Goal: Task Accomplishment & Management: Manage account settings

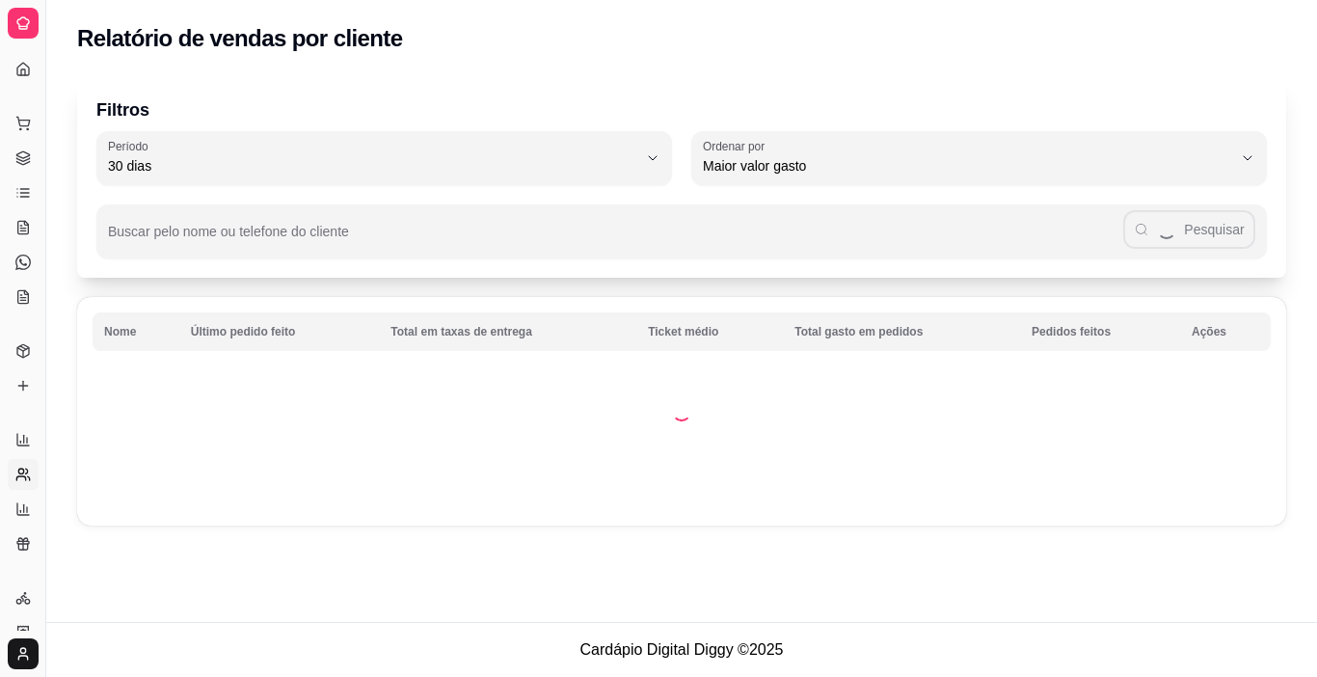
select select "30"
select select "HIGHEST_TOTAL_SPENT_WITH_ORDERS"
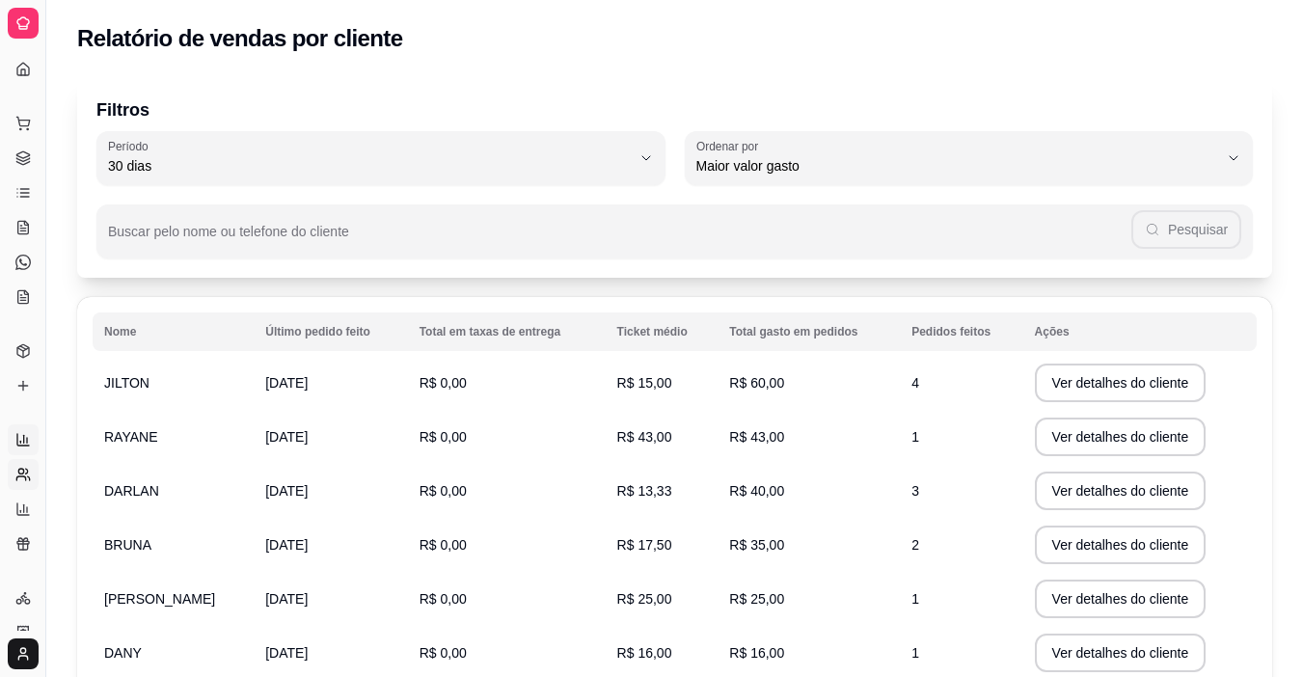
click at [31, 439] on link "Relatórios de vendas" at bounding box center [23, 439] width 31 height 31
select select "ALL"
select select "0"
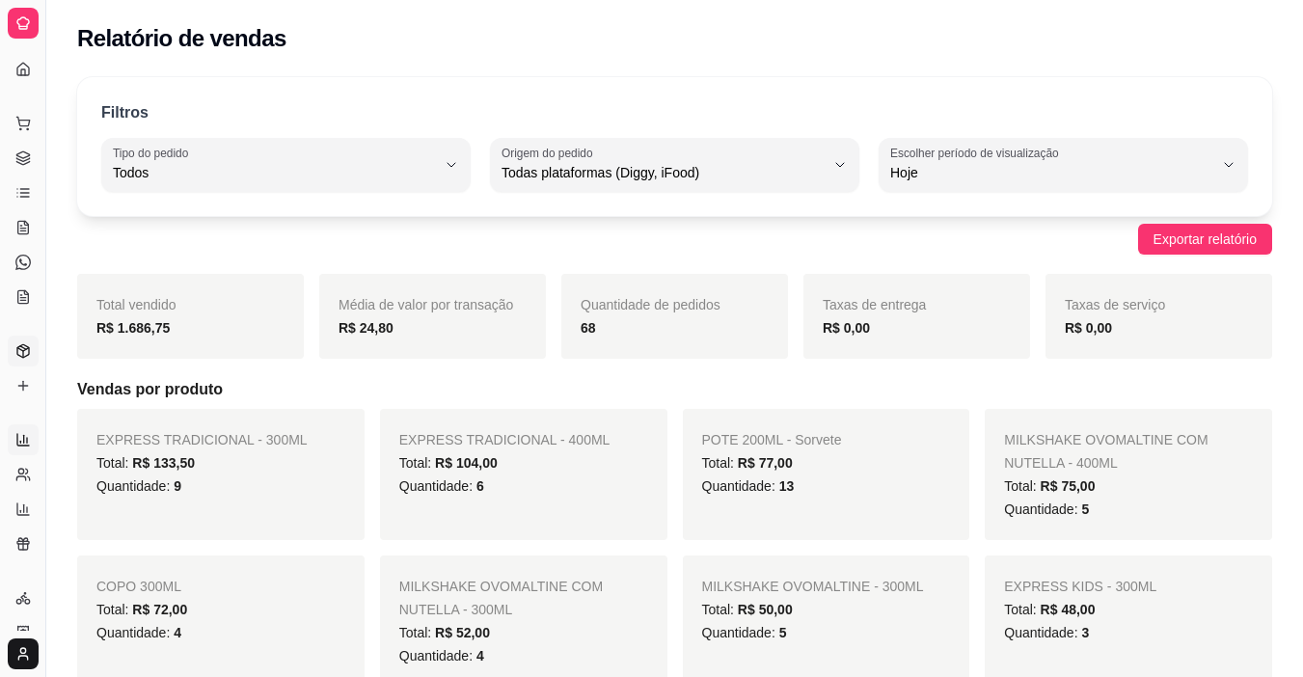
click at [20, 345] on icon at bounding box center [22, 350] width 15 height 15
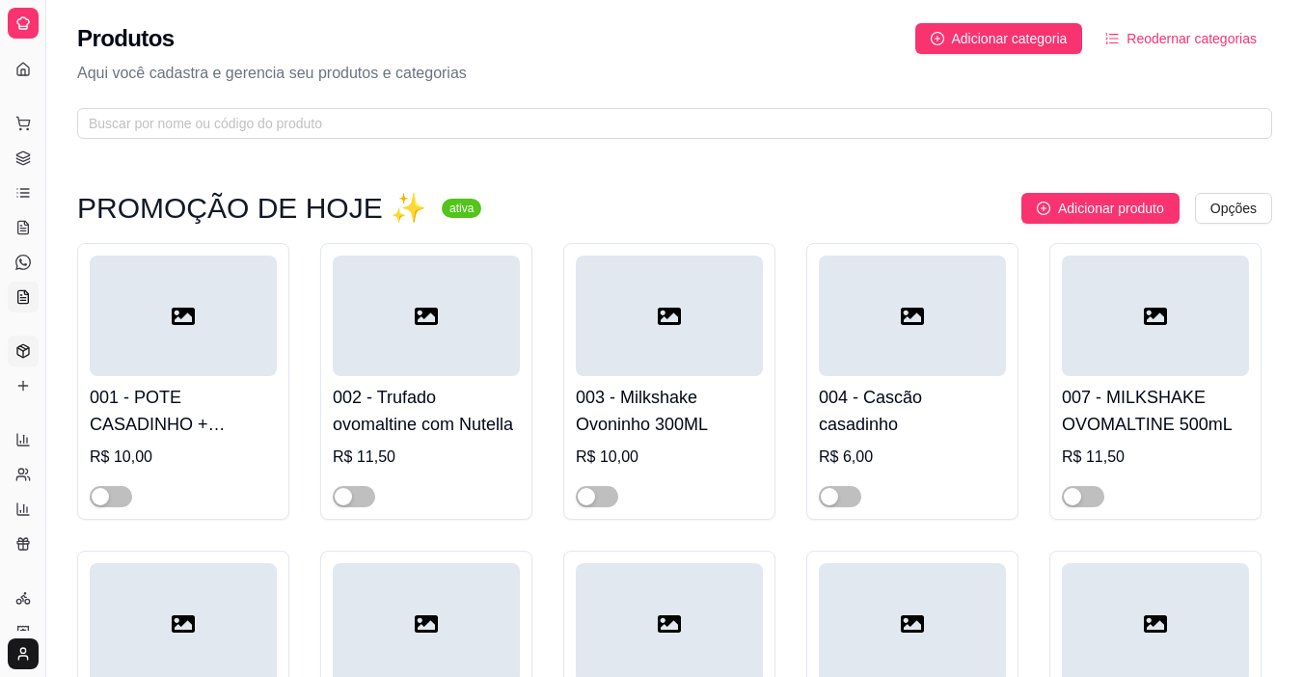
click at [27, 303] on icon at bounding box center [23, 296] width 11 height 13
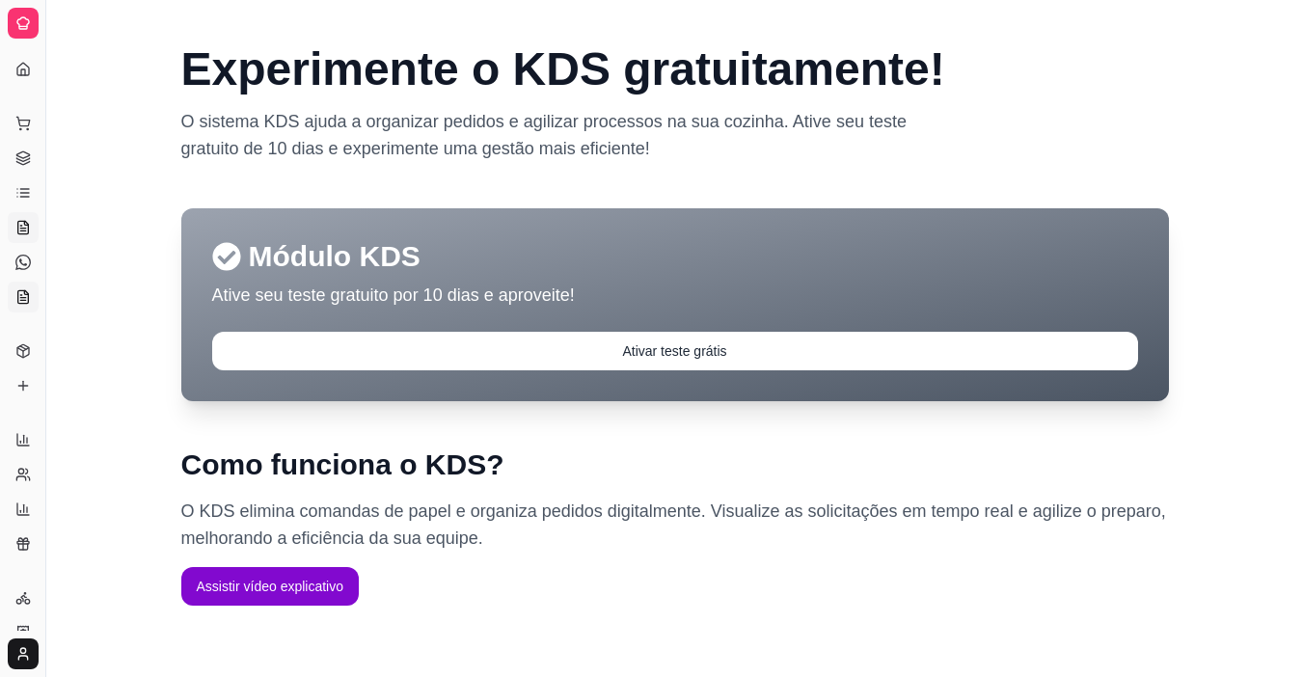
click at [25, 229] on icon at bounding box center [22, 229] width 5 height 0
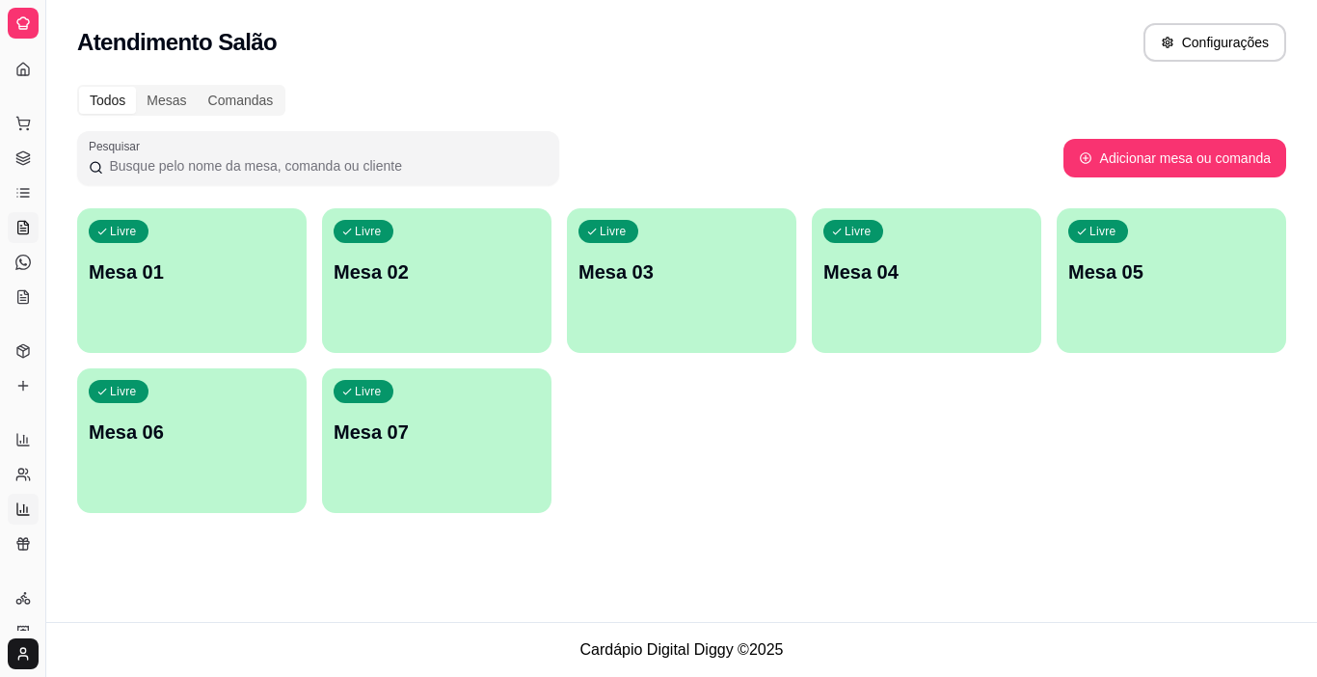
click at [22, 509] on icon at bounding box center [22, 508] width 15 height 15
select select "TOTAL_OF_ORDERS"
select select "7"
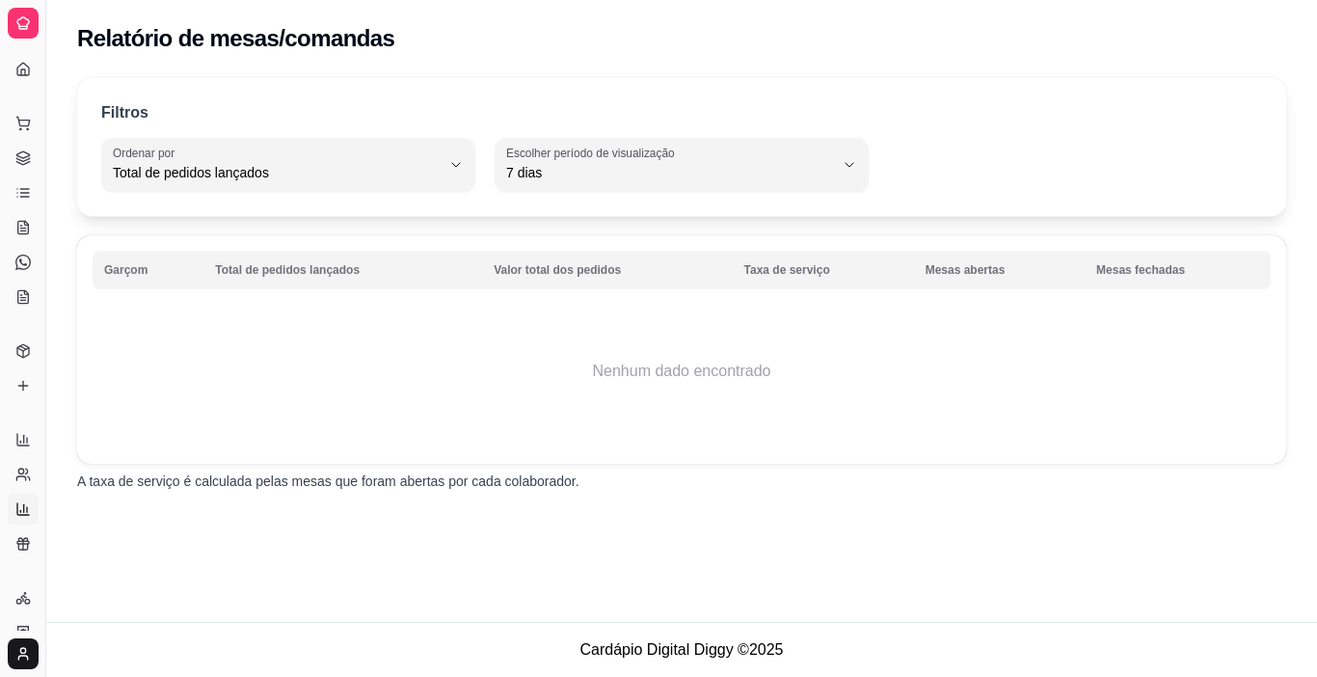
click at [21, 552] on div "Gerenciar" at bounding box center [23, 567] width 30 height 31
click at [40, 567] on button "Toggle Sidebar" at bounding box center [45, 338] width 15 height 677
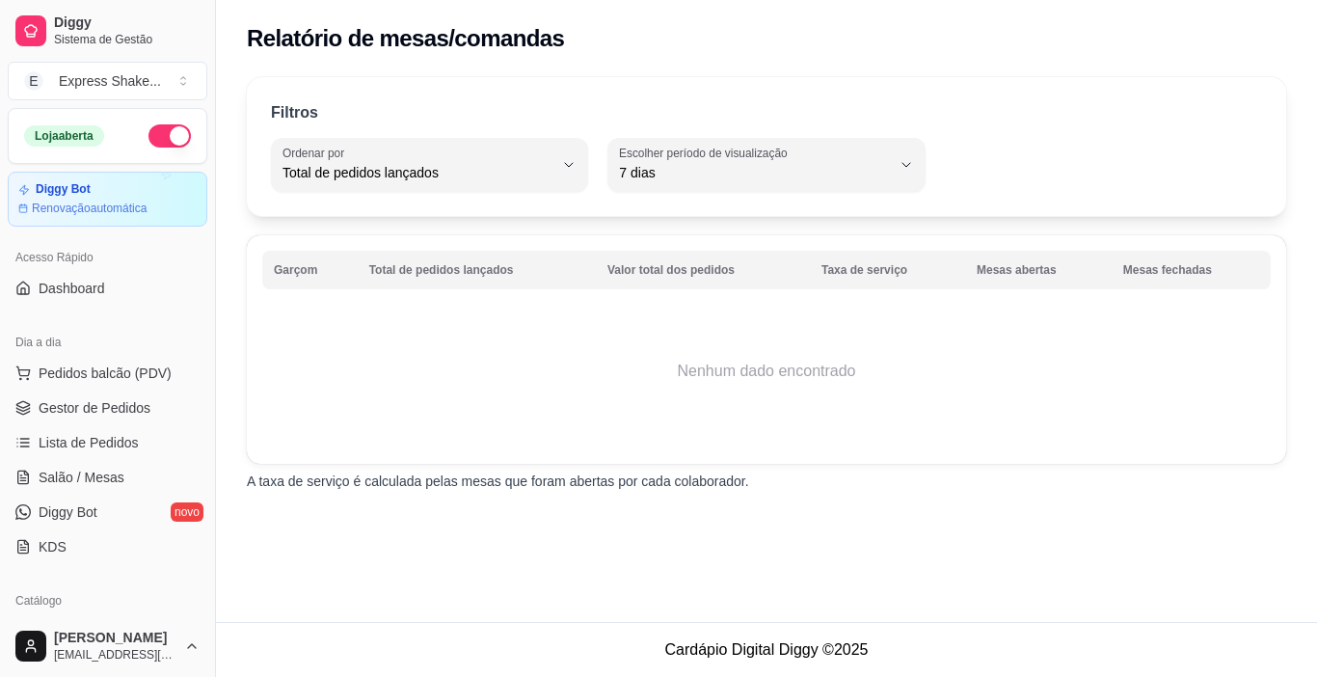
click at [40, 575] on div "Loja aberta Diggy Bot Renovação automática Acesso Rápido Dashboard Dia a dia Pe…" at bounding box center [107, 361] width 215 height 507
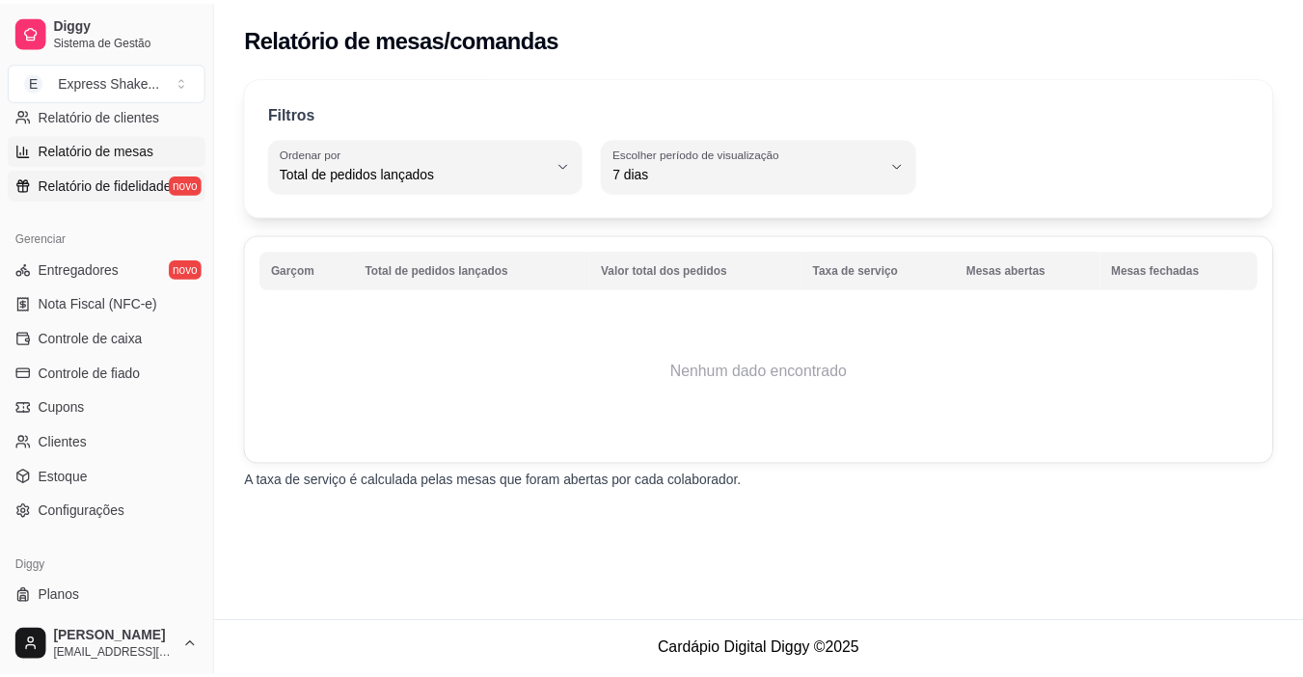
scroll to position [675, 0]
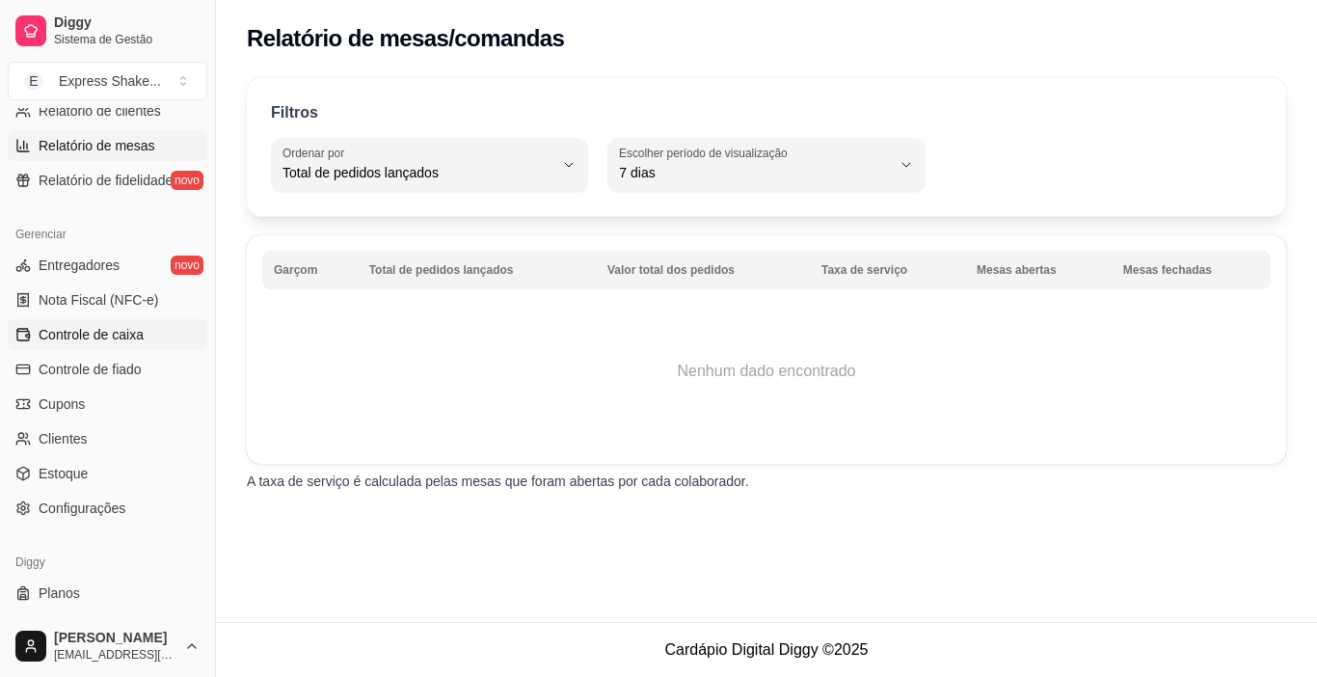
click at [132, 329] on span "Controle de caixa" at bounding box center [91, 334] width 105 height 19
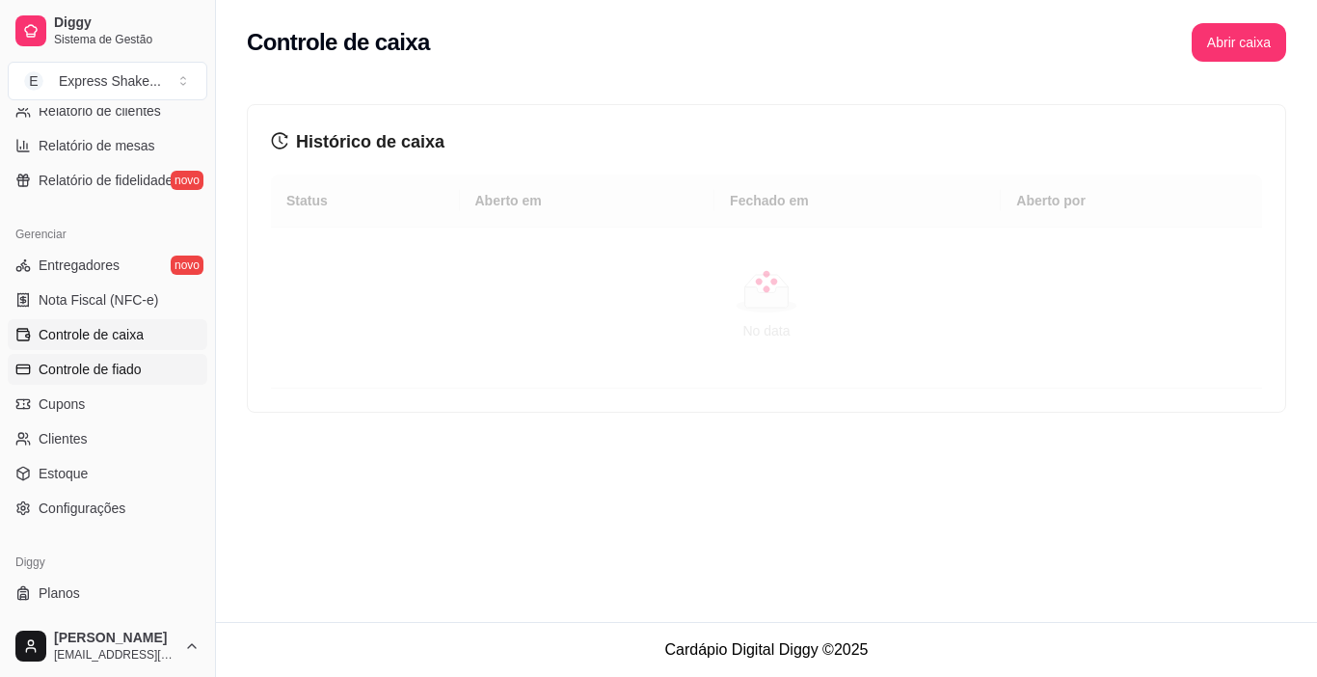
click at [157, 366] on link "Controle de fiado" at bounding box center [108, 369] width 200 height 31
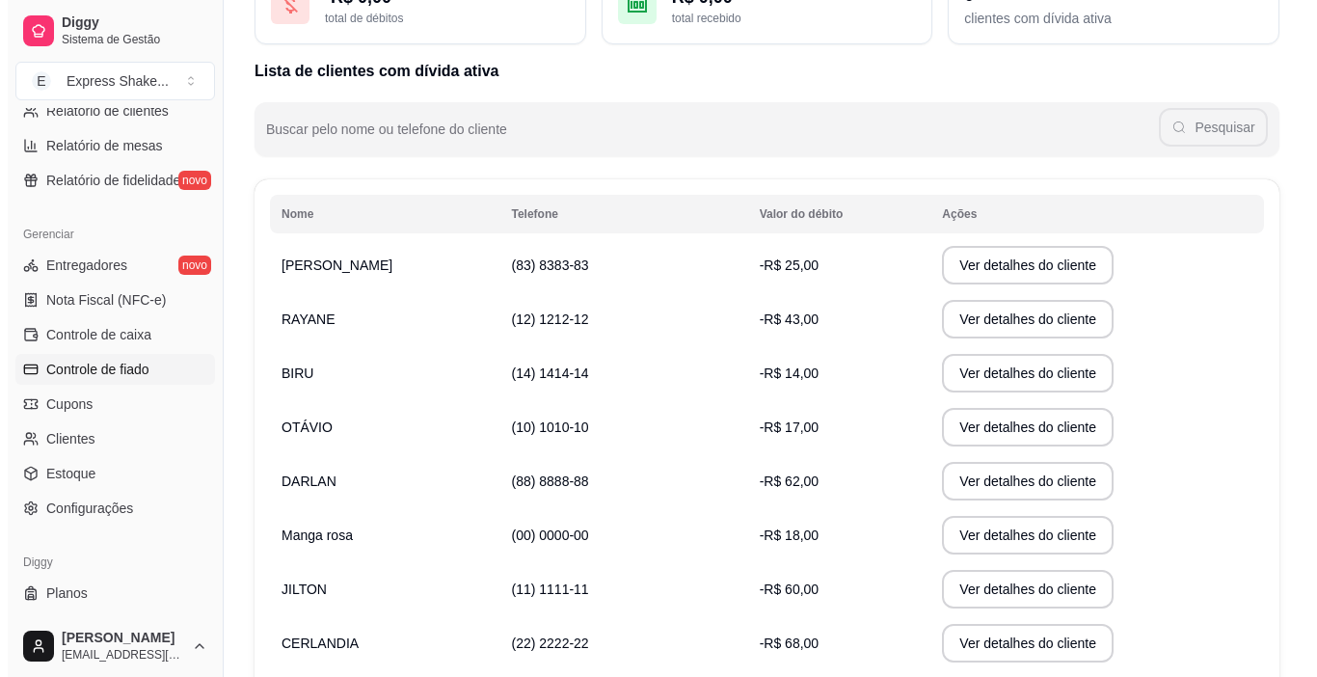
scroll to position [193, 0]
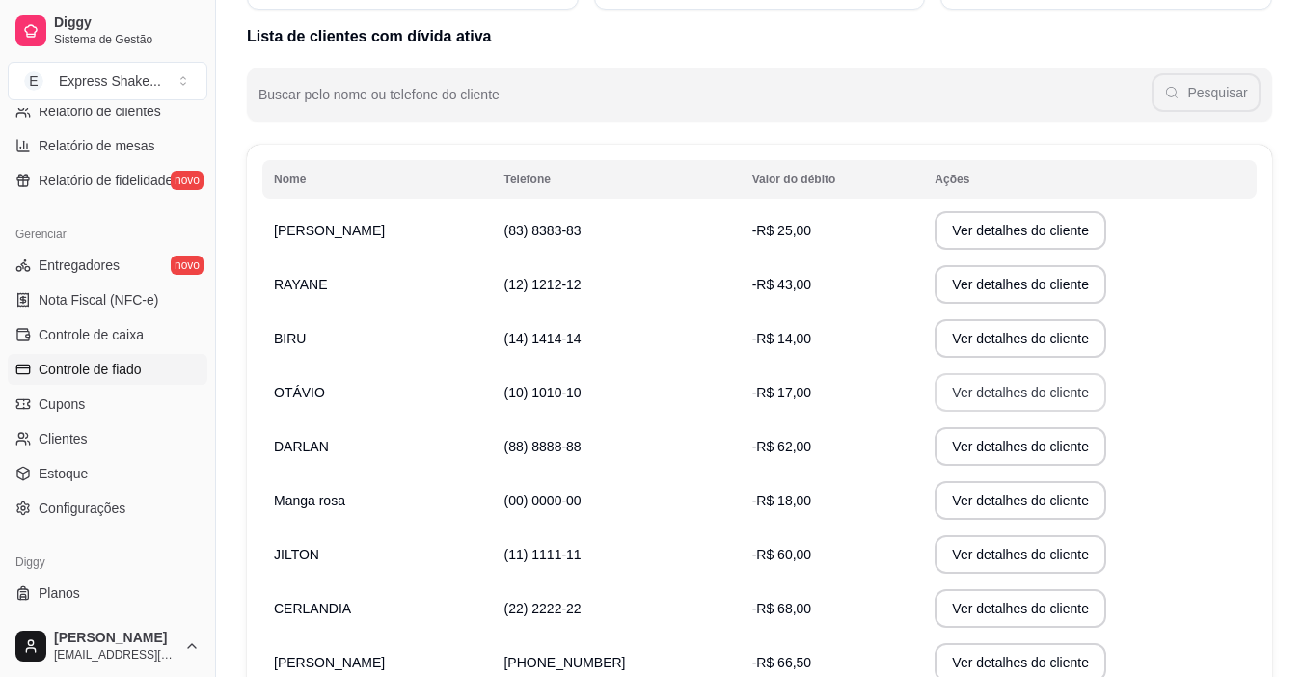
click at [972, 406] on button "Ver detalhes do cliente" at bounding box center [1020, 392] width 172 height 39
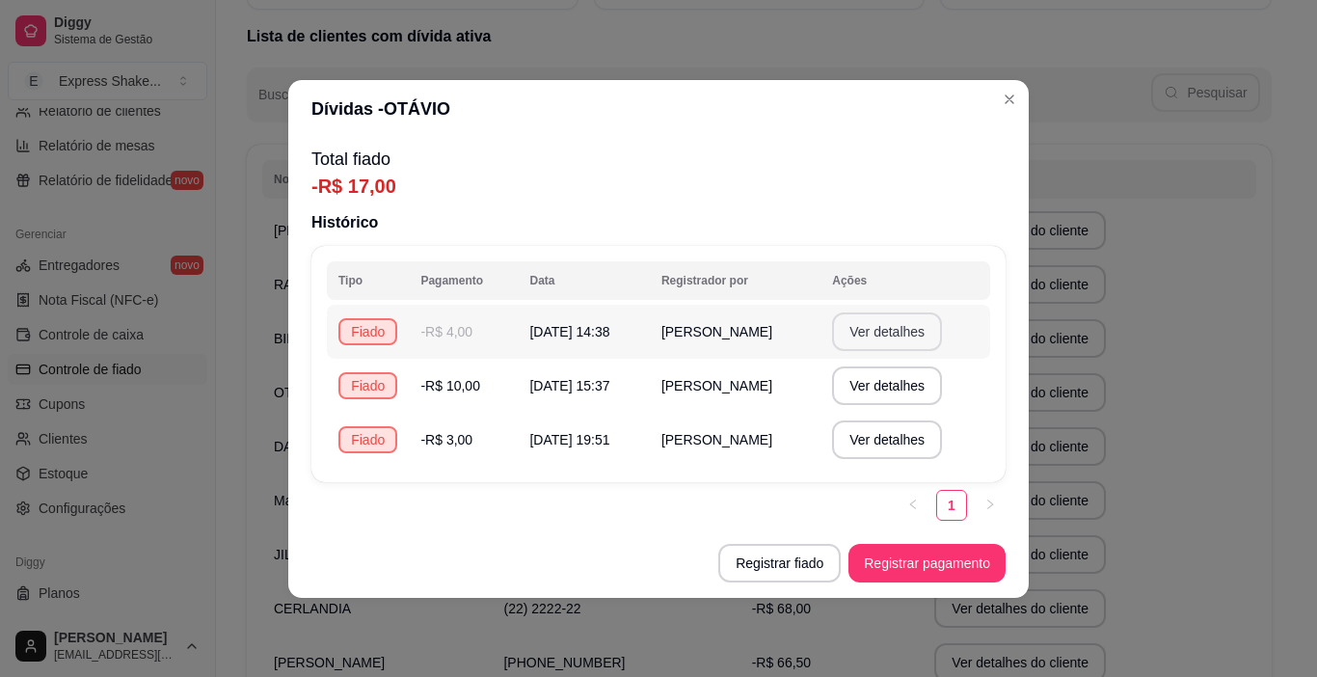
click at [876, 337] on button "Ver detalhes" at bounding box center [887, 331] width 110 height 39
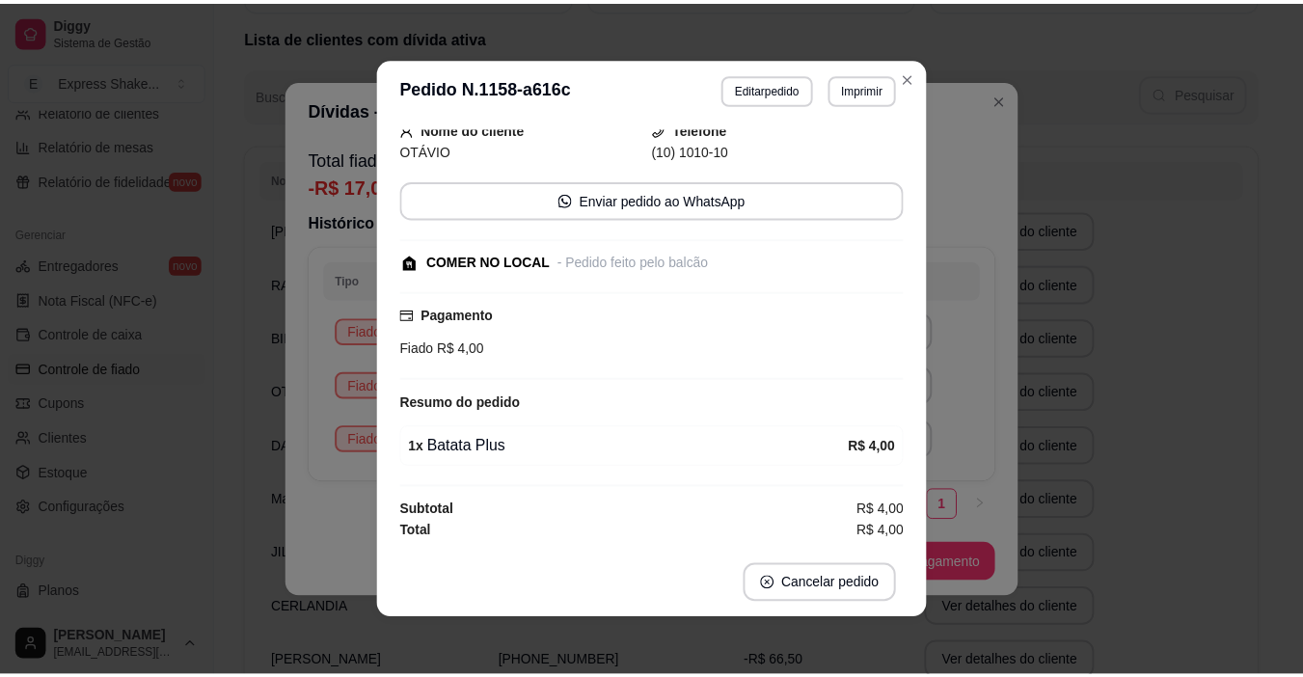
scroll to position [4, 0]
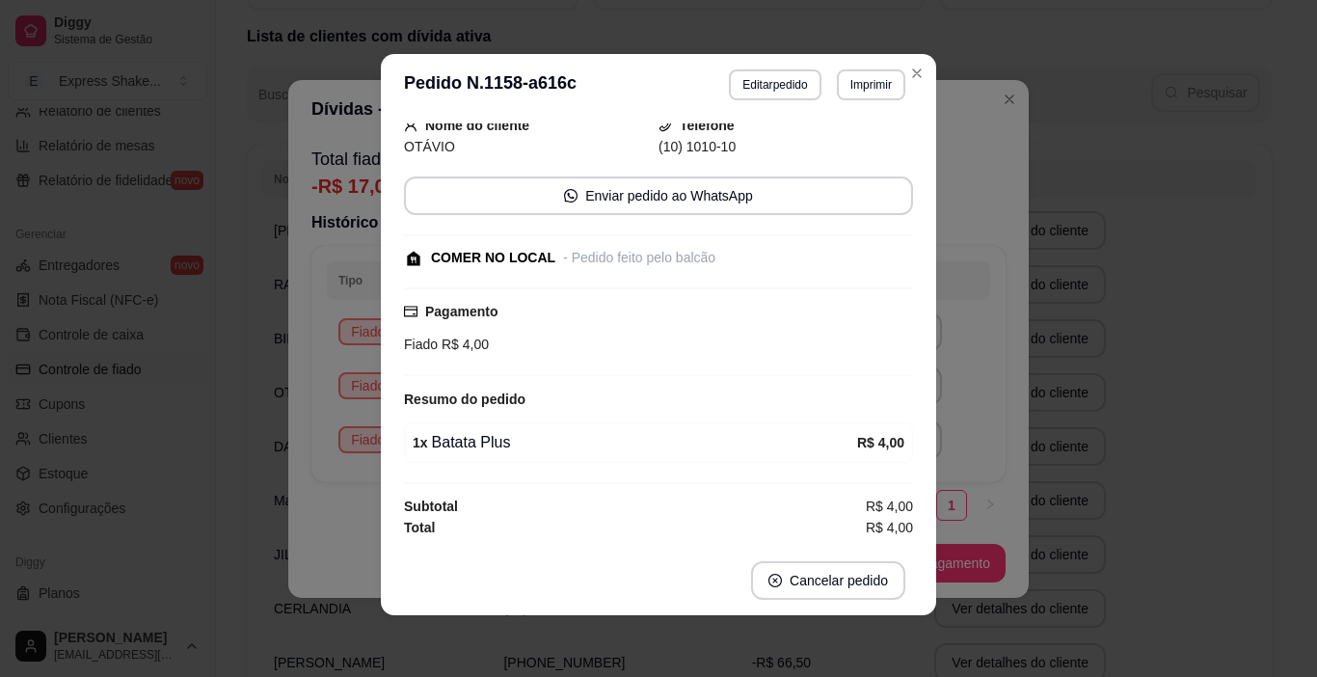
click at [1144, 454] on div "**********" at bounding box center [658, 338] width 1317 height 677
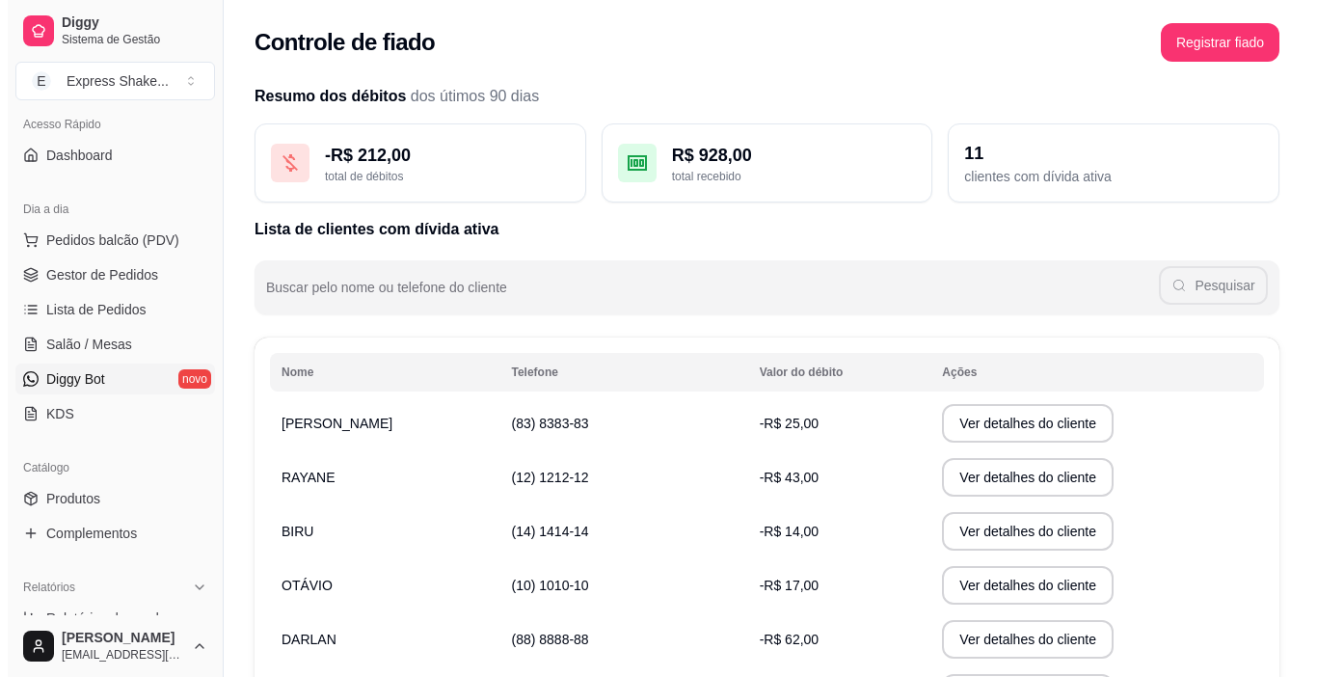
scroll to position [96, 0]
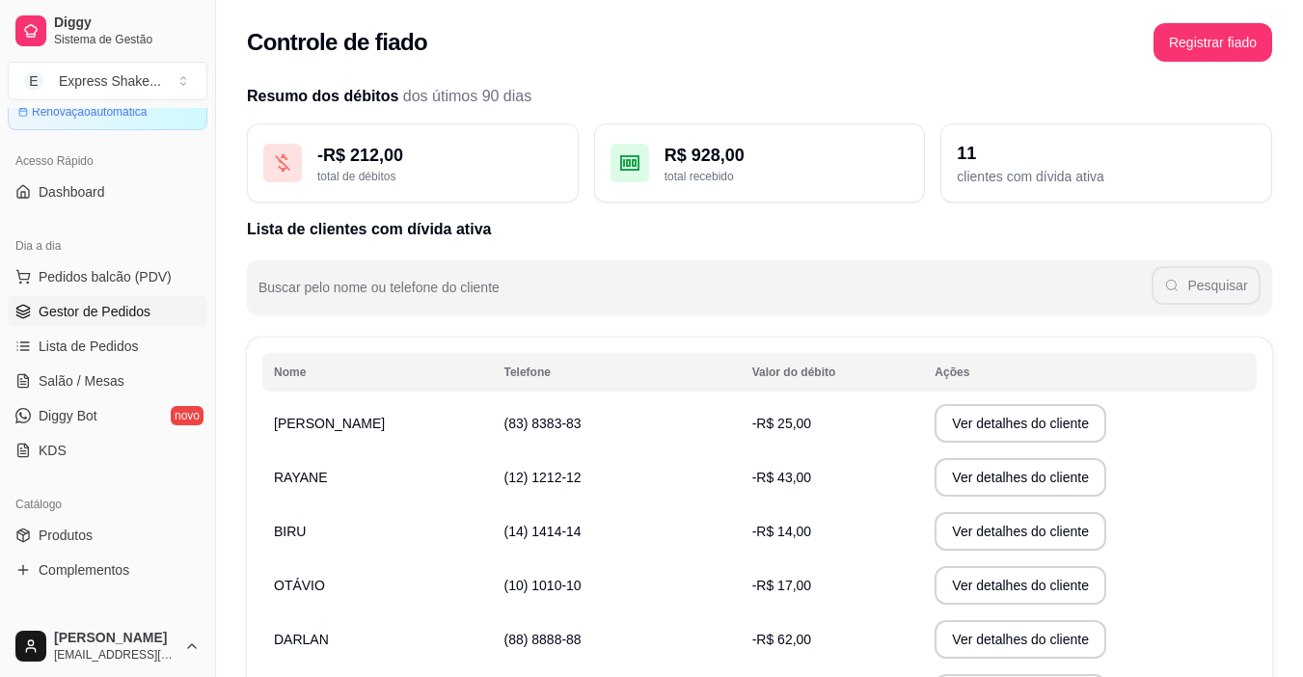
click at [79, 312] on span "Gestor de Pedidos" at bounding box center [95, 311] width 112 height 19
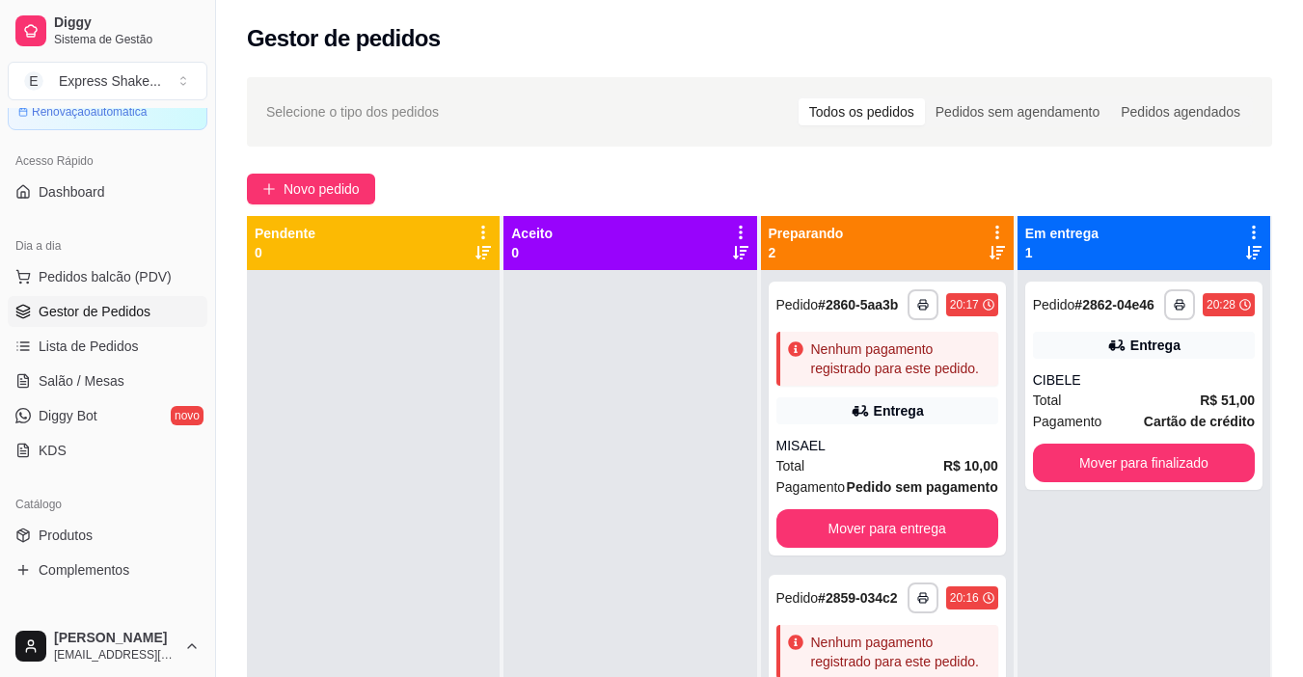
click at [286, 208] on div "**********" at bounding box center [759, 491] width 1087 height 850
click at [294, 201] on button "Novo pedido" at bounding box center [311, 189] width 128 height 31
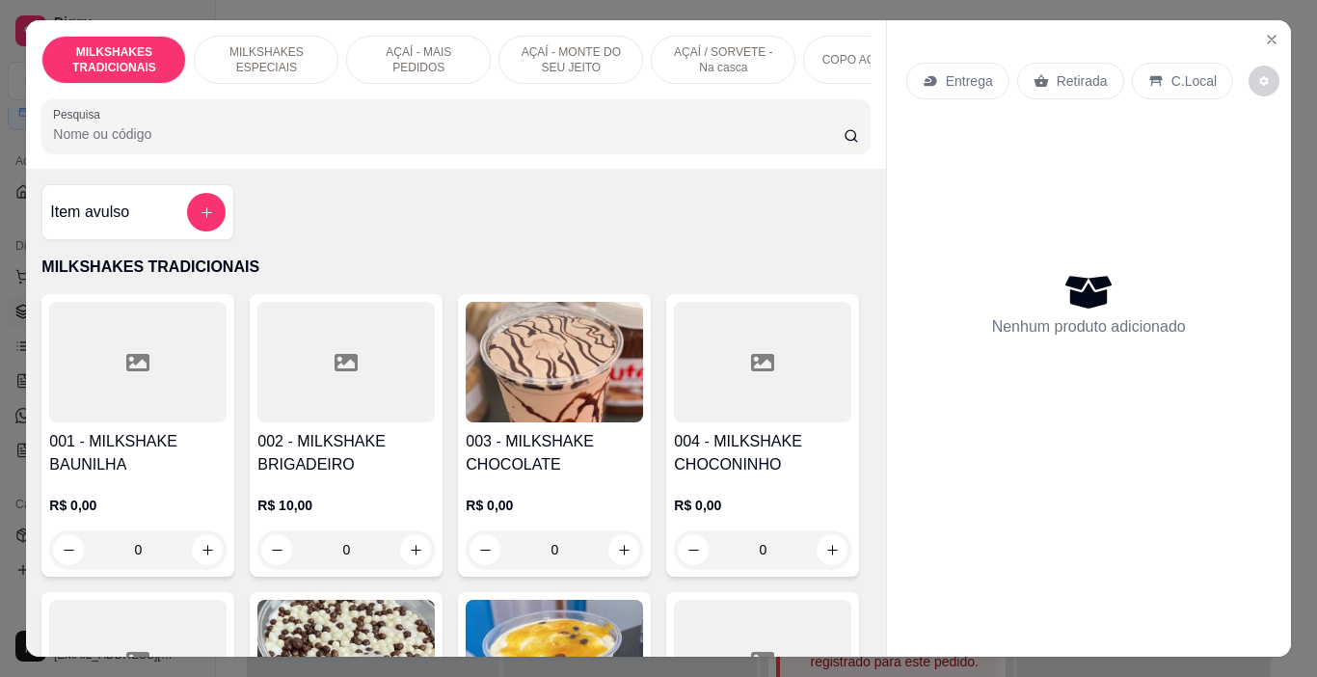
click at [537, 371] on img at bounding box center [554, 362] width 177 height 121
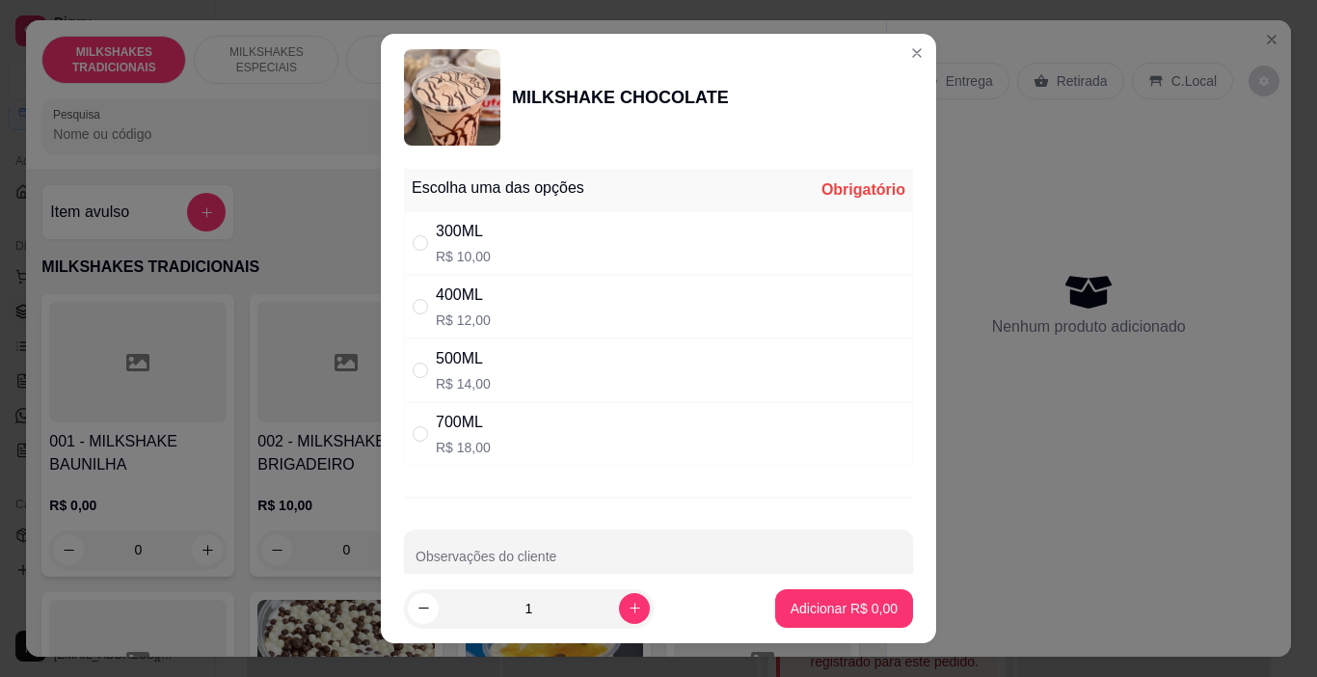
click at [576, 240] on div "300ML R$ 10,00" at bounding box center [658, 243] width 509 height 64
radio input "true"
click at [801, 595] on button "Adicionar R$ 10,00" at bounding box center [841, 608] width 146 height 39
type input "1"
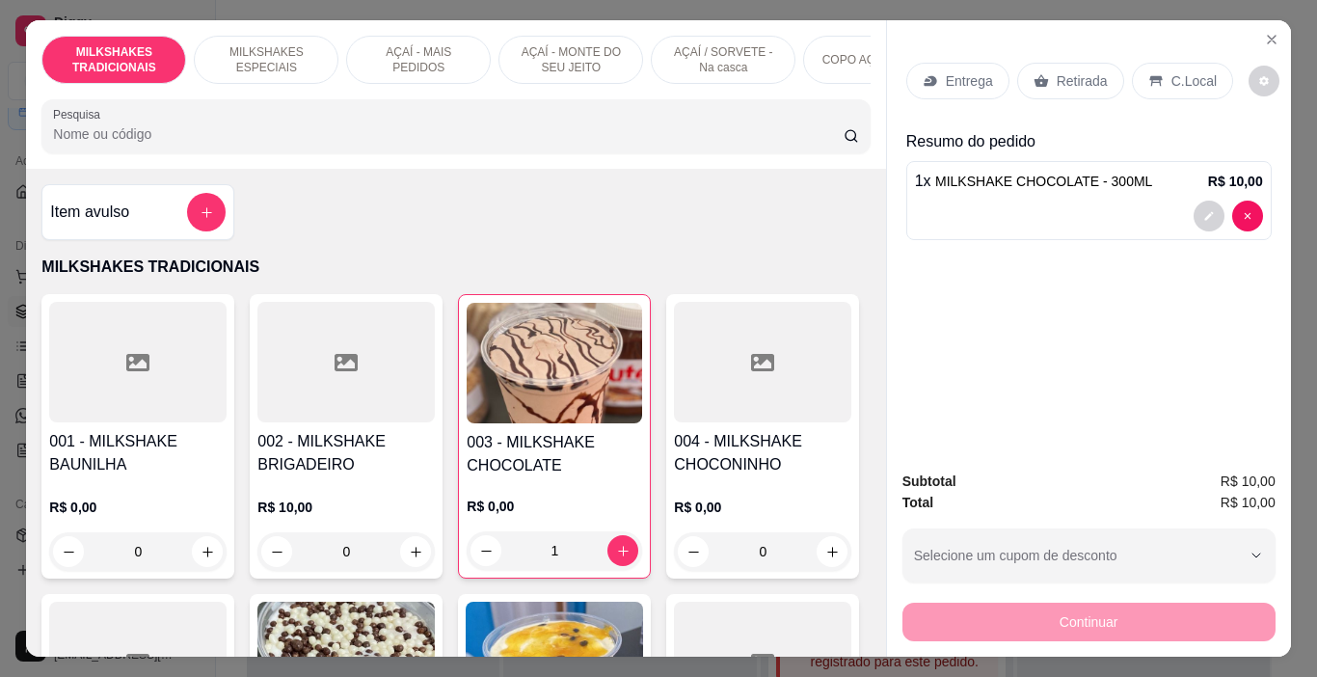
click at [1184, 81] on p "C.Local" at bounding box center [1194, 80] width 45 height 19
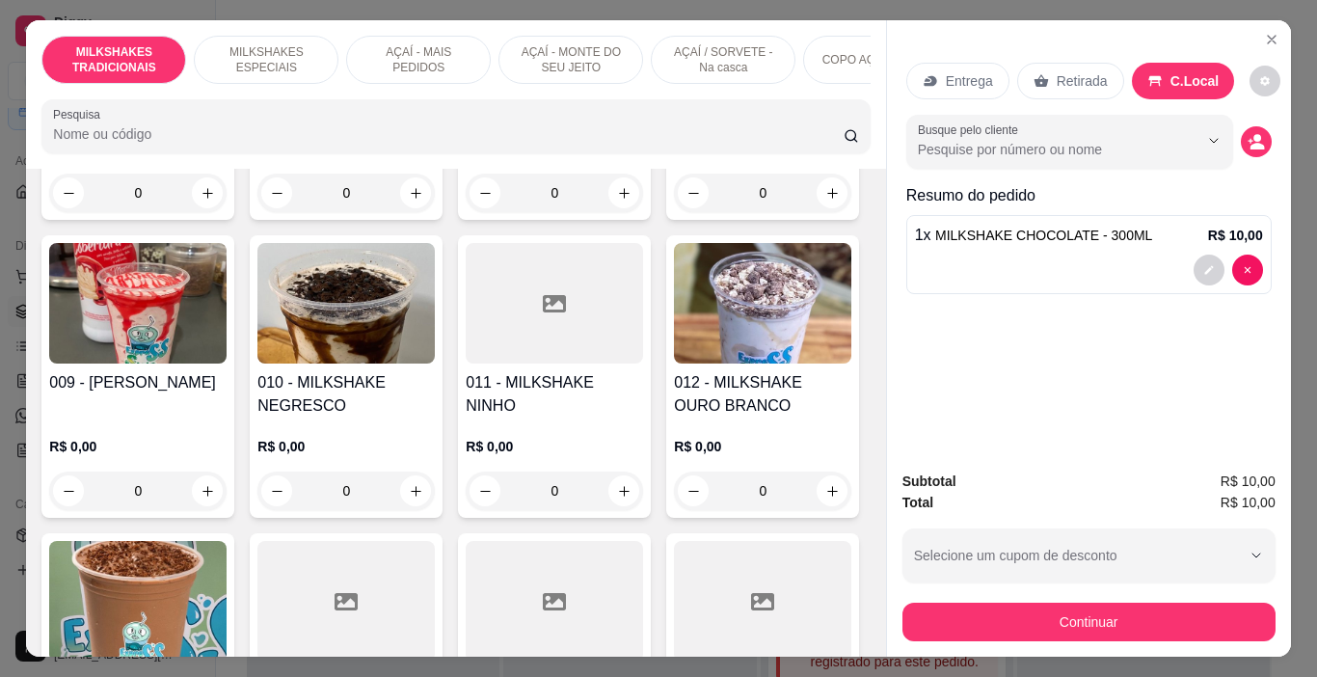
scroll to position [675, 0]
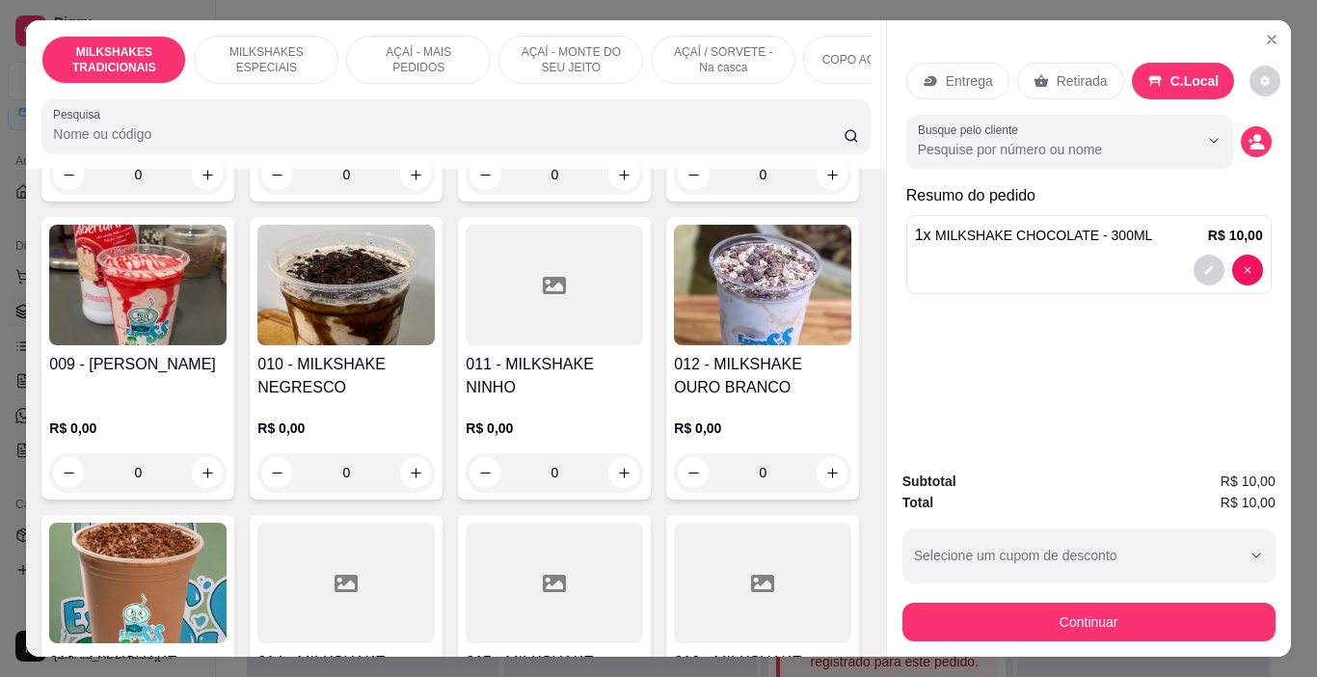
click at [294, 56] on p "MILKSHAKES ESPECIAIS" at bounding box center [266, 59] width 112 height 31
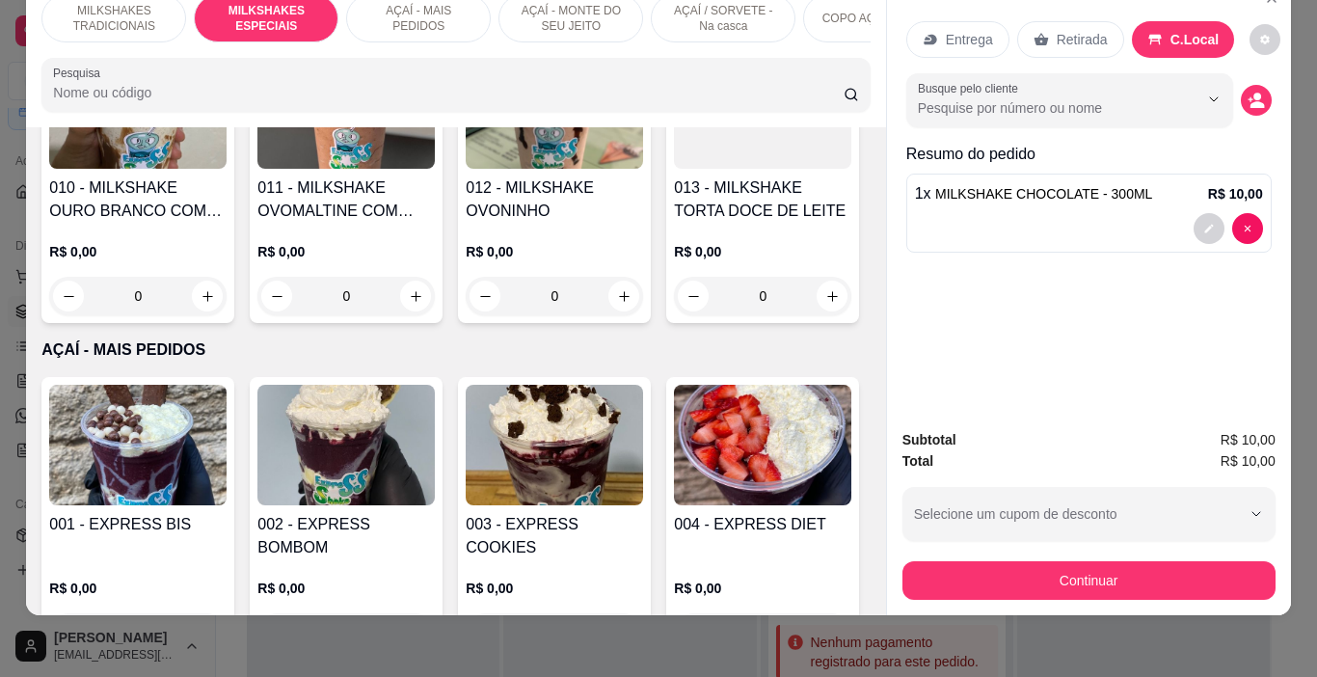
scroll to position [2397, 0]
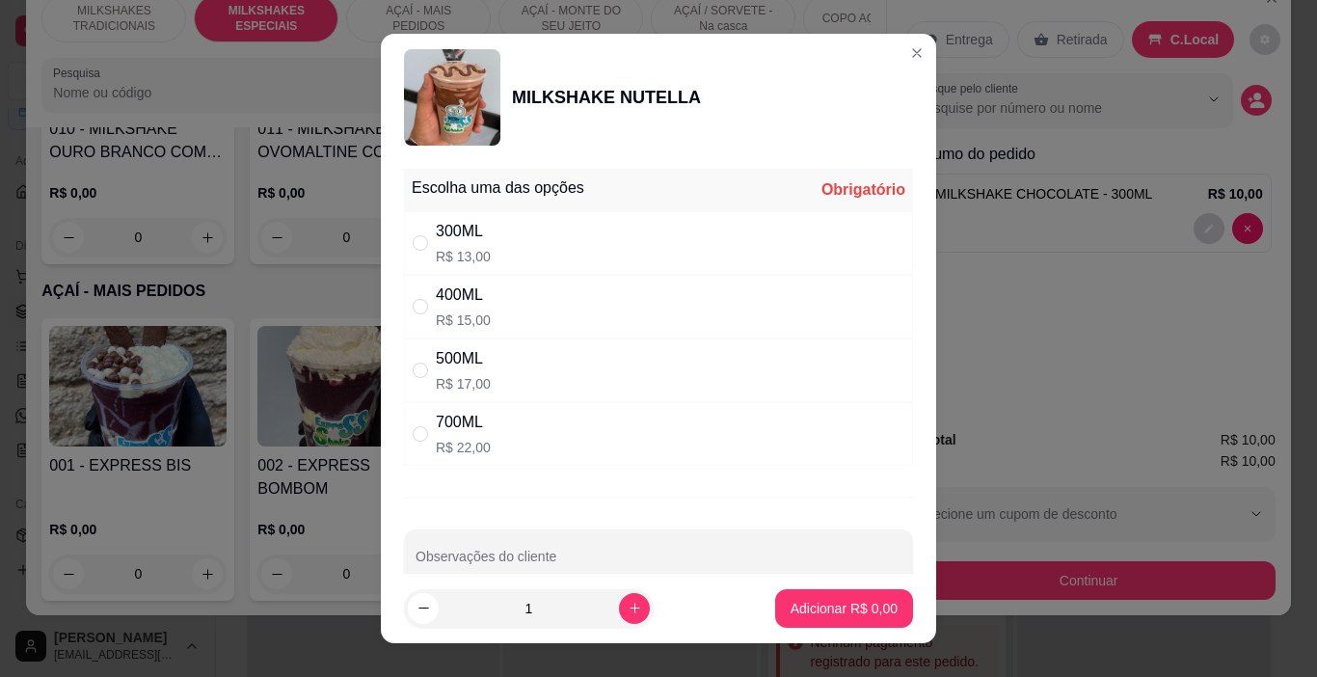
click at [466, 259] on p "R$ 13,00" at bounding box center [463, 256] width 55 height 19
radio input "true"
click at [822, 603] on p "Adicionar R$ 13,00" at bounding box center [840, 608] width 115 height 19
type input "1"
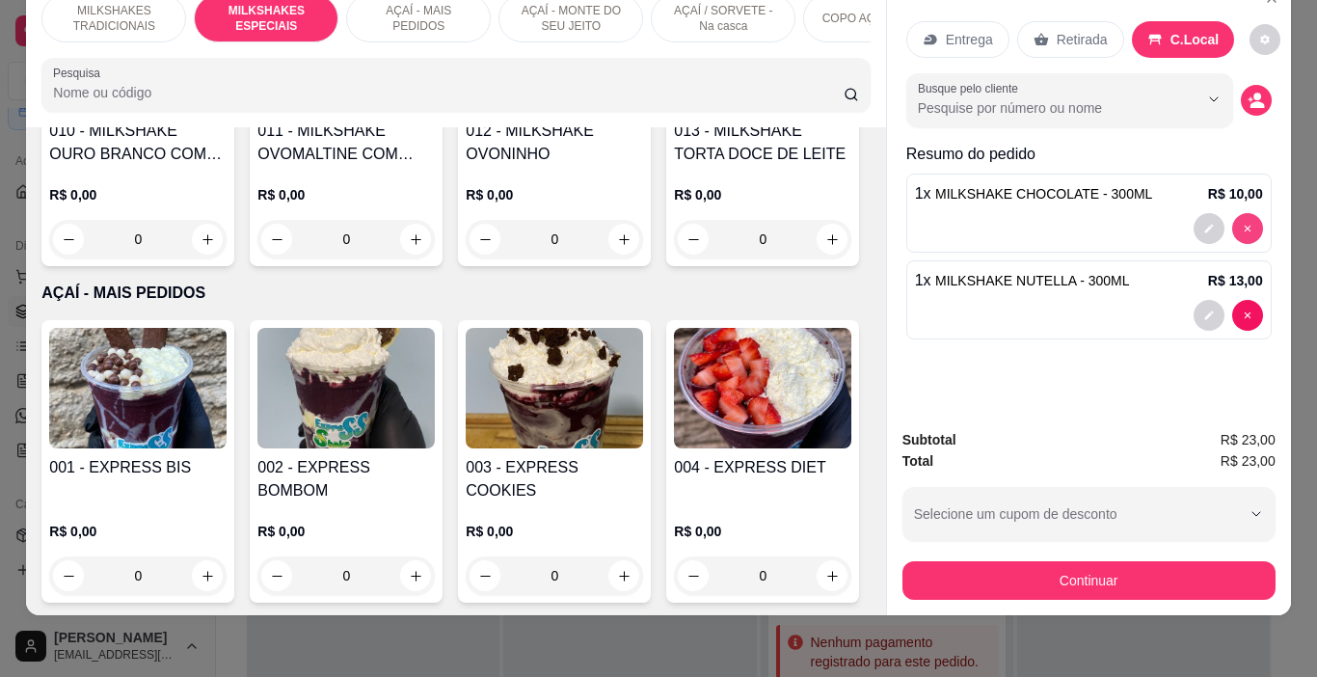
type input "0"
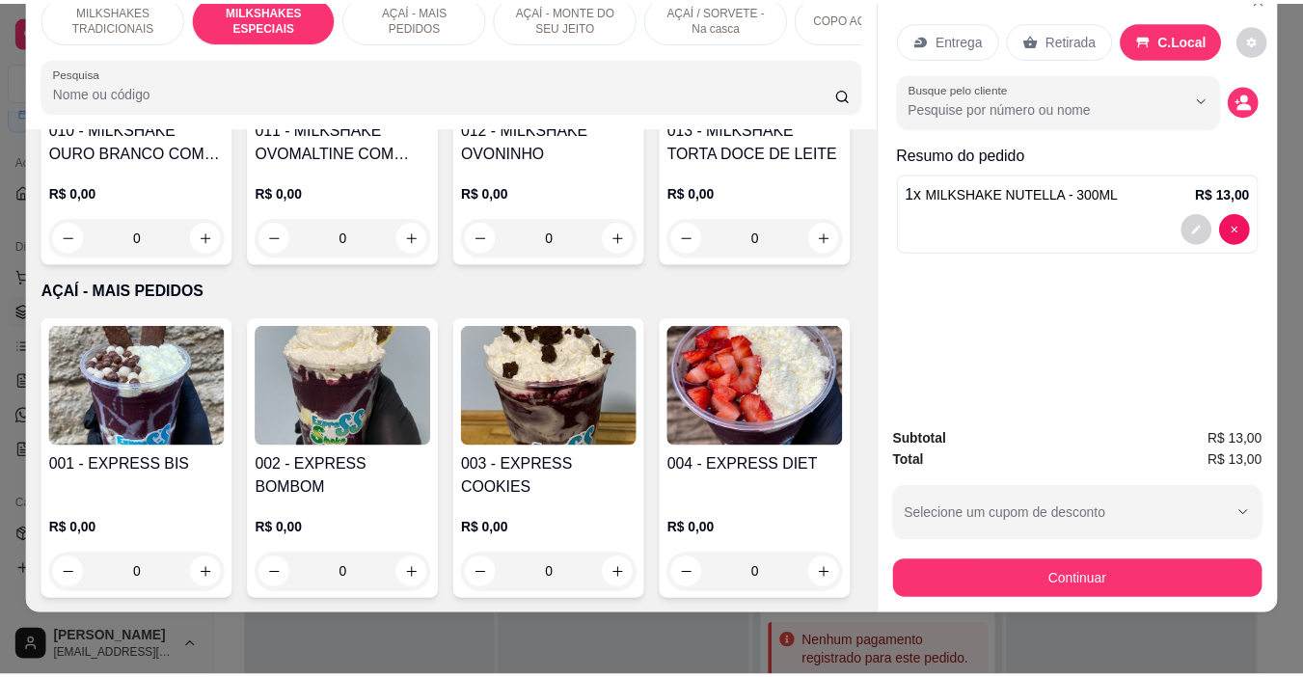
scroll to position [2395, 0]
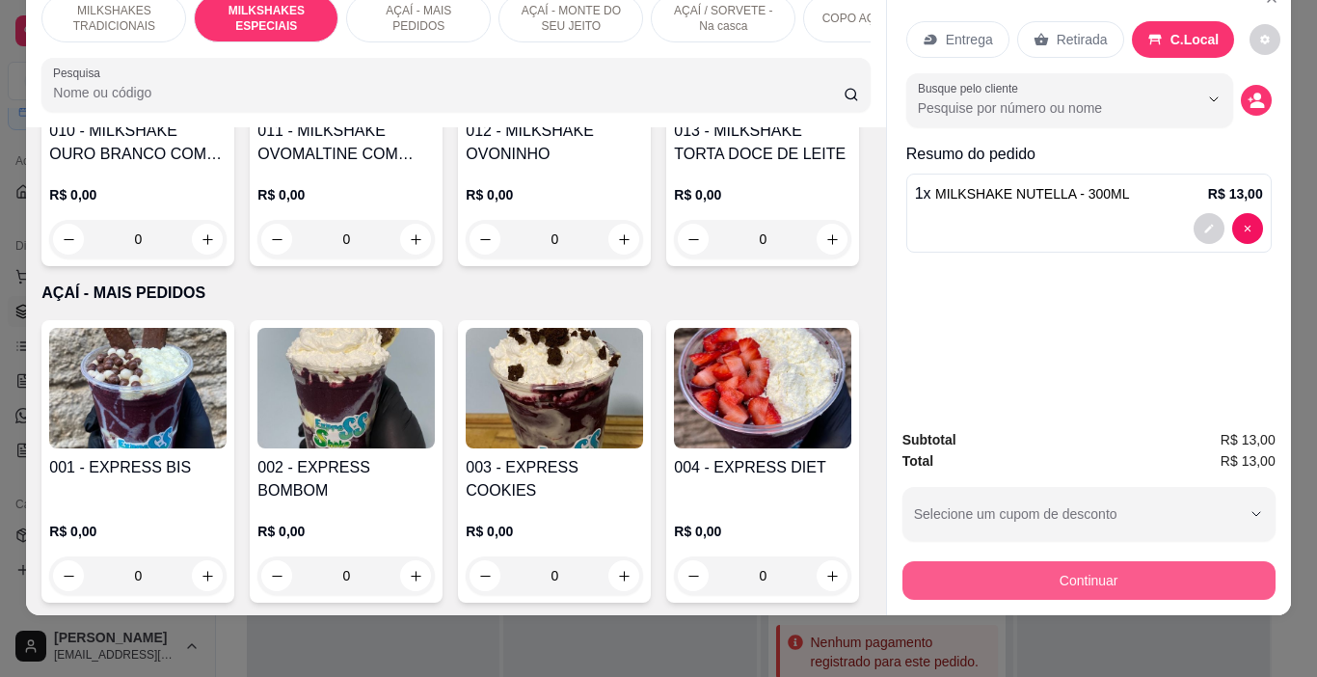
click at [1097, 565] on button "Continuar" at bounding box center [1089, 580] width 373 height 39
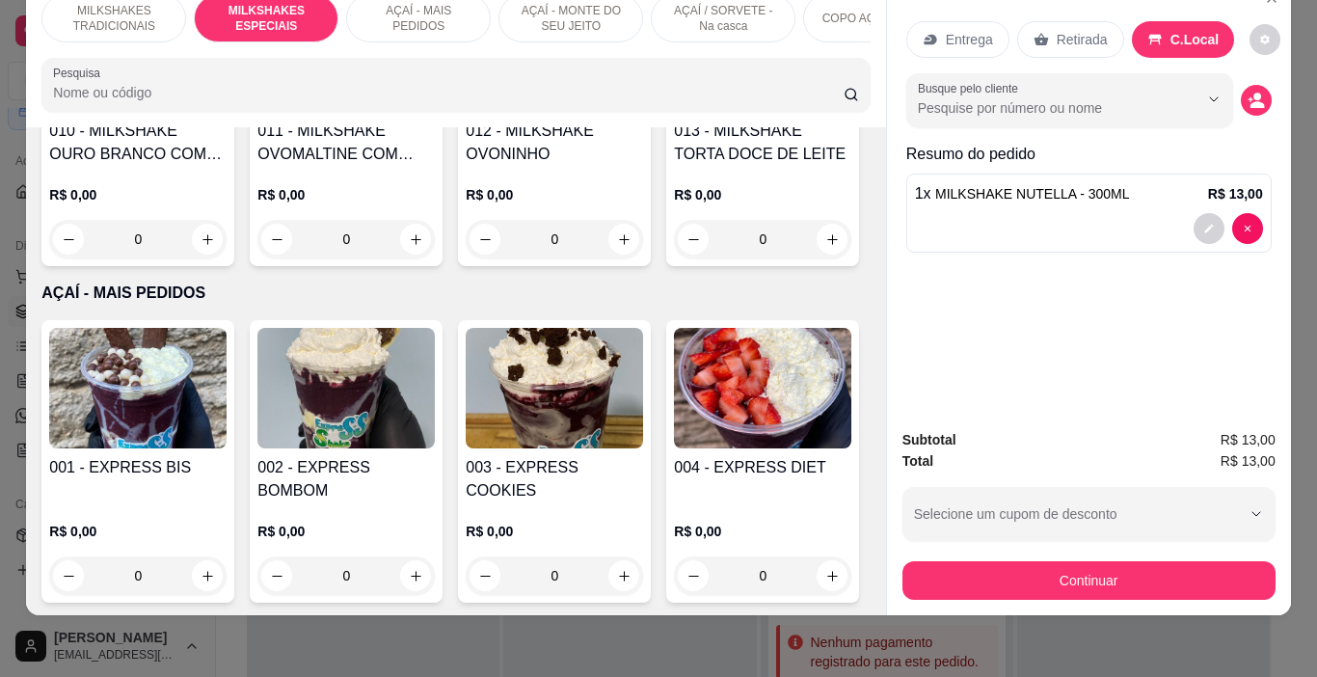
click at [1062, 36] on div "Retirada" at bounding box center [1070, 39] width 107 height 37
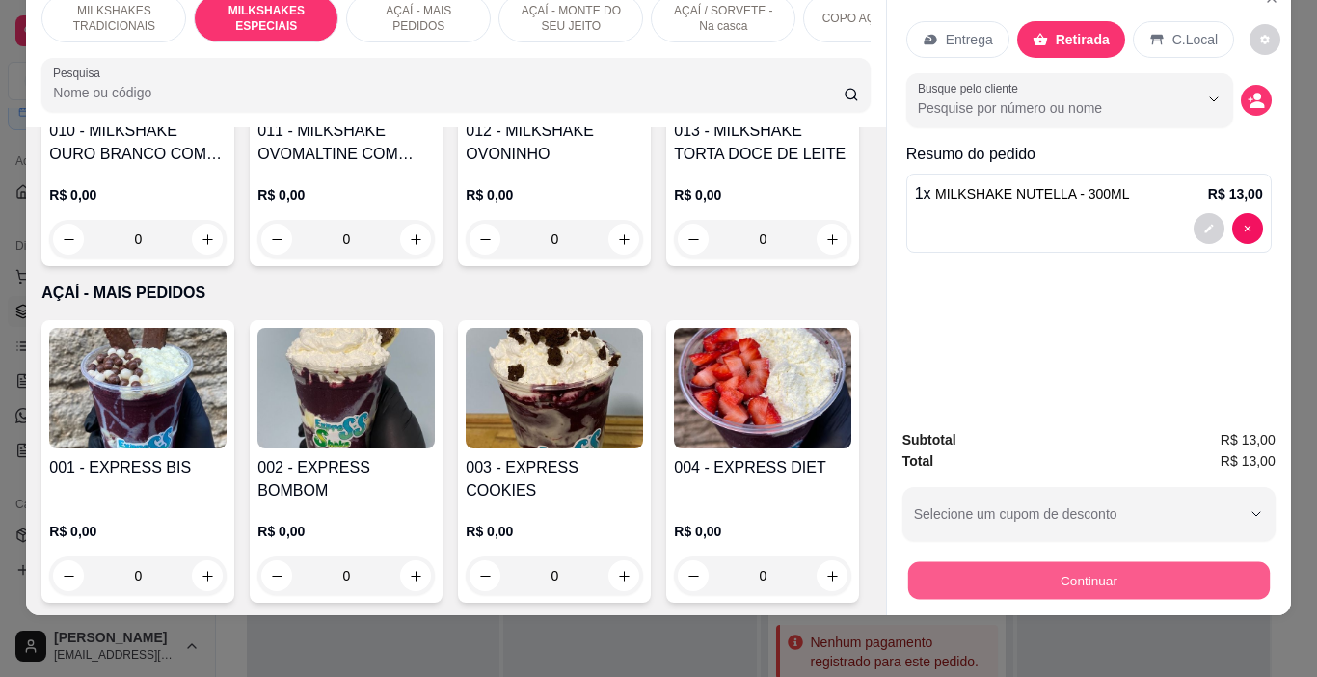
click at [1055, 575] on button "Continuar" at bounding box center [1088, 581] width 362 height 38
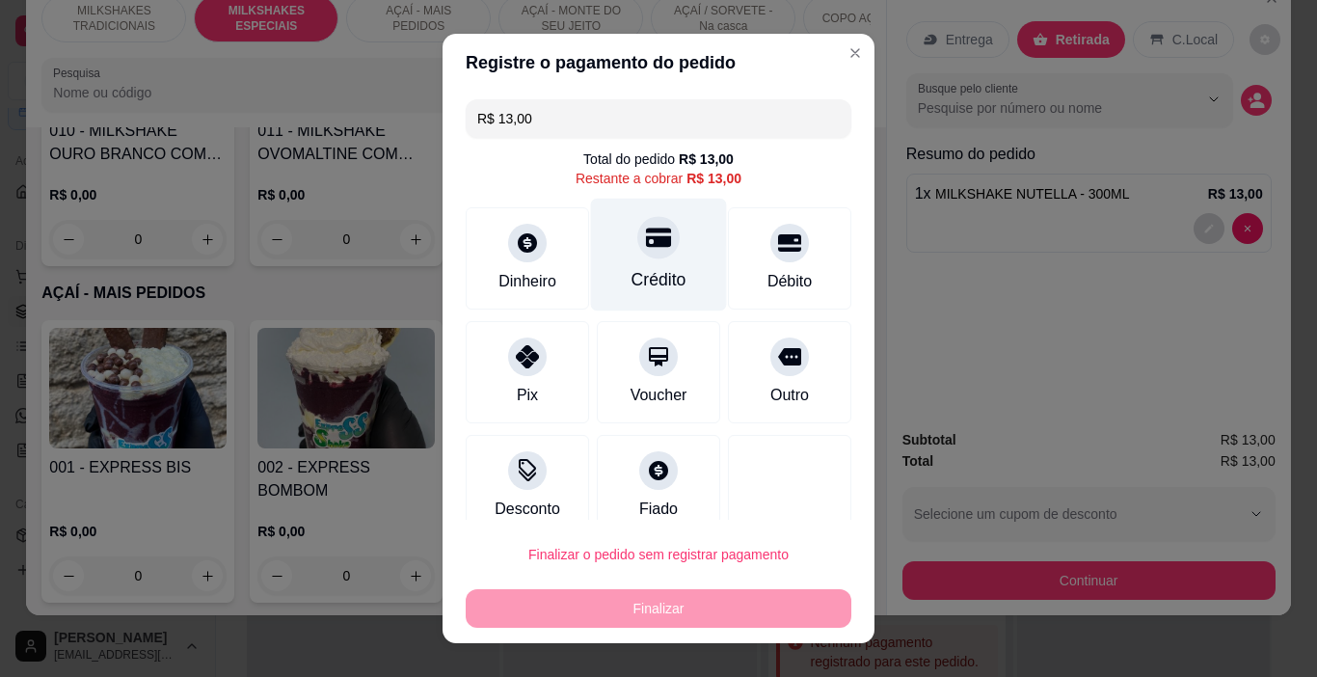
click at [660, 253] on div "Crédito" at bounding box center [659, 255] width 136 height 113
type input "R$ 0,00"
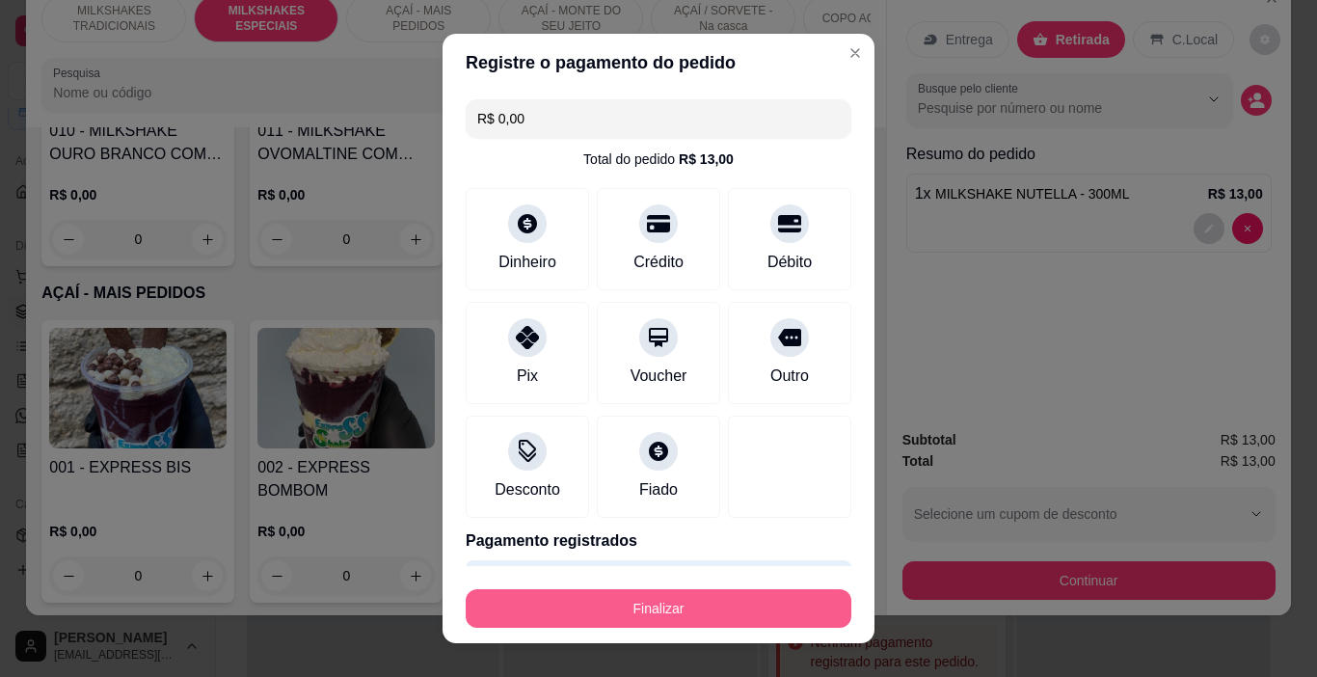
click at [745, 619] on button "Finalizar" at bounding box center [659, 608] width 386 height 39
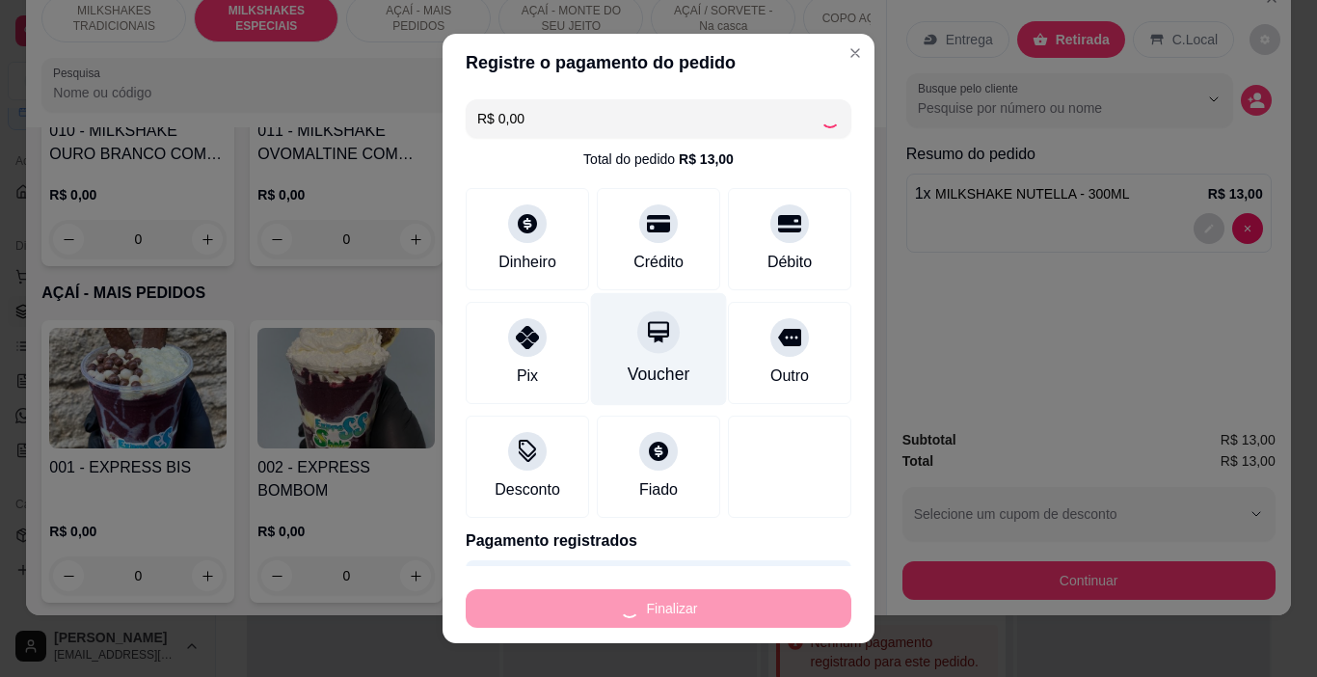
type input "0"
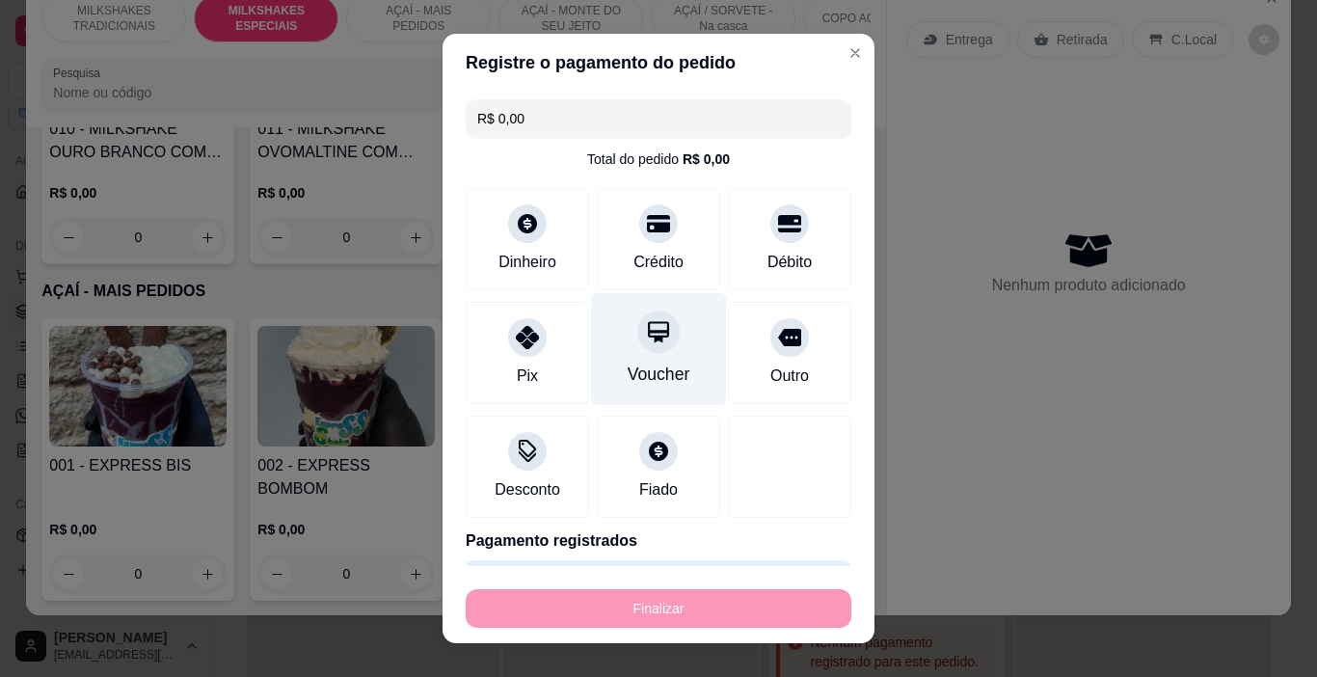
type input "-R$ 13,00"
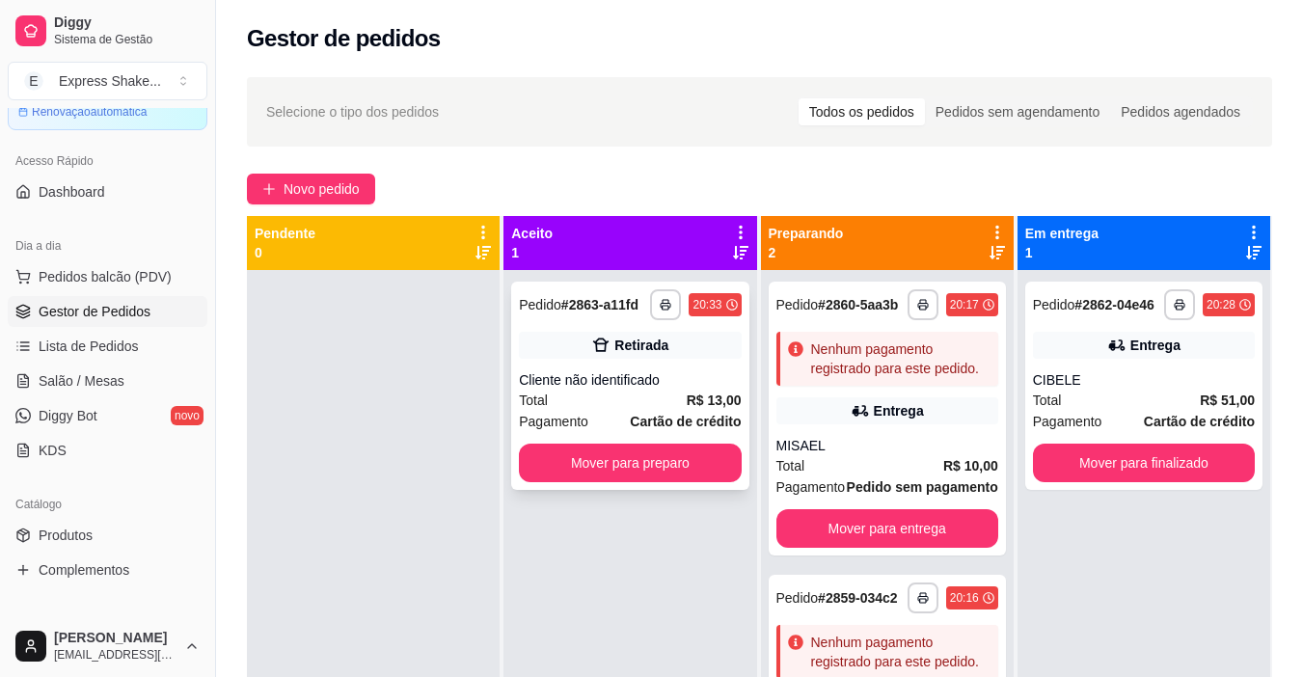
click at [608, 362] on div "**********" at bounding box center [629, 386] width 237 height 208
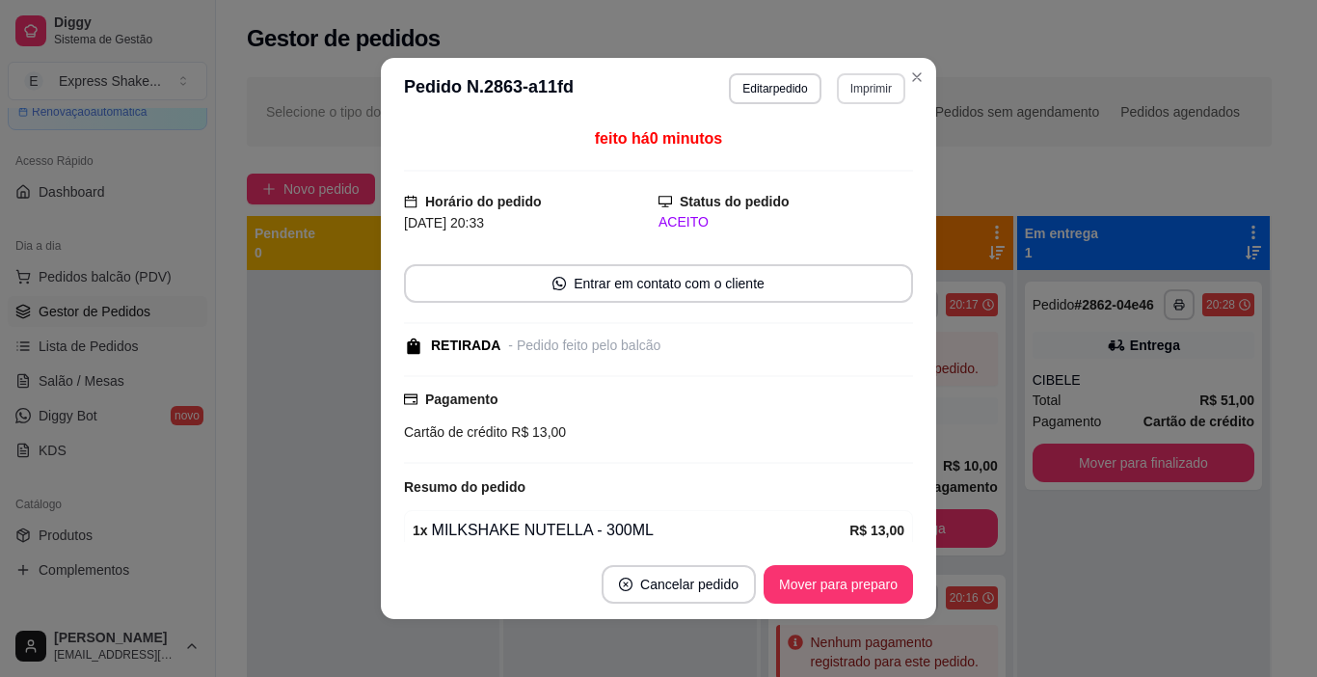
click at [860, 94] on button "Imprimir" at bounding box center [871, 88] width 68 height 31
click at [861, 161] on button "IMPRESSORA" at bounding box center [831, 156] width 140 height 31
click at [839, 580] on button "Mover para preparo" at bounding box center [838, 584] width 149 height 39
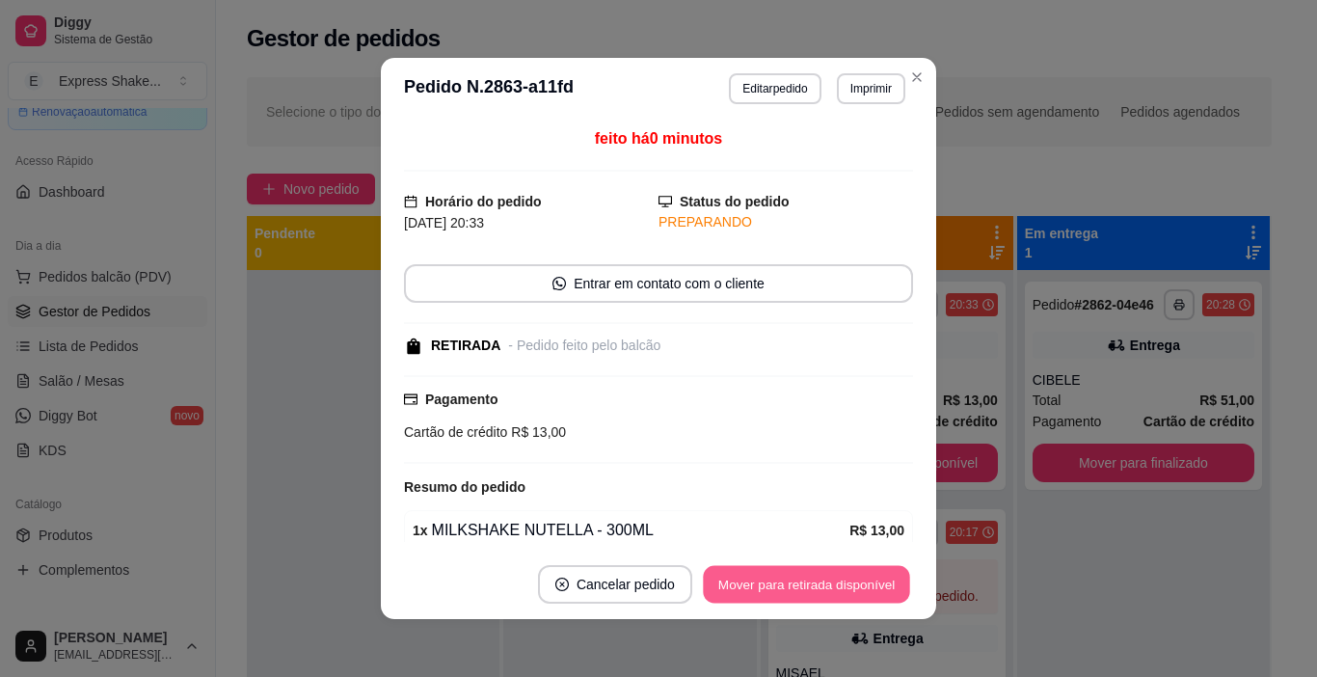
click at [842, 586] on button "Mover para retirada disponível" at bounding box center [806, 585] width 206 height 38
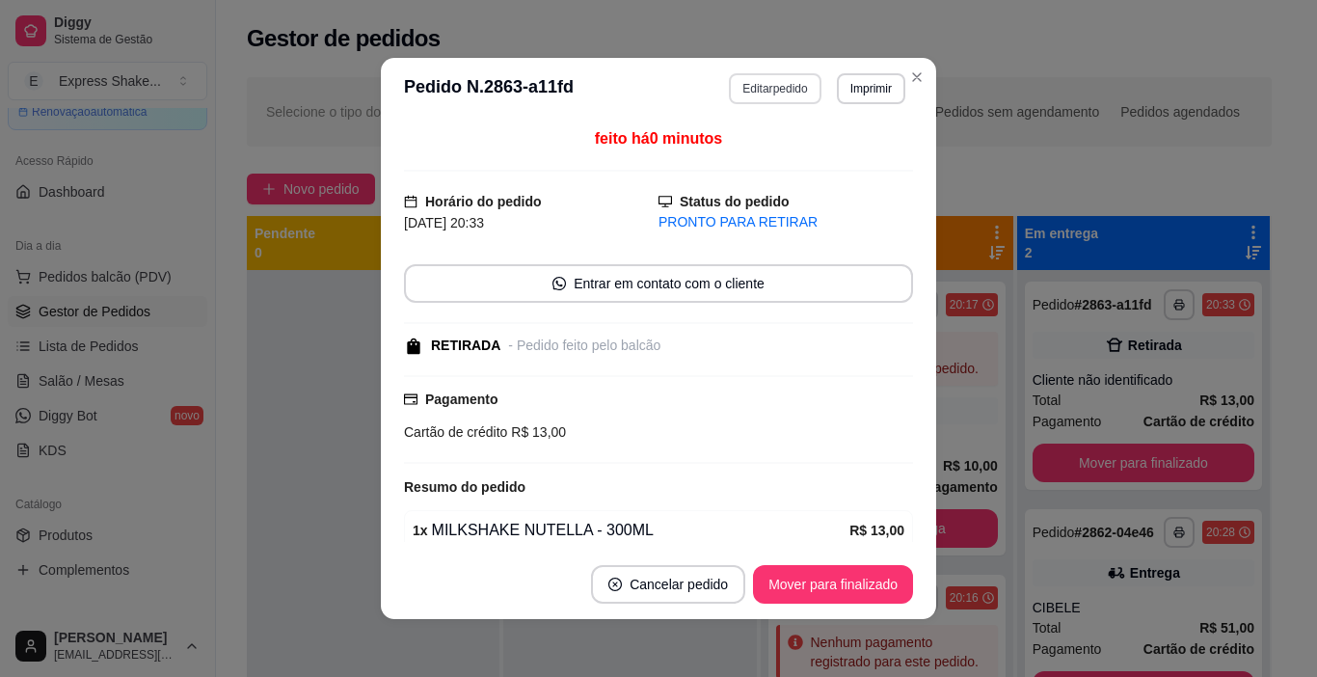
click at [745, 84] on button "Editar pedido" at bounding box center [775, 88] width 92 height 31
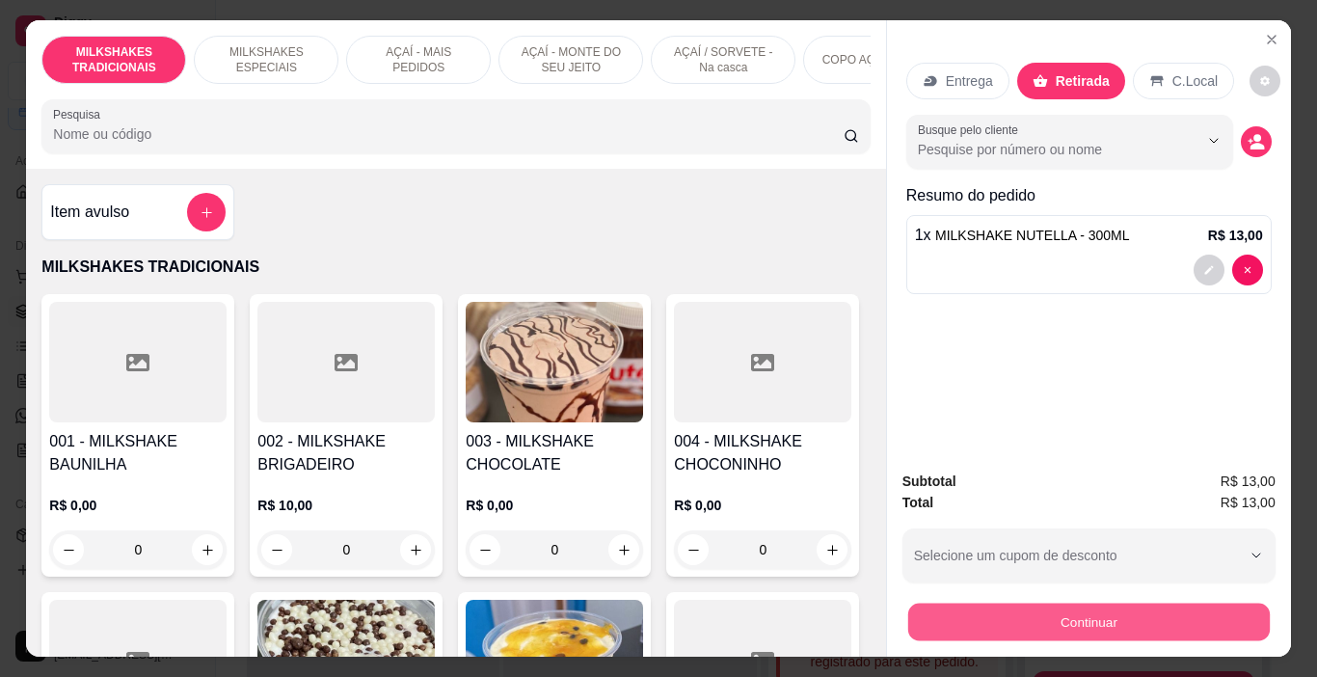
click at [996, 624] on button "Continuar" at bounding box center [1088, 623] width 362 height 38
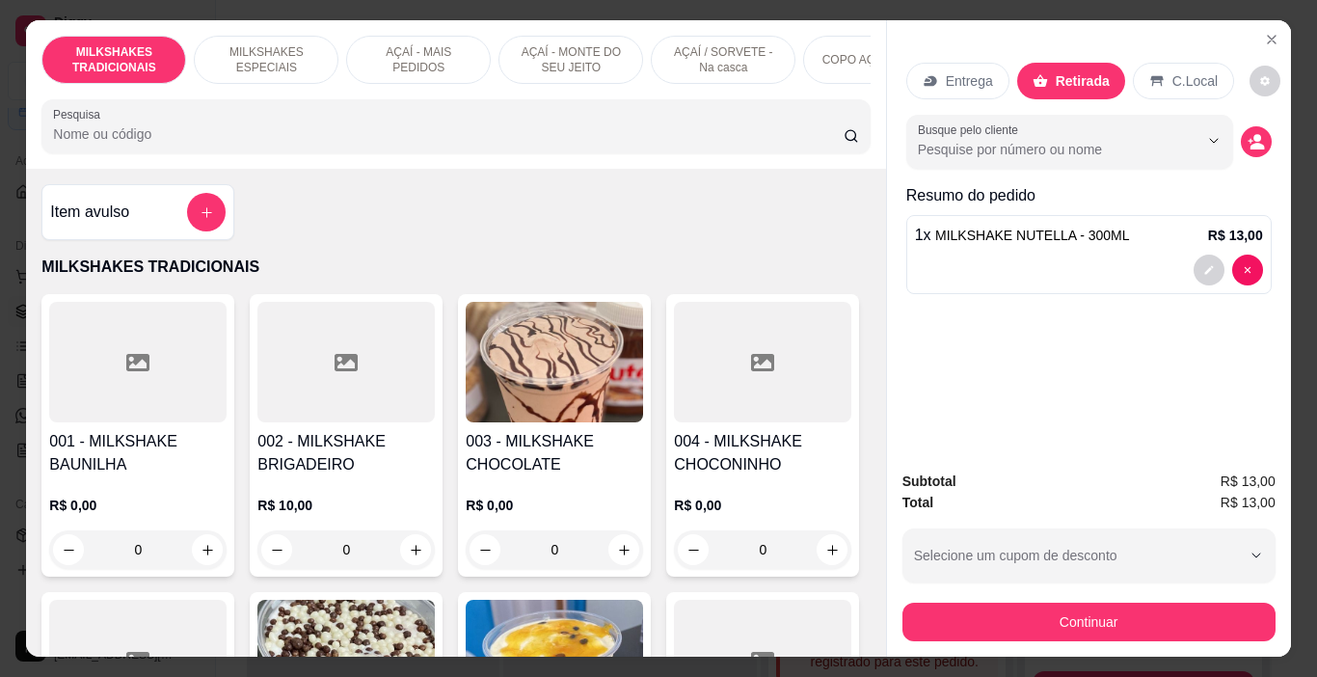
click at [1052, 265] on div at bounding box center [1089, 270] width 348 height 31
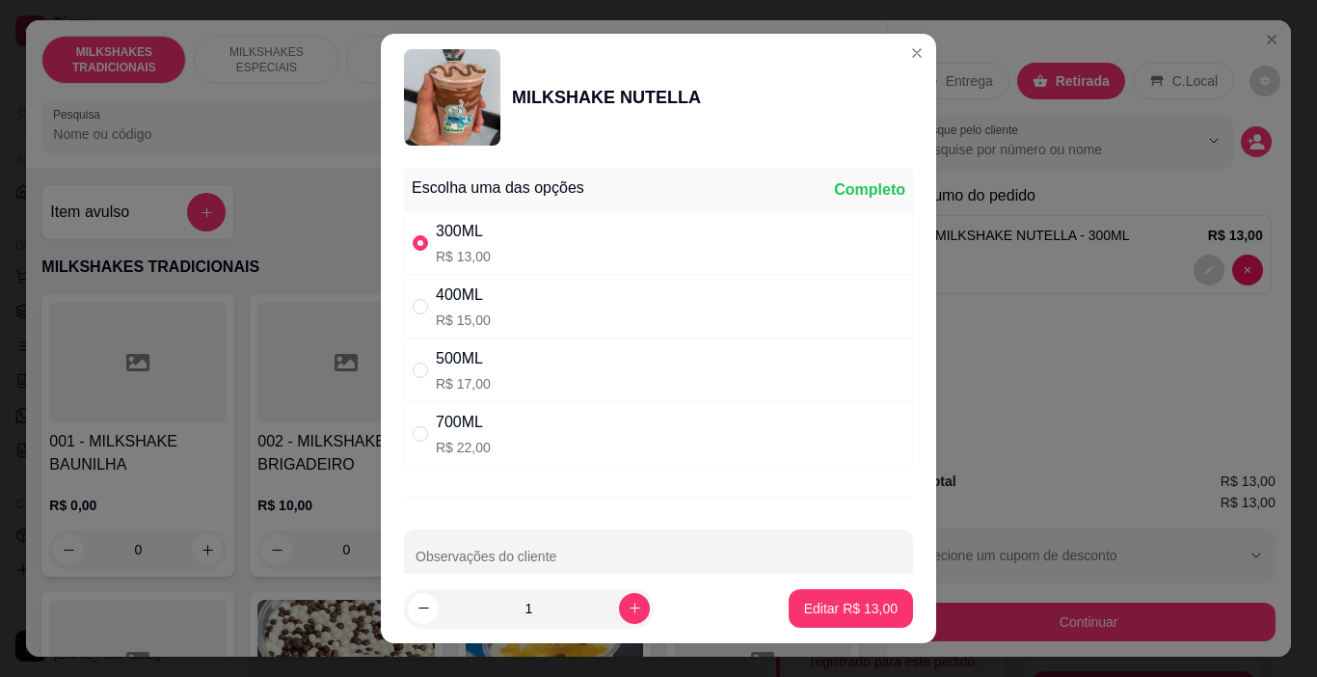
click at [568, 304] on div "400ML R$ 15,00" at bounding box center [658, 307] width 509 height 64
radio input "false"
radio input "true"
click at [807, 611] on p "Editar R$ 15,00" at bounding box center [850, 608] width 91 height 18
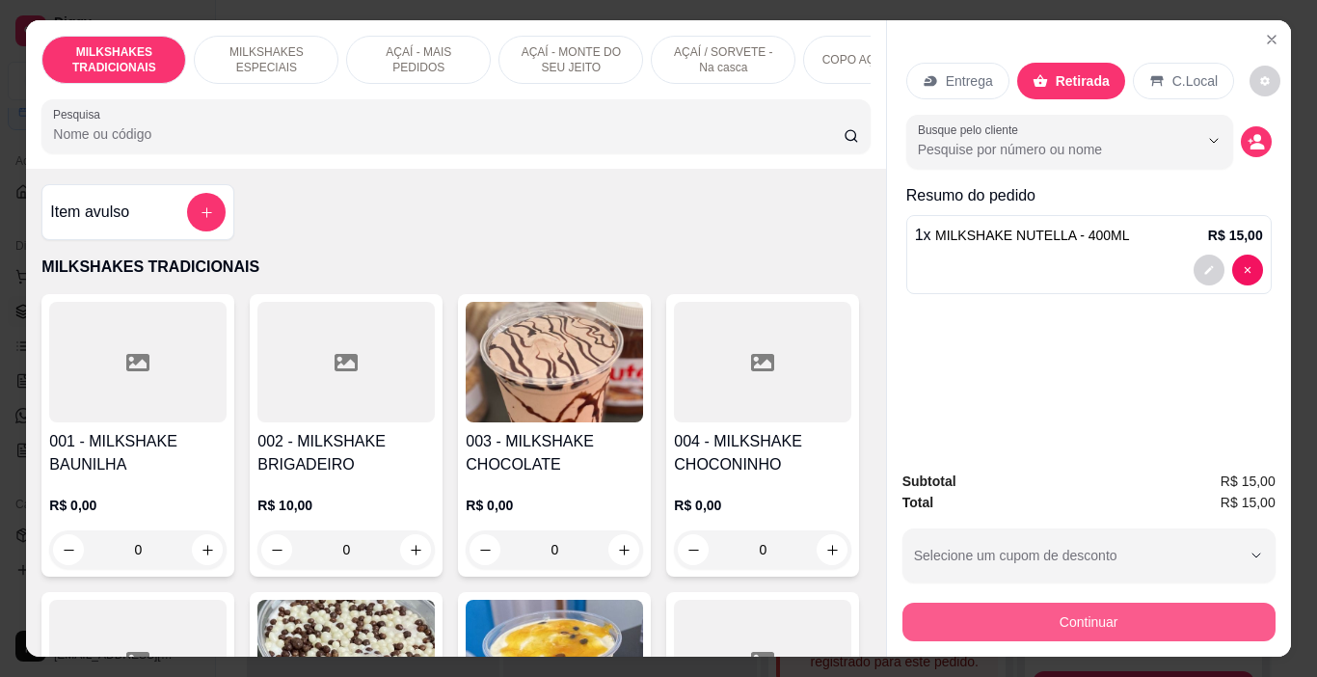
click at [1091, 609] on button "Continuar" at bounding box center [1089, 622] width 373 height 39
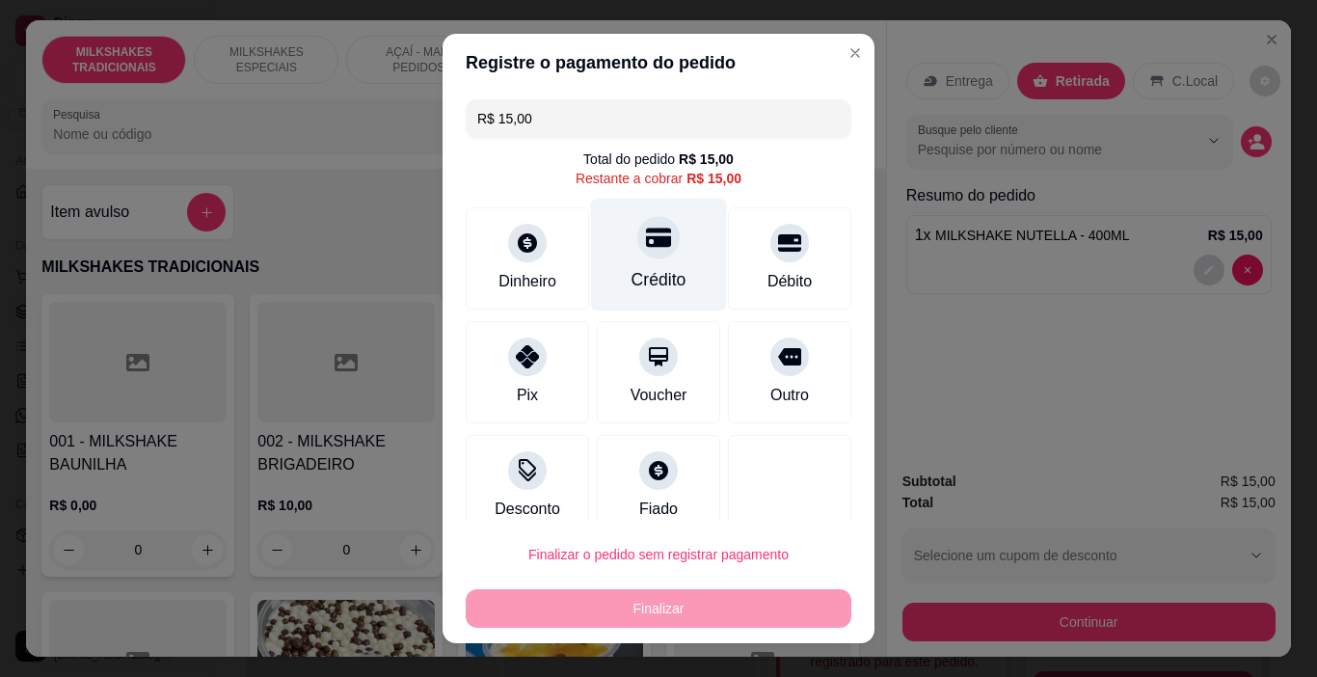
drag, startPoint x: 647, startPoint y: 261, endPoint x: 663, endPoint y: 261, distance: 16.4
click at [646, 261] on div "Crédito" at bounding box center [659, 255] width 136 height 113
type input "R$ 0,00"
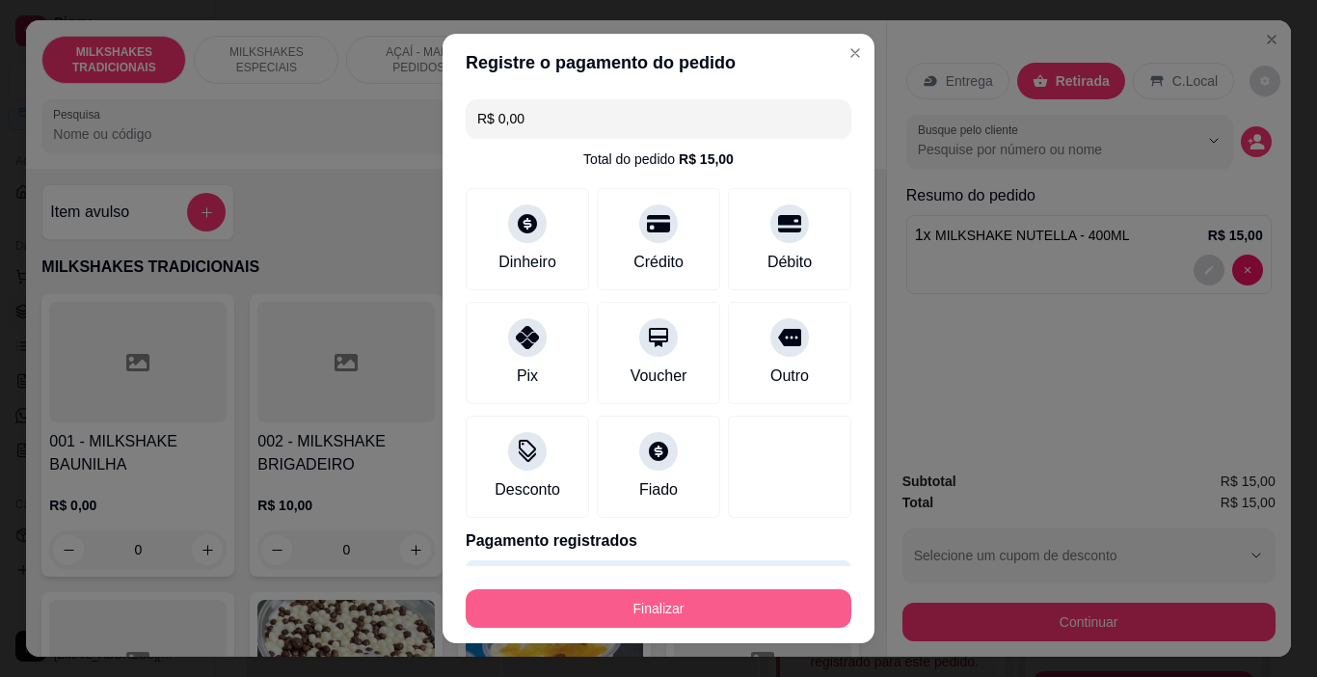
click at [779, 631] on footer "Finalizar" at bounding box center [659, 604] width 432 height 77
click at [775, 611] on button "Finalizar" at bounding box center [659, 608] width 386 height 39
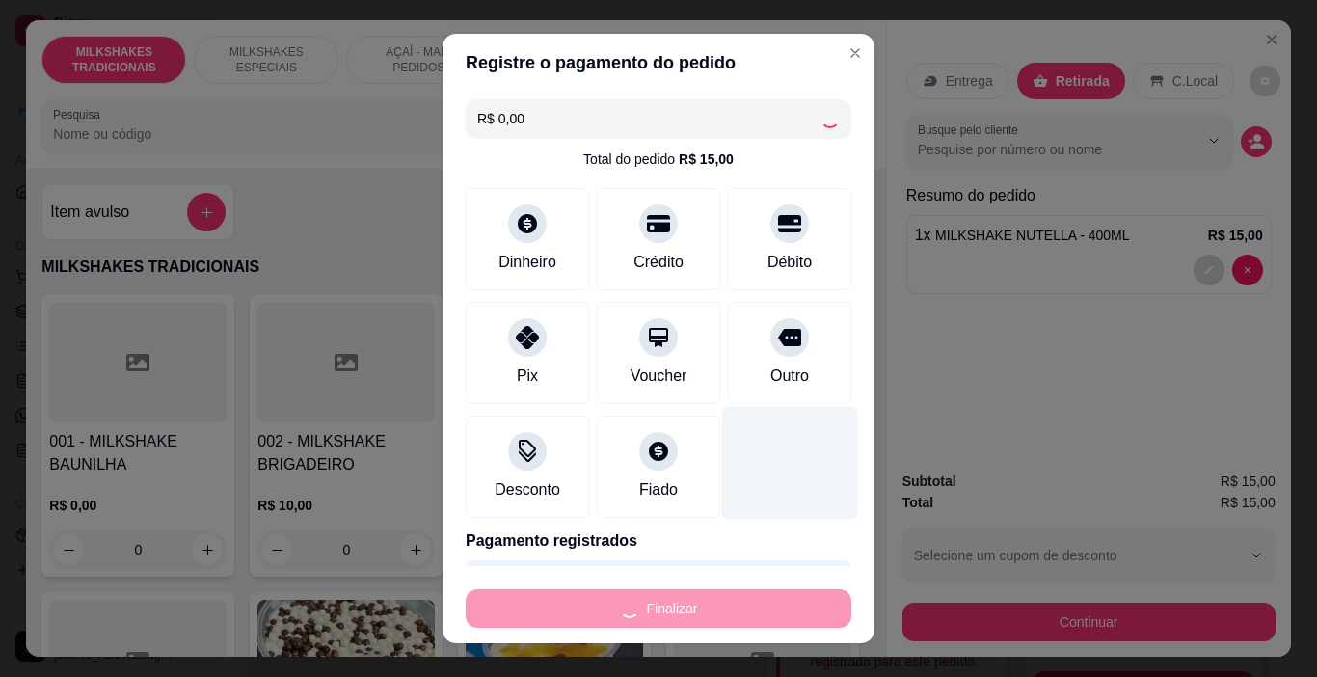
type input "0"
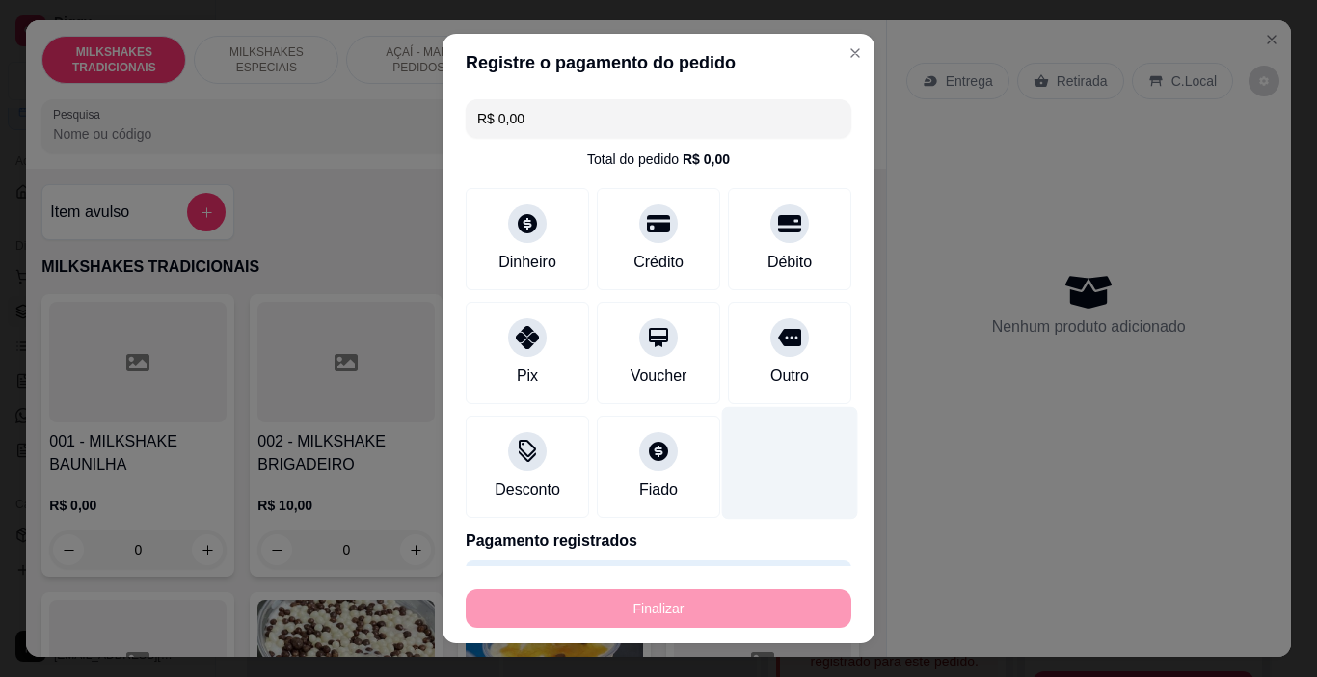
type input "-R$ 15,00"
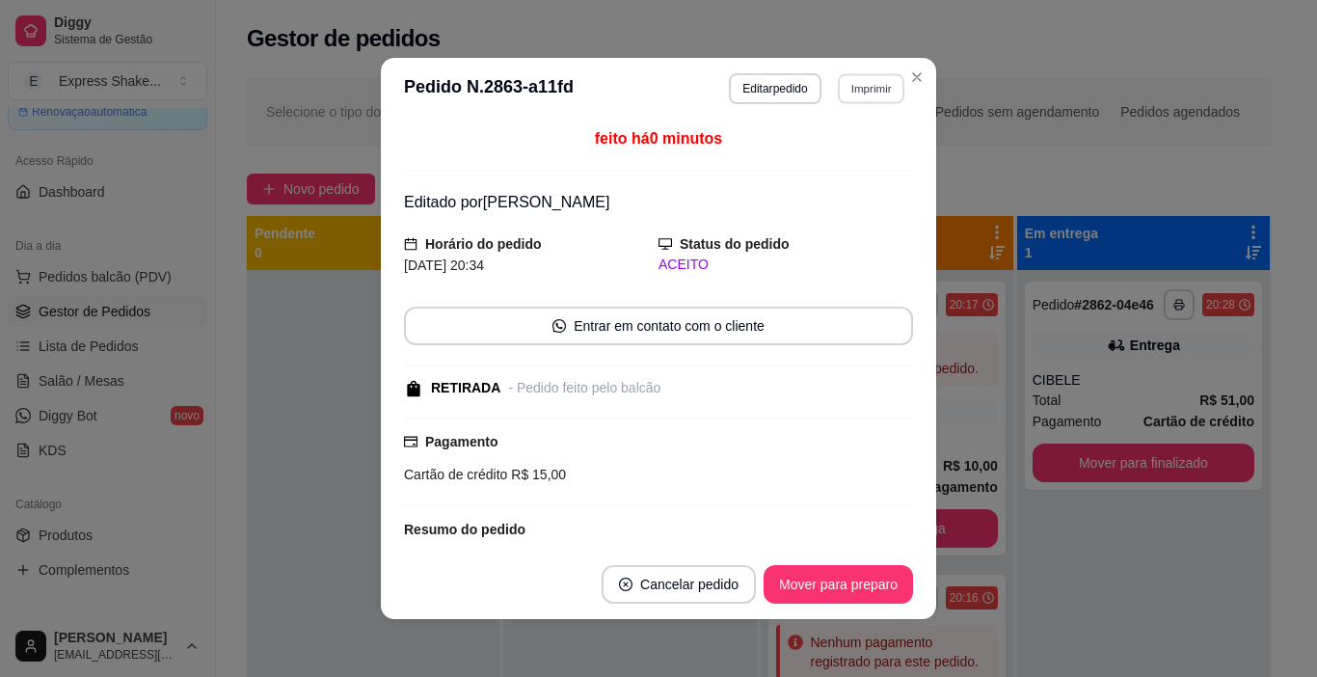
click at [853, 89] on button "Imprimir" at bounding box center [871, 88] width 67 height 30
click at [860, 160] on button "IMPRESSORA" at bounding box center [830, 156] width 135 height 30
click at [808, 595] on button "Mover para preparo" at bounding box center [838, 585] width 145 height 38
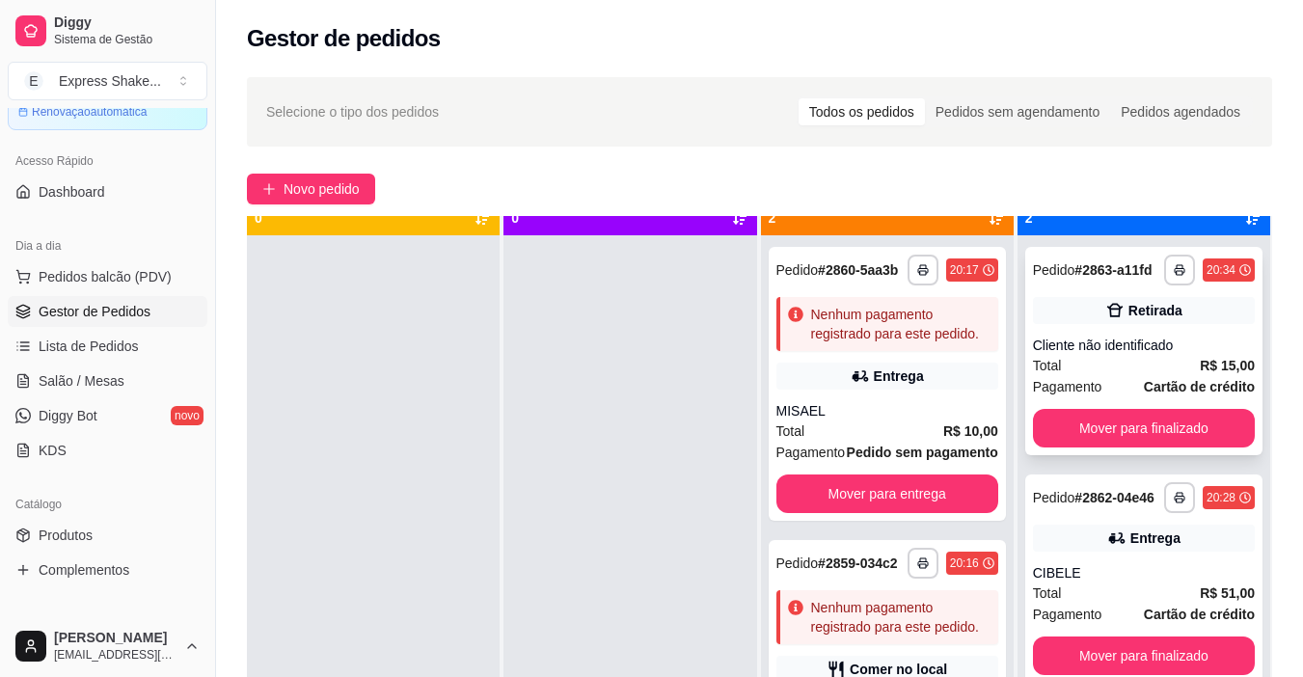
scroll to position [54, 0]
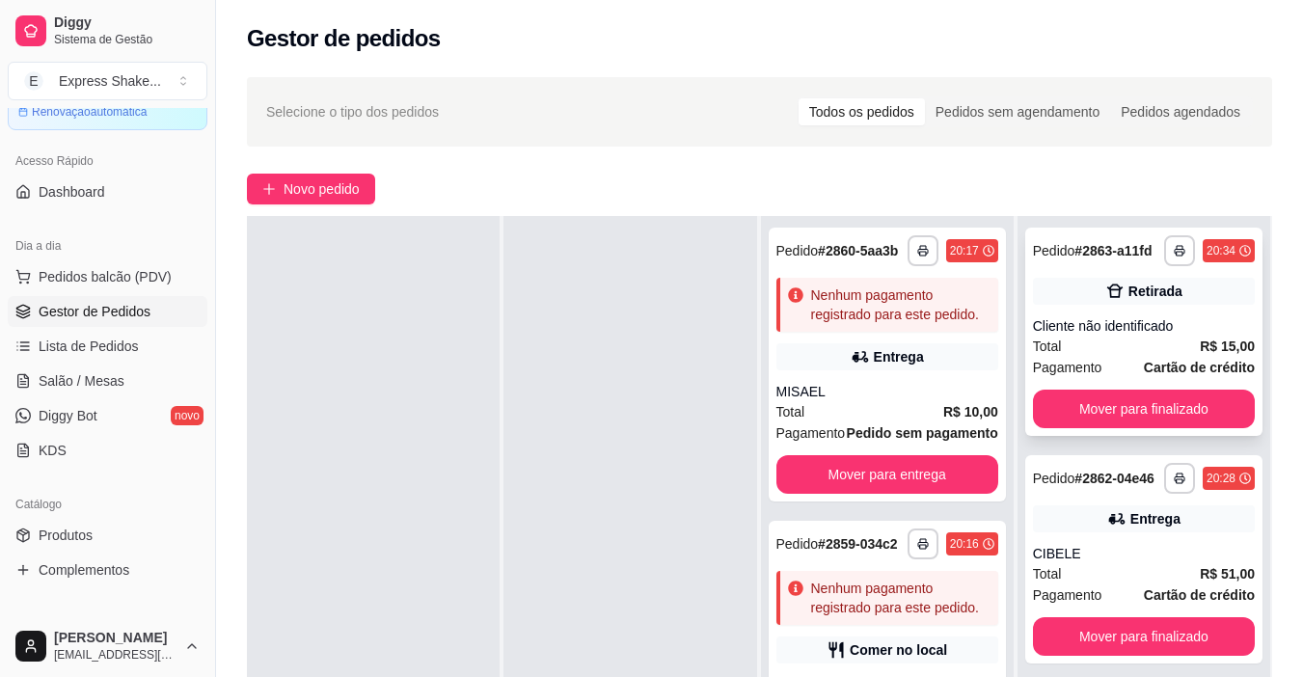
click at [1140, 354] on div "Total R$ 15,00" at bounding box center [1144, 346] width 222 height 21
click at [1100, 407] on button "Mover para finalizado" at bounding box center [1144, 409] width 222 height 39
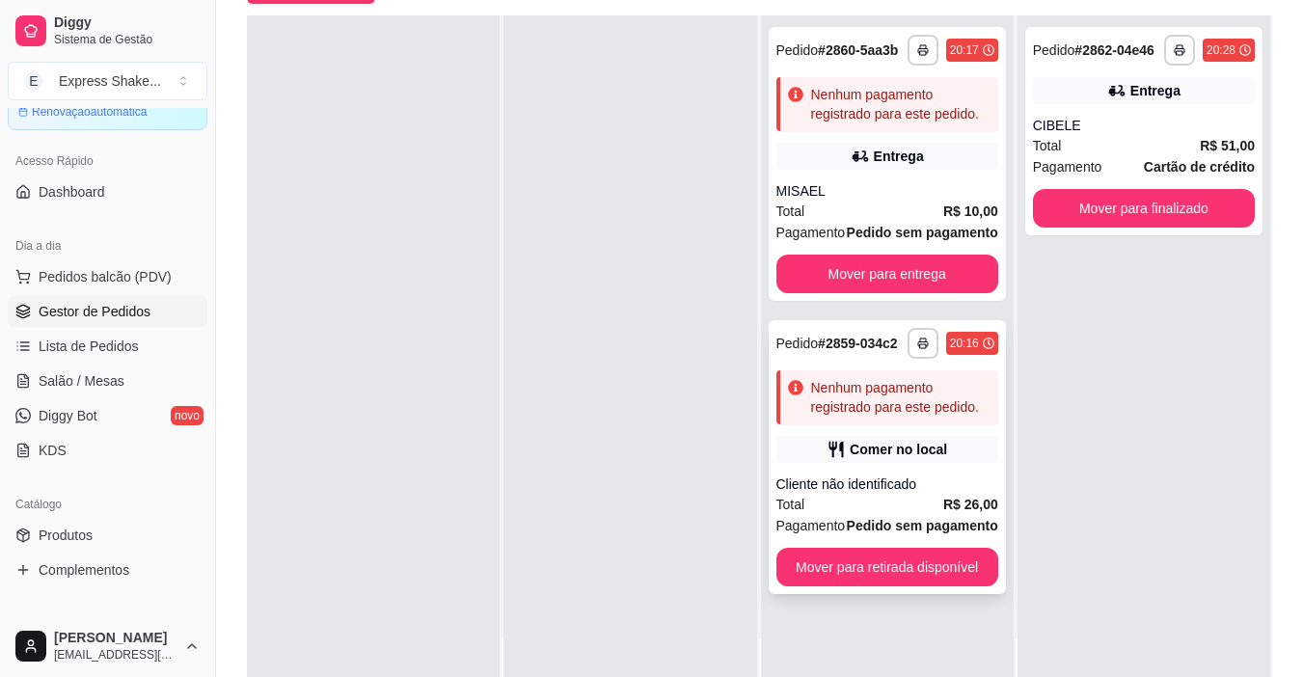
scroll to position [289, 0]
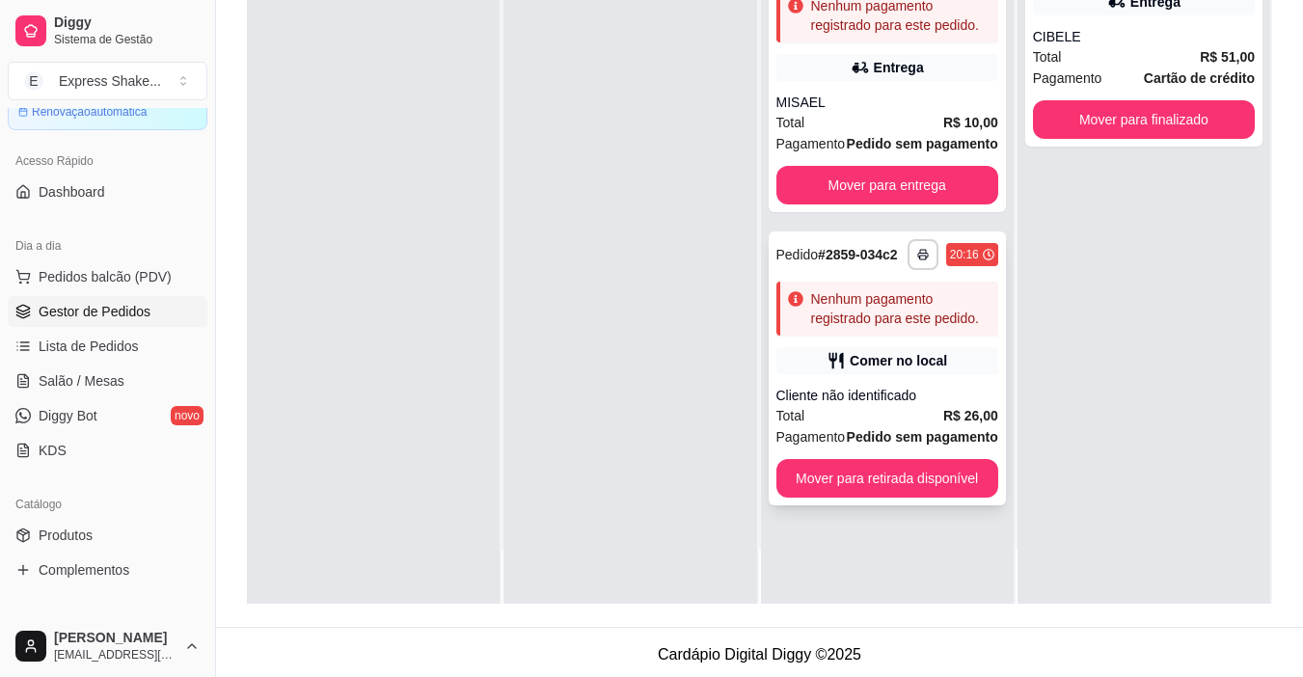
click at [867, 337] on div "**********" at bounding box center [886, 368] width 237 height 274
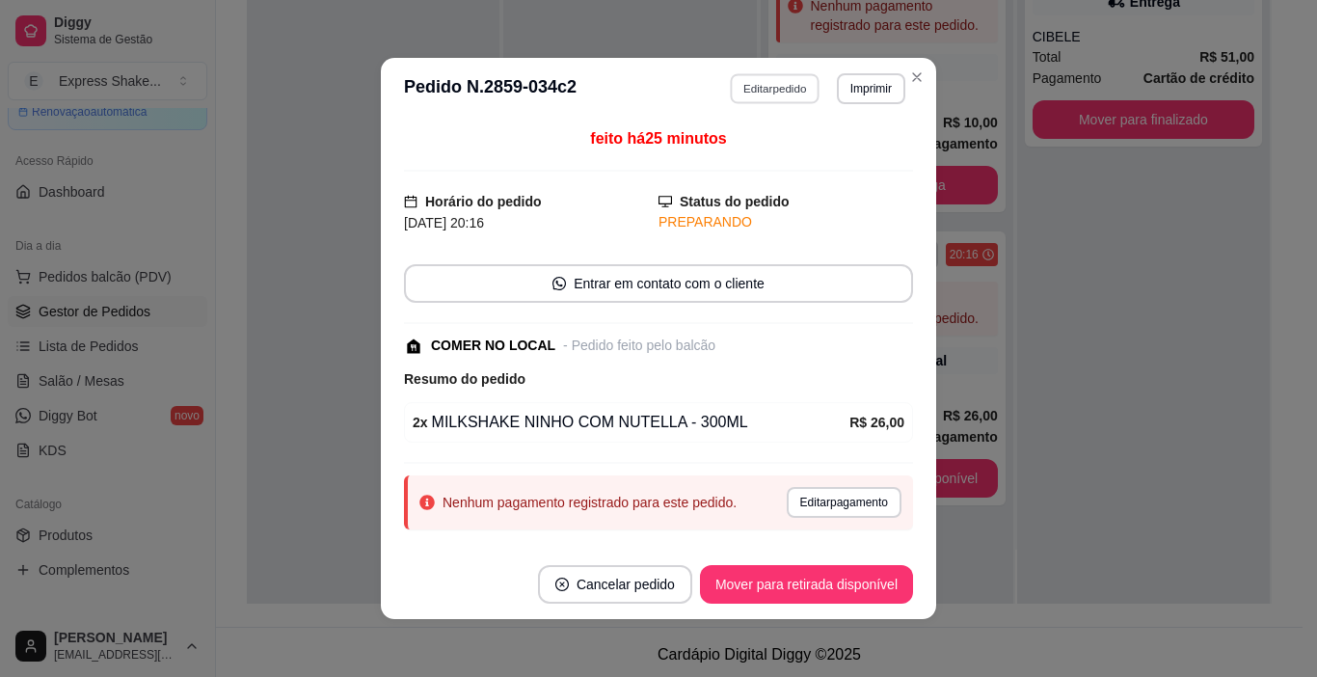
click at [790, 85] on button "Editar pedido" at bounding box center [776, 88] width 90 height 30
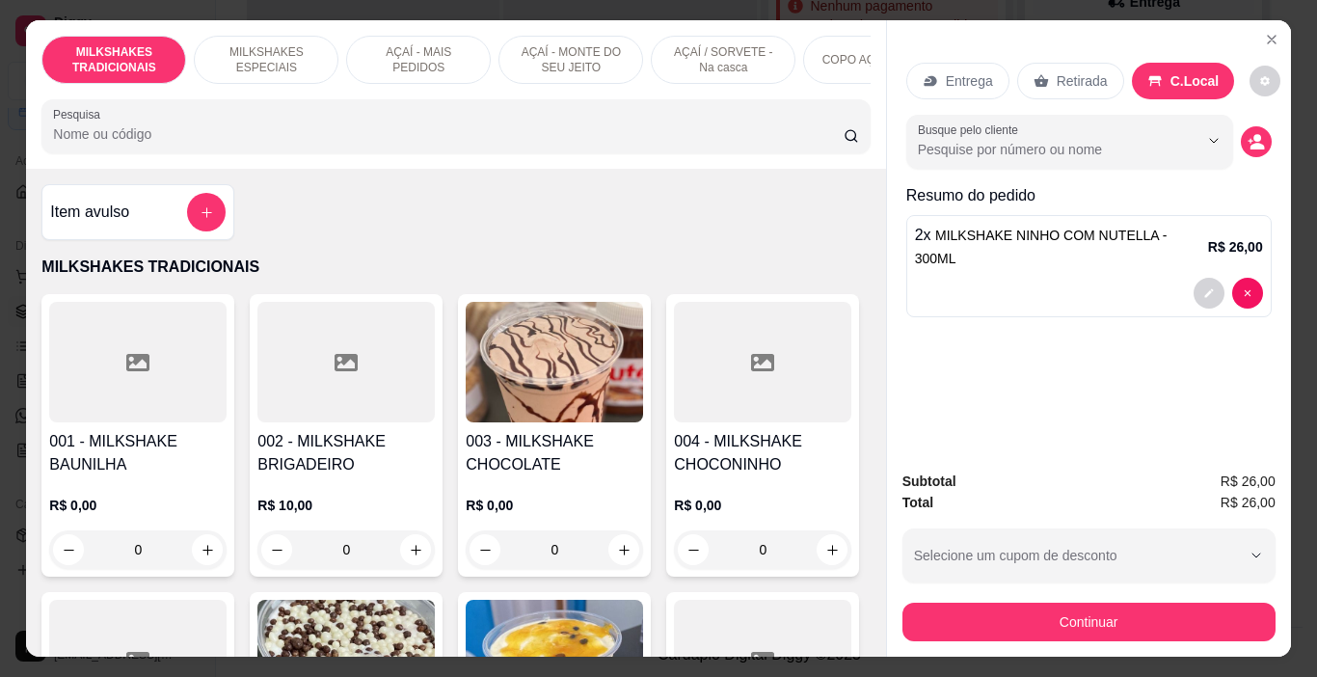
click at [1069, 619] on button "Continuar" at bounding box center [1089, 622] width 373 height 39
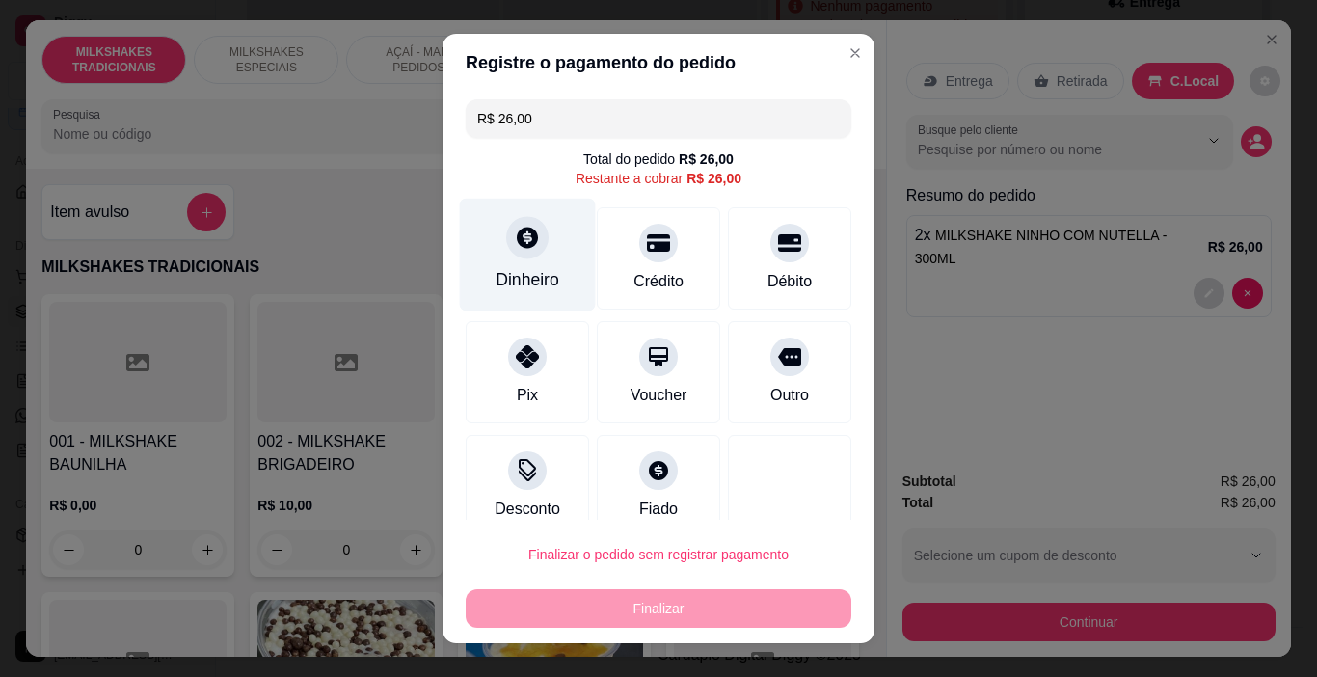
click at [518, 243] on icon at bounding box center [527, 238] width 21 height 21
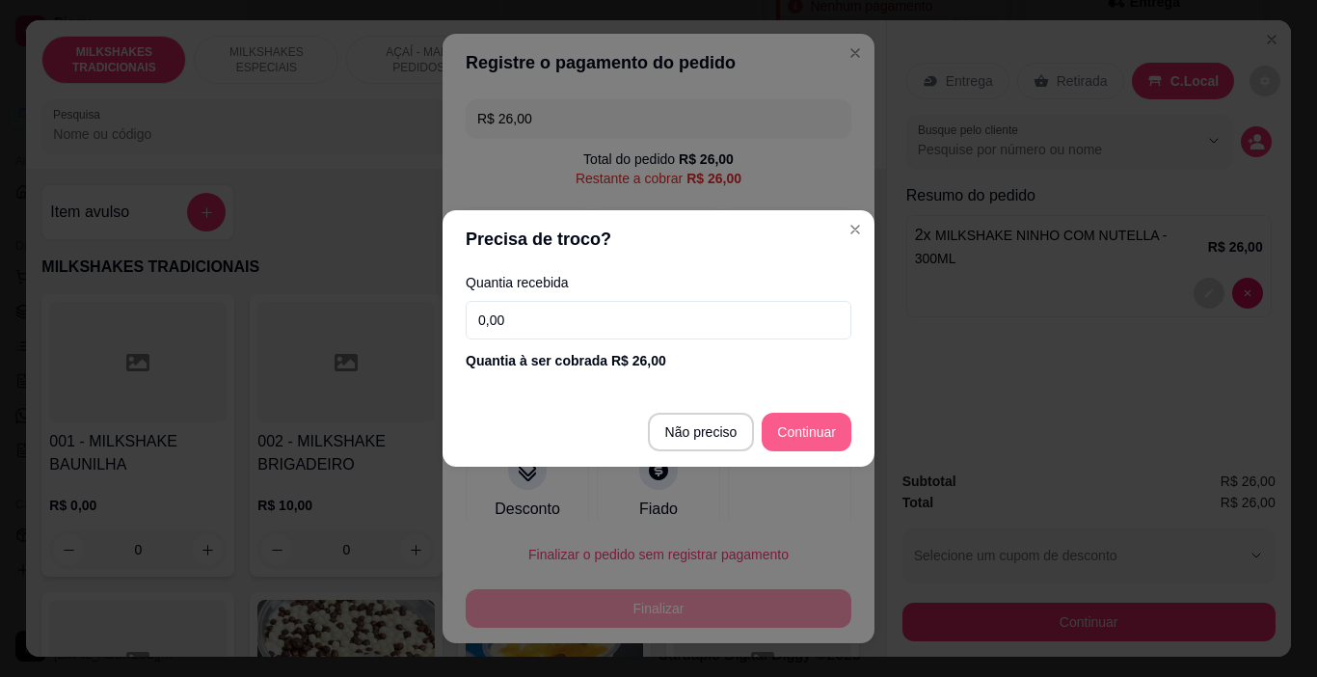
type input "R$ 0,00"
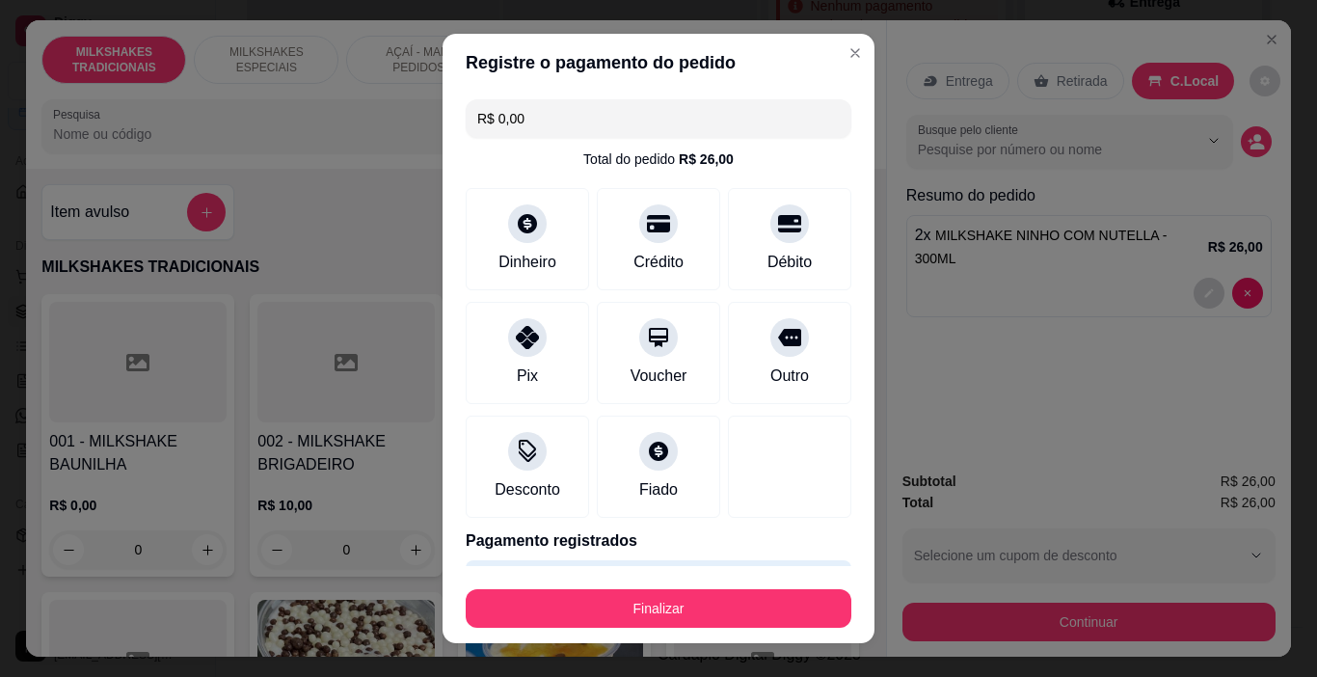
click at [779, 600] on button "Finalizar" at bounding box center [659, 608] width 386 height 39
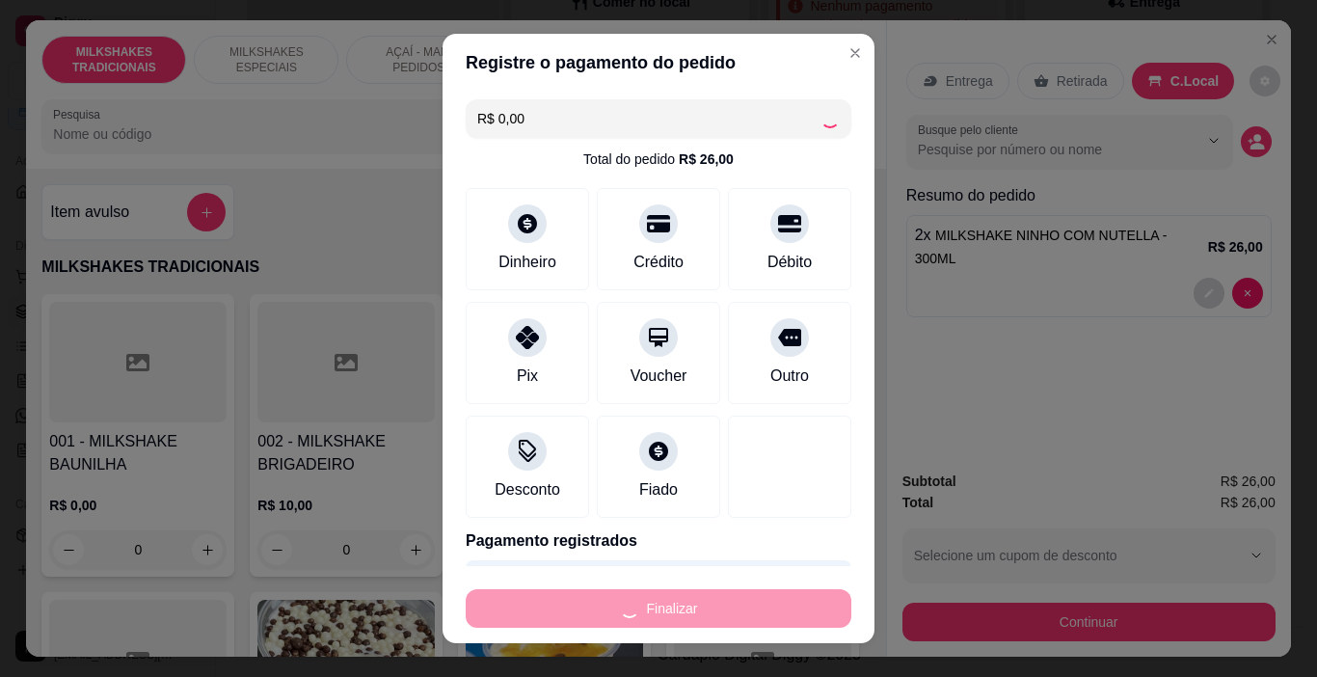
type input "0"
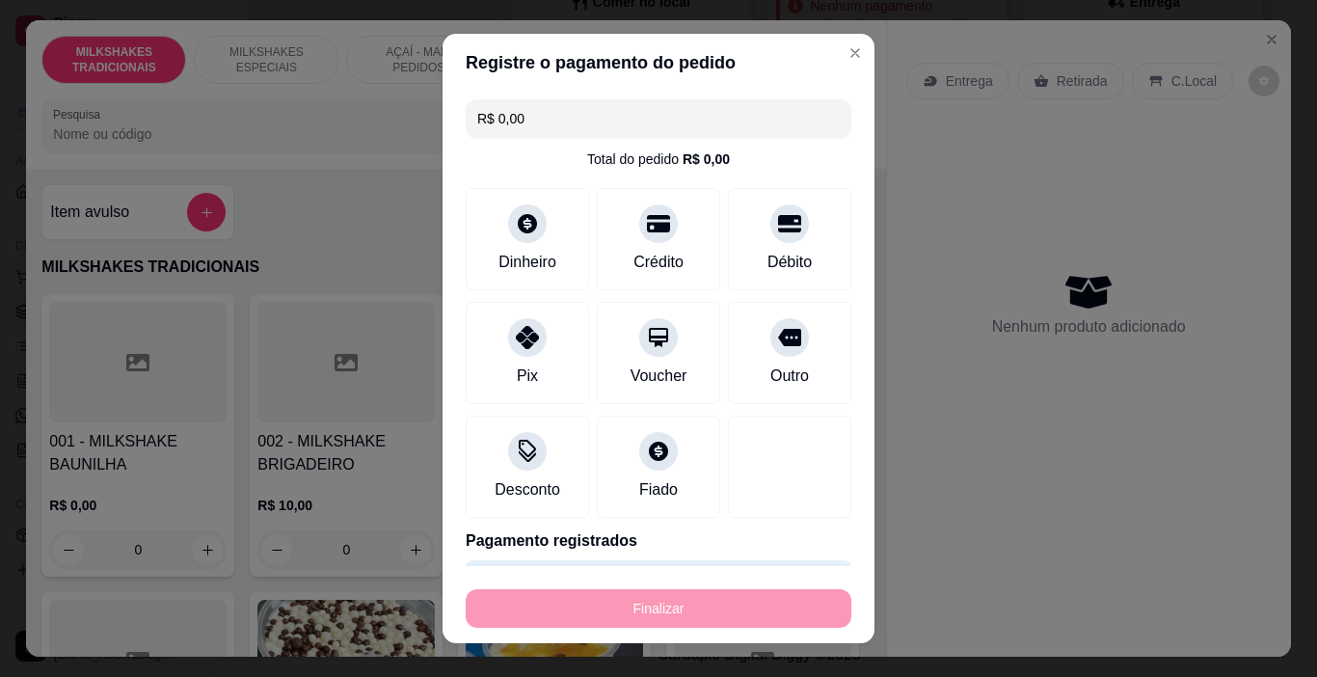
type input "-R$ 26,00"
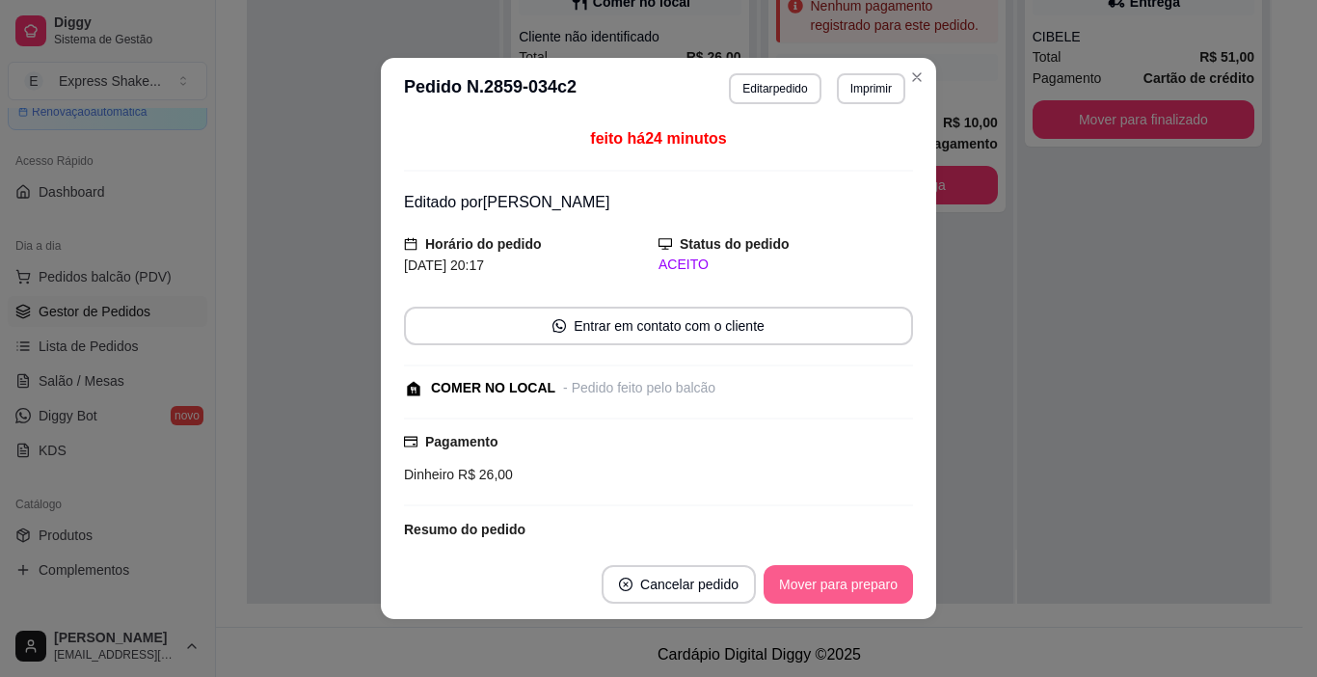
click at [849, 589] on button "Mover para preparo" at bounding box center [838, 584] width 149 height 39
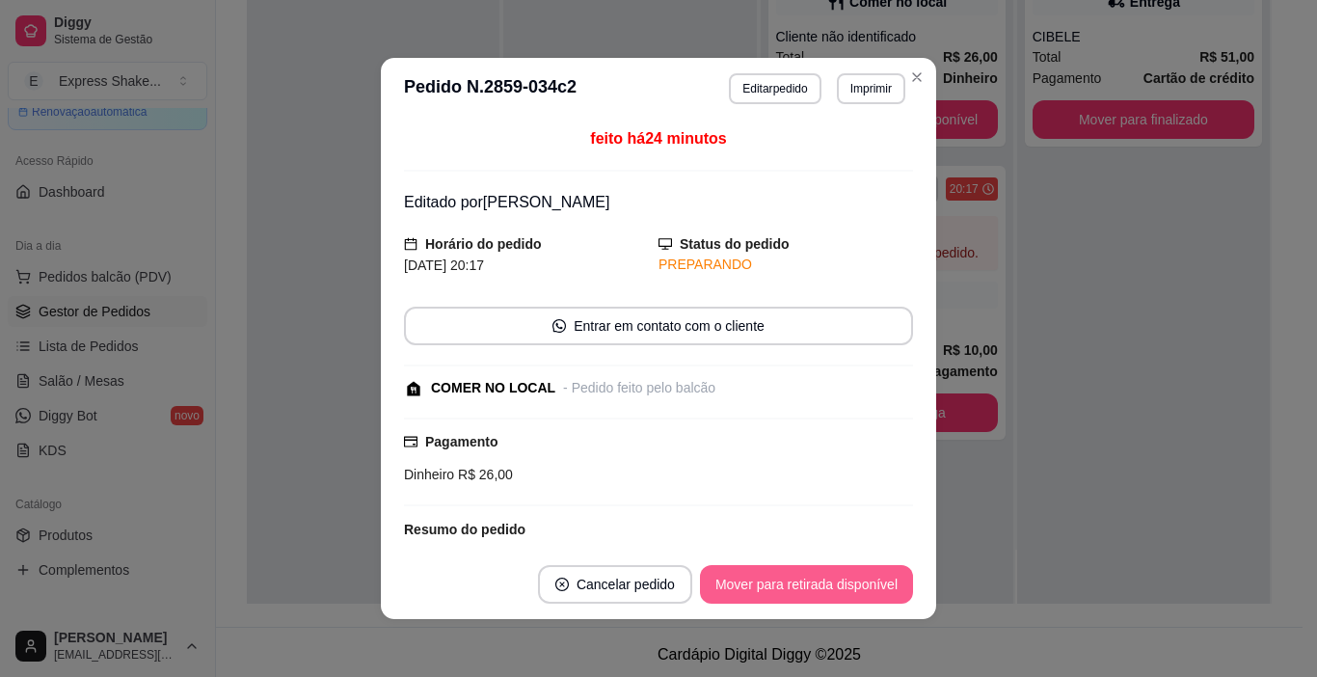
click at [850, 582] on button "Mover para retirada disponível" at bounding box center [806, 584] width 213 height 39
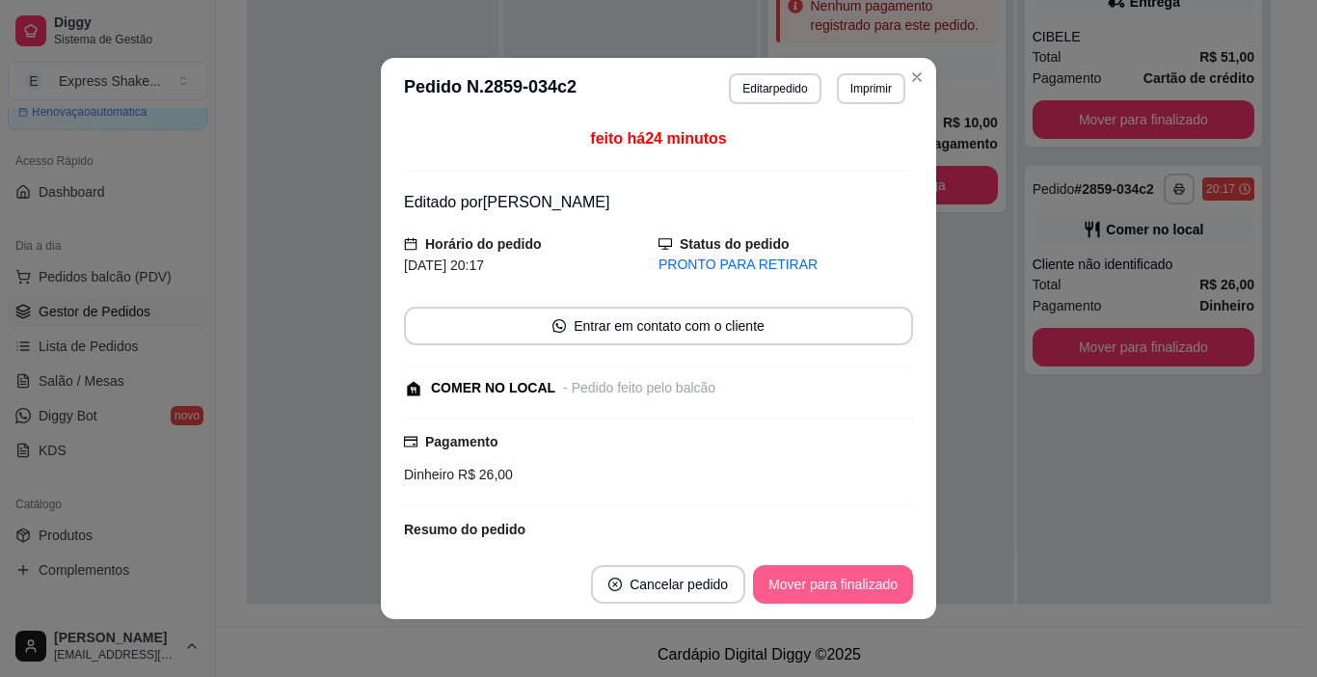
click at [850, 582] on button "Mover para finalizado" at bounding box center [833, 584] width 160 height 39
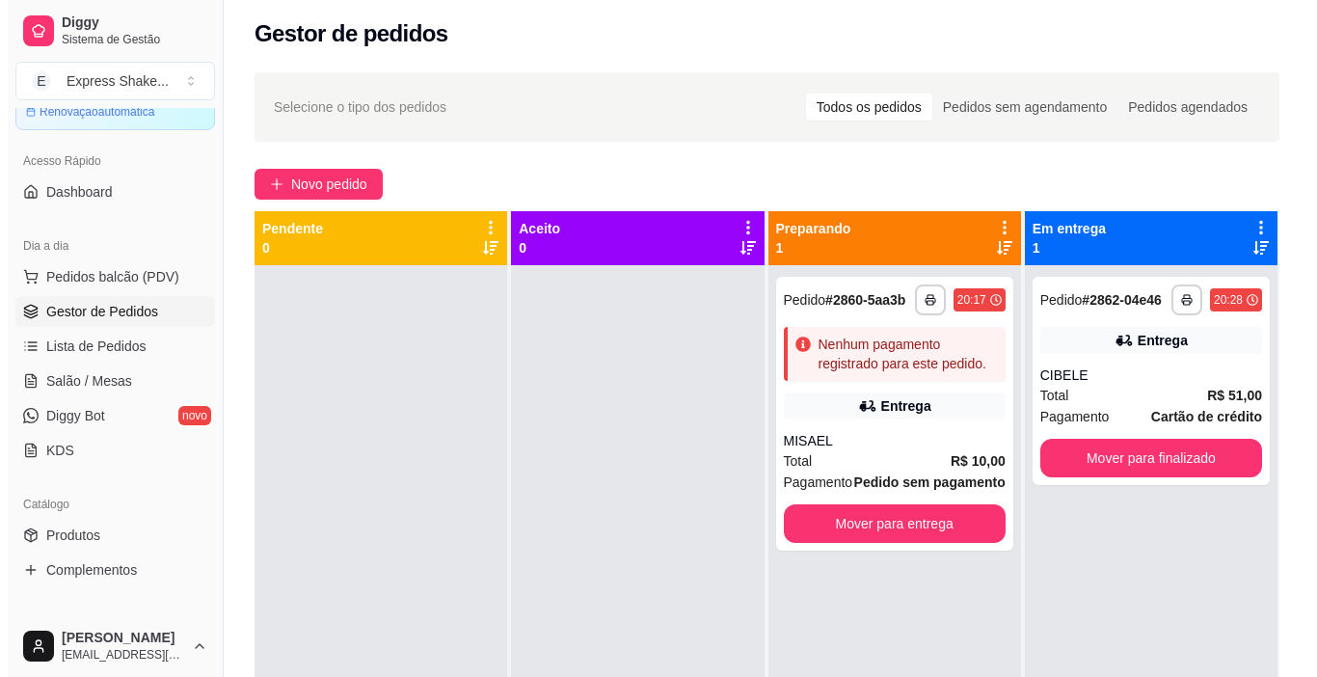
scroll to position [0, 0]
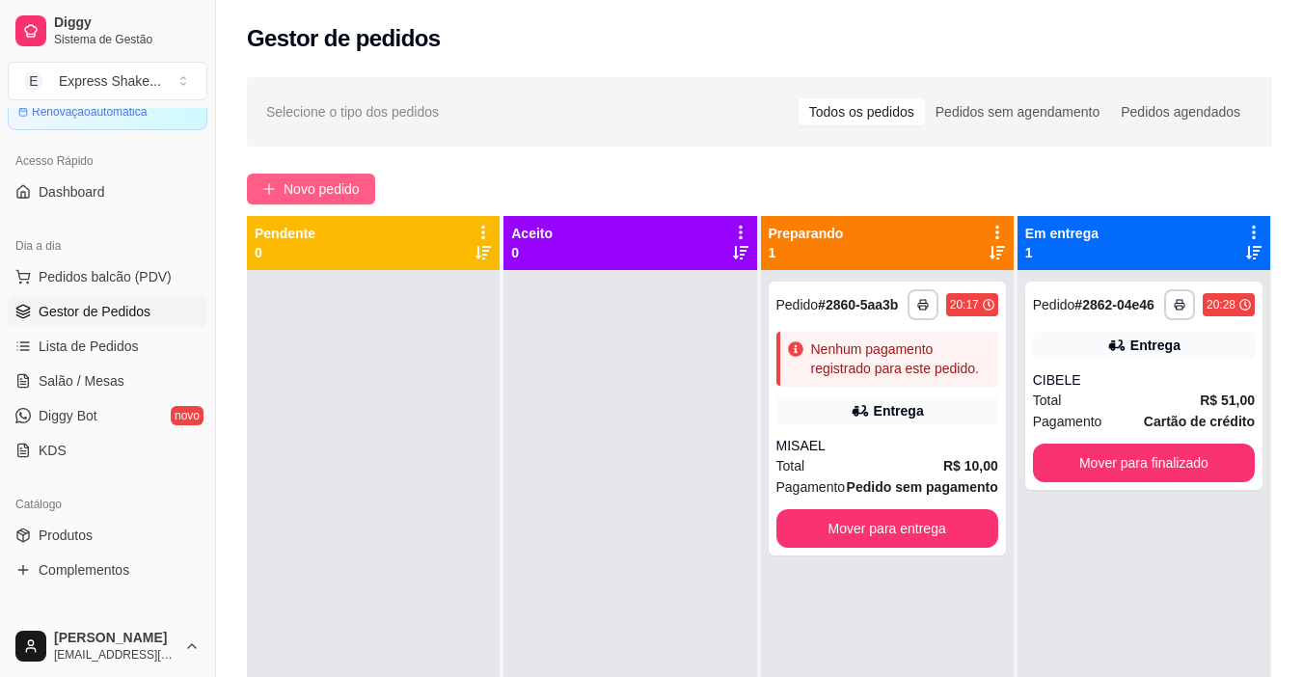
click at [326, 183] on span "Novo pedido" at bounding box center [321, 188] width 76 height 21
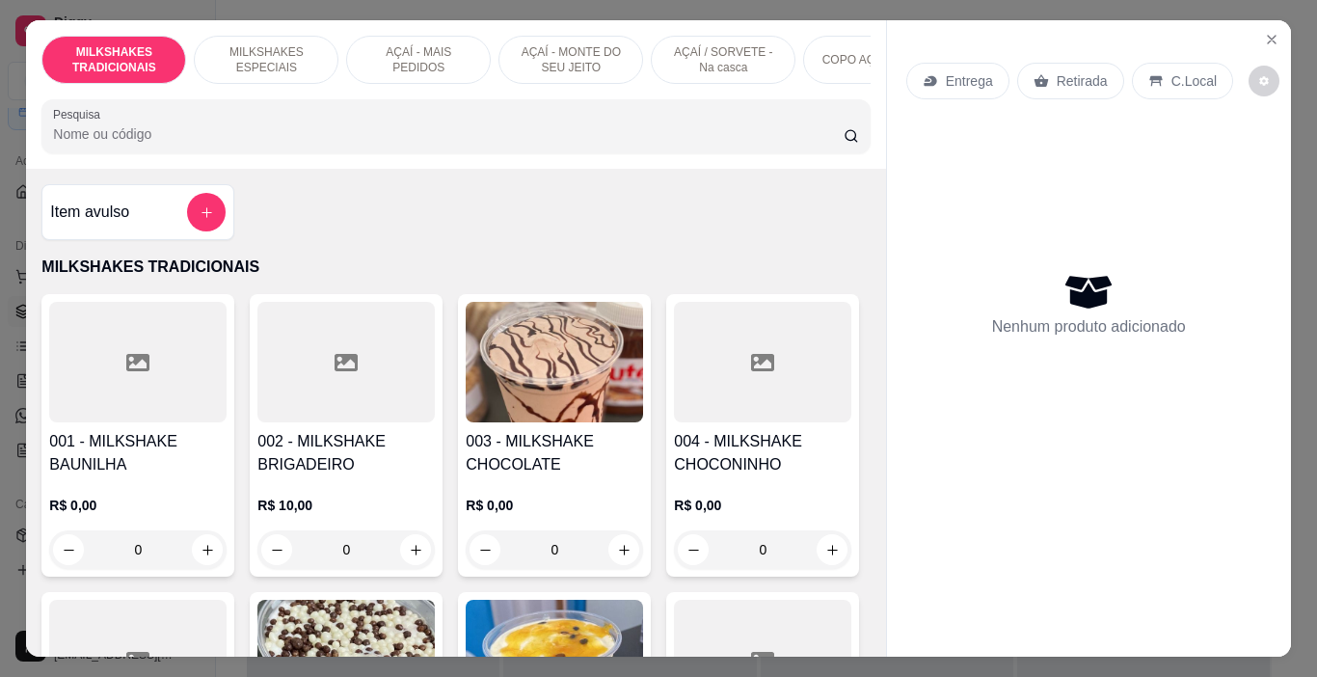
click at [413, 44] on p "AÇAÍ - MAIS PEDIDOS" at bounding box center [419, 59] width 112 height 31
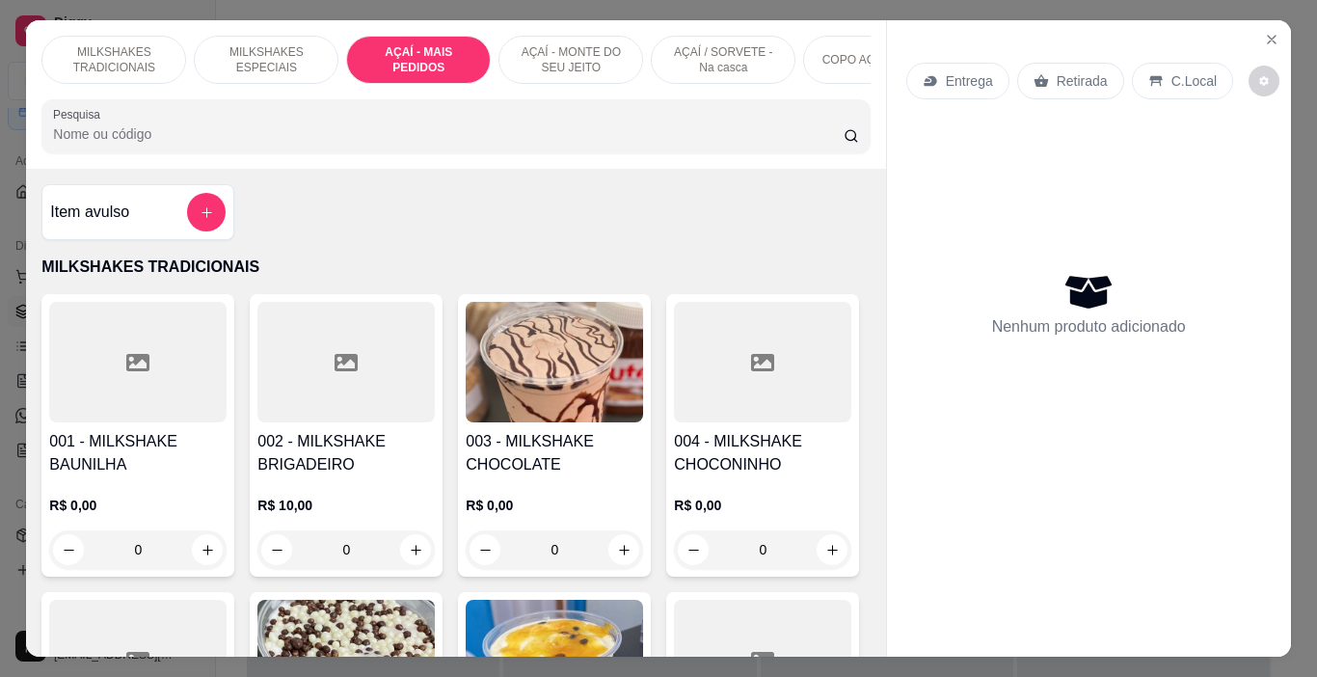
scroll to position [48, 0]
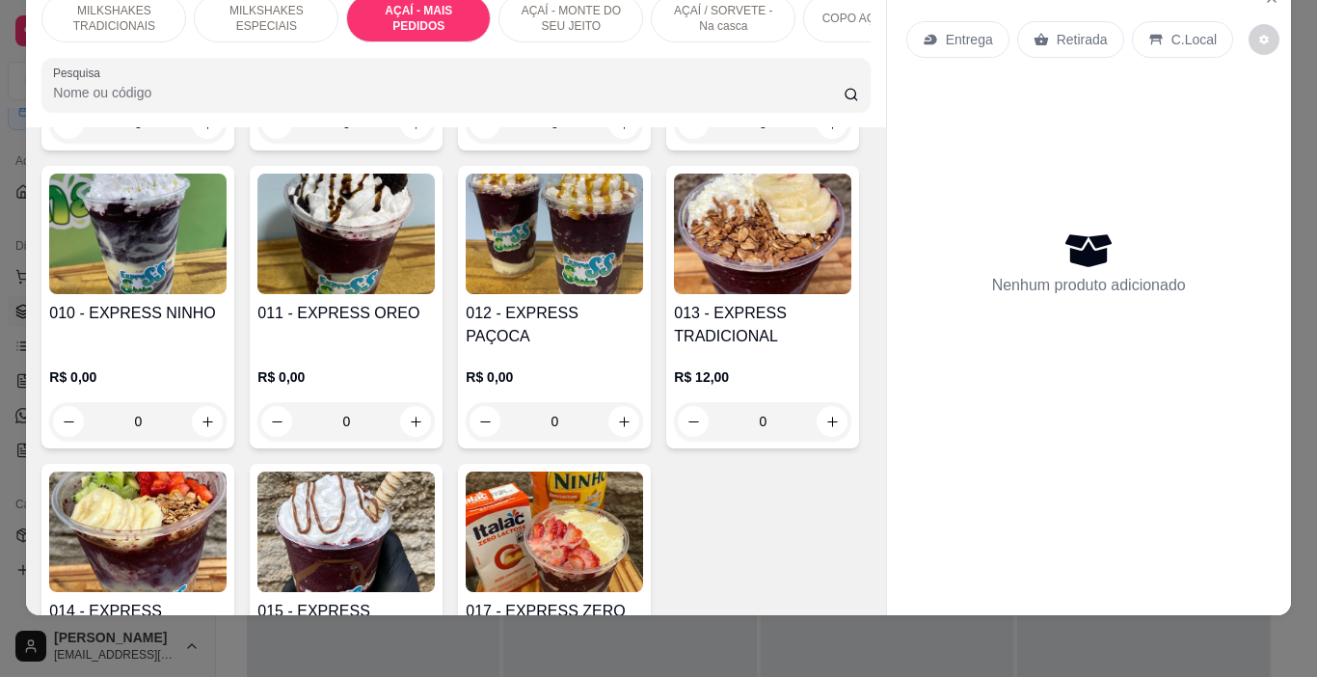
click at [314, 12] on p "MILKSHAKES ESPECIAIS" at bounding box center [266, 18] width 112 height 31
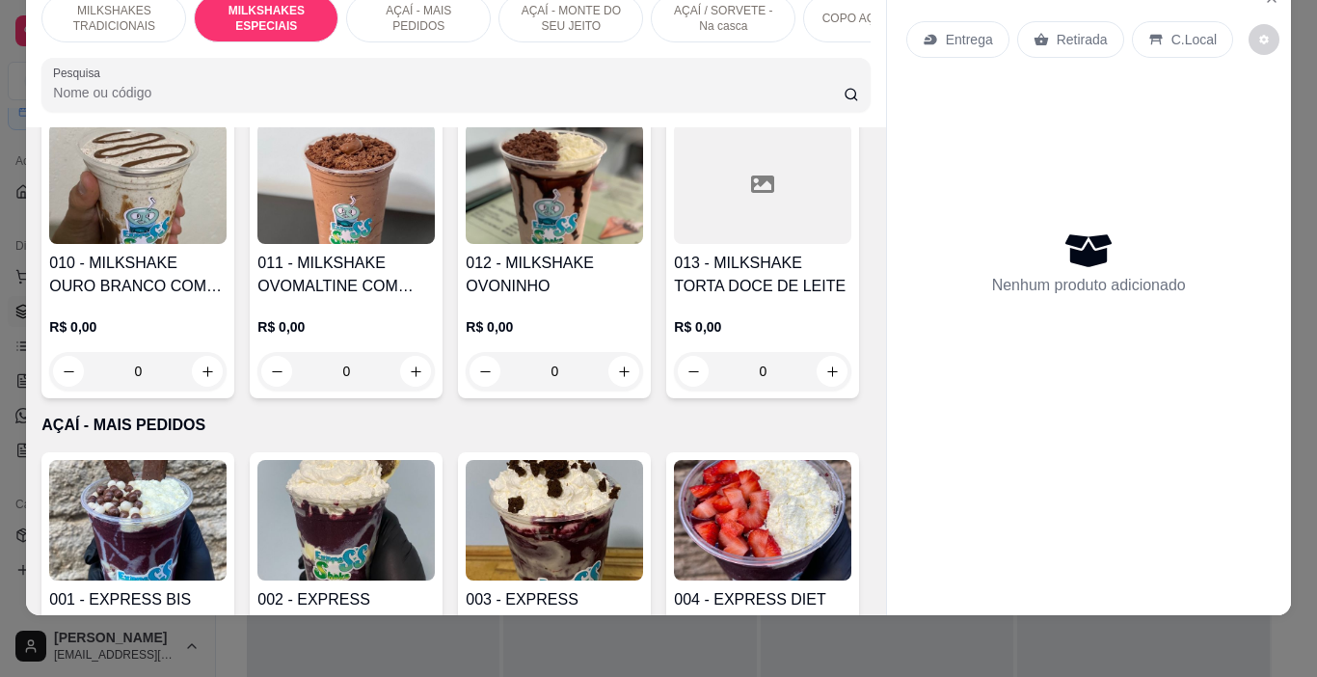
scroll to position [2299, 0]
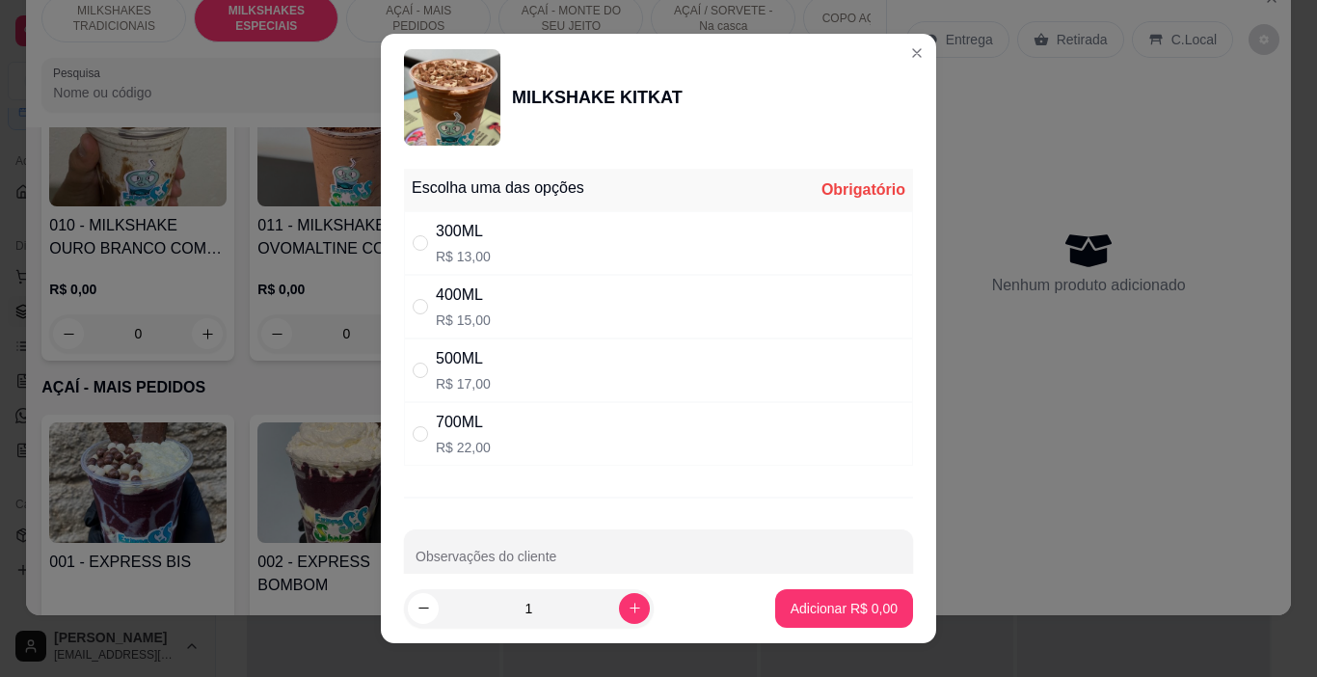
click at [568, 370] on div "500ML R$ 17,00" at bounding box center [658, 370] width 509 height 64
radio input "true"
click at [833, 616] on p "Adicionar R$ 17,00" at bounding box center [840, 608] width 115 height 19
type input "1"
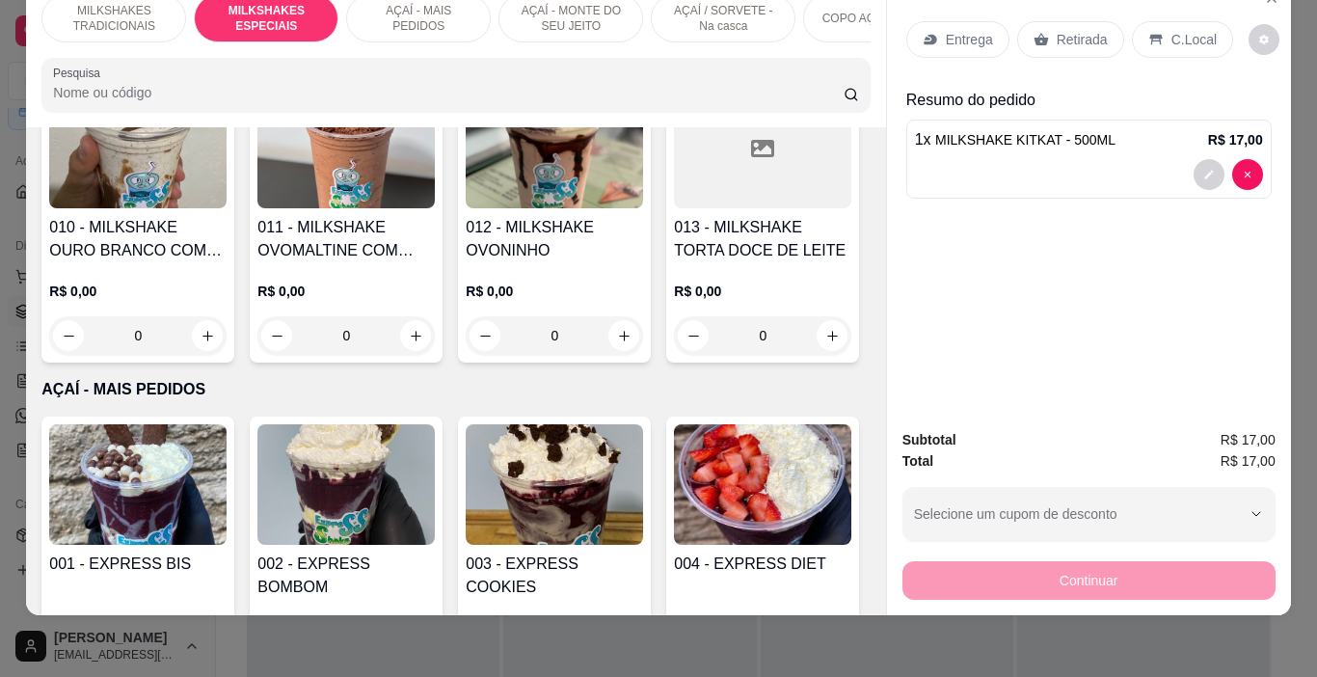
scroll to position [2300, 0]
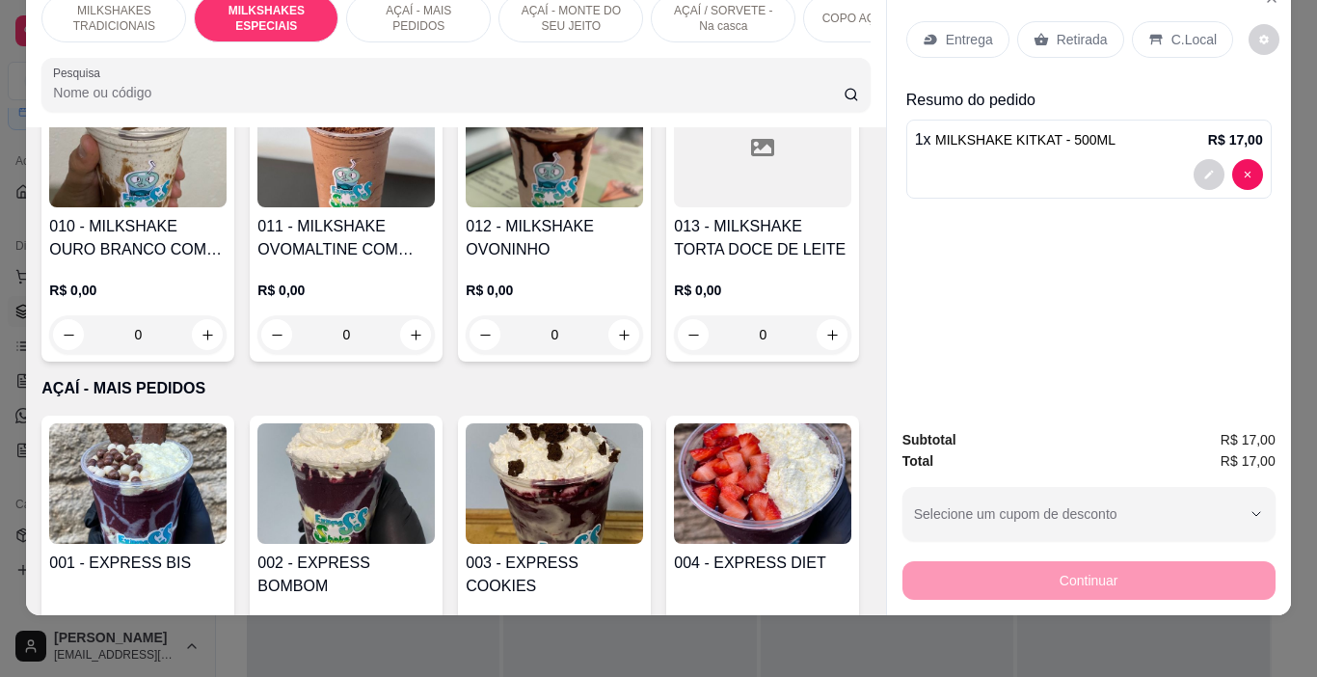
click at [954, 35] on p "Entrega" at bounding box center [969, 39] width 47 height 19
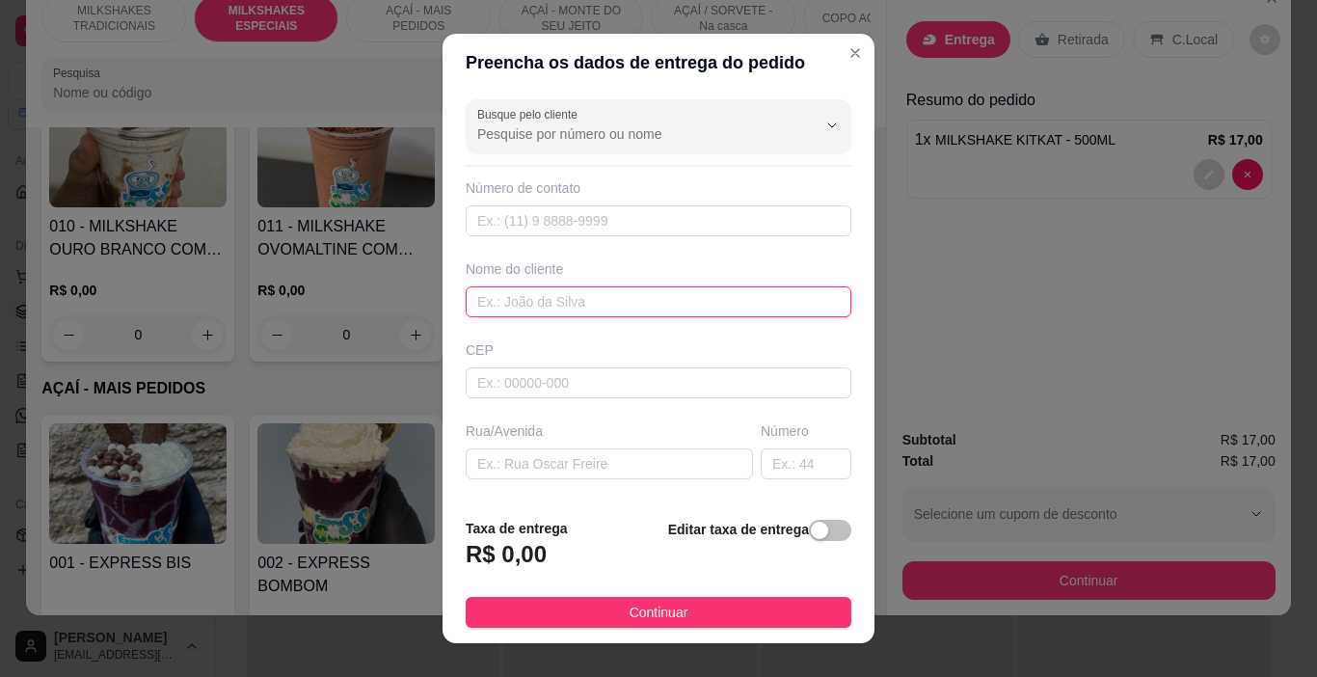
click at [592, 303] on input "text" at bounding box center [659, 301] width 386 height 31
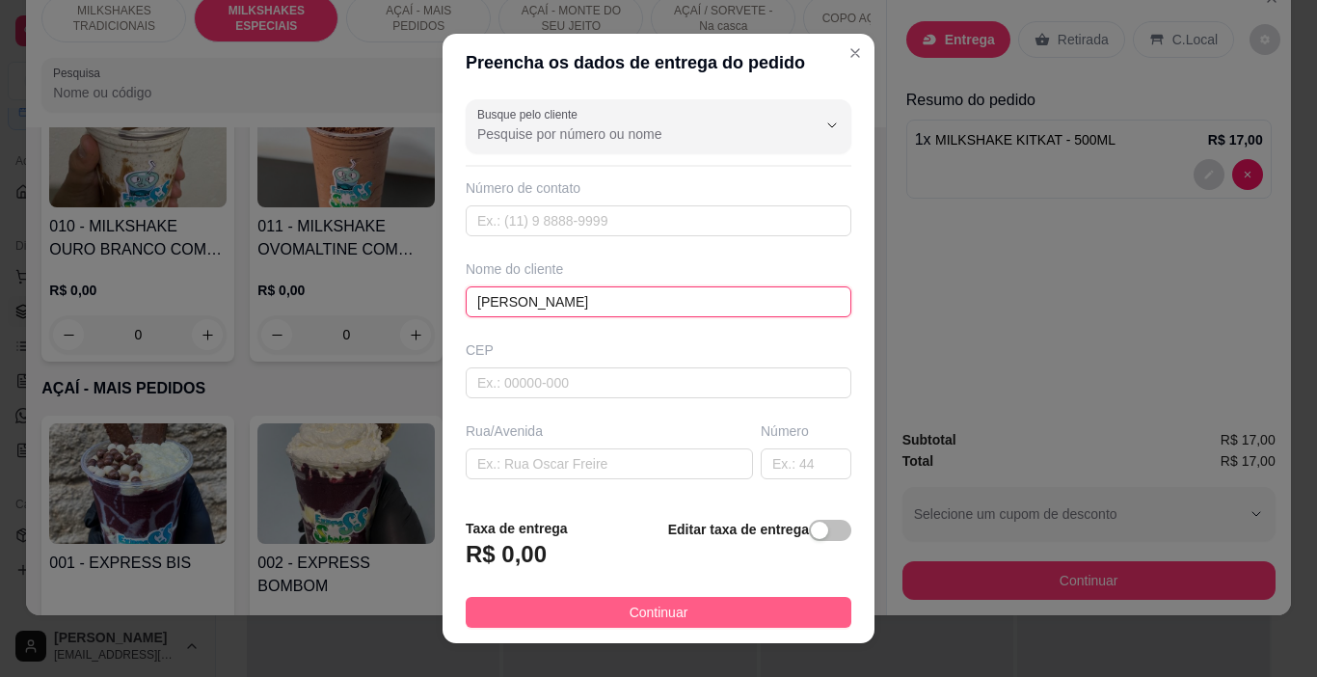
type input "[PERSON_NAME]"
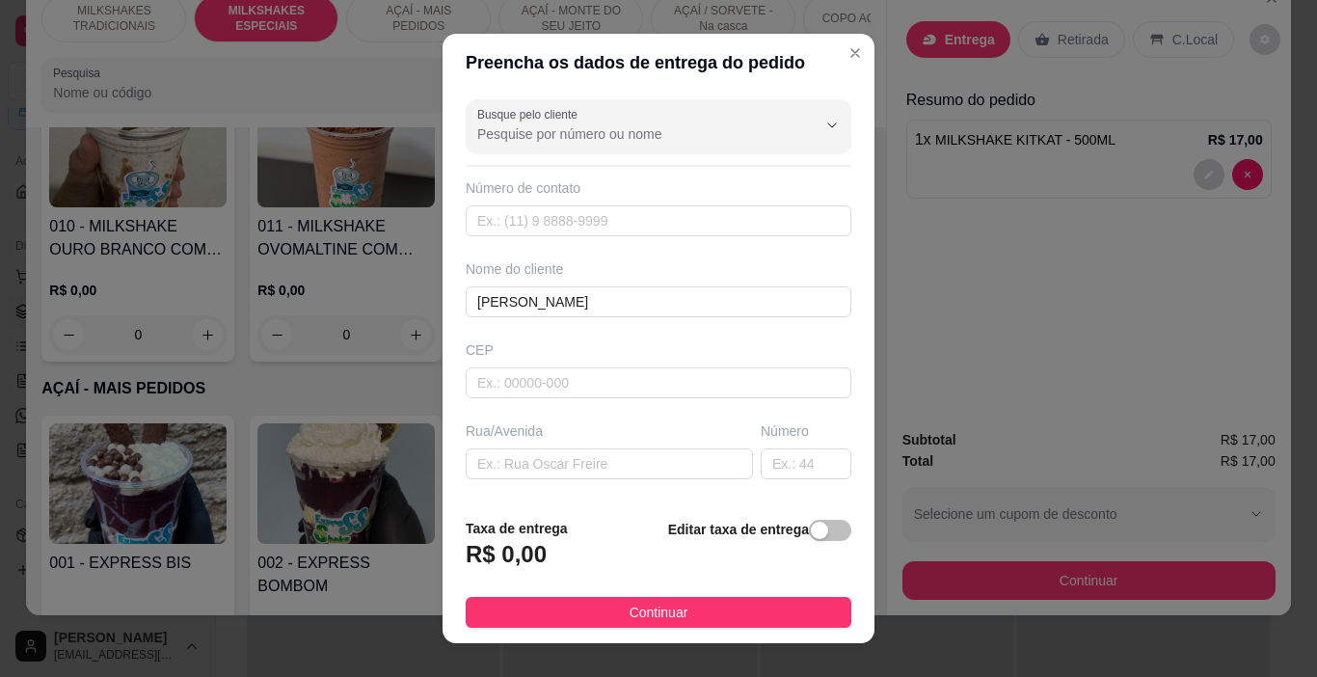
drag, startPoint x: 669, startPoint y: 619, endPoint x: 925, endPoint y: 582, distance: 258.1
click at [671, 618] on span "Continuar" at bounding box center [659, 612] width 59 height 21
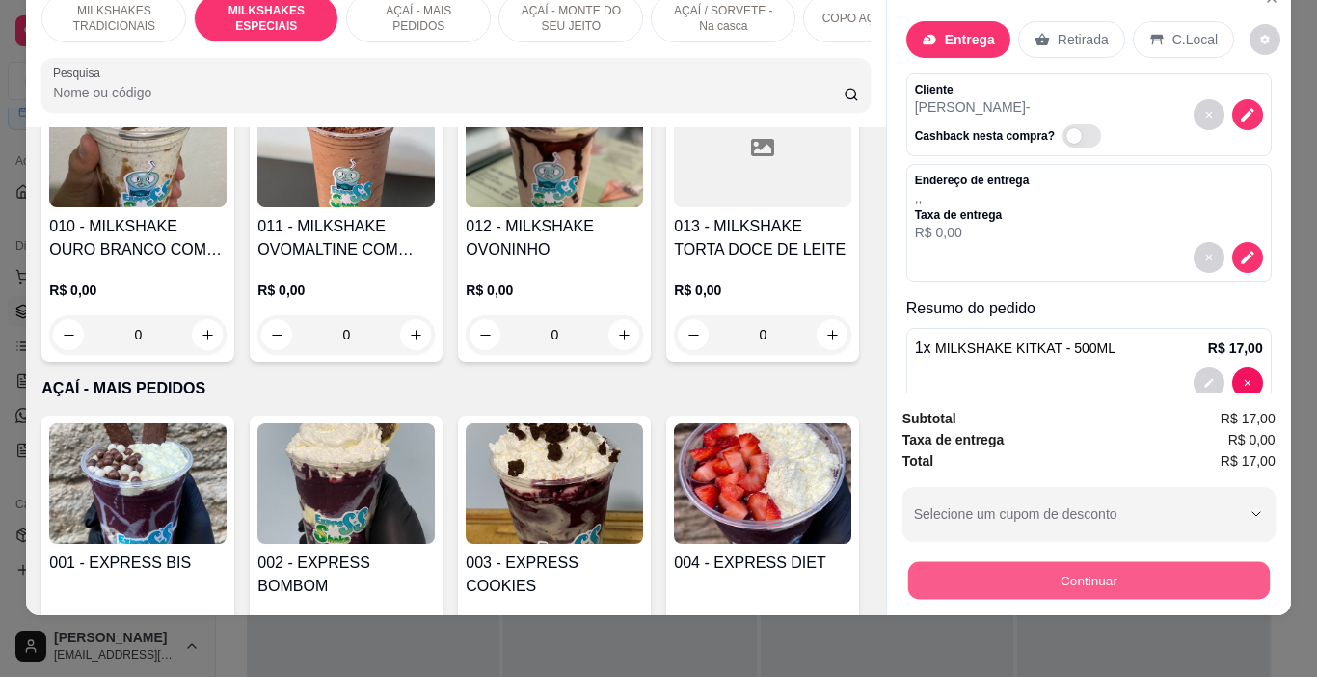
click at [980, 579] on button "Continuar" at bounding box center [1088, 581] width 362 height 38
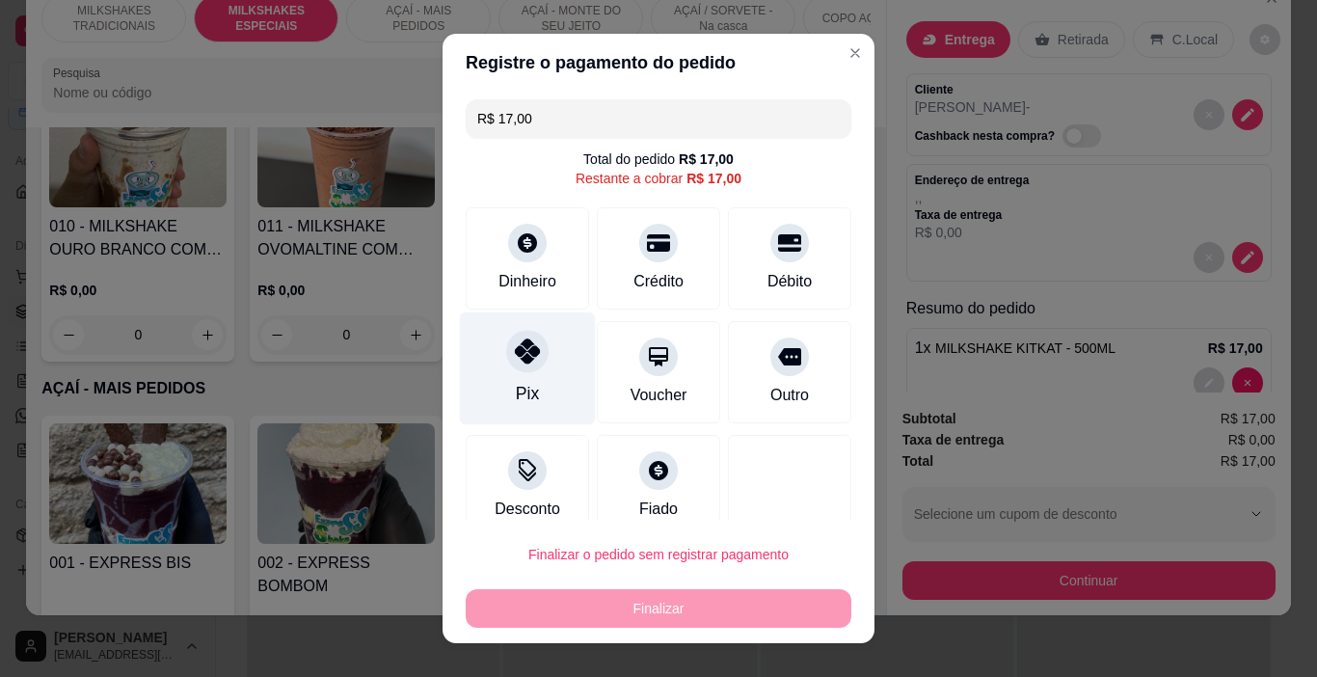
click at [524, 360] on icon at bounding box center [527, 350] width 25 height 25
type input "R$ 0,00"
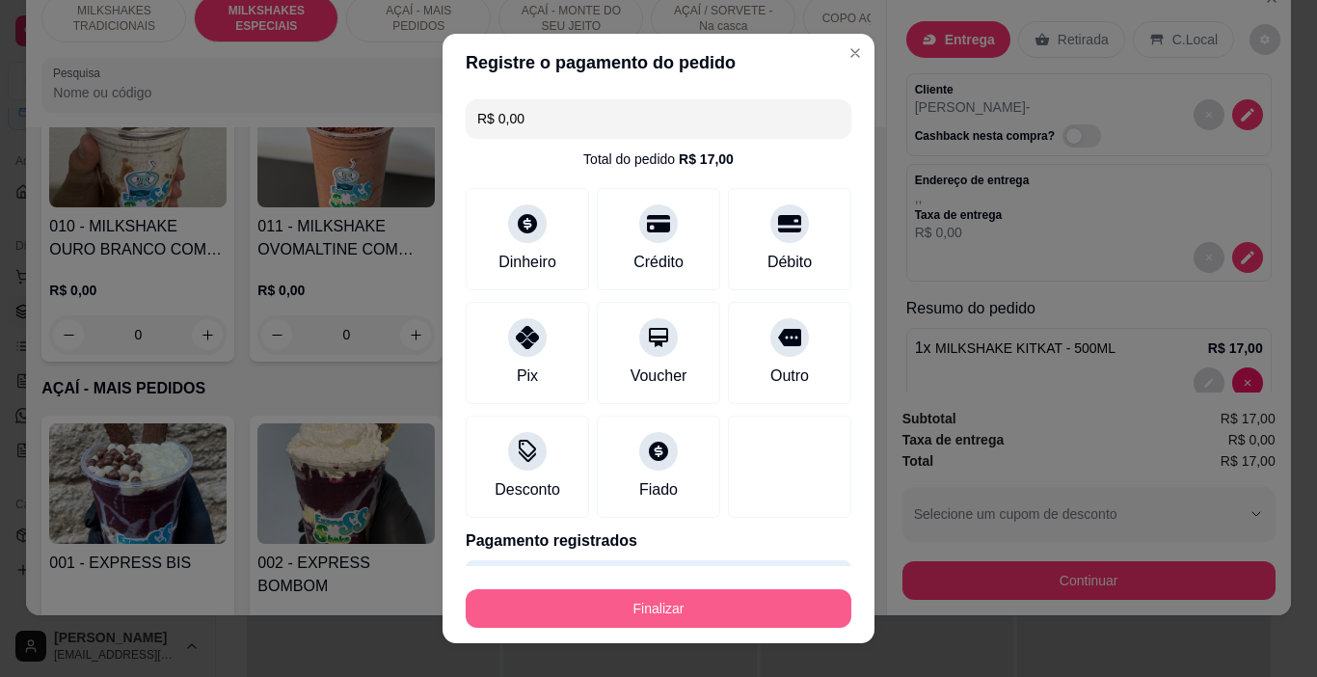
click at [647, 606] on button "Finalizar" at bounding box center [659, 608] width 386 height 39
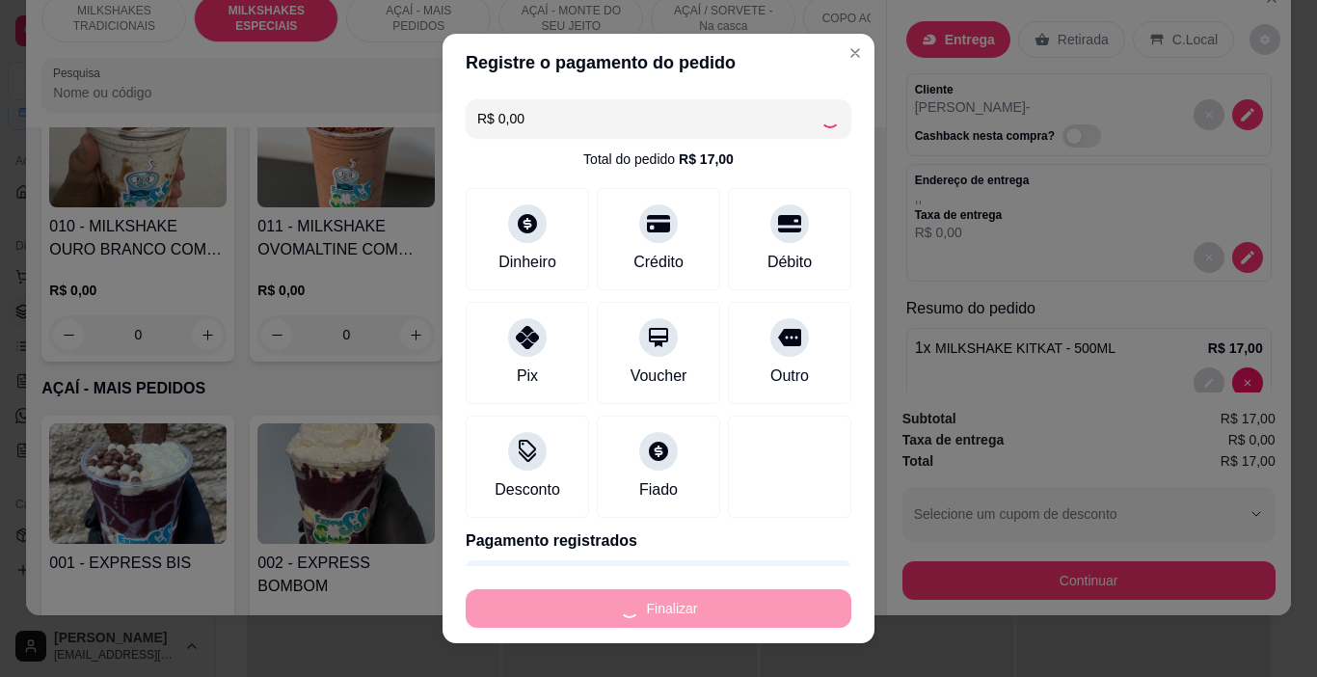
type input "0"
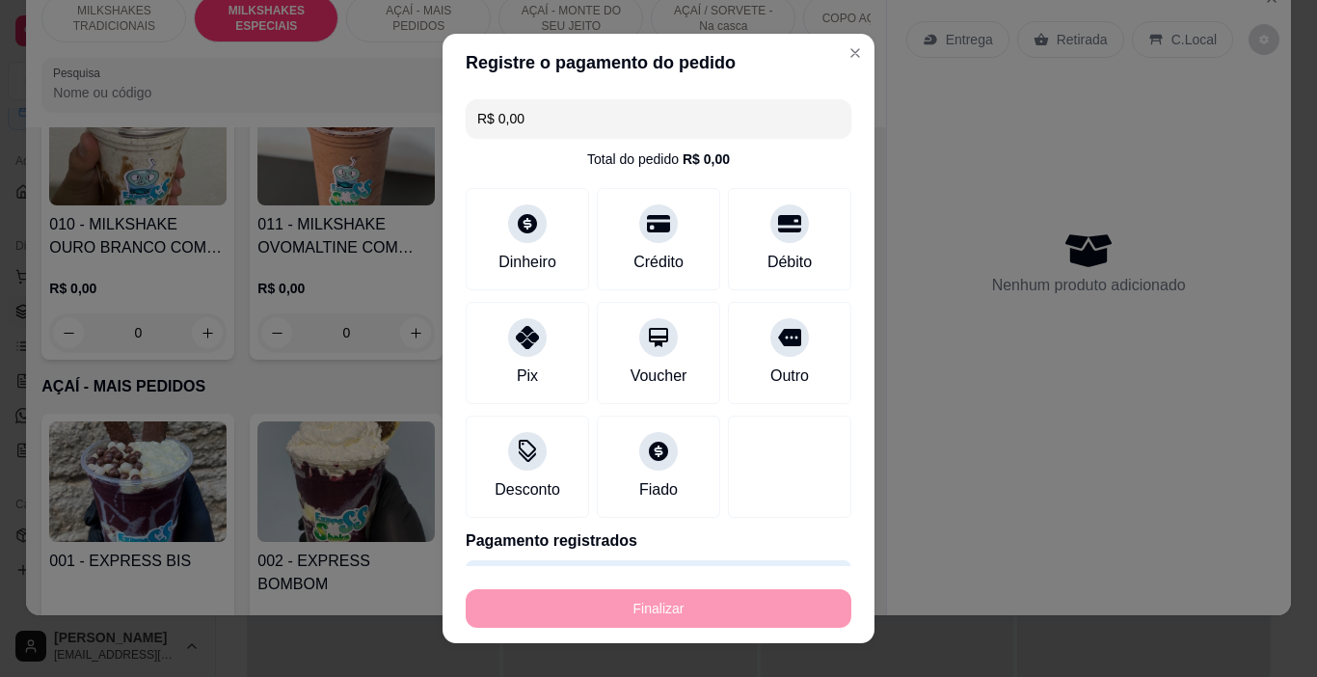
type input "-R$ 17,00"
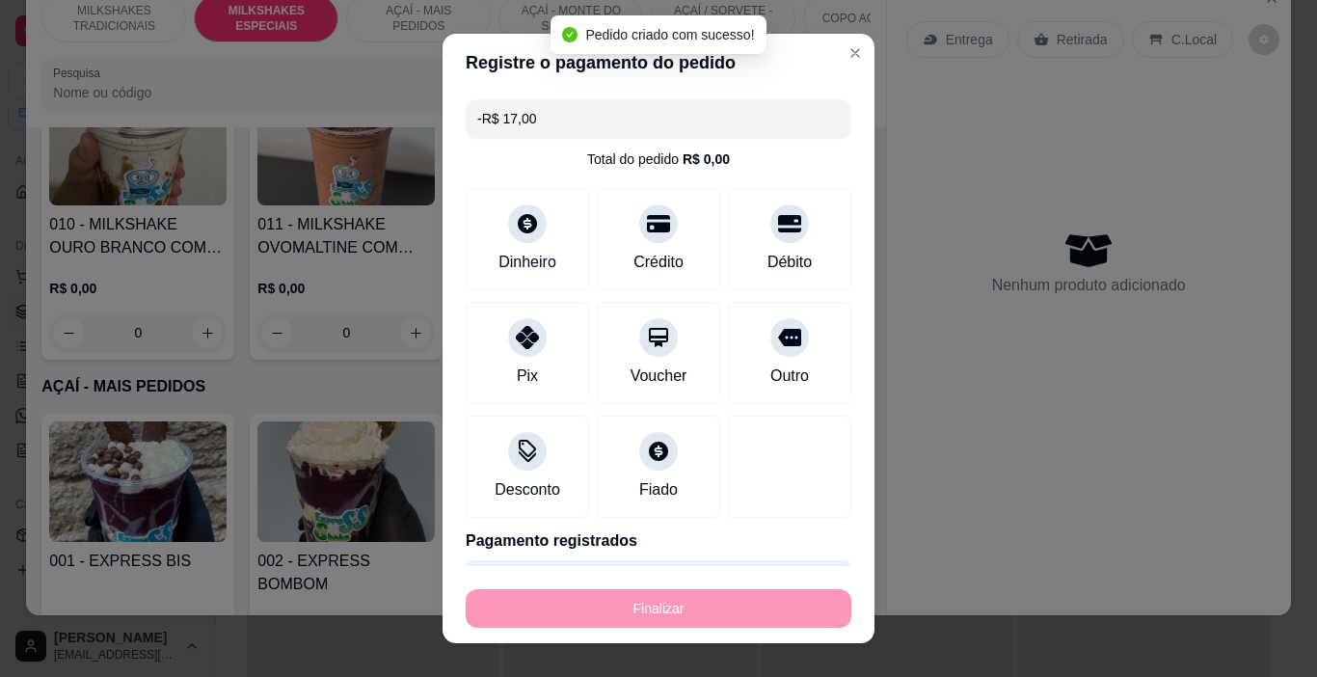
scroll to position [2299, 0]
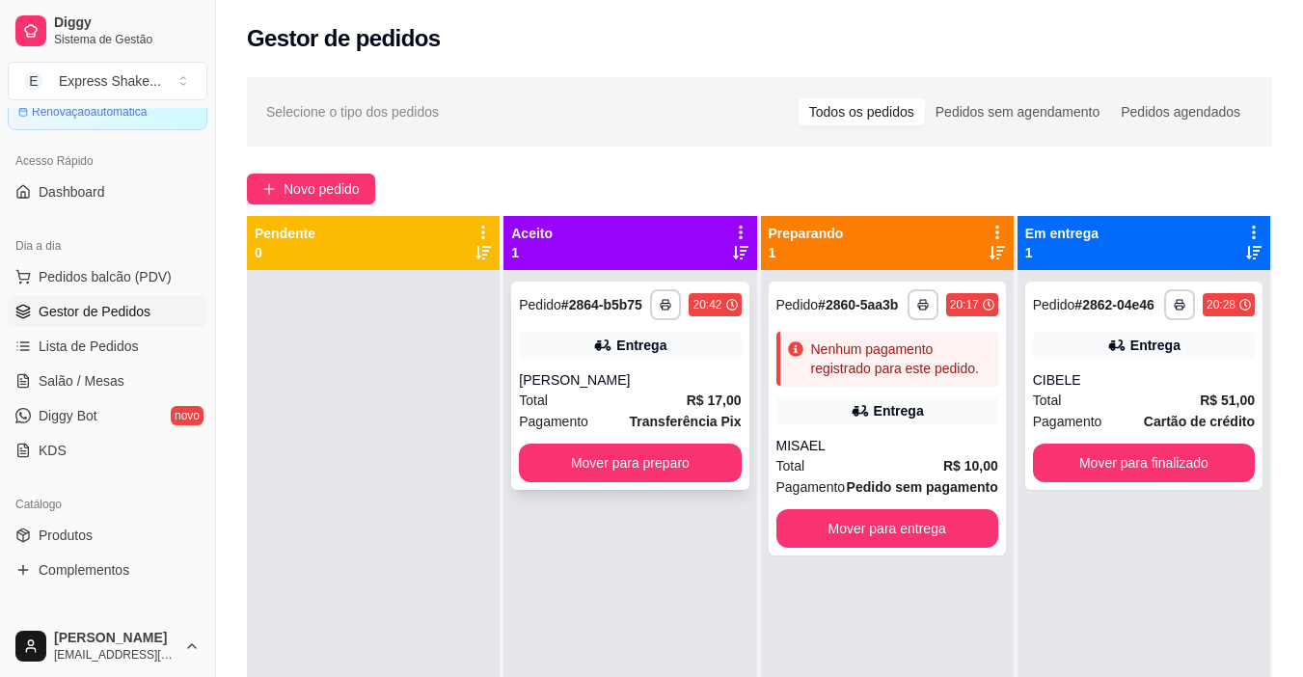
click at [634, 402] on div "Total R$ 17,00" at bounding box center [630, 400] width 222 height 21
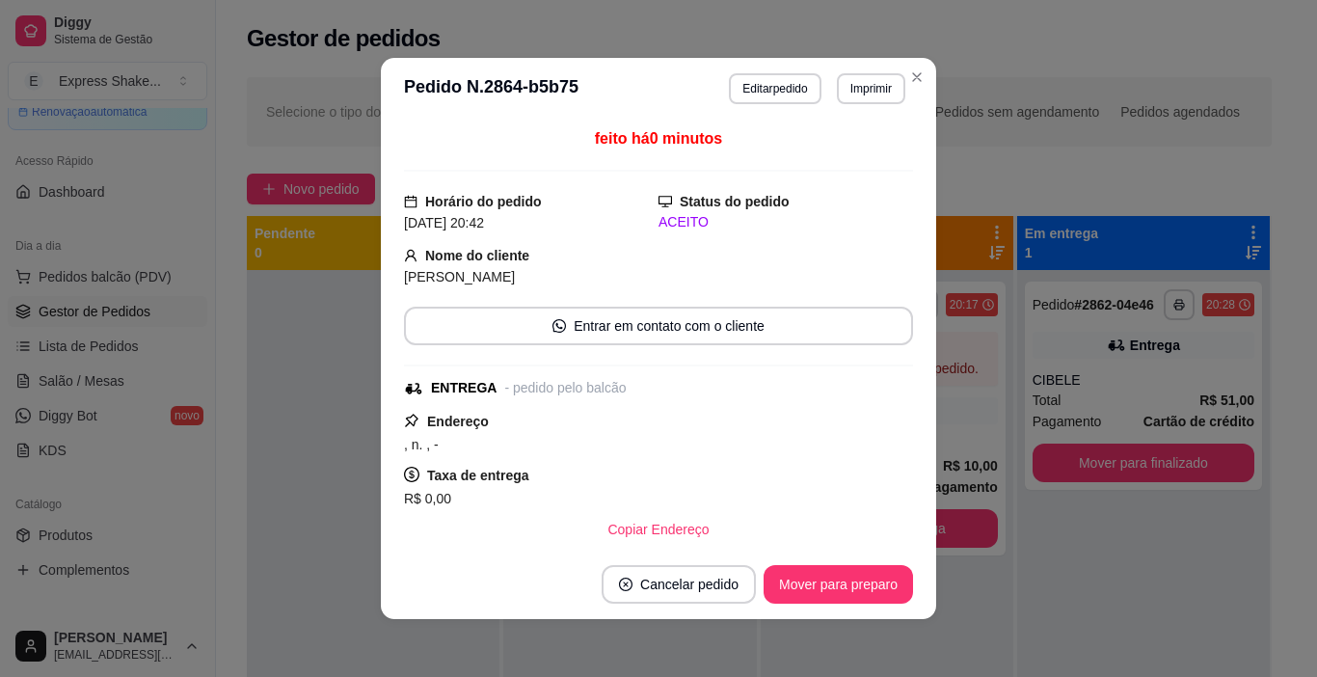
click at [868, 85] on button "Imprimir" at bounding box center [871, 88] width 68 height 31
click at [862, 163] on button "IMPRESSORA" at bounding box center [831, 156] width 140 height 31
click at [870, 588] on button "Mover para preparo" at bounding box center [838, 585] width 145 height 38
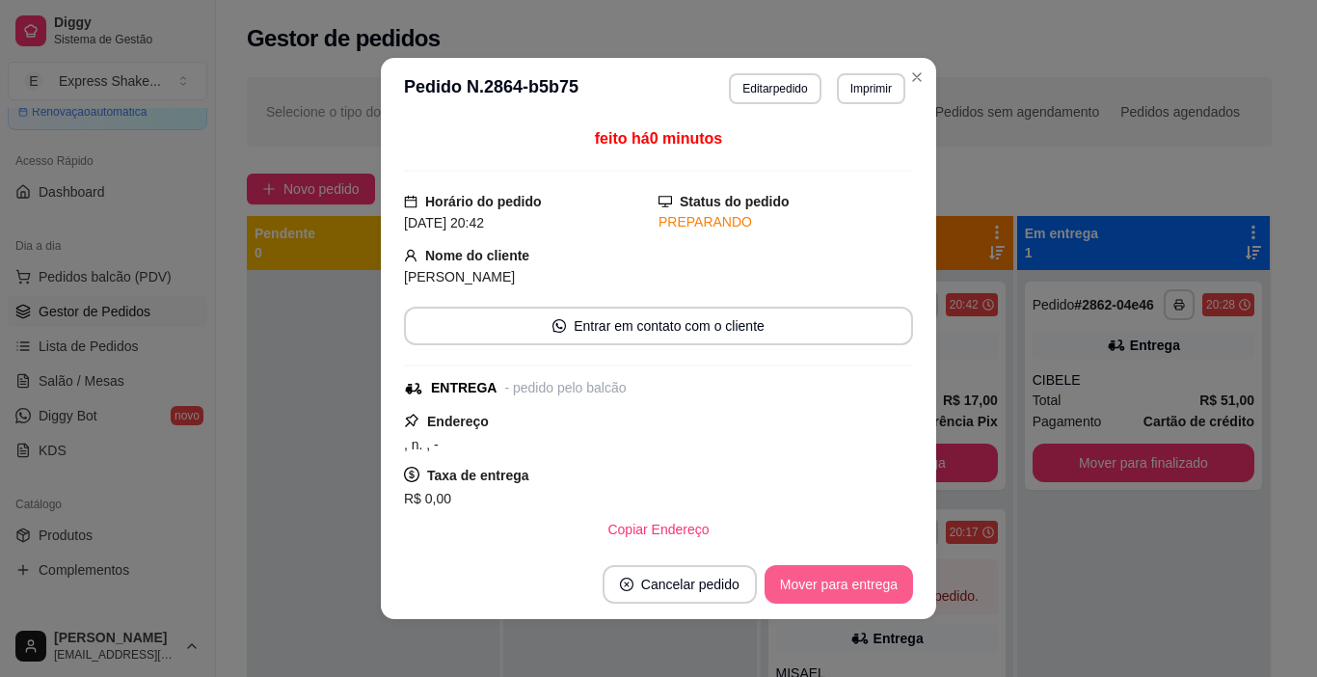
click at [877, 591] on button "Mover para entrega" at bounding box center [839, 584] width 148 height 39
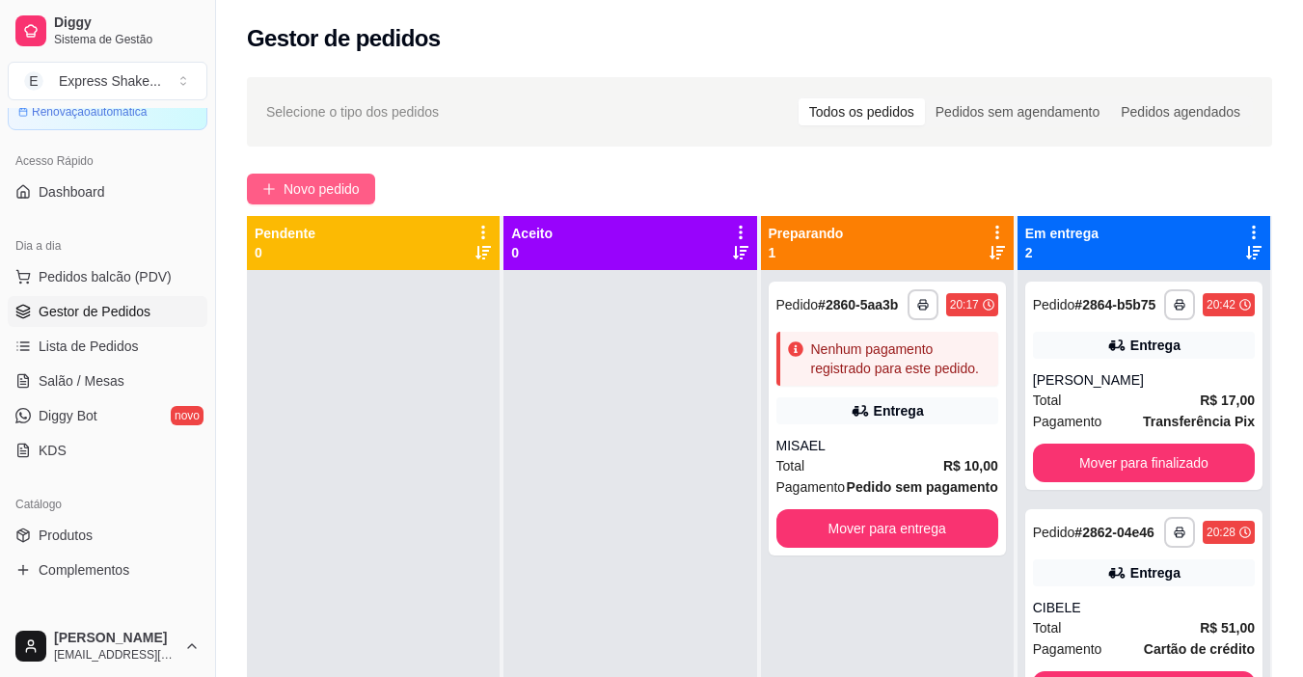
click at [295, 202] on button "Novo pedido" at bounding box center [311, 189] width 128 height 31
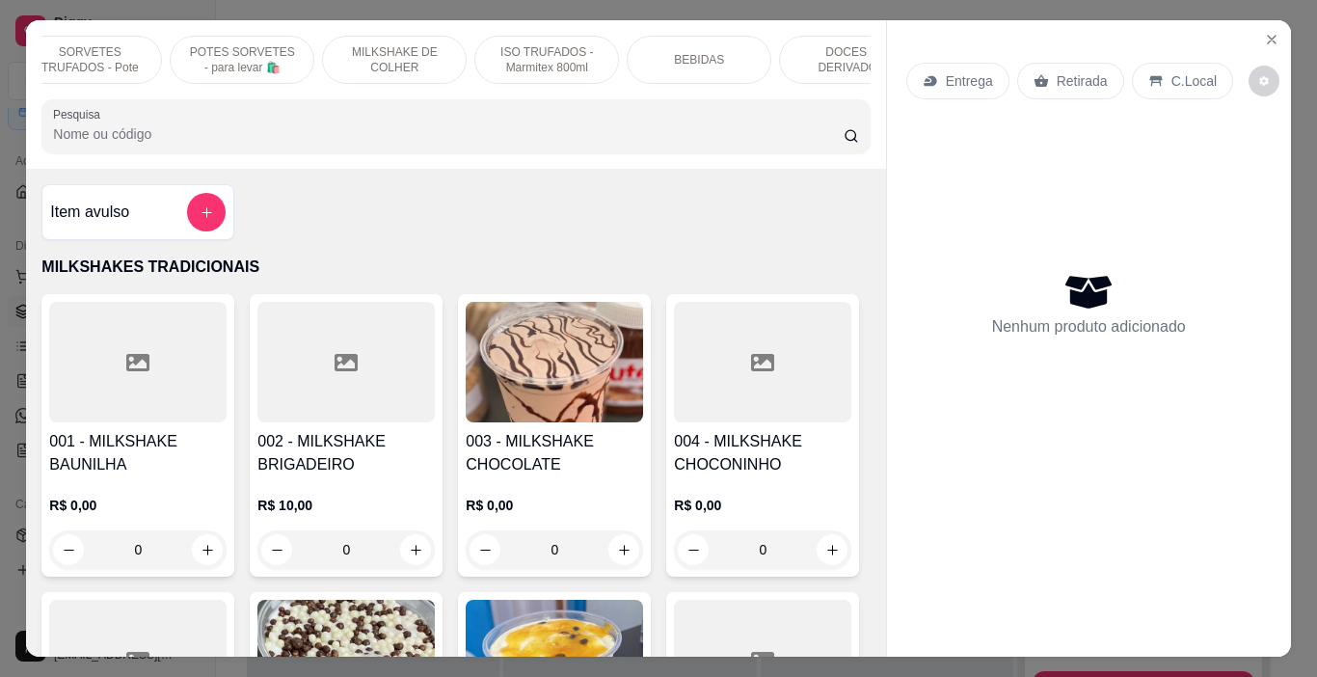
scroll to position [0, 992]
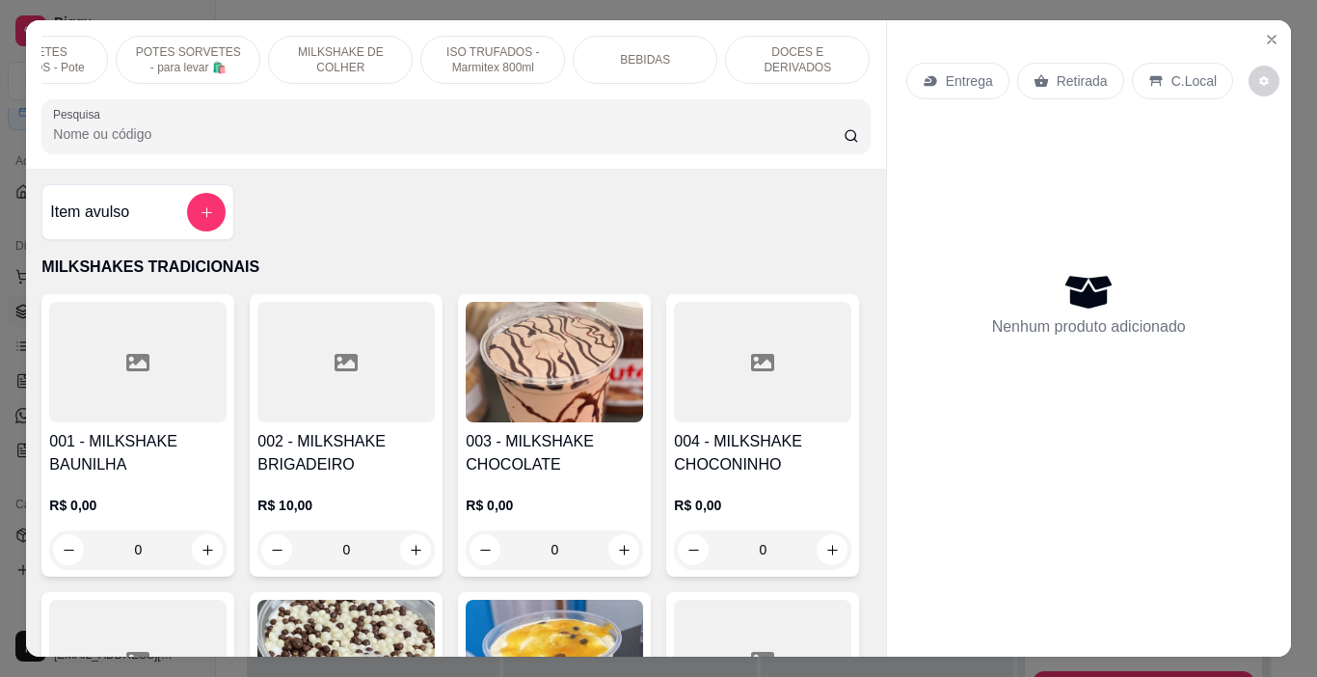
click at [797, 56] on p "DOCES E DERIVADOS" at bounding box center [797, 59] width 112 height 31
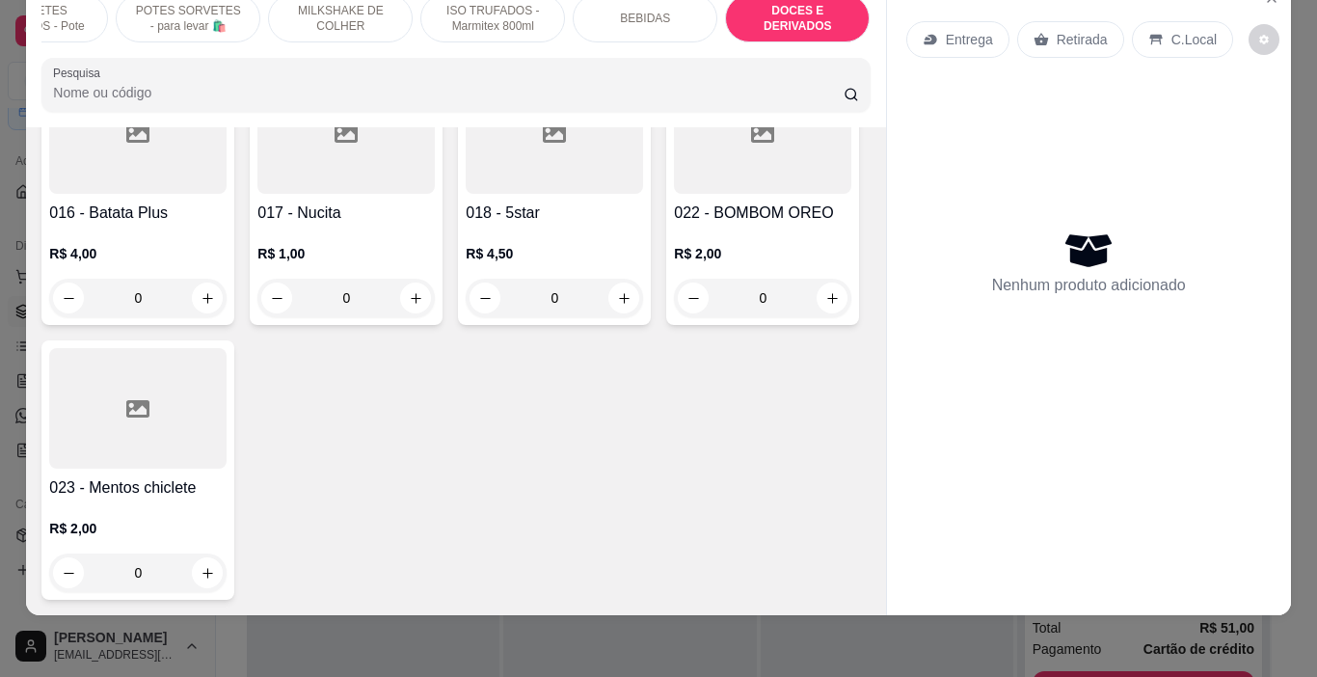
scroll to position [8993, 0]
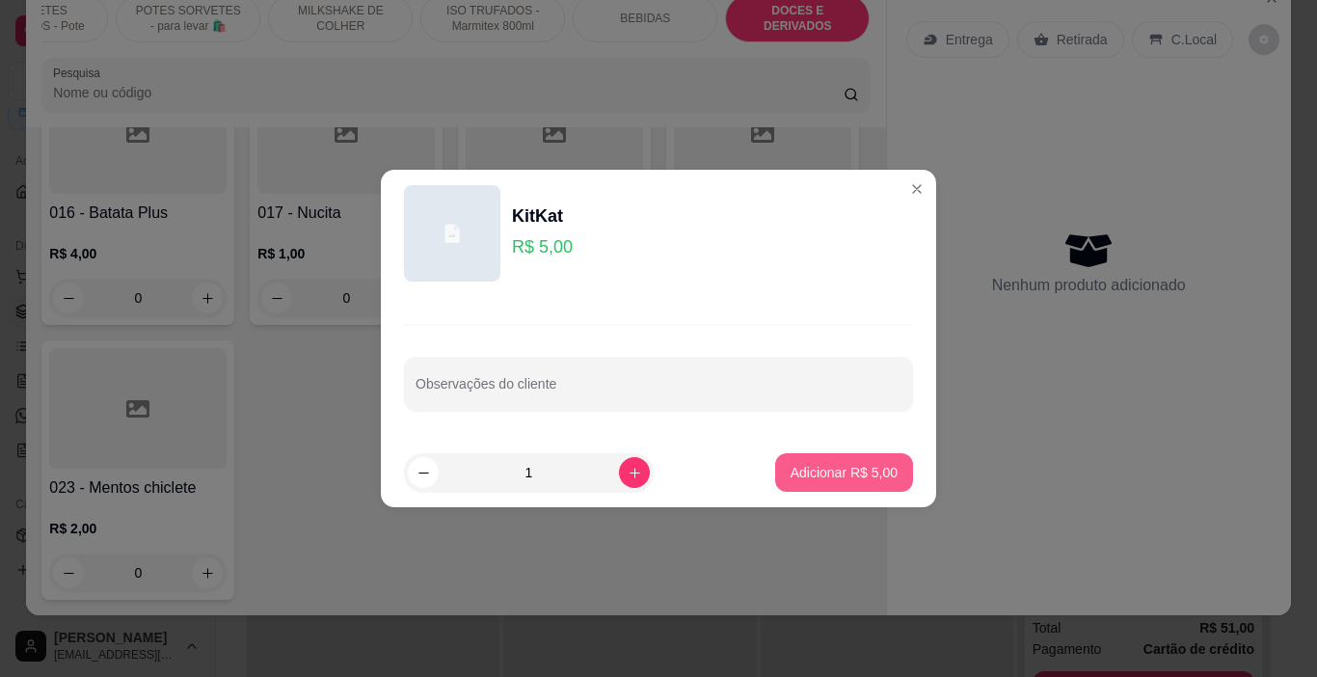
click at [862, 480] on p "Adicionar R$ 5,00" at bounding box center [844, 472] width 107 height 19
type input "1"
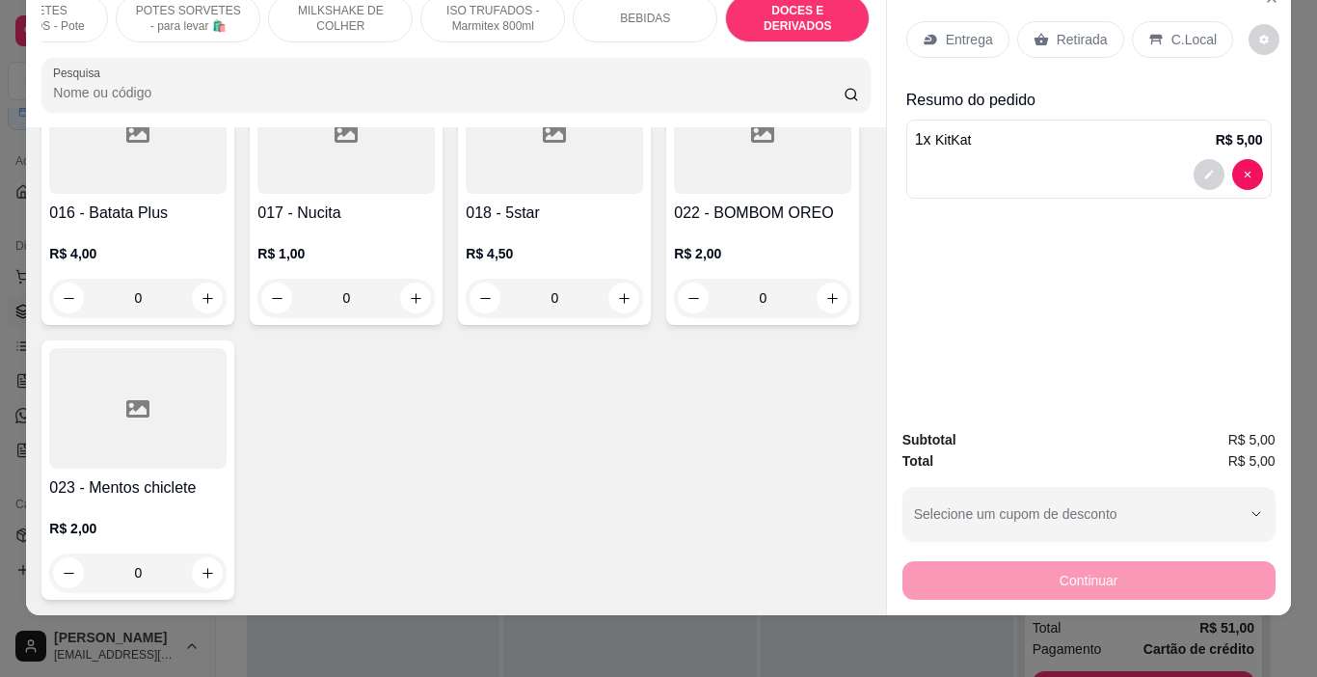
click at [947, 30] on p "Entrega" at bounding box center [969, 39] width 47 height 19
click at [1180, 37] on div "C.Local" at bounding box center [1182, 39] width 101 height 37
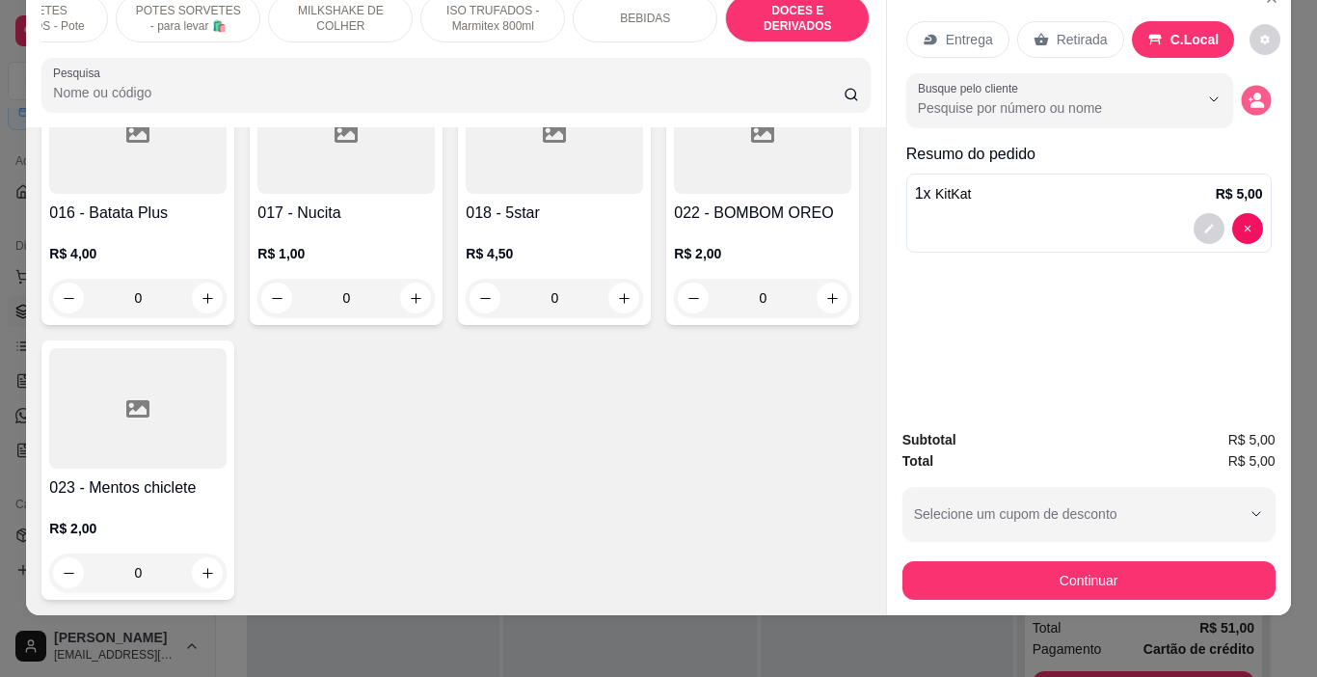
click at [1248, 92] on icon "decrease-product-quantity" at bounding box center [1256, 100] width 16 height 16
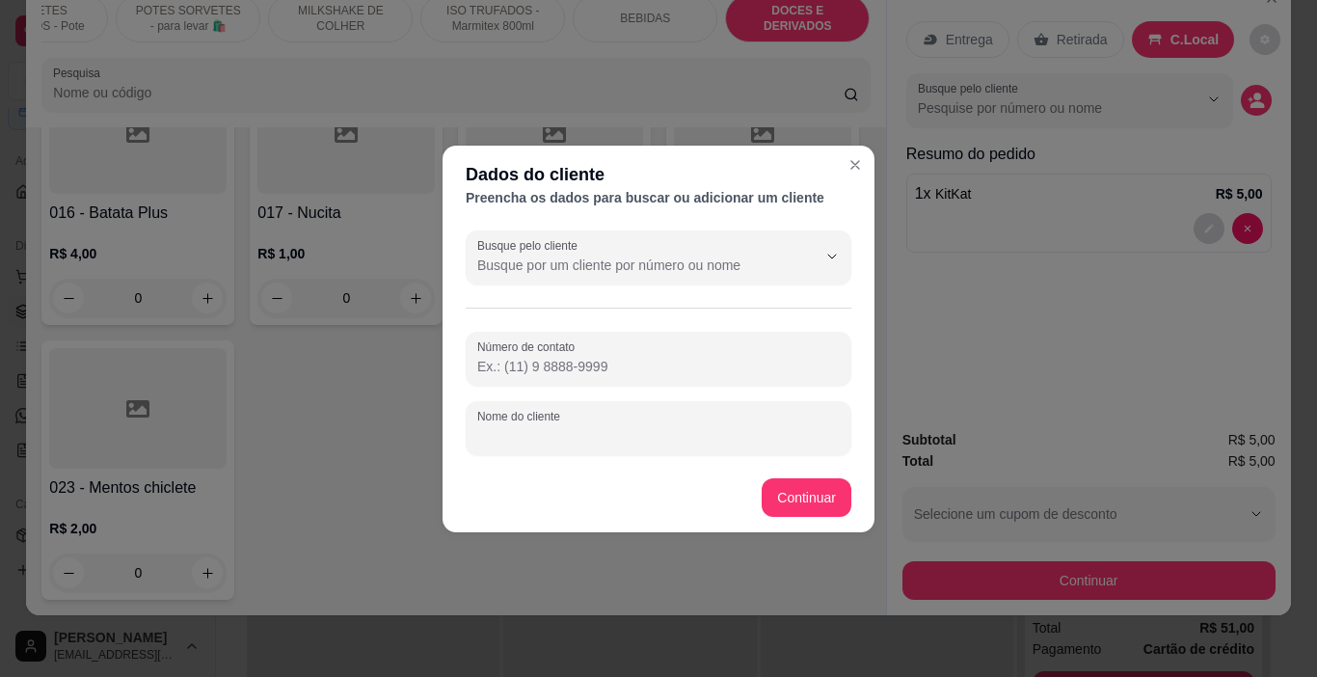
click at [514, 426] on div "Nome do cliente" at bounding box center [659, 428] width 386 height 54
type input "BIRO"
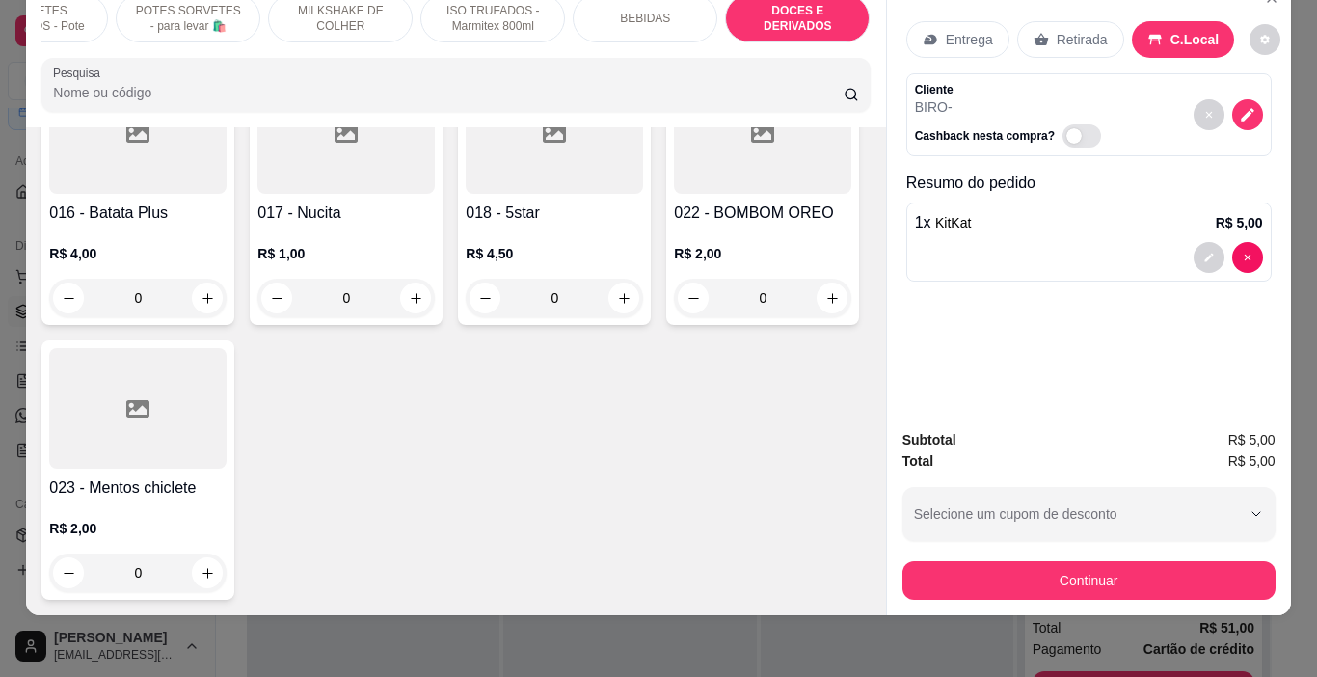
click at [1001, 528] on div "Subtotal R$ 5,00 Total R$ 5,00 Selecione um cupom de desconto Selecione um cupo…" at bounding box center [1089, 514] width 373 height 171
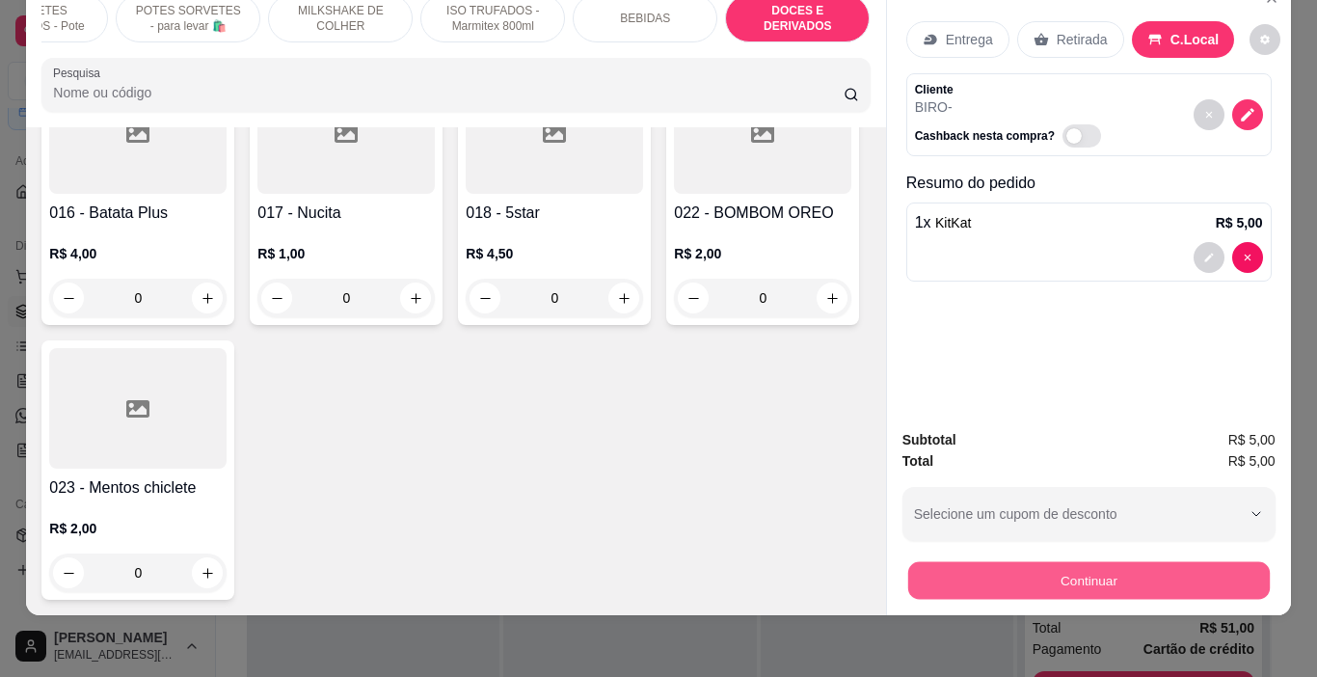
click at [1010, 562] on button "Continuar" at bounding box center [1088, 581] width 362 height 38
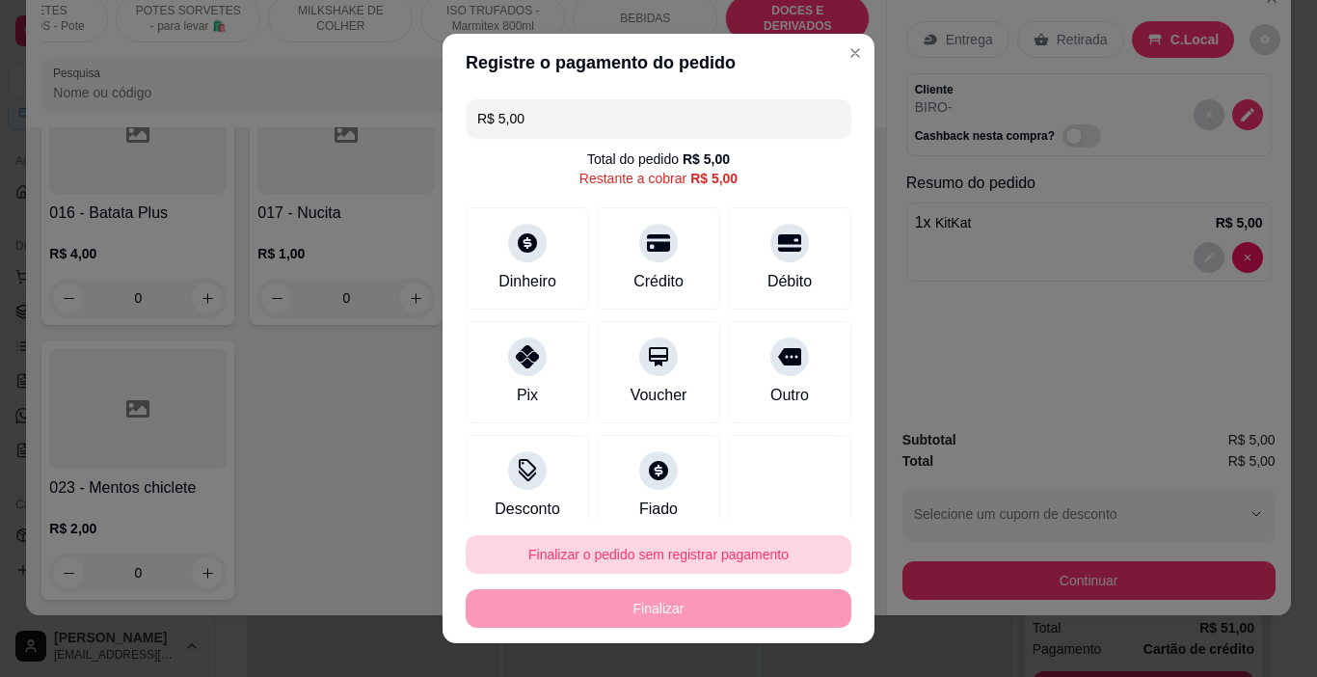
click at [644, 543] on button "Finalizar o pedido sem registrar pagamento" at bounding box center [659, 554] width 386 height 39
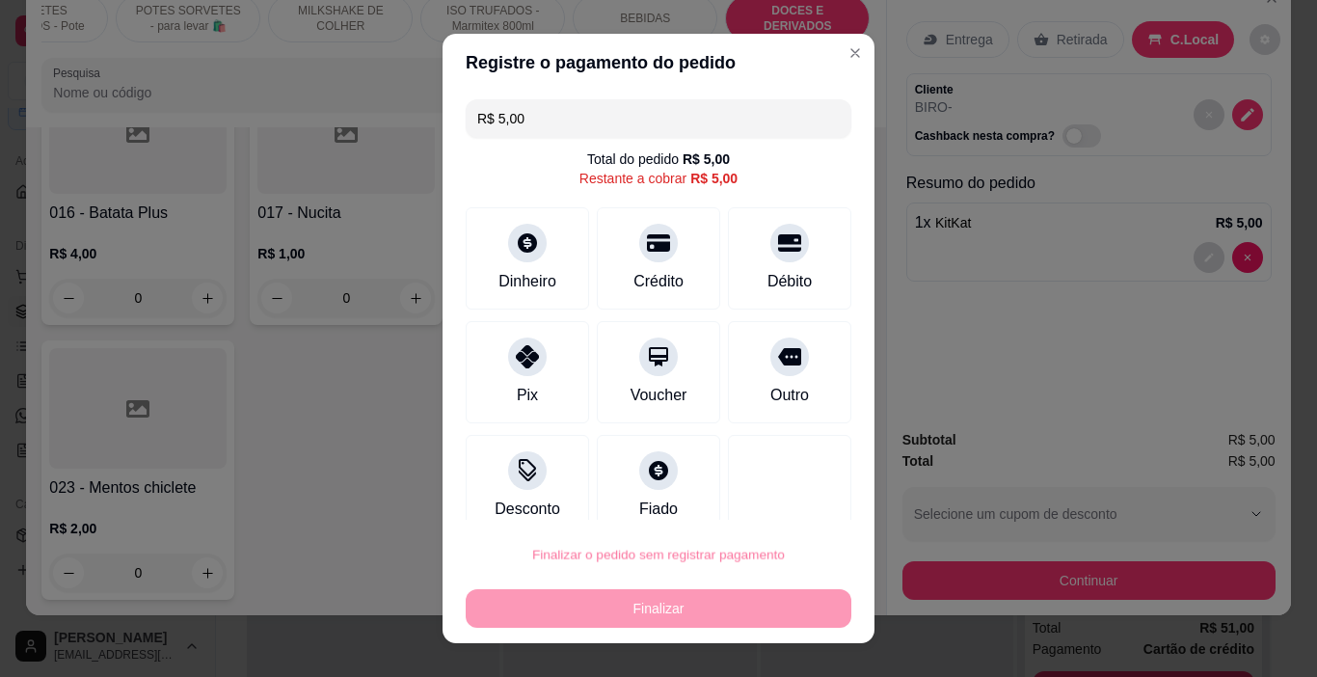
click at [765, 487] on button "Confirmar" at bounding box center [771, 499] width 68 height 29
type input "0"
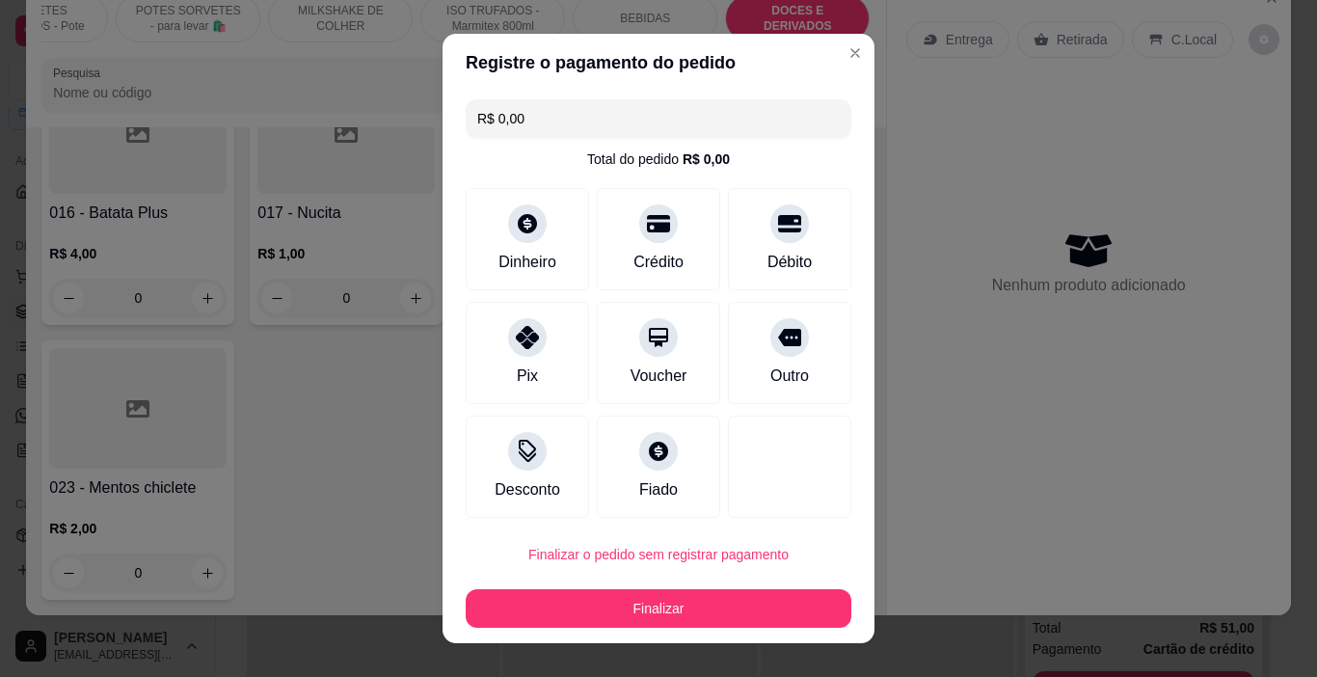
type input "R$ 0,00"
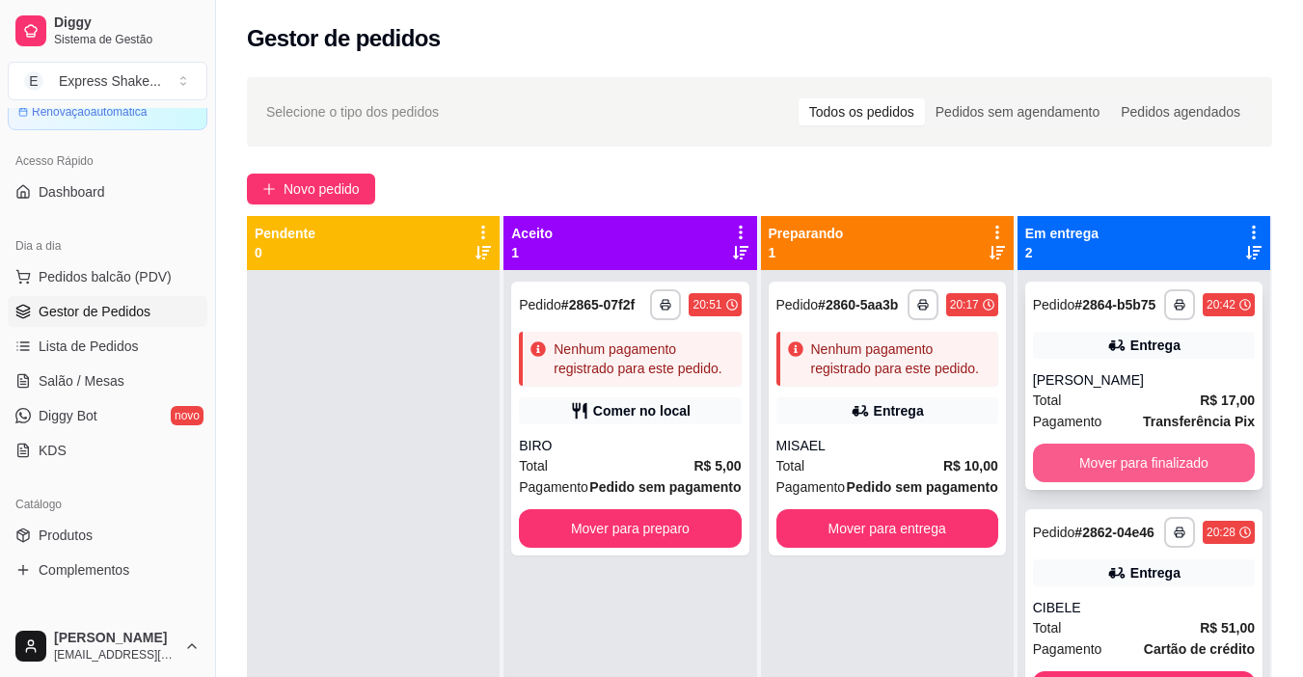
click at [1138, 457] on button "Mover para finalizado" at bounding box center [1144, 463] width 222 height 39
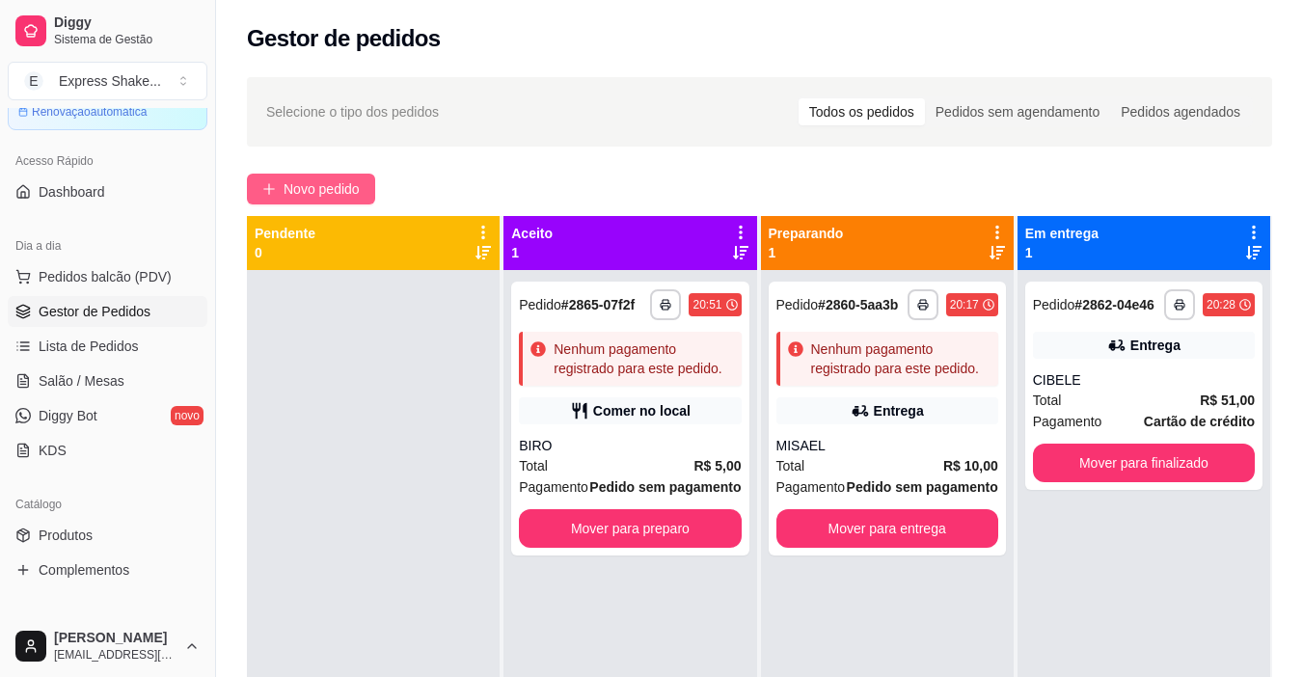
click at [297, 193] on span "Novo pedido" at bounding box center [321, 188] width 76 height 21
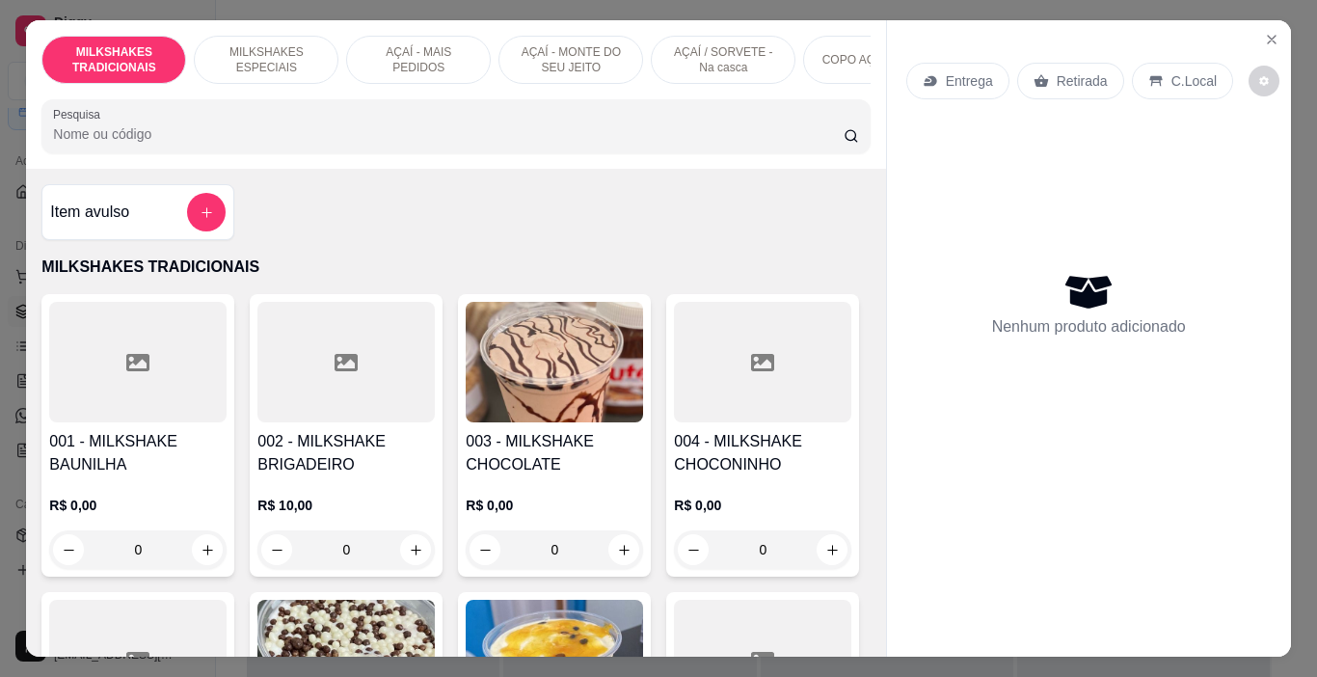
click at [407, 54] on p "AÇAÍ - MAIS PEDIDOS" at bounding box center [419, 59] width 112 height 31
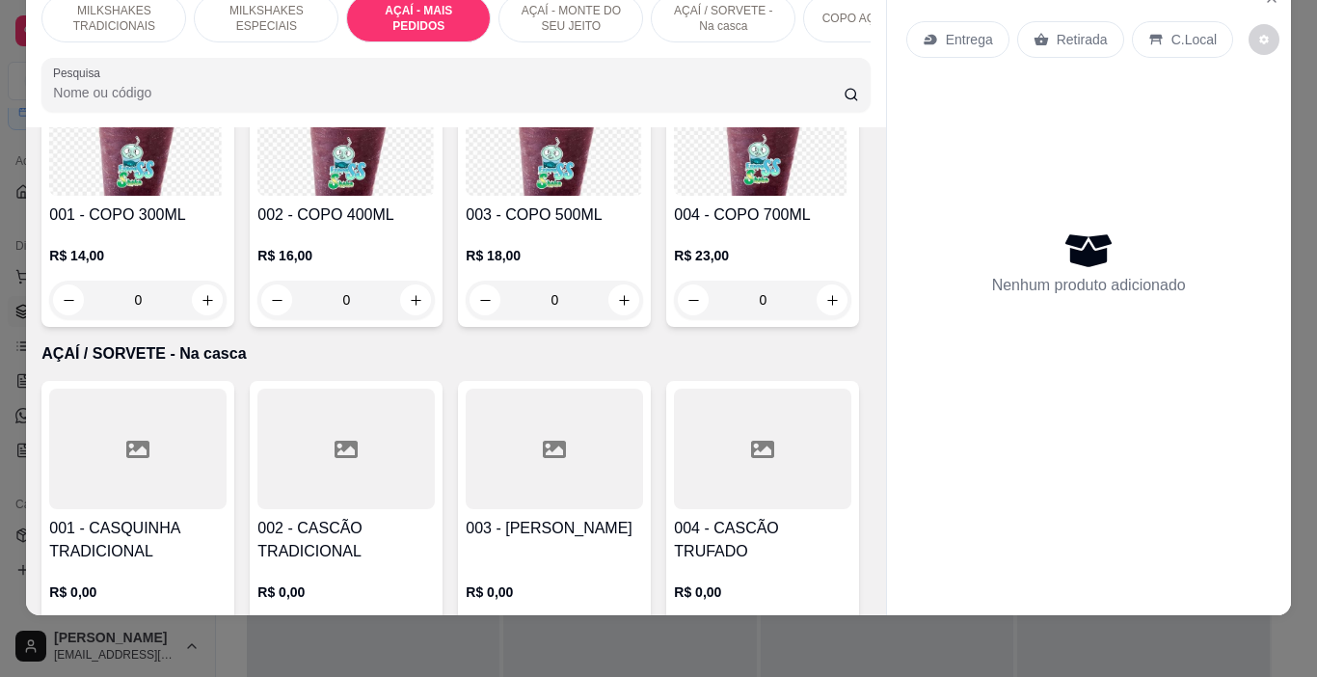
scroll to position [3915, 0]
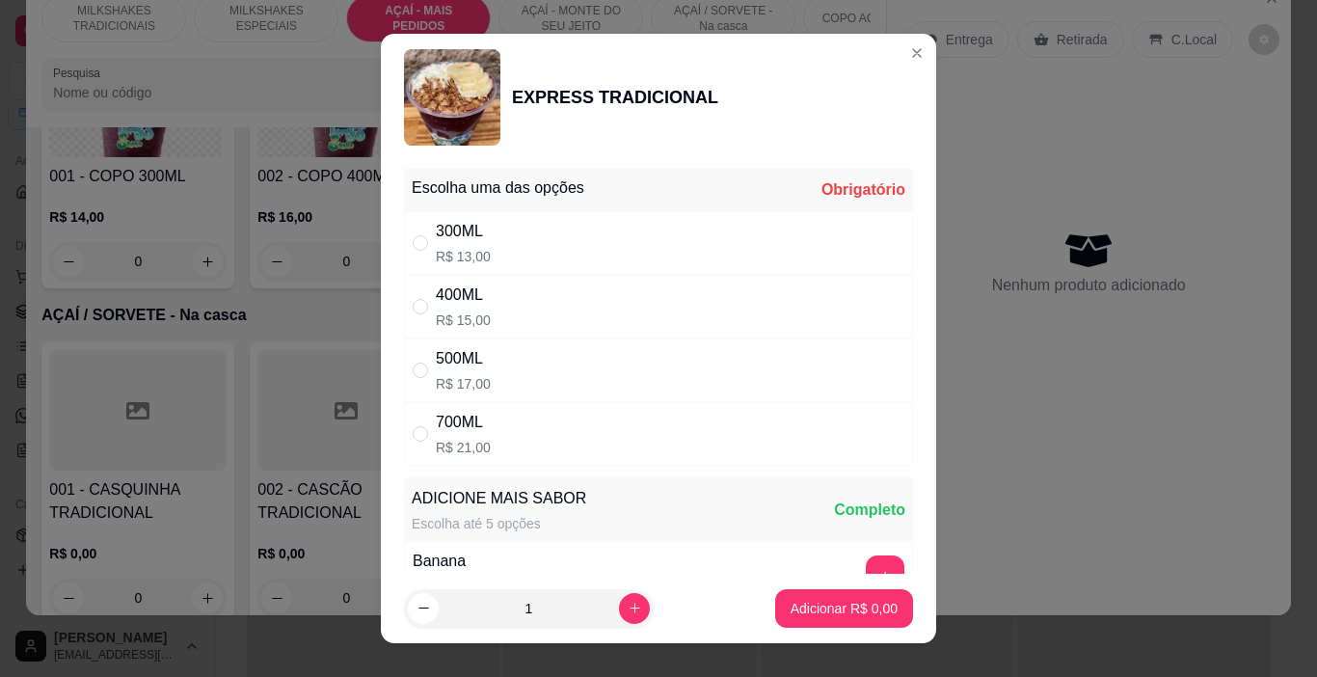
click at [540, 445] on div "700ML R$ 21,00" at bounding box center [658, 434] width 509 height 64
radio input "true"
click at [846, 609] on p "Adicionar R$ 21,00" at bounding box center [841, 608] width 112 height 18
type input "1"
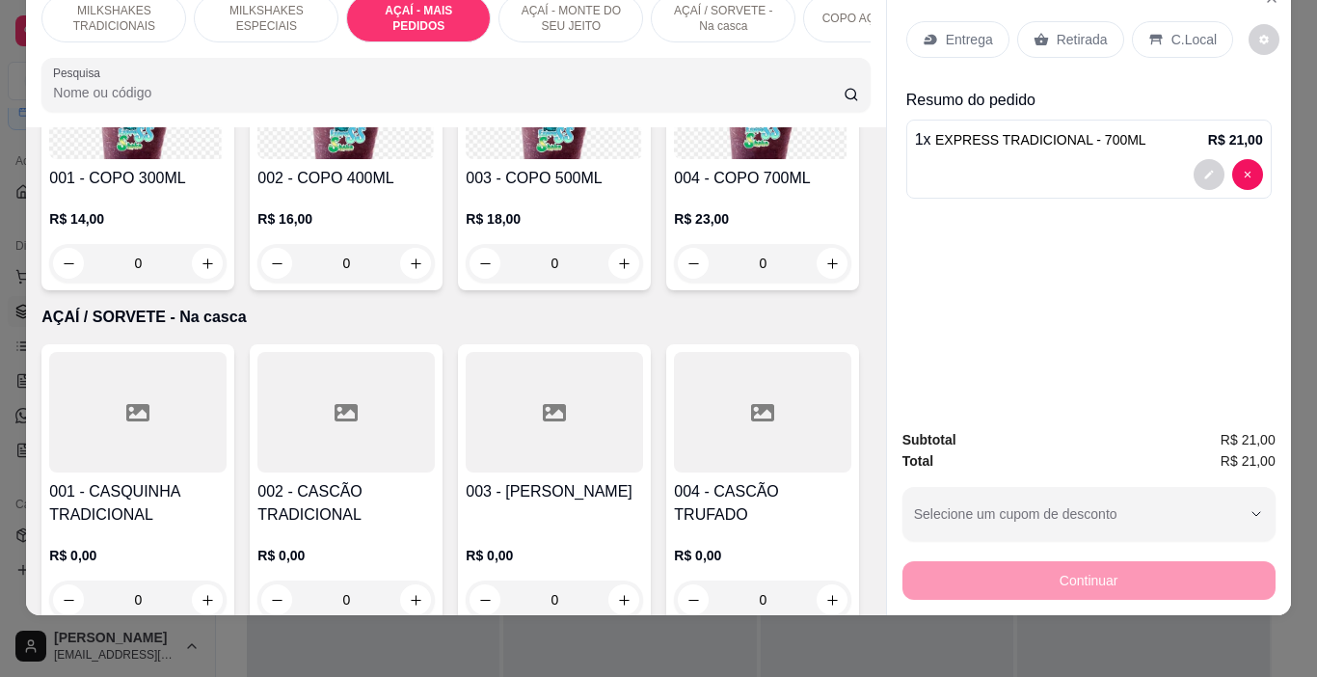
click at [89, 25] on div "MILKSHAKES TRADICIONAIS" at bounding box center [113, 18] width 145 height 48
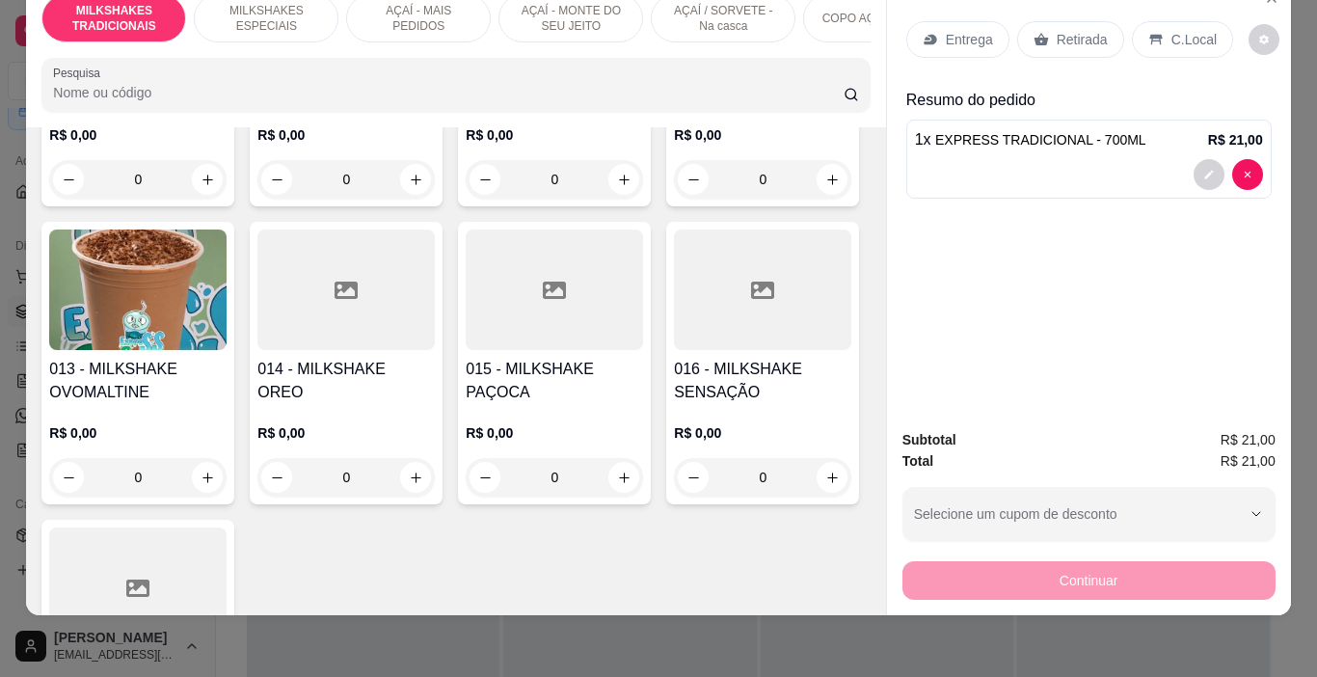
scroll to position [955, 0]
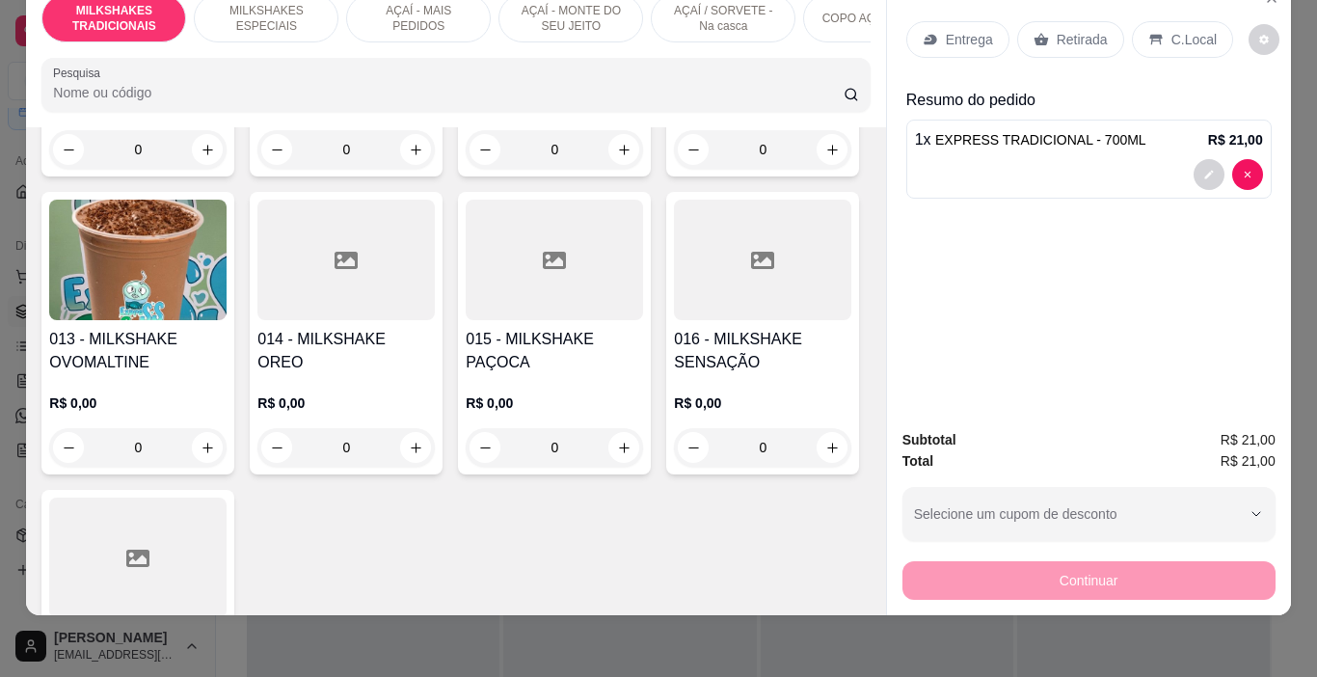
click at [158, 320] on img at bounding box center [137, 260] width 177 height 121
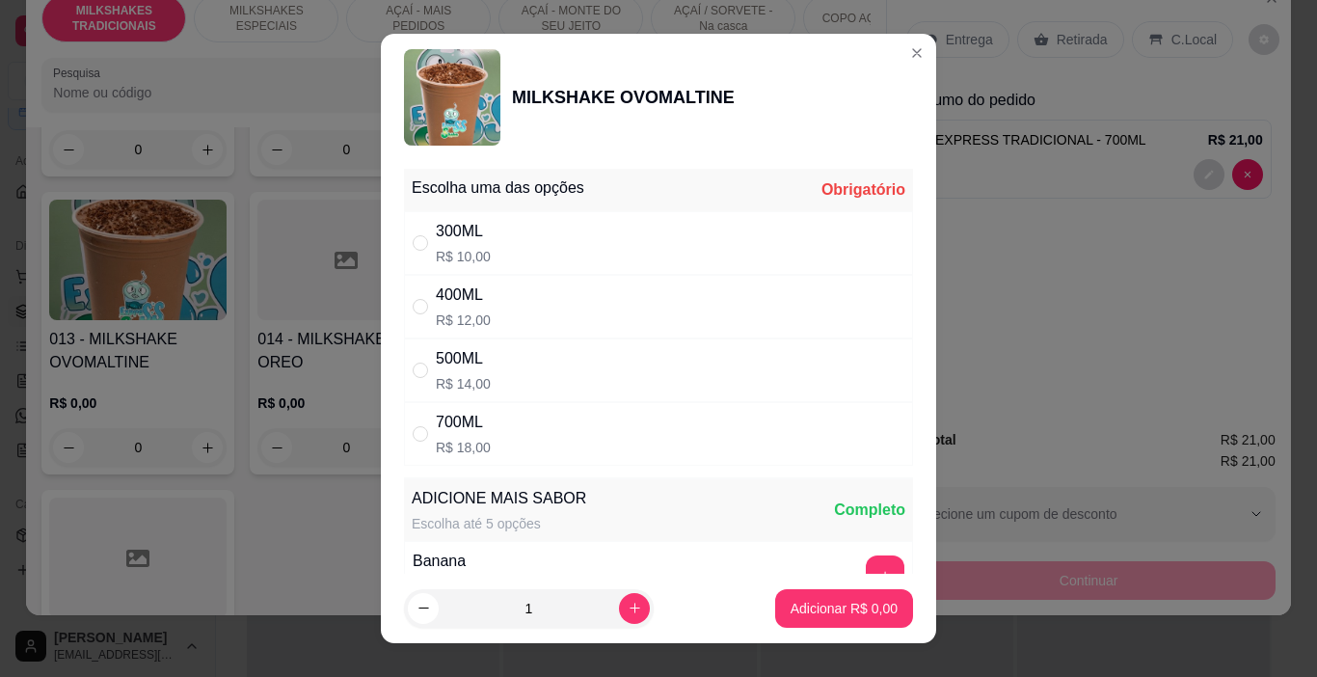
click at [542, 221] on div "300ML R$ 10,00" at bounding box center [658, 243] width 509 height 64
radio input "true"
click at [619, 620] on button "increase-product-quantity" at bounding box center [634, 608] width 30 height 30
type input "2"
click at [799, 600] on p "Adicionar R$ 20,00" at bounding box center [840, 608] width 115 height 19
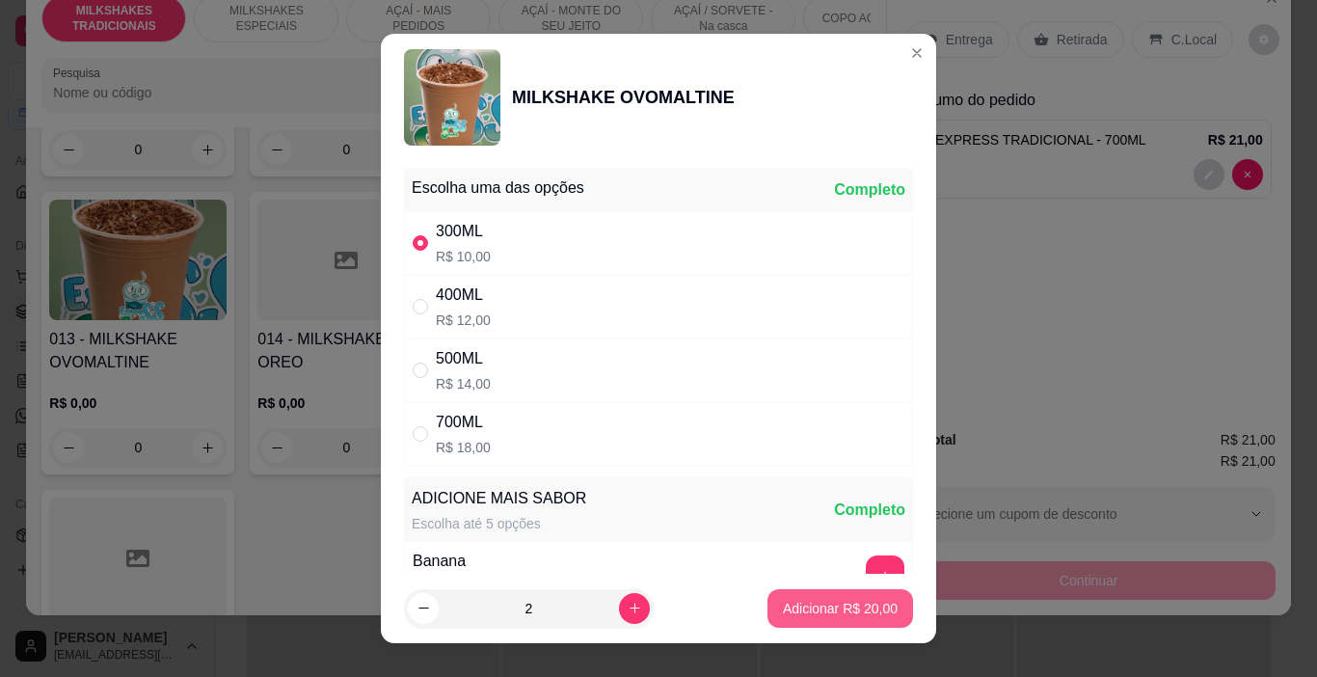
type input "2"
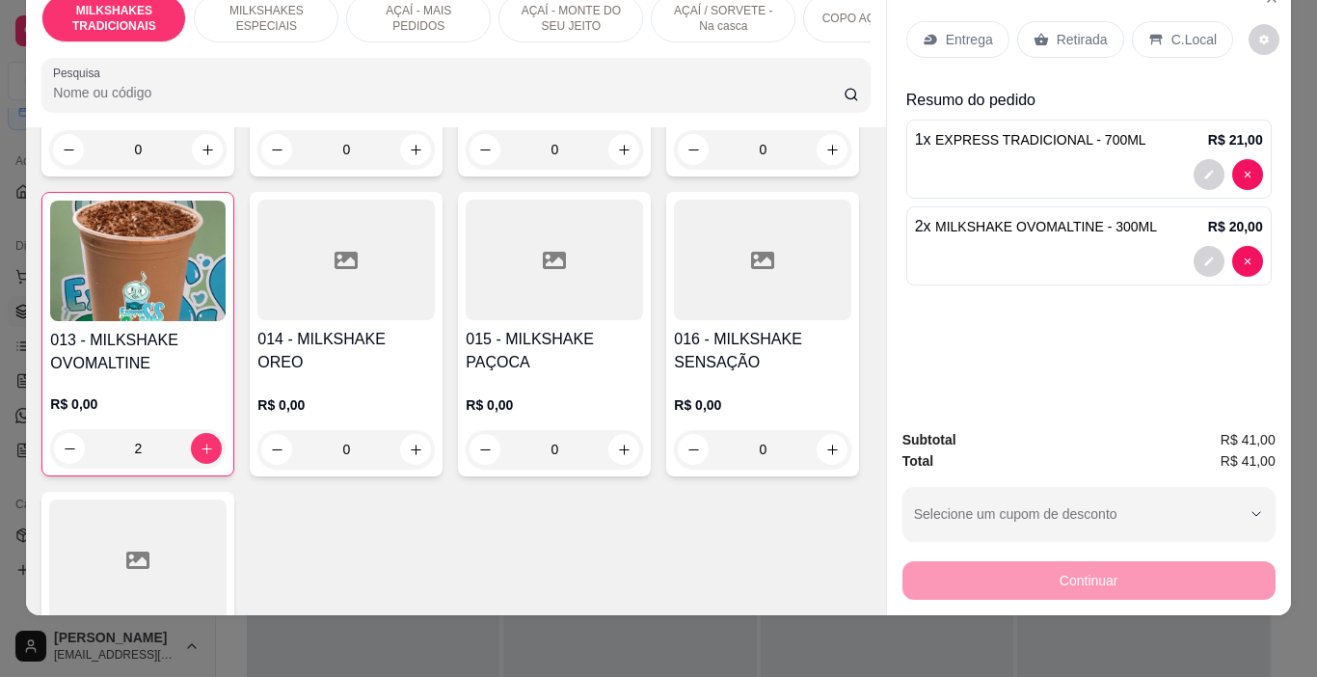
click at [964, 30] on p "Entrega" at bounding box center [969, 39] width 47 height 19
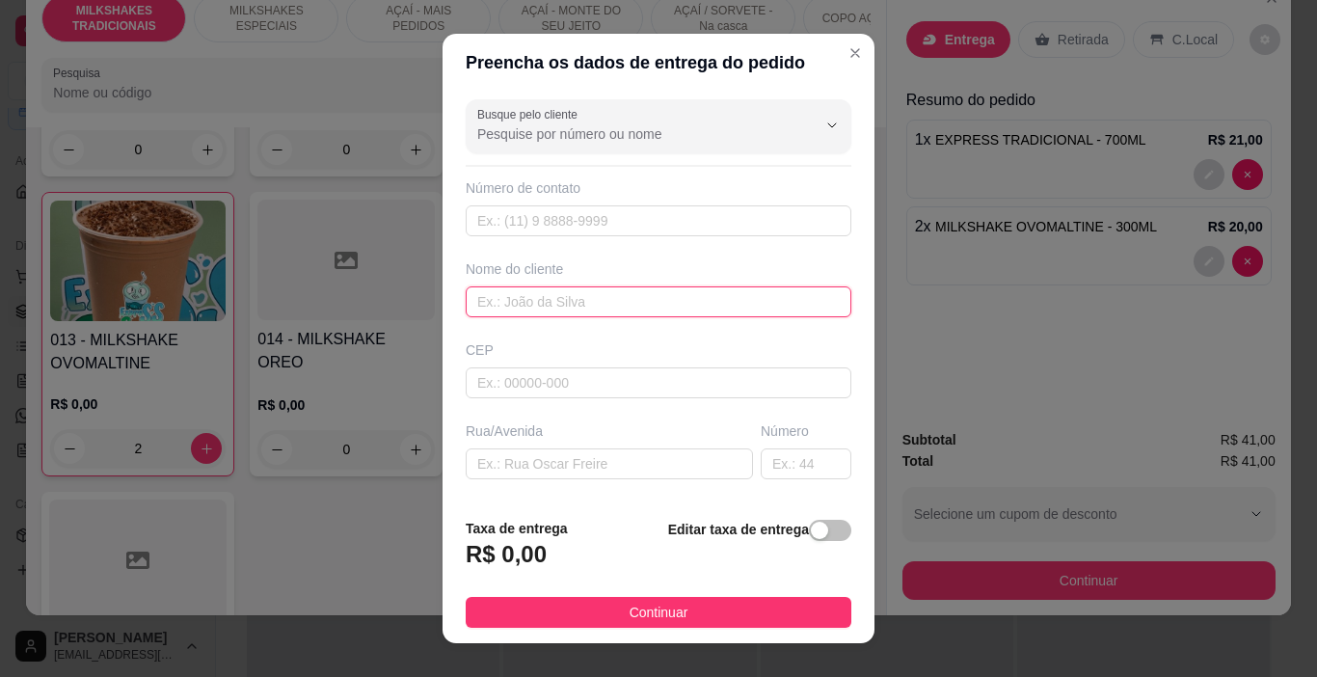
click at [532, 298] on input "text" at bounding box center [659, 301] width 386 height 31
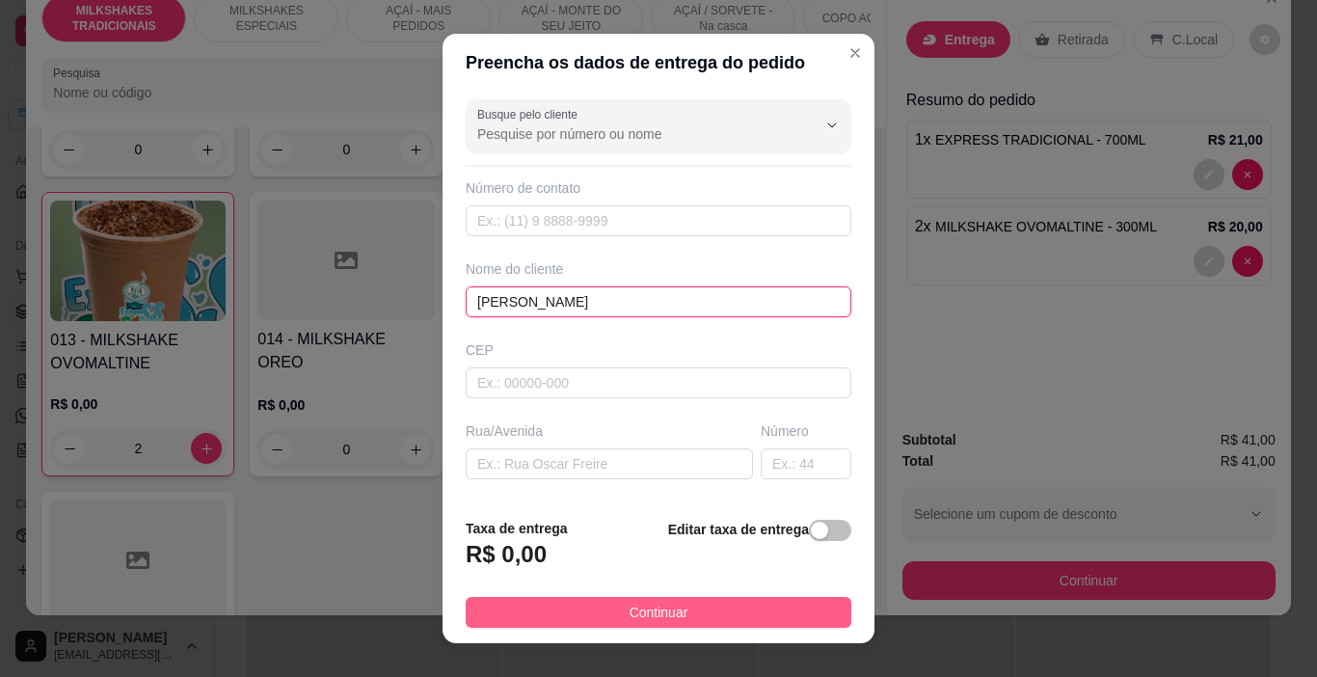
type input "[PERSON_NAME]"
click at [592, 606] on button "Continuar" at bounding box center [659, 612] width 386 height 31
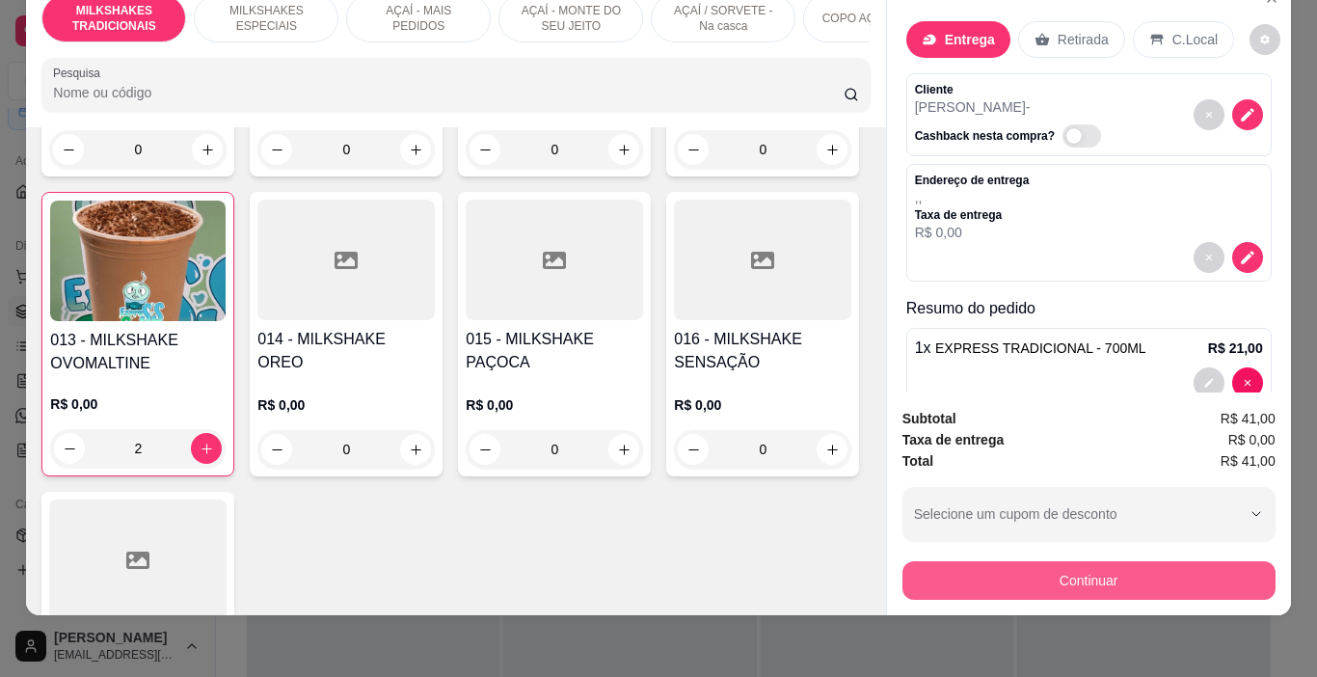
click at [934, 571] on button "Continuar" at bounding box center [1089, 580] width 373 height 39
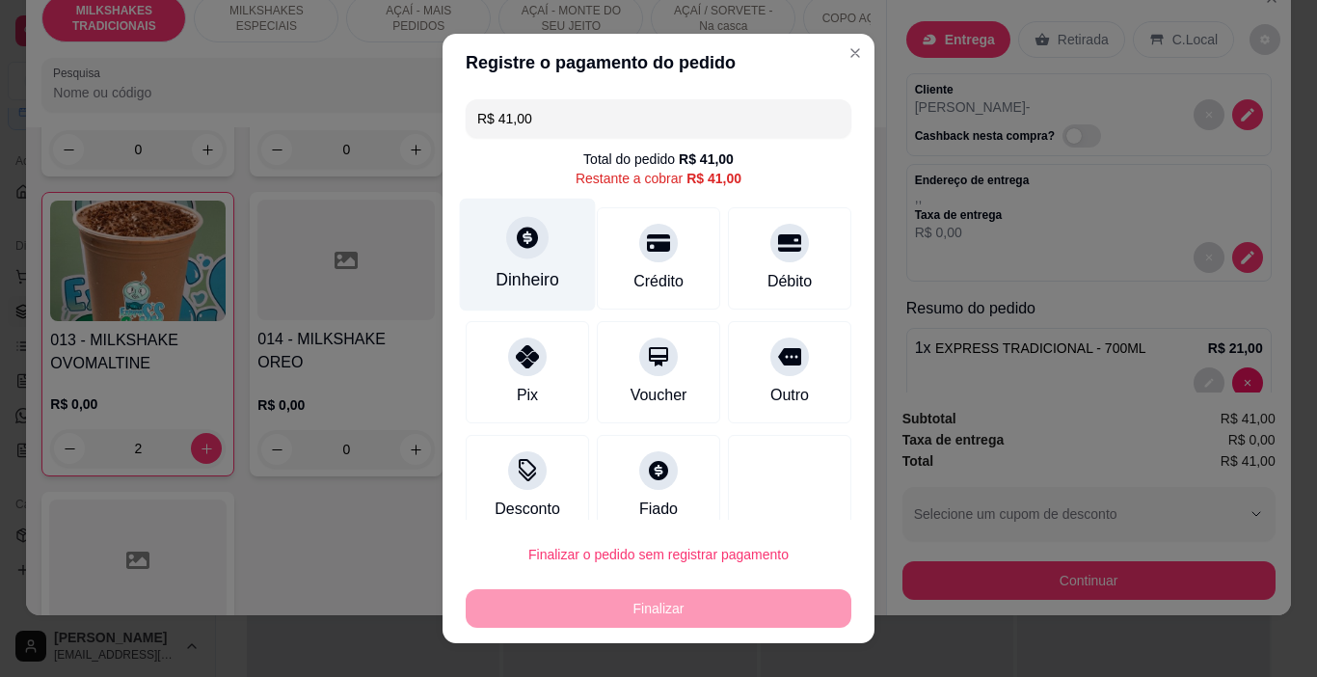
click at [522, 249] on icon at bounding box center [527, 237] width 25 height 25
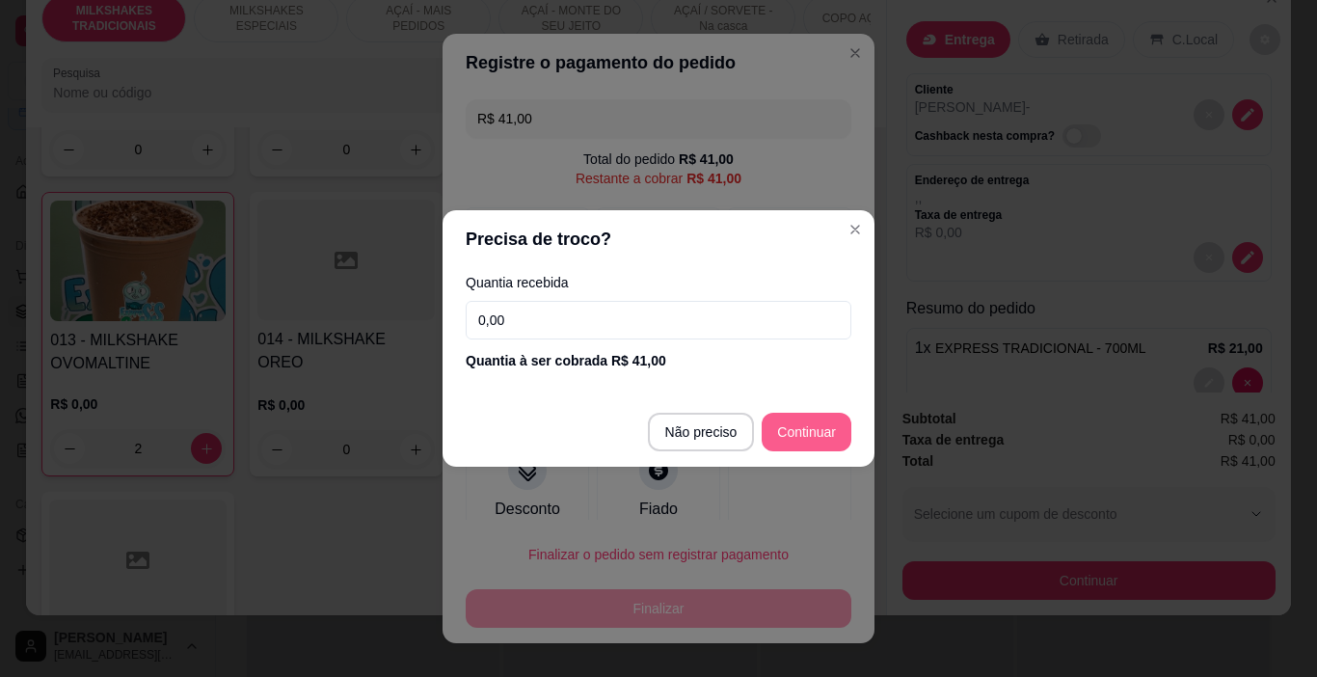
type input "R$ 0,00"
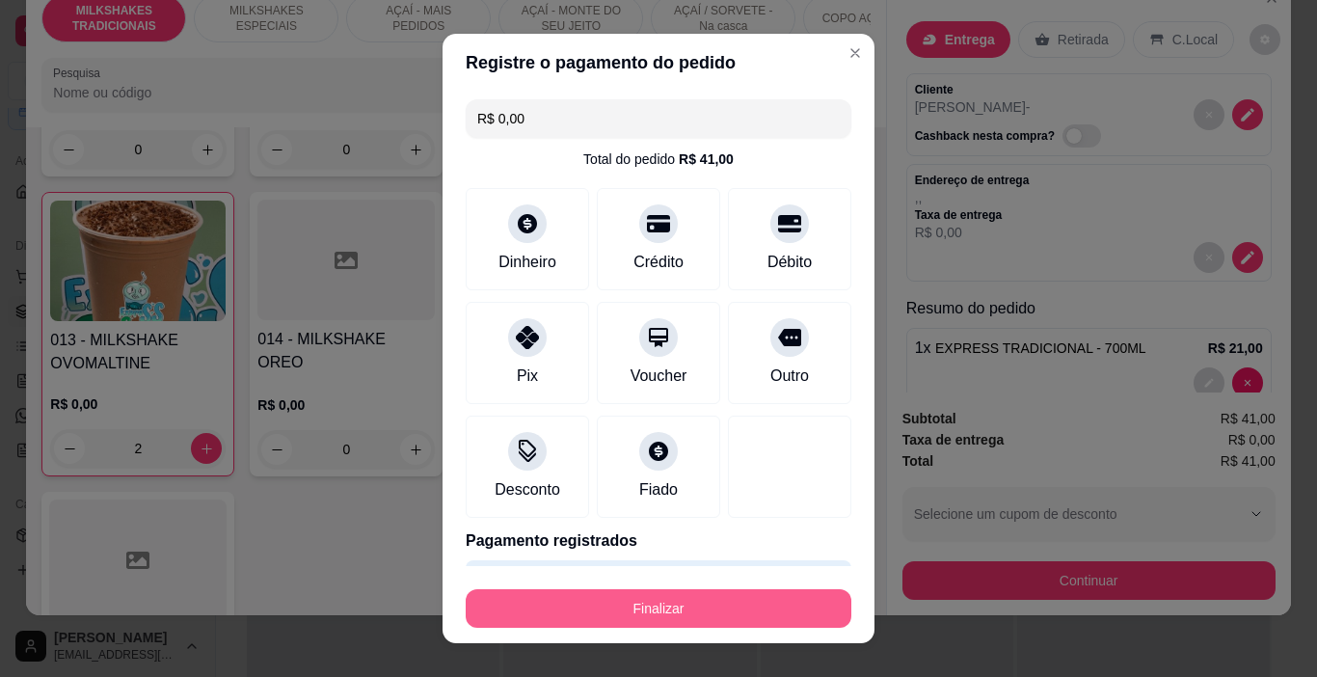
click at [758, 606] on button "Finalizar" at bounding box center [659, 608] width 386 height 39
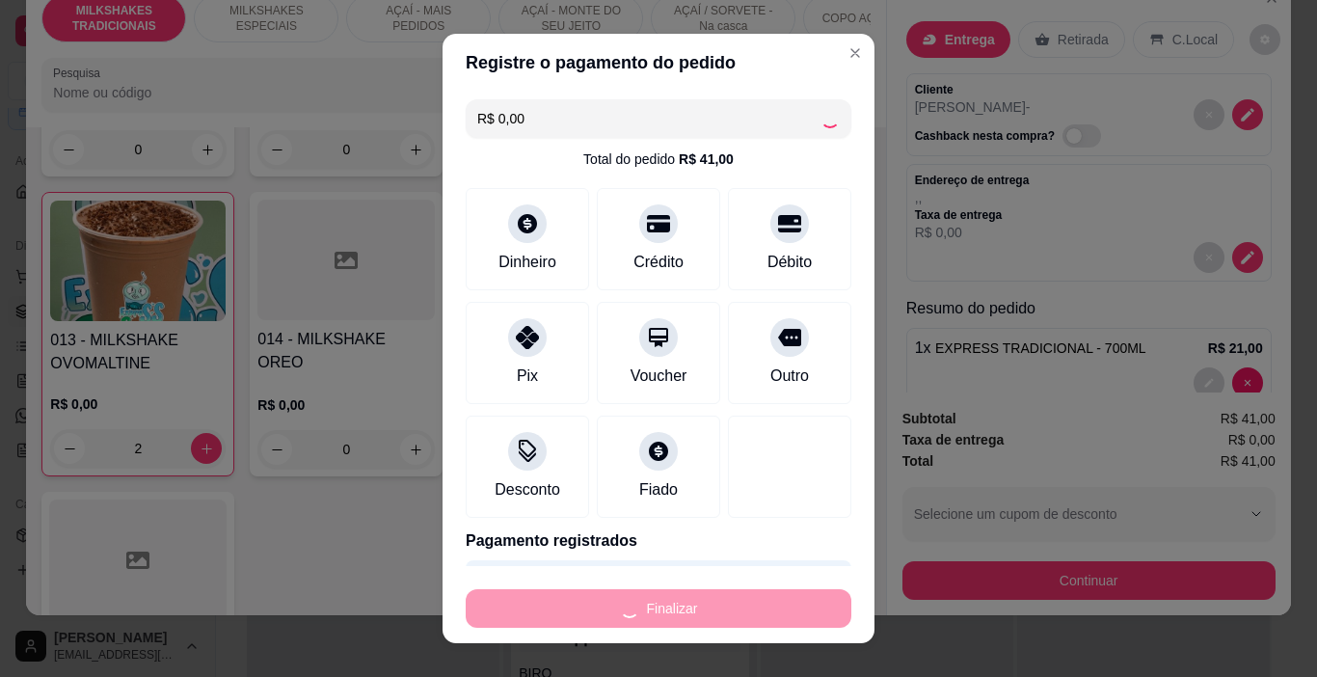
type input "0"
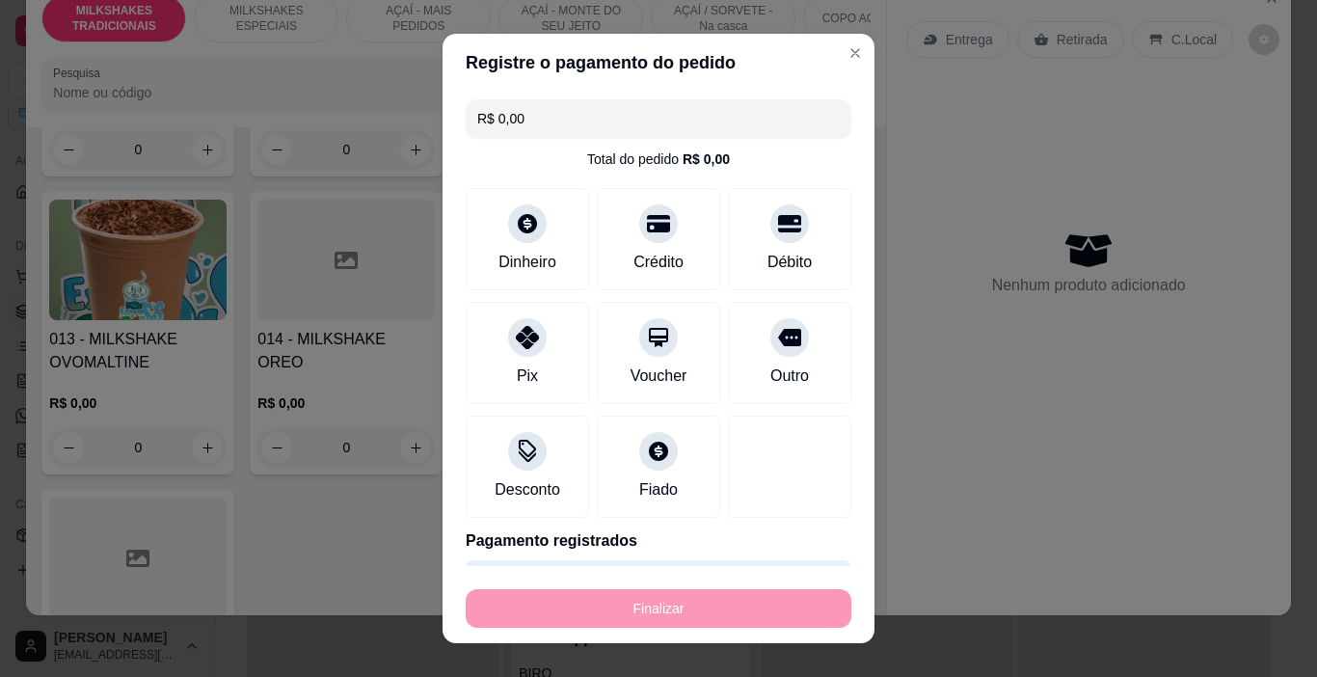
type input "-R$ 41,00"
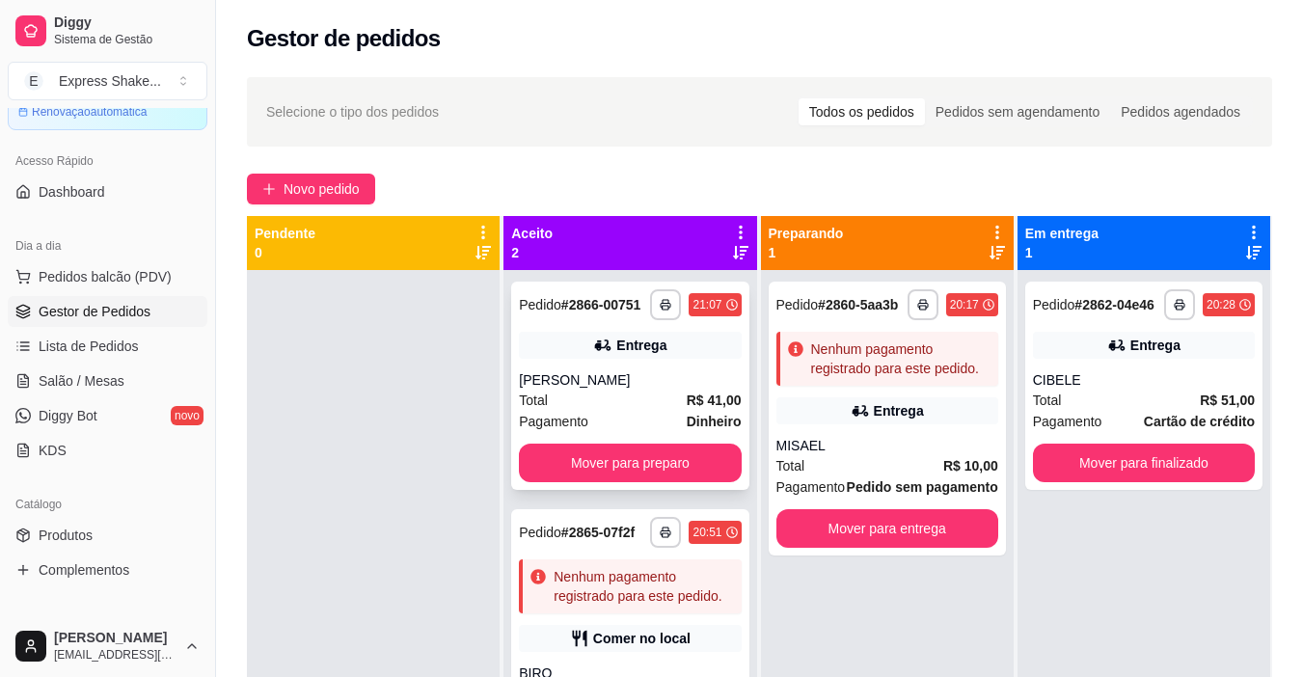
click at [685, 387] on div "[PERSON_NAME]" at bounding box center [630, 379] width 222 height 19
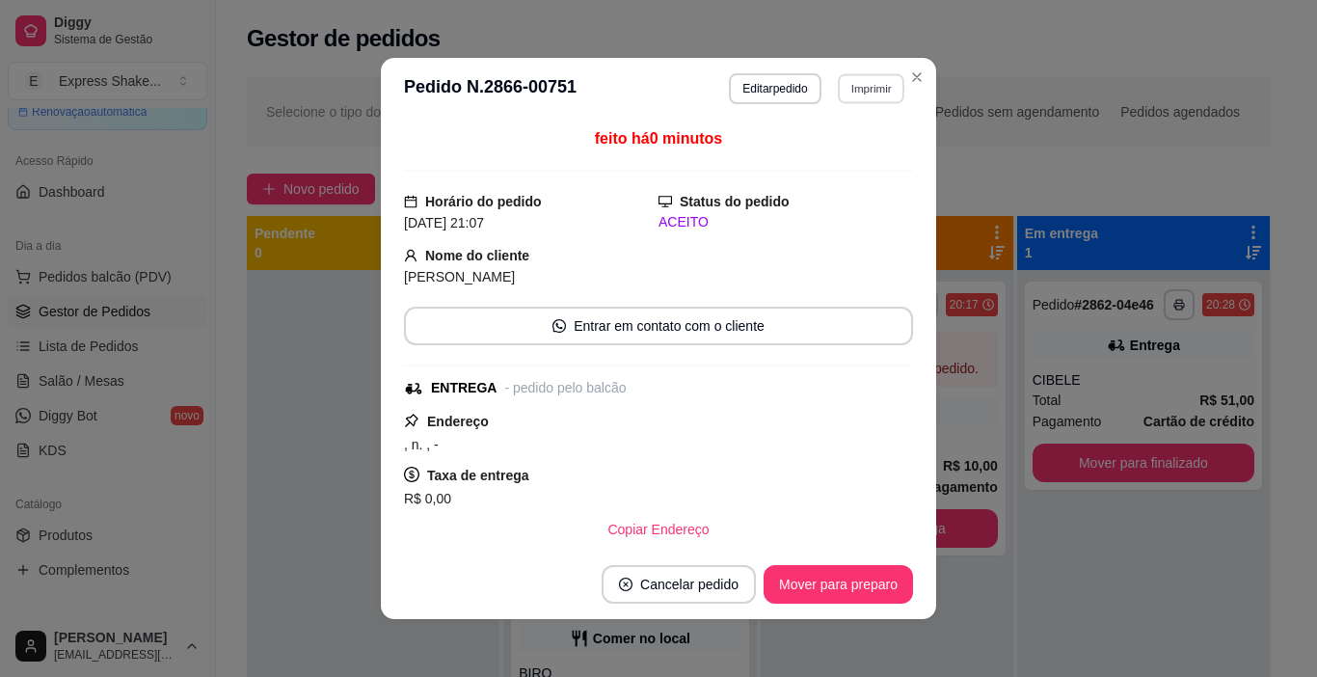
click at [872, 96] on button "Imprimir" at bounding box center [871, 88] width 67 height 30
click at [864, 154] on button "IMPRESSORA" at bounding box center [831, 156] width 140 height 31
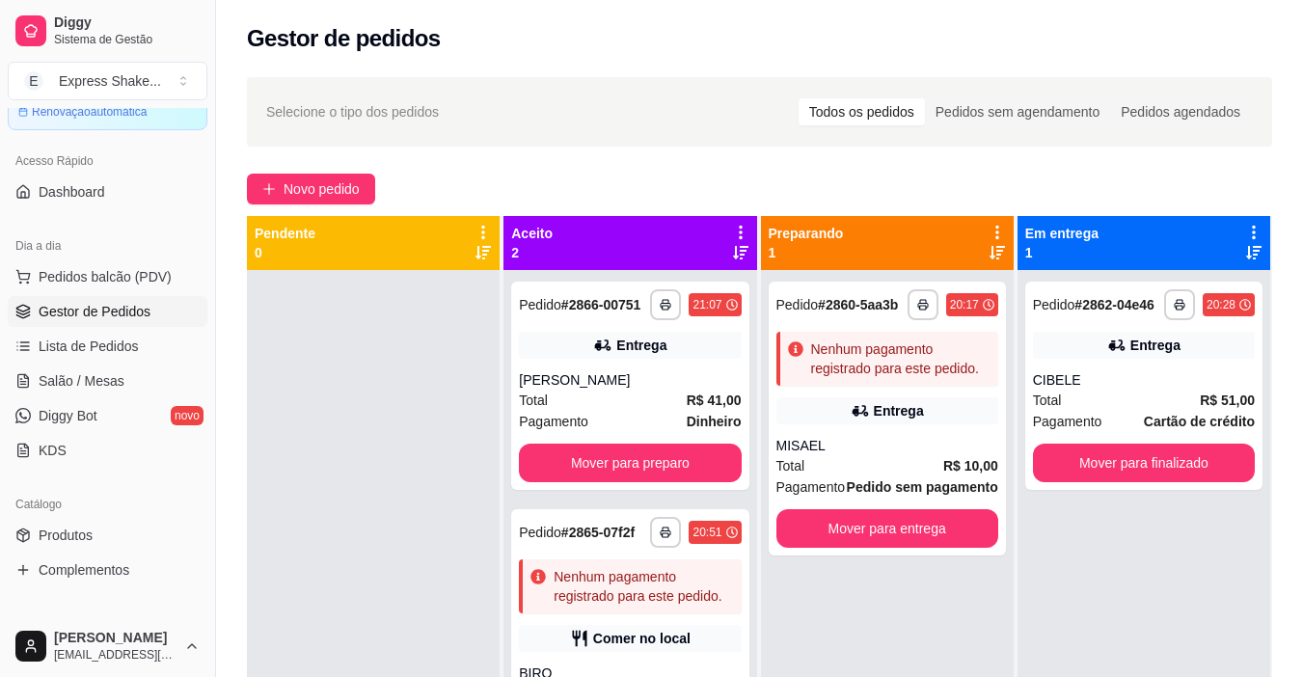
click at [1026, 197] on div "Novo pedido" at bounding box center [759, 189] width 1025 height 31
click at [296, 193] on span "Novo pedido" at bounding box center [321, 188] width 76 height 21
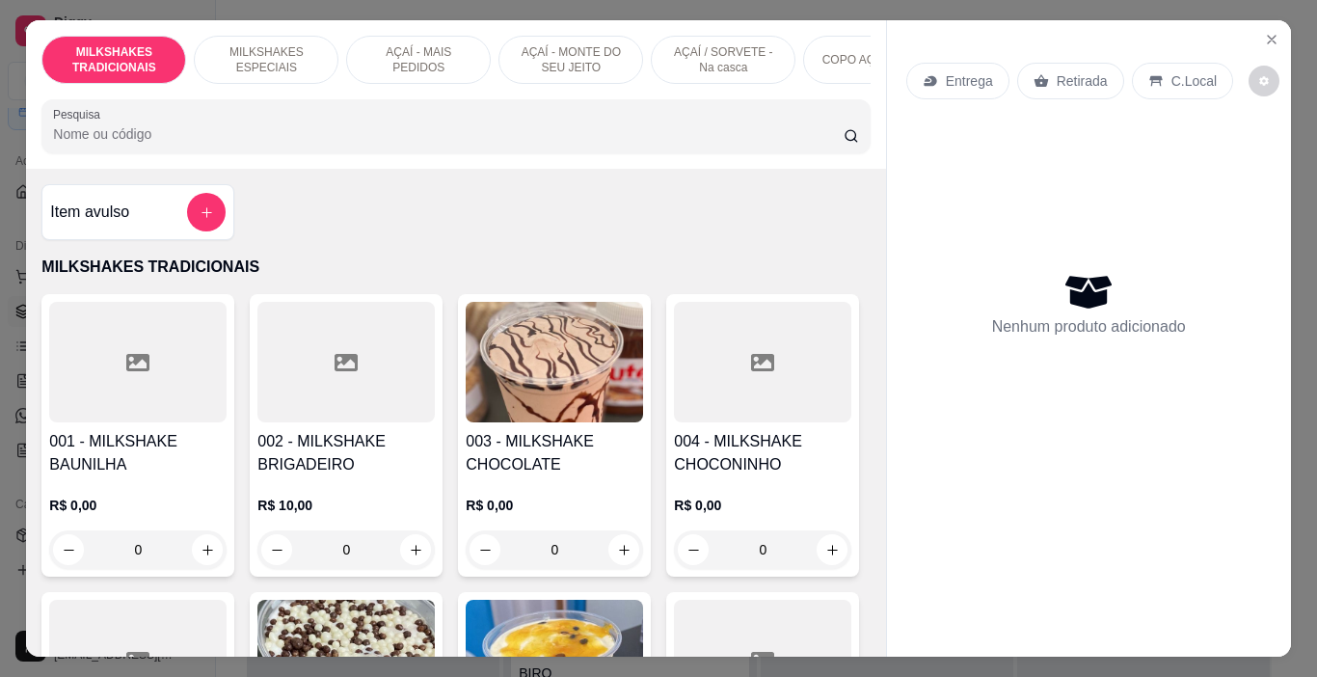
click at [442, 44] on p "AÇAÍ - MAIS PEDIDOS" at bounding box center [419, 59] width 112 height 31
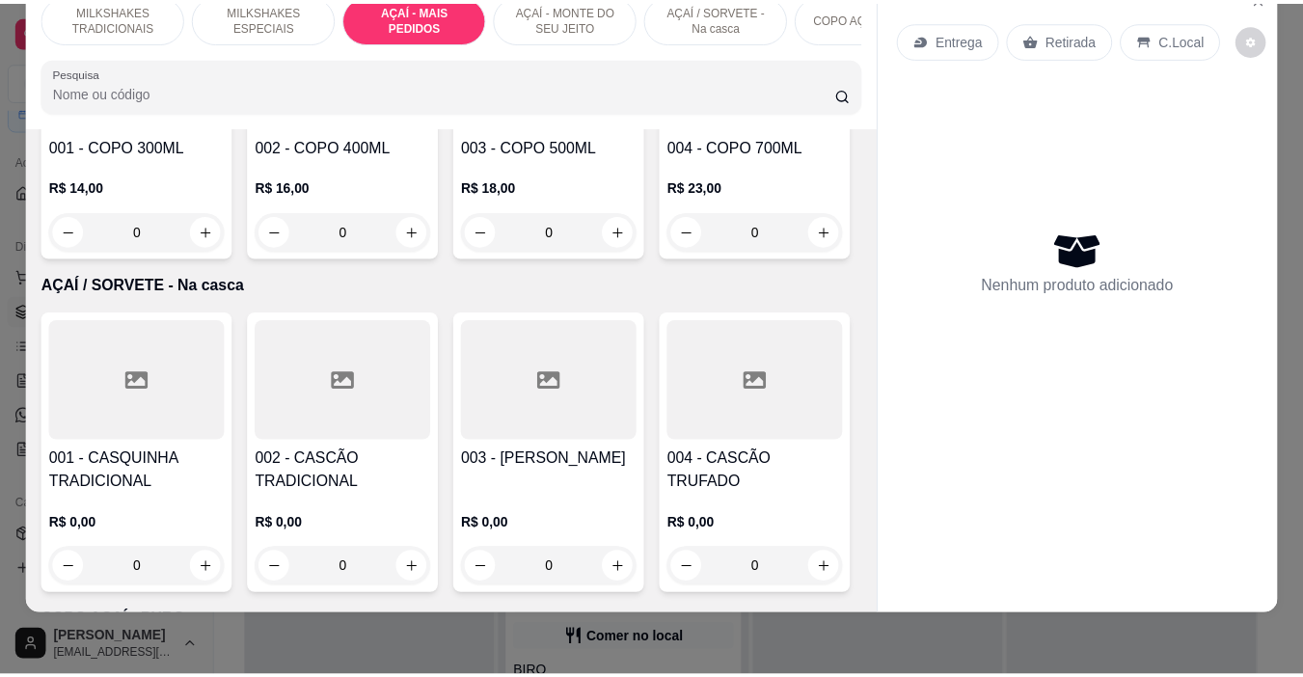
scroll to position [4011, 0]
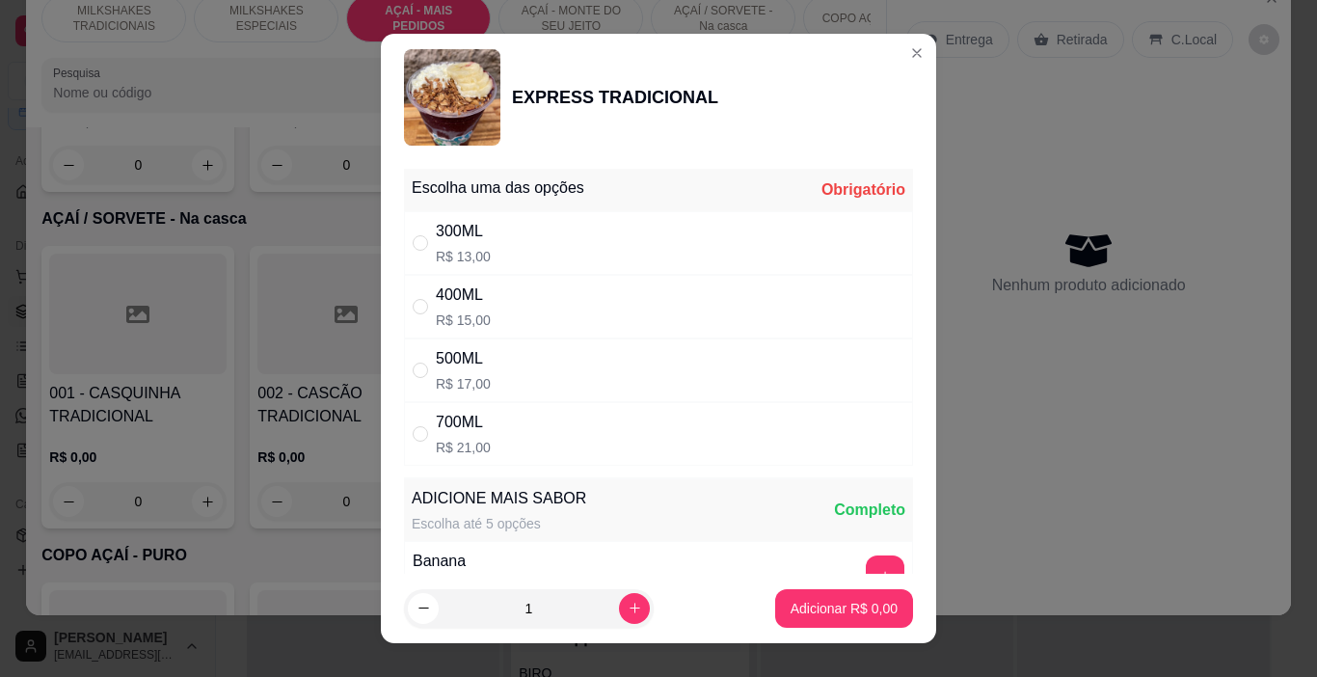
click at [541, 324] on div "400ML R$ 15,00" at bounding box center [658, 307] width 509 height 64
click at [564, 371] on div "500ML R$ 17,00" at bounding box center [658, 370] width 509 height 64
radio input "false"
radio input "true"
click at [792, 622] on button "Adicionar R$ 17,00" at bounding box center [841, 608] width 146 height 39
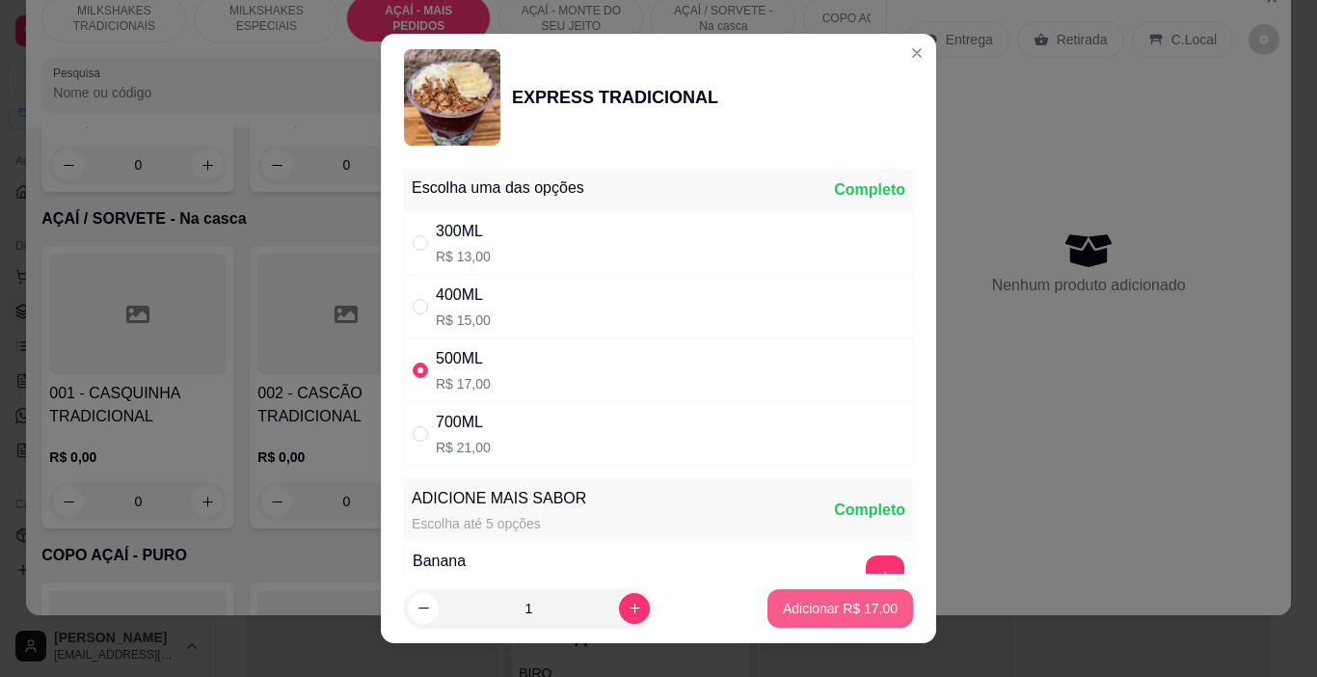
type input "1"
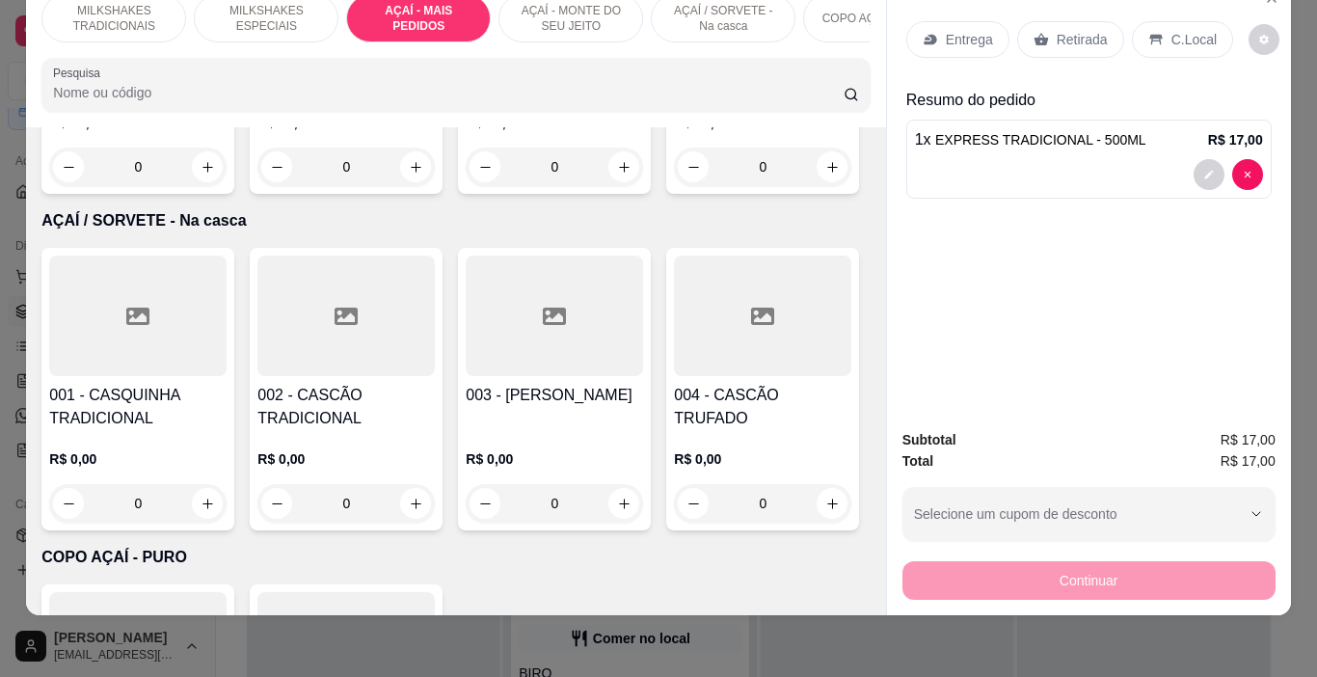
click at [935, 21] on div "Entrega" at bounding box center [957, 39] width 103 height 37
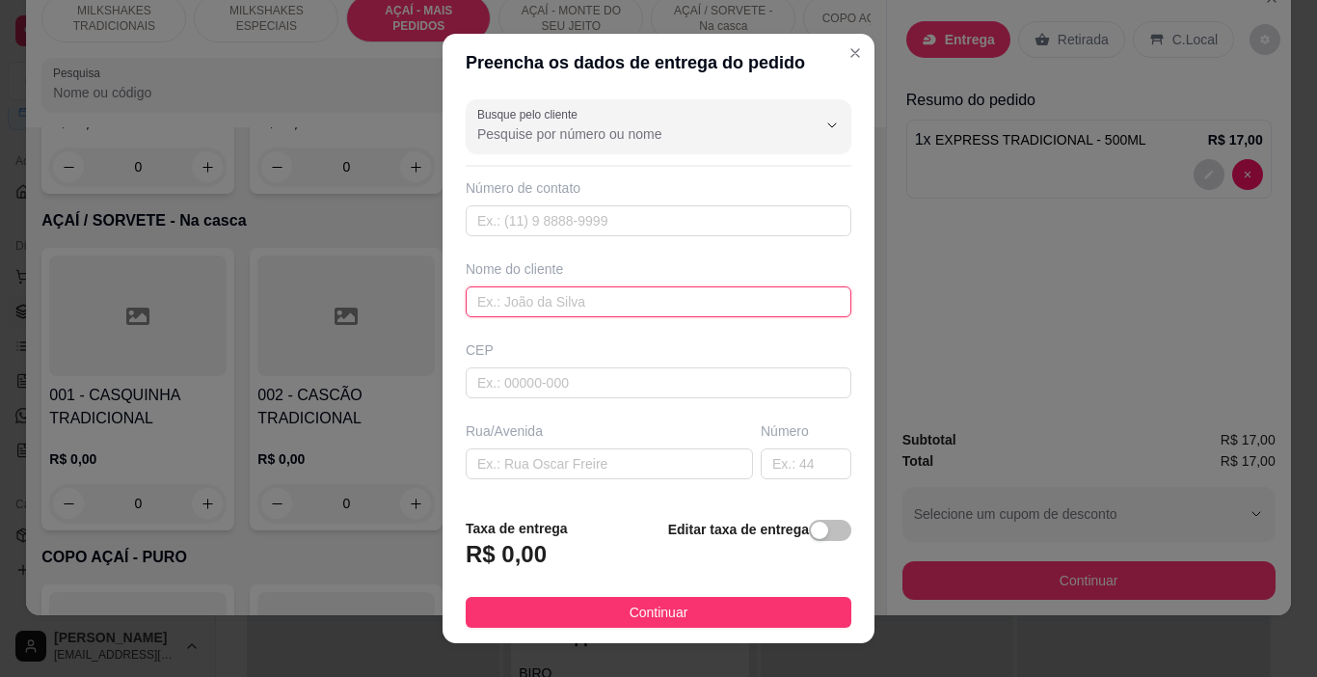
drag, startPoint x: 533, startPoint y: 301, endPoint x: 537, endPoint y: 283, distance: 17.8
click at [534, 300] on input "text" at bounding box center [659, 301] width 386 height 31
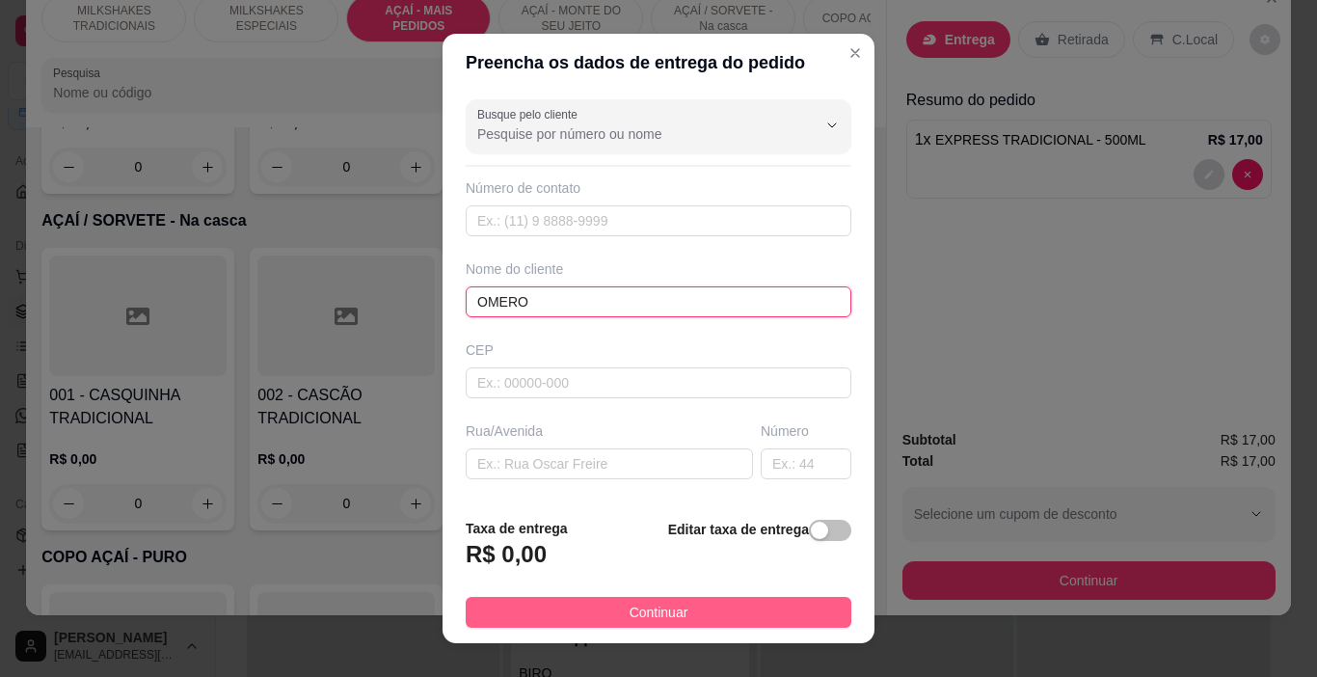
type input "OMERO"
click at [683, 615] on button "Continuar" at bounding box center [659, 612] width 386 height 31
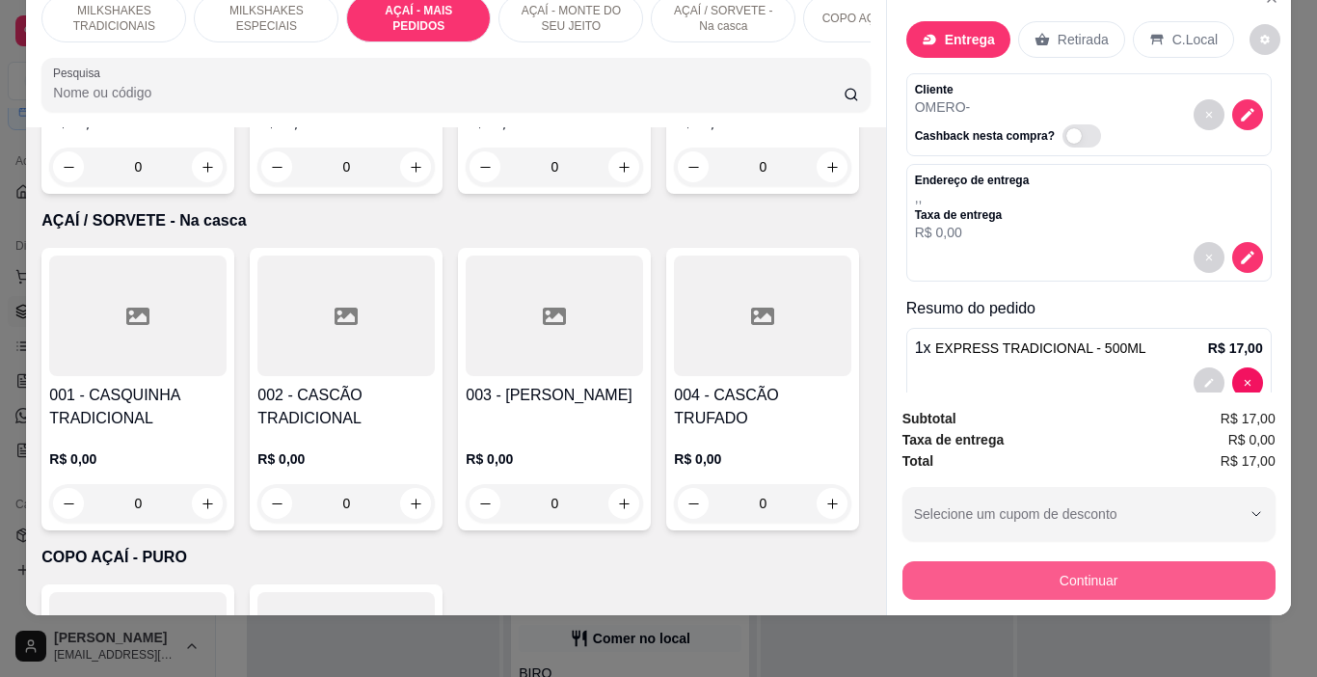
click at [920, 580] on button "Continuar" at bounding box center [1089, 580] width 373 height 39
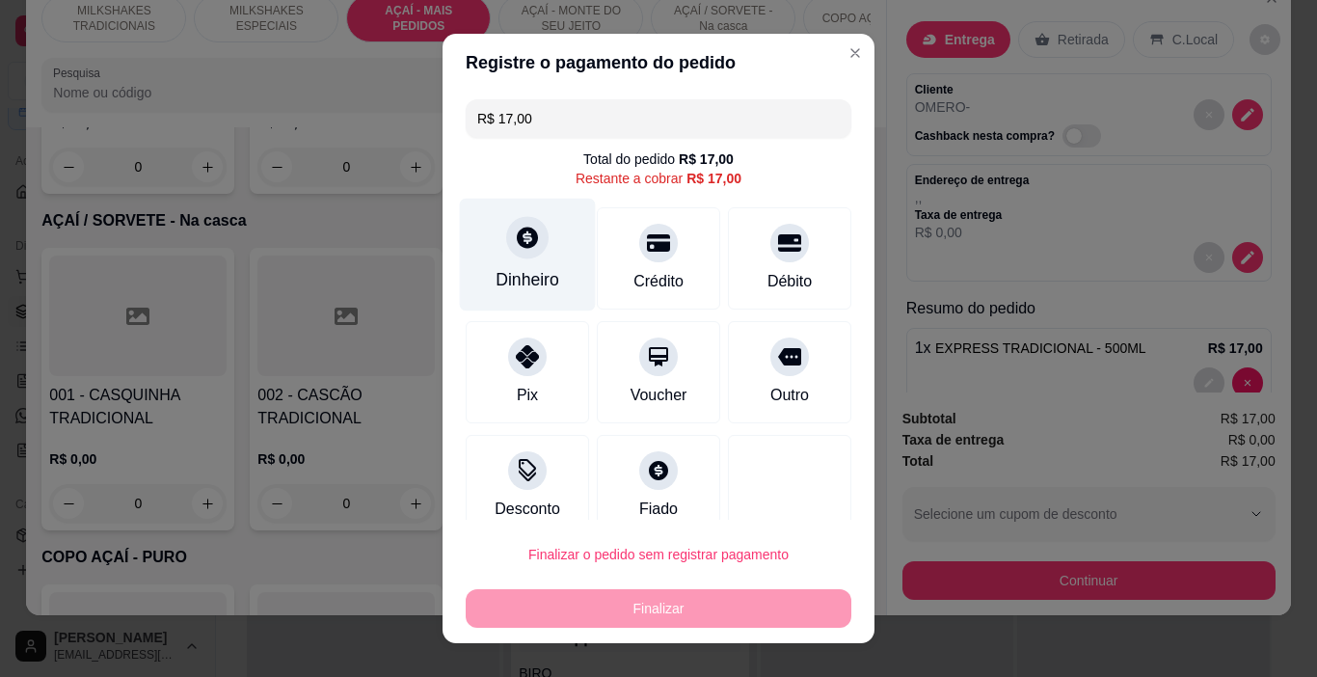
click at [525, 256] on div at bounding box center [527, 238] width 42 height 42
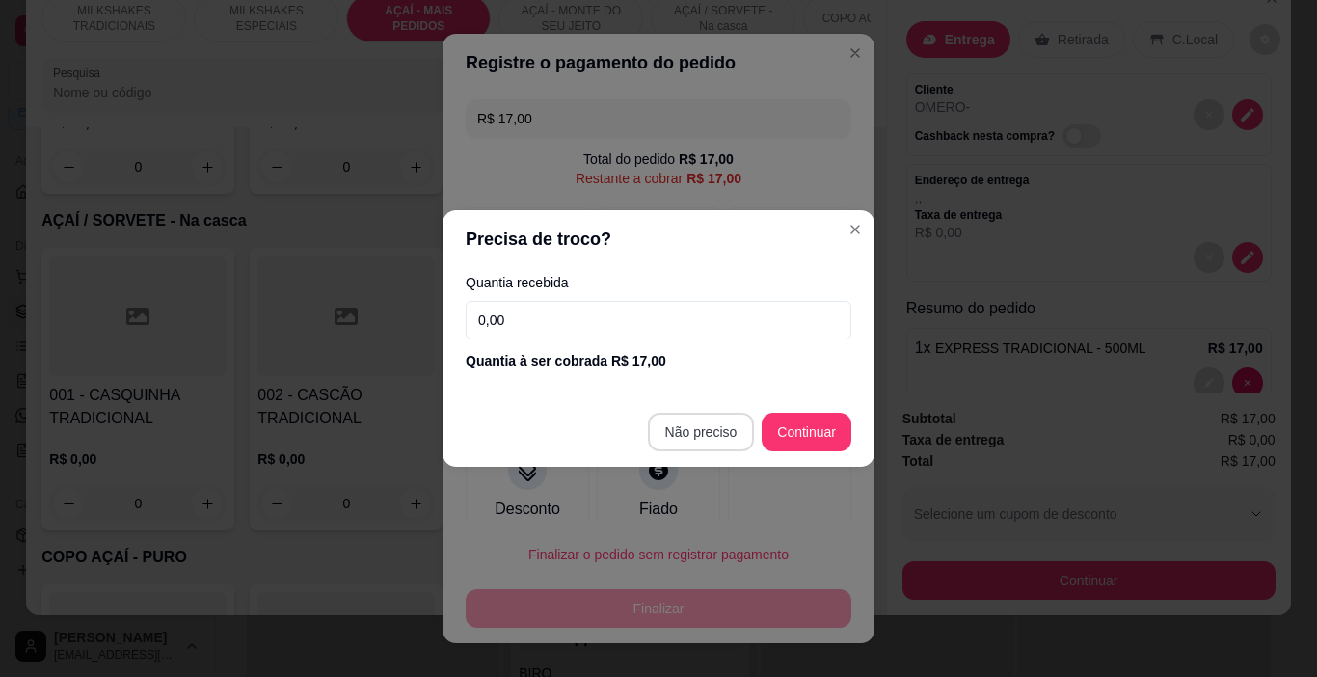
type input "R$ 0,00"
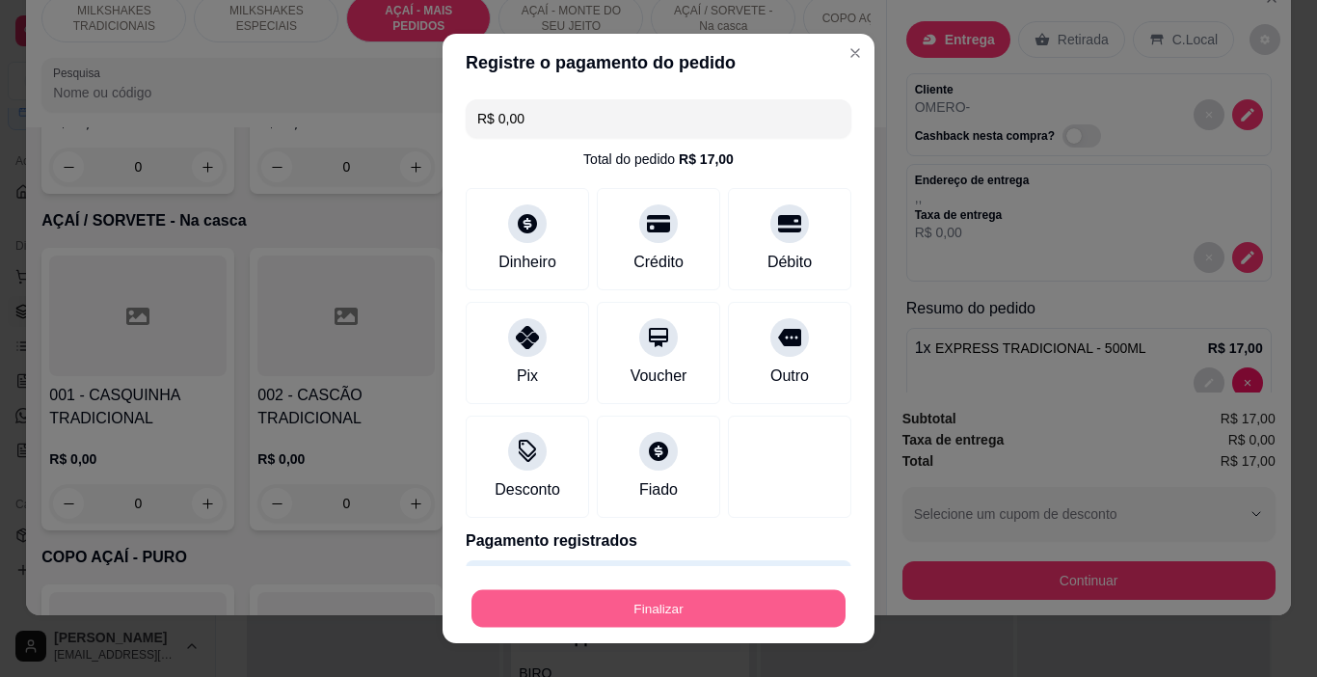
click at [737, 617] on button "Finalizar" at bounding box center [659, 609] width 374 height 38
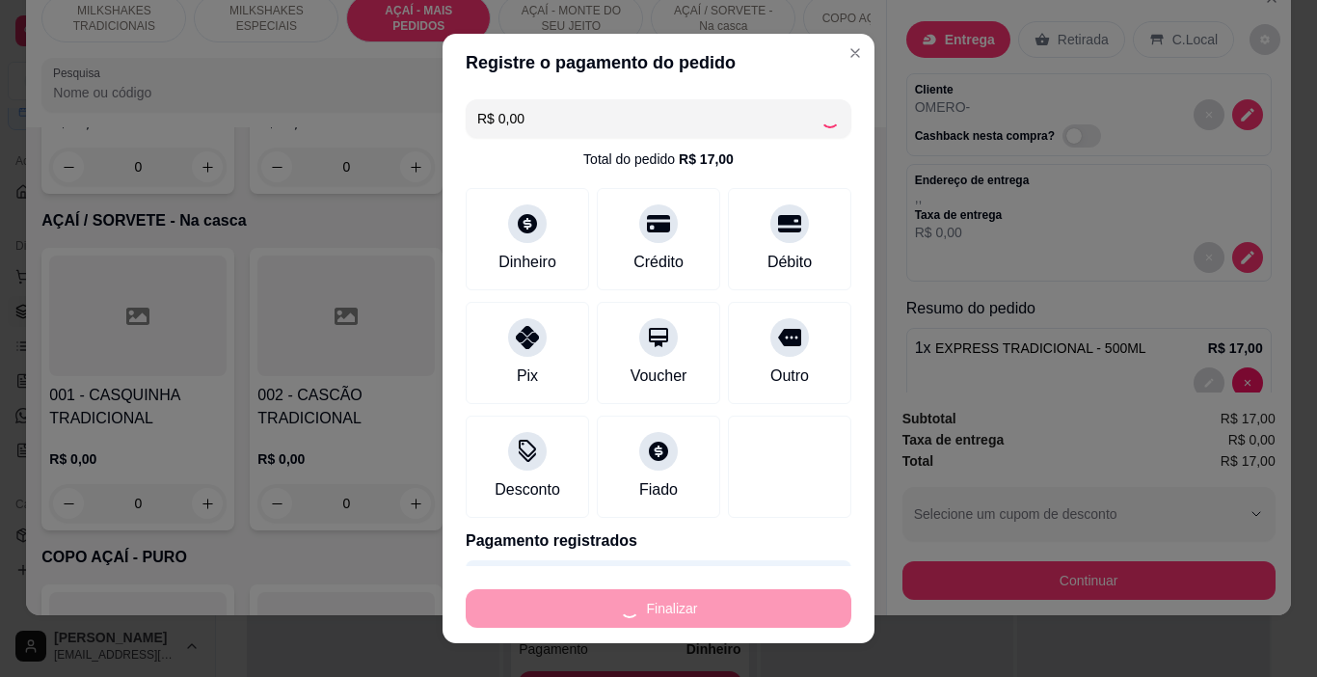
type input "0"
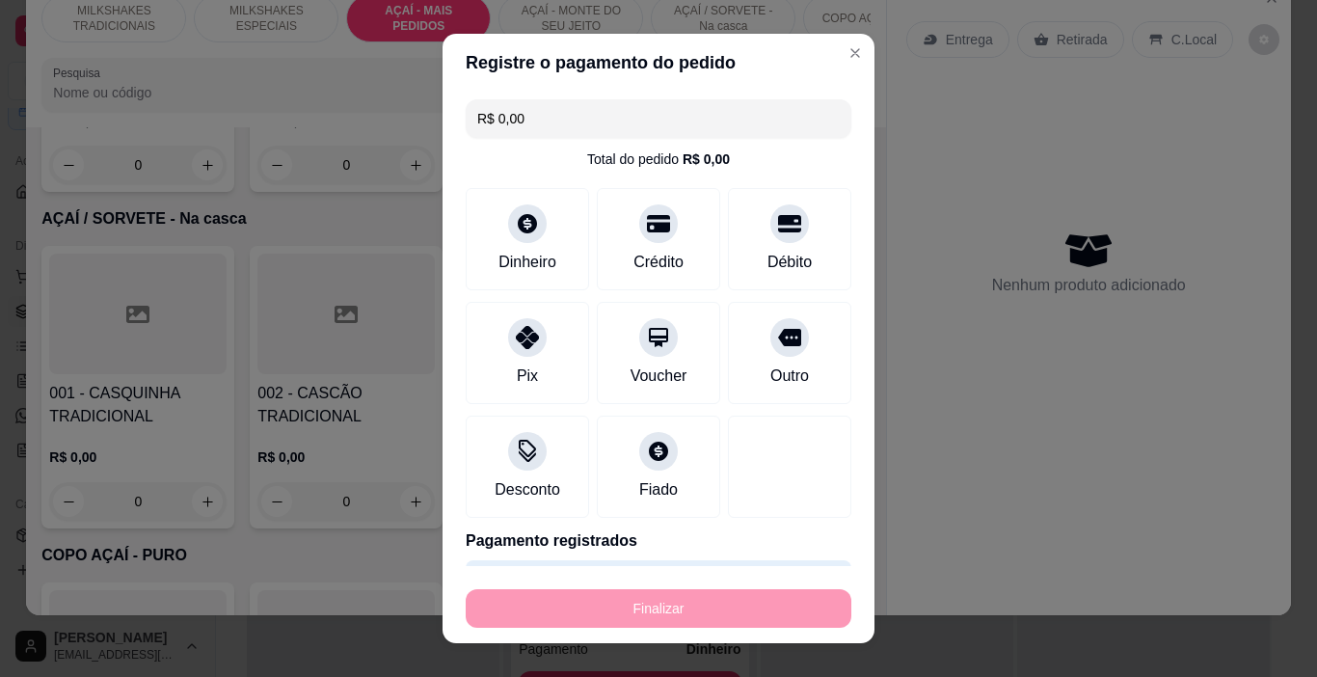
type input "-R$ 17,00"
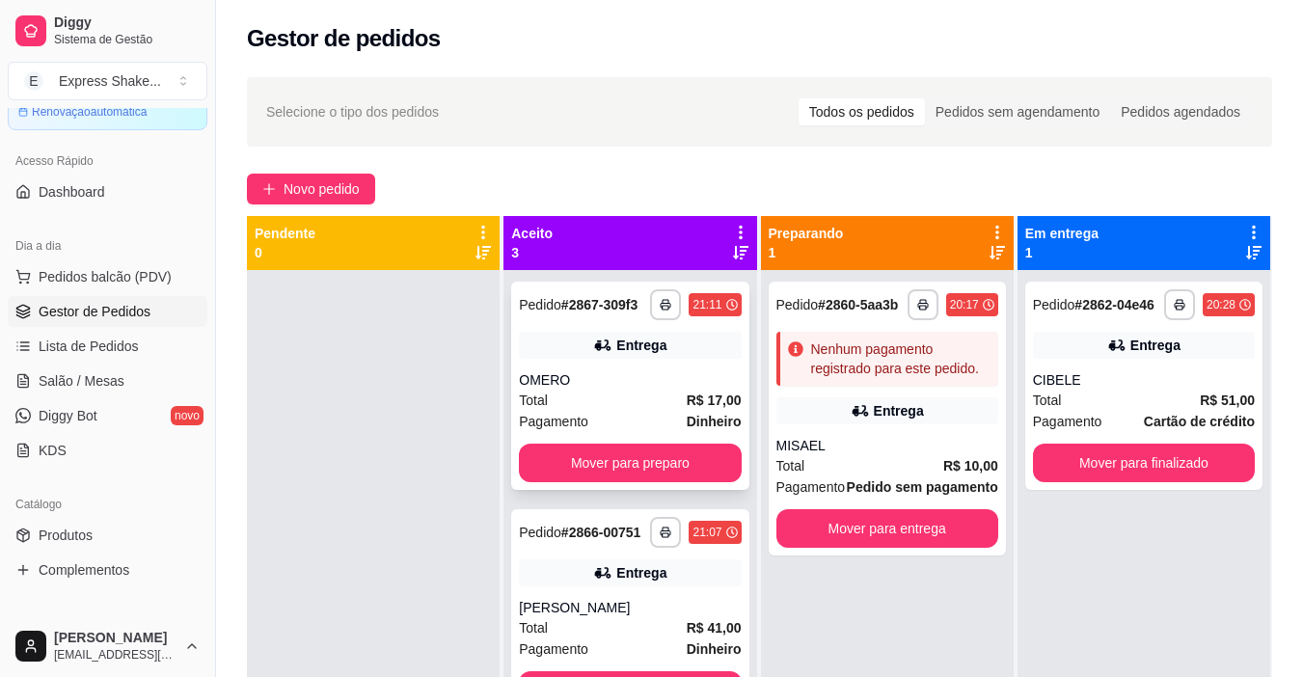
click at [633, 355] on div "Entrega" at bounding box center [641, 345] width 50 height 19
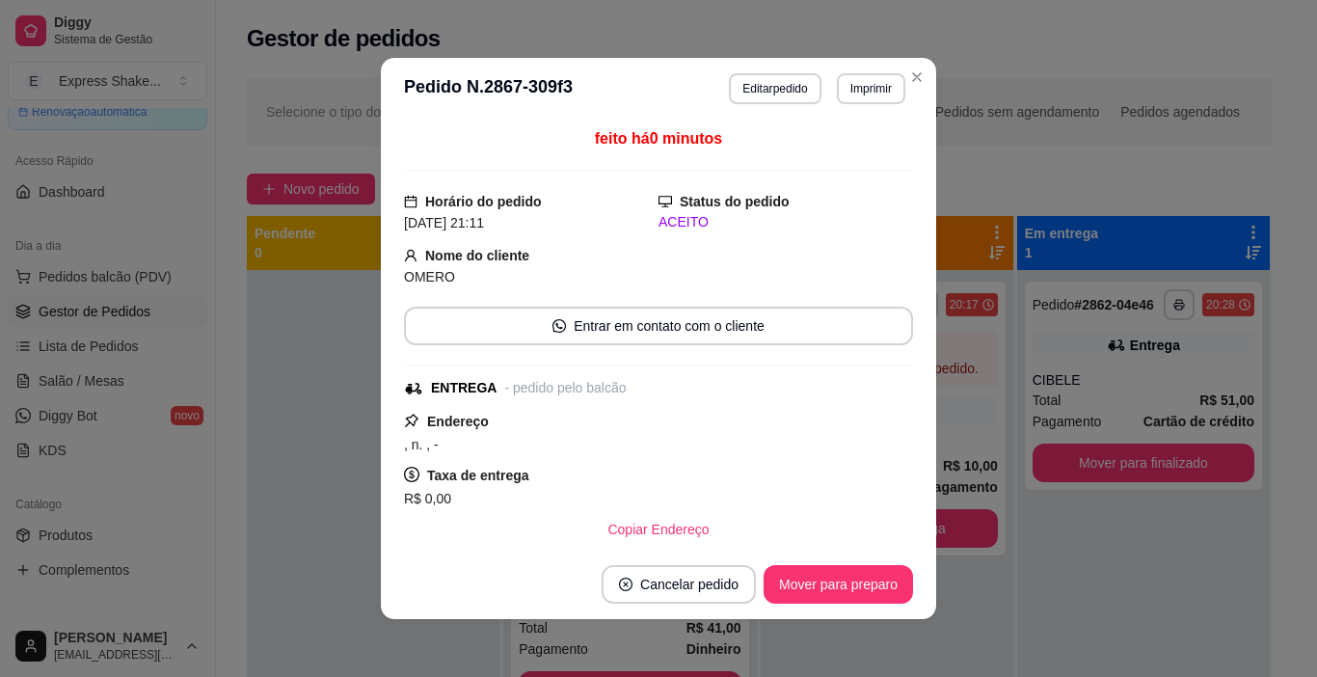
click at [873, 82] on button "Imprimir" at bounding box center [871, 88] width 68 height 31
click at [862, 143] on button "IMPRESSORA" at bounding box center [847, 147] width 112 height 25
click at [874, 588] on button "Mover para preparo" at bounding box center [838, 584] width 149 height 39
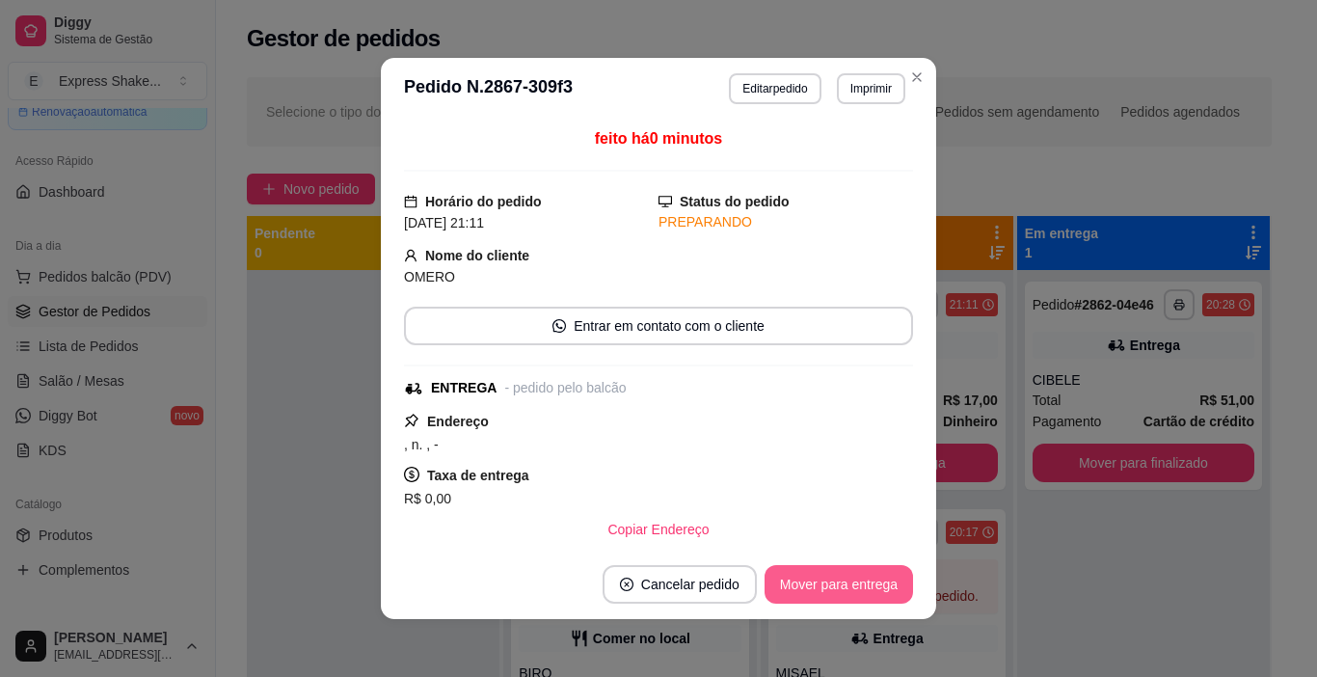
click at [869, 573] on button "Mover para entrega" at bounding box center [839, 584] width 148 height 39
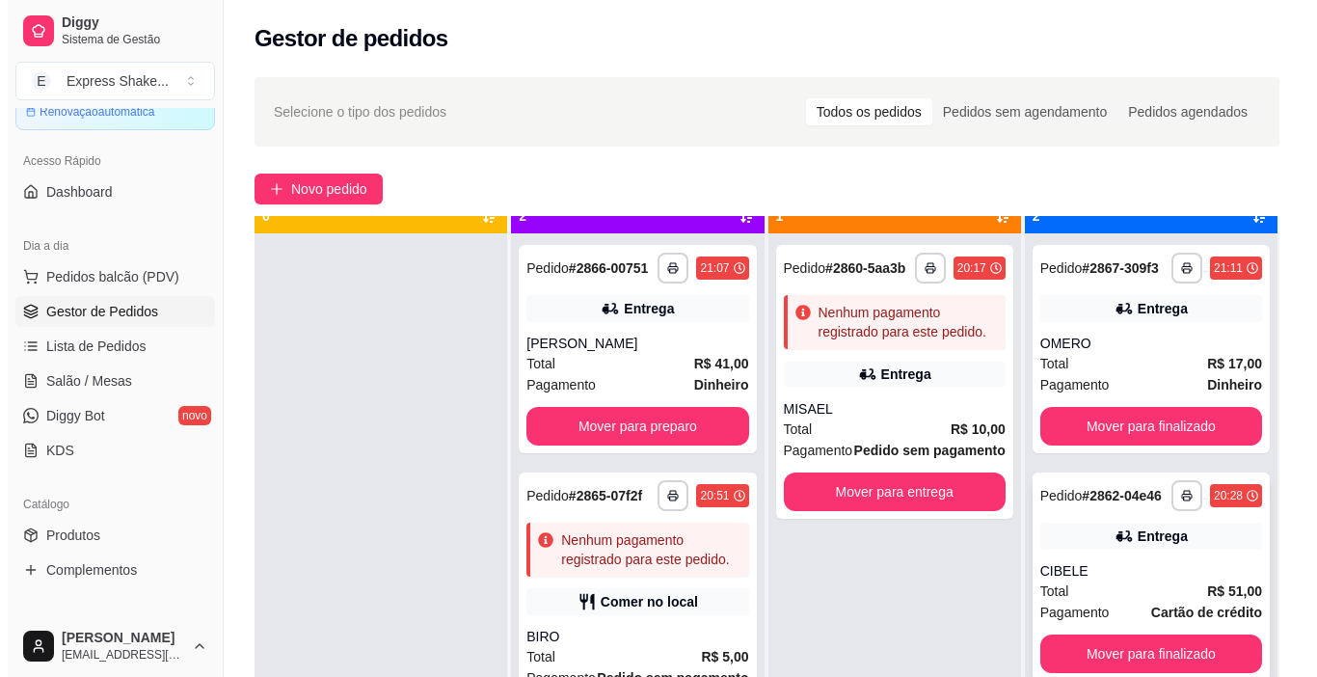
scroll to position [54, 0]
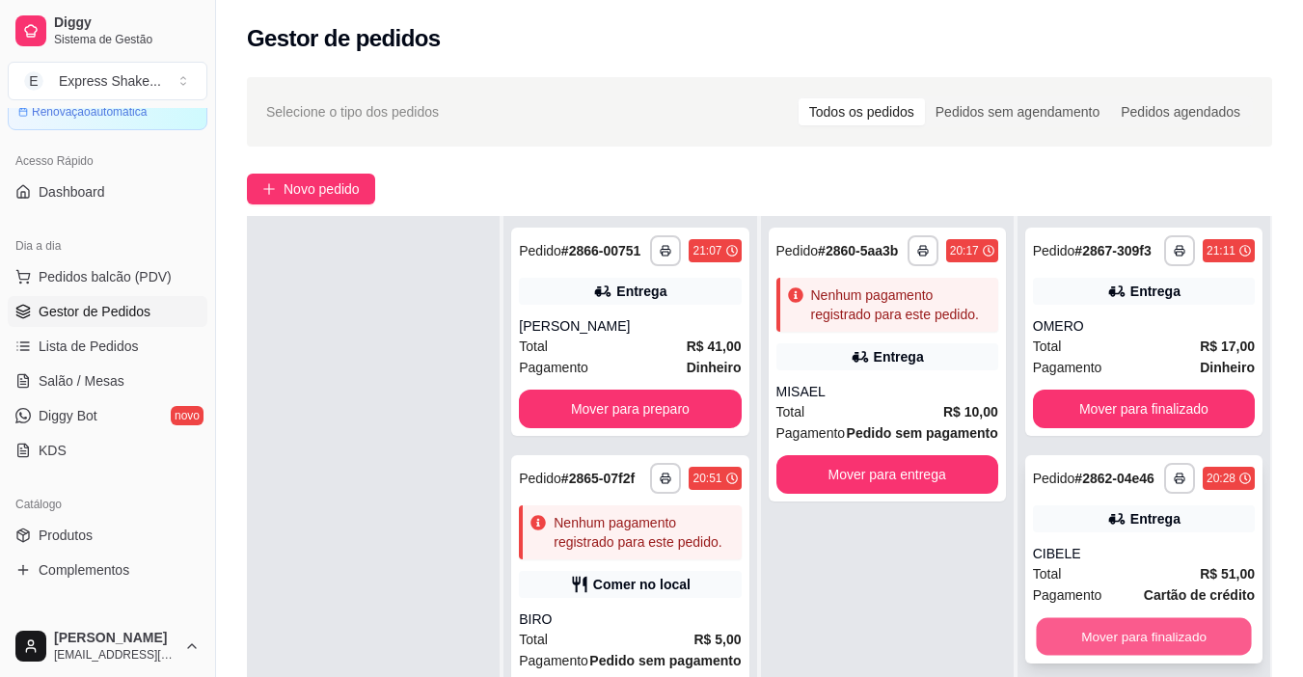
click at [1090, 626] on button "Mover para finalizado" at bounding box center [1143, 637] width 215 height 38
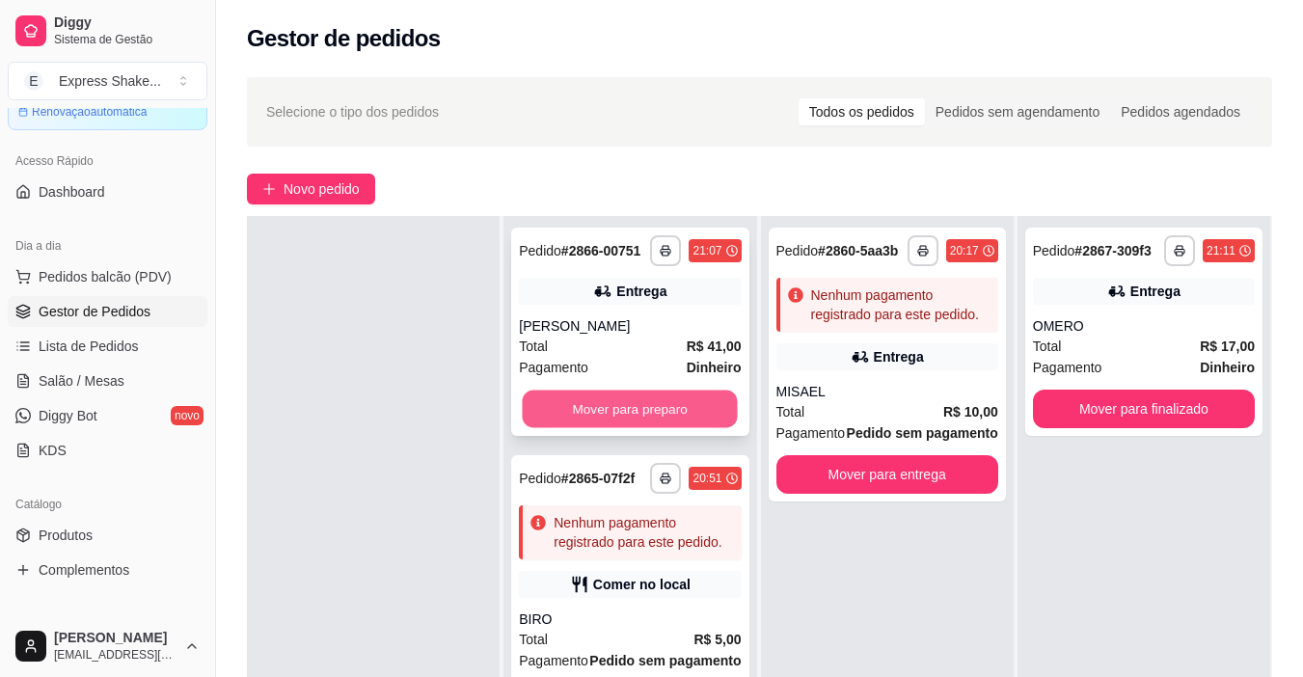
click at [558, 410] on button "Mover para preparo" at bounding box center [630, 410] width 215 height 38
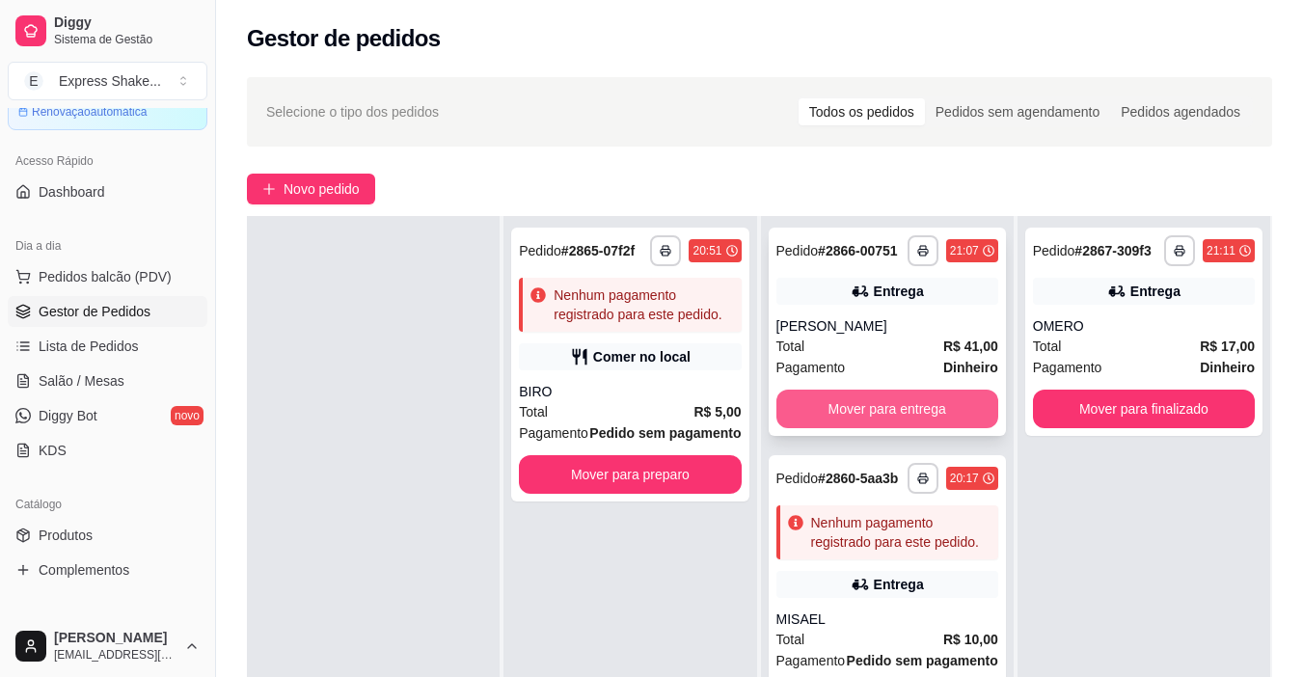
click at [828, 402] on button "Mover para entrega" at bounding box center [887, 409] width 222 height 39
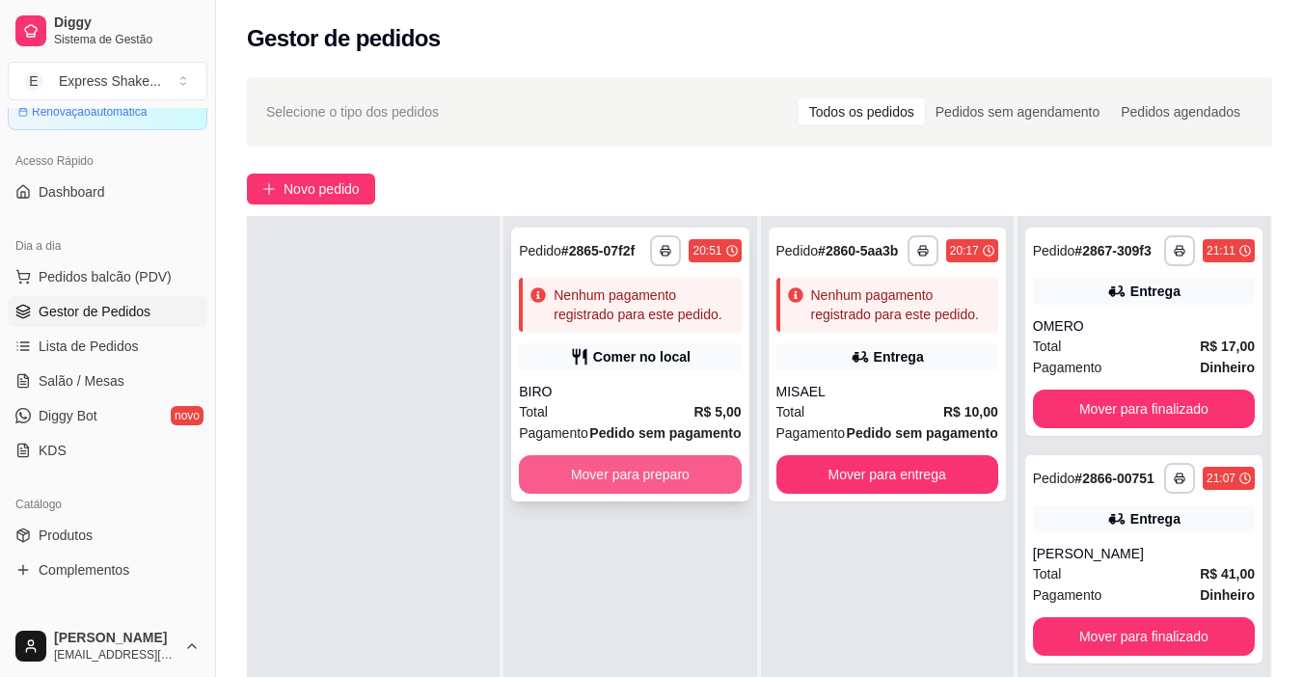
click at [573, 479] on button "Mover para preparo" at bounding box center [630, 474] width 222 height 39
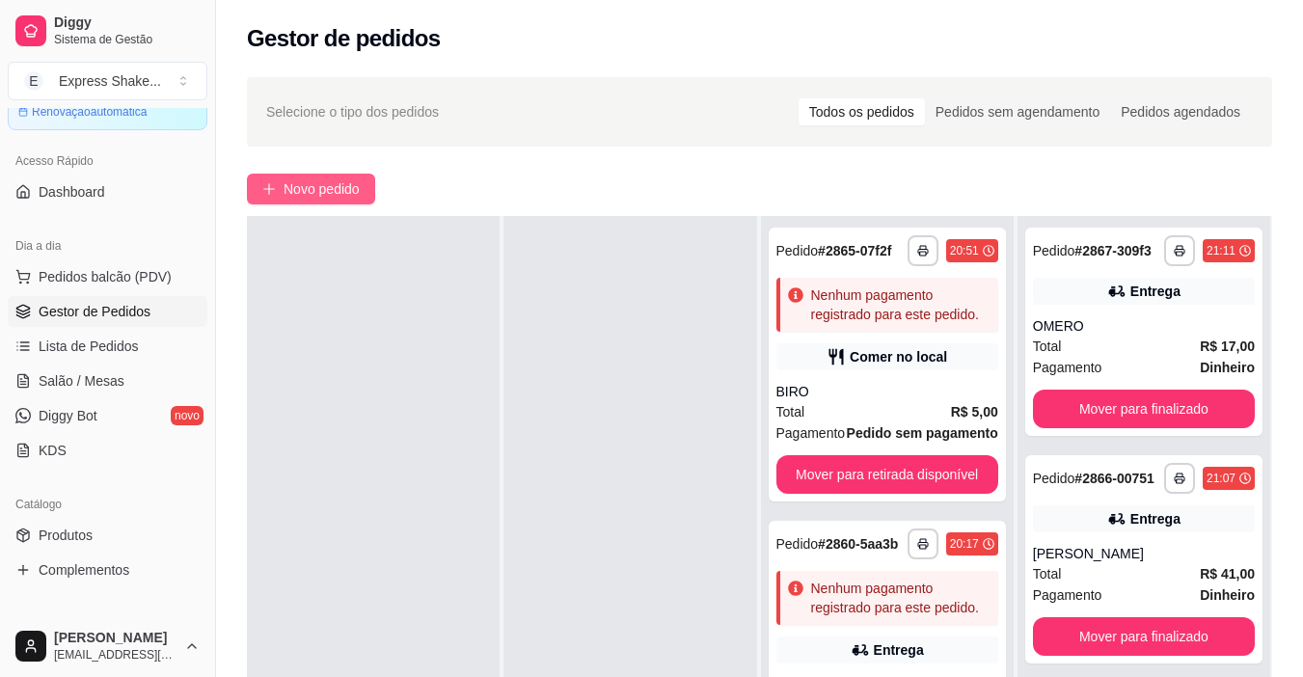
click at [288, 188] on span "Novo pedido" at bounding box center [321, 188] width 76 height 21
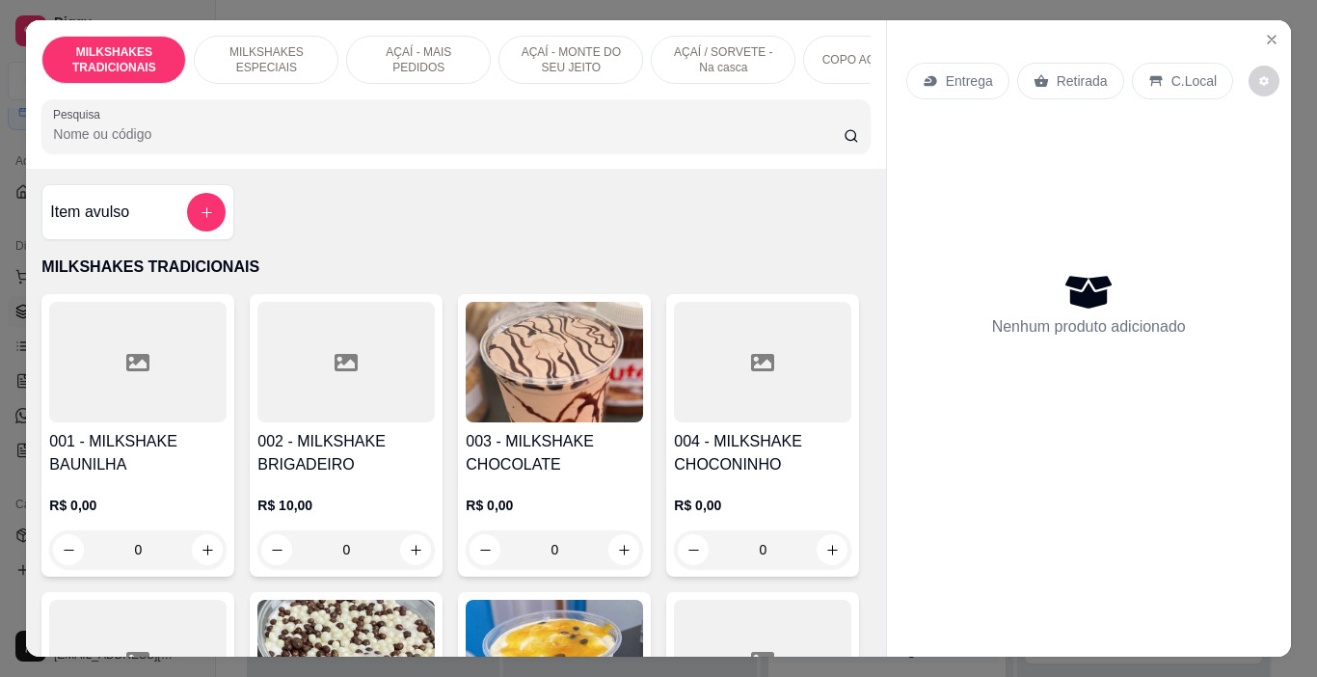
click at [425, 54] on p "AÇAÍ - MAIS PEDIDOS" at bounding box center [419, 59] width 112 height 31
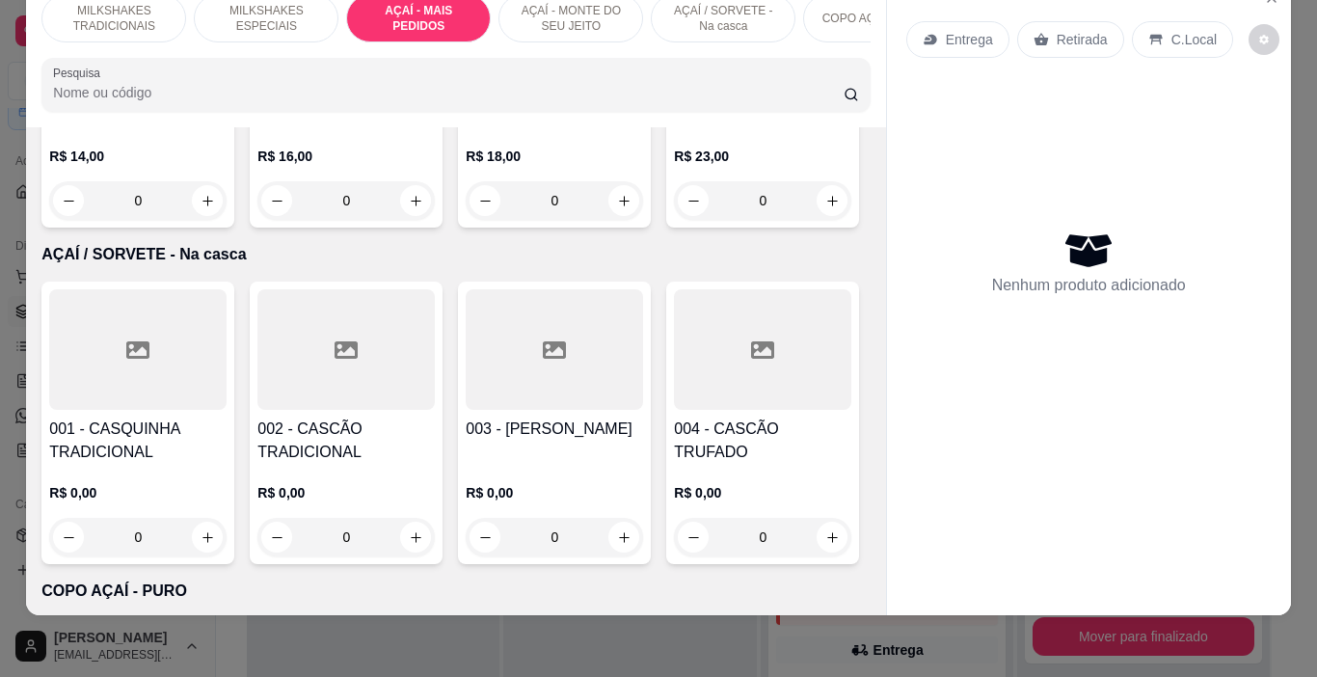
scroll to position [4011, 0]
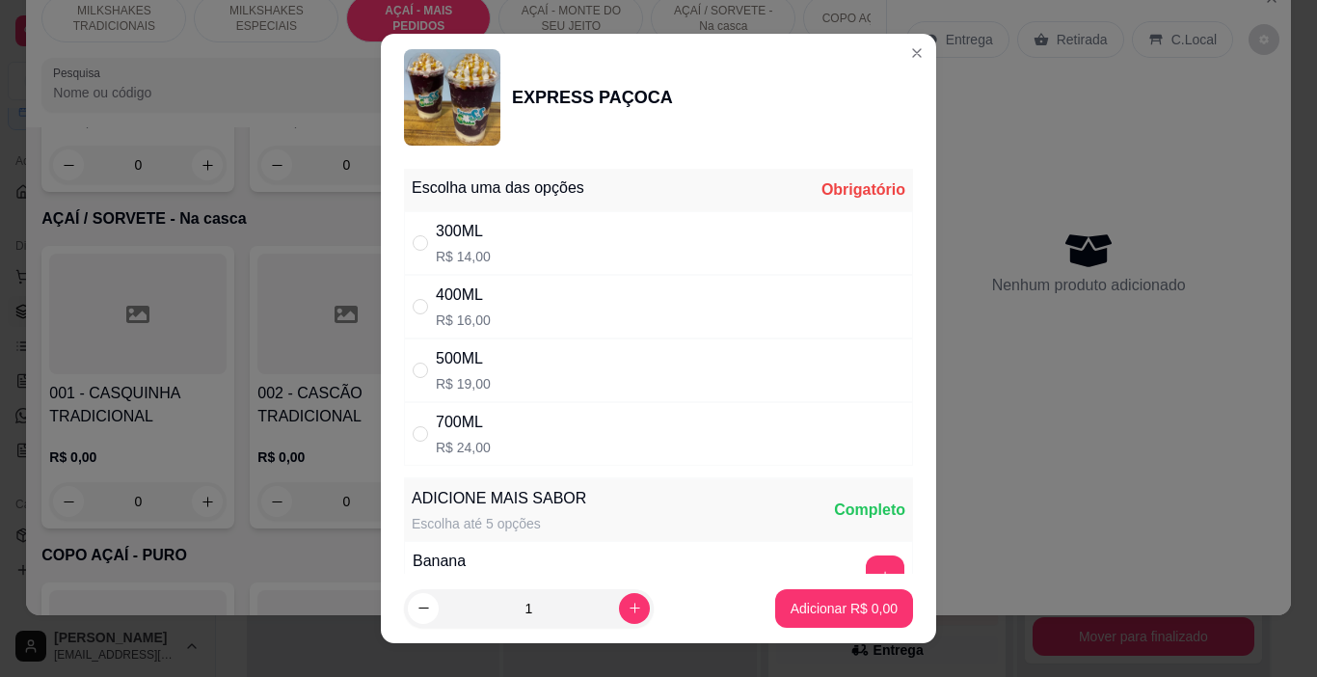
drag, startPoint x: 606, startPoint y: 351, endPoint x: 764, endPoint y: 462, distance: 192.3
click at [606, 353] on div "500ML R$ 19,00" at bounding box center [658, 370] width 509 height 64
radio input "true"
click at [830, 606] on p "Adicionar R$ 19,00" at bounding box center [840, 608] width 115 height 19
type input "1"
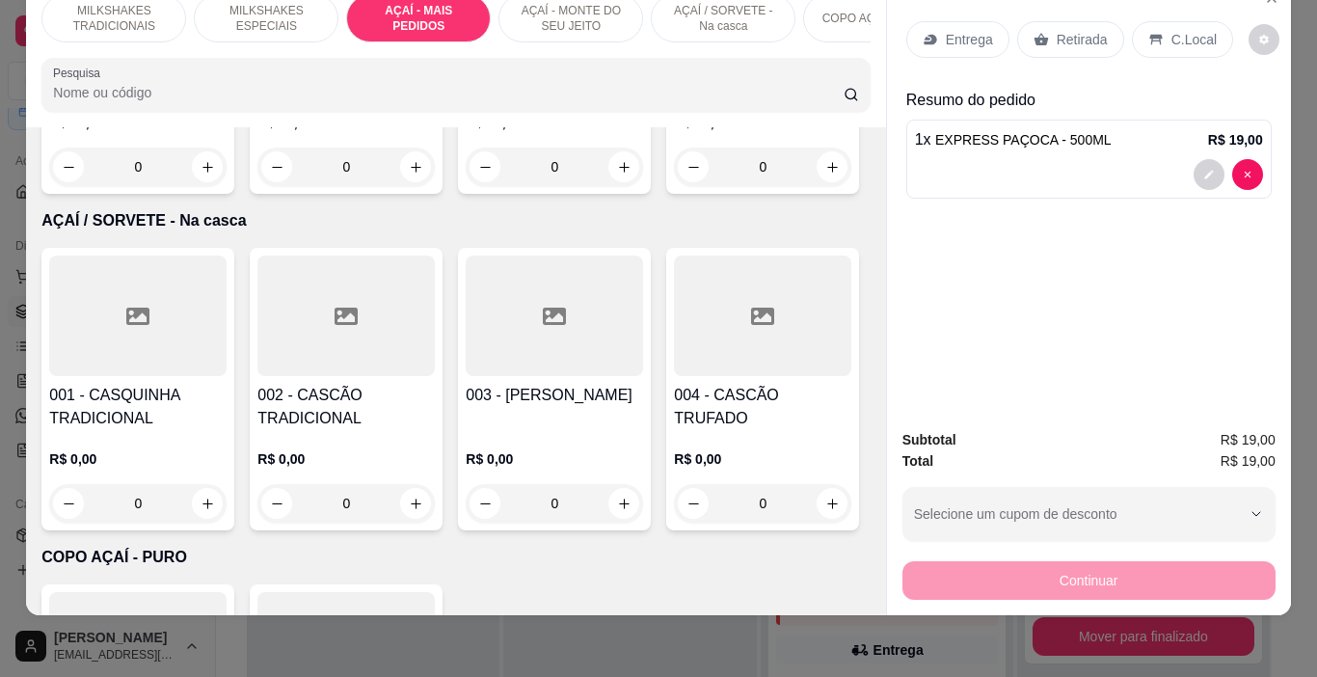
click at [923, 32] on icon at bounding box center [930, 39] width 15 height 15
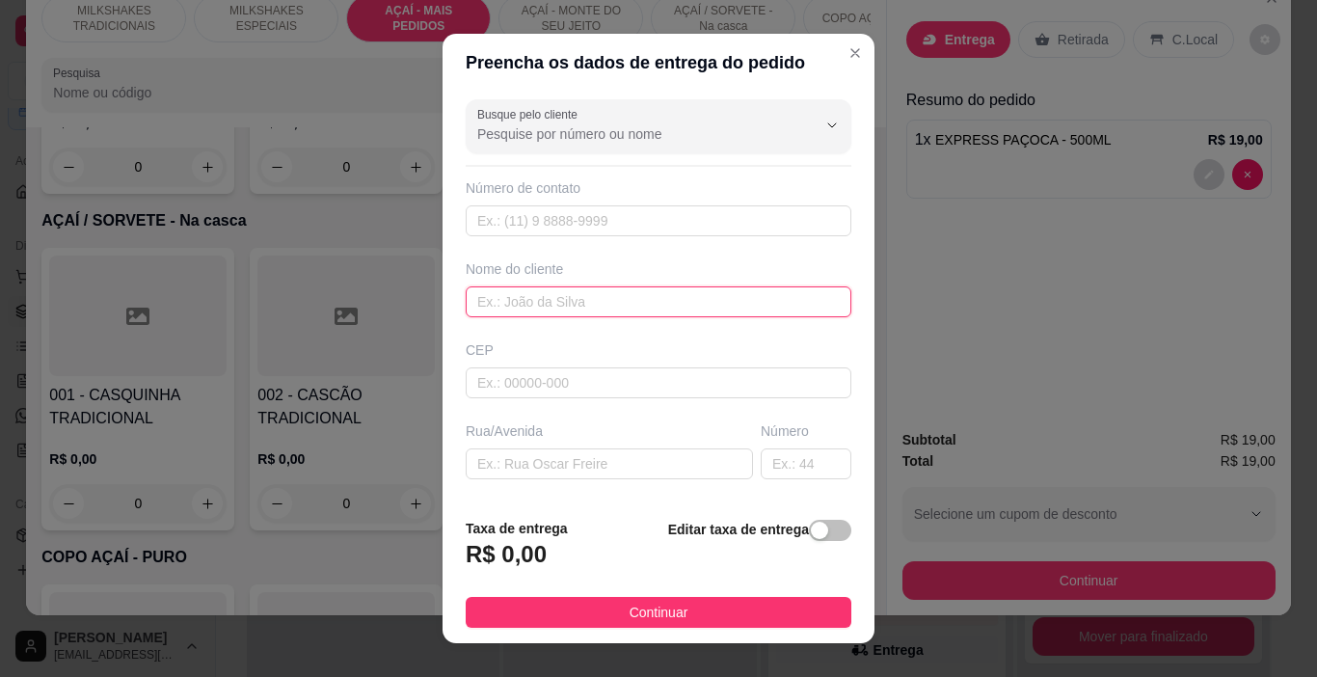
click at [547, 307] on input "text" at bounding box center [659, 301] width 386 height 31
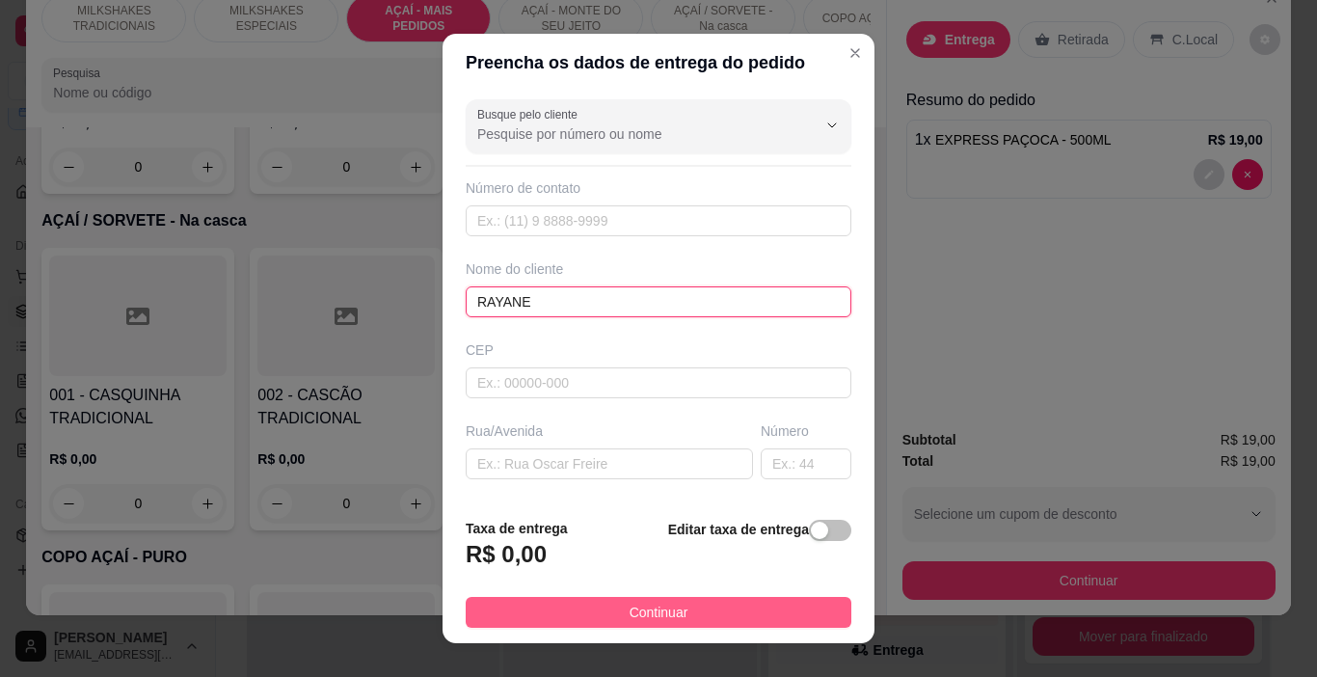
type input "RAYANE"
click at [758, 603] on button "Continuar" at bounding box center [659, 612] width 386 height 31
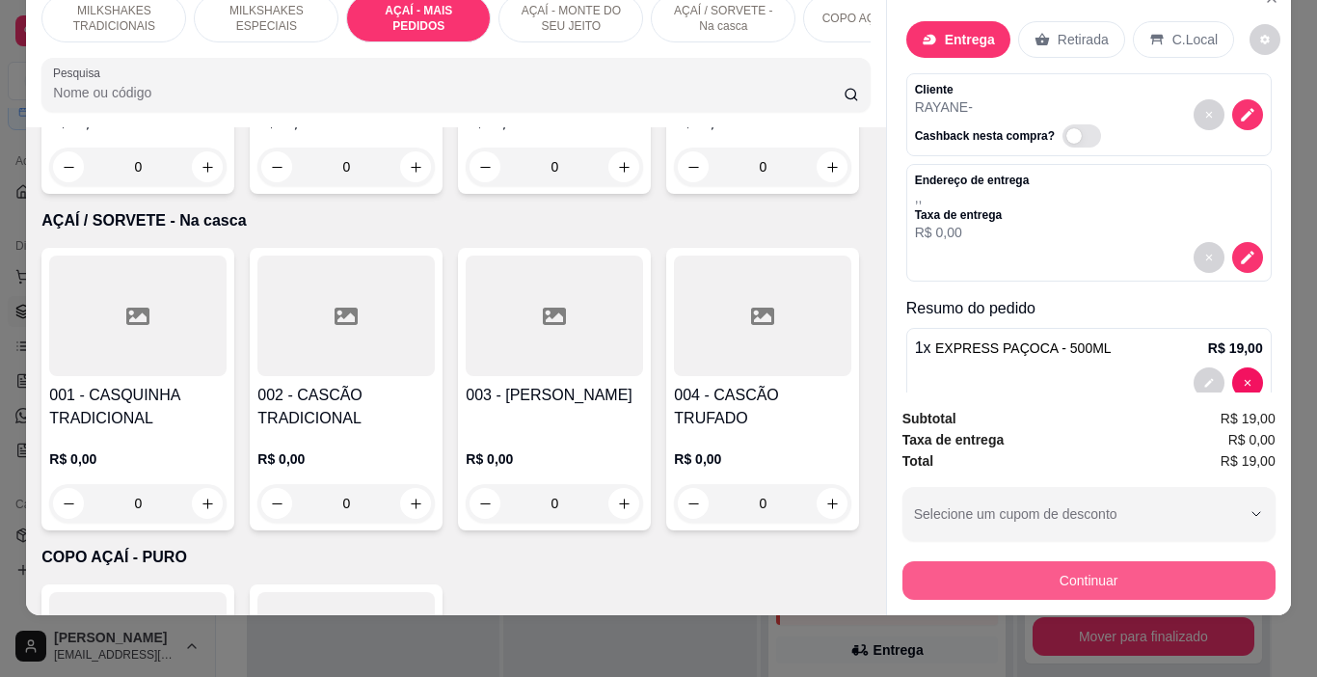
click at [958, 562] on button "Continuar" at bounding box center [1089, 580] width 373 height 39
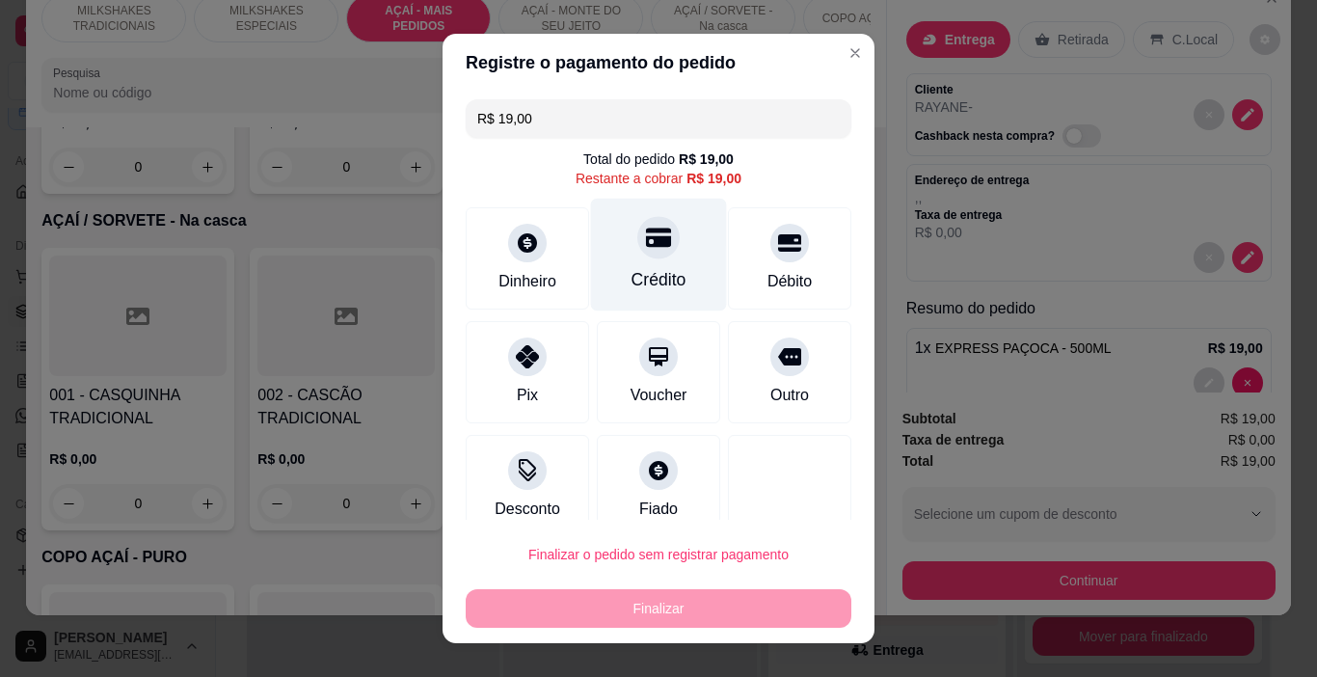
click at [658, 230] on div "Crédito" at bounding box center [659, 255] width 136 height 113
type input "R$ 0,00"
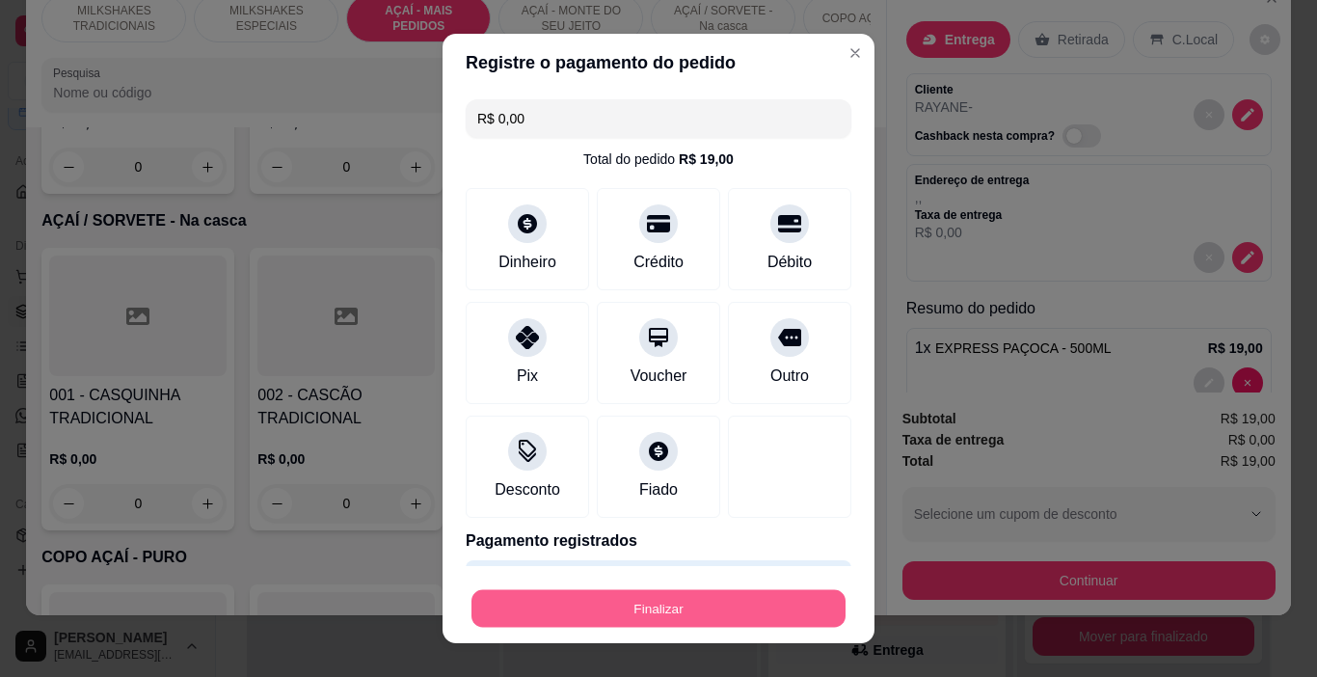
click at [738, 610] on button "Finalizar" at bounding box center [659, 609] width 374 height 38
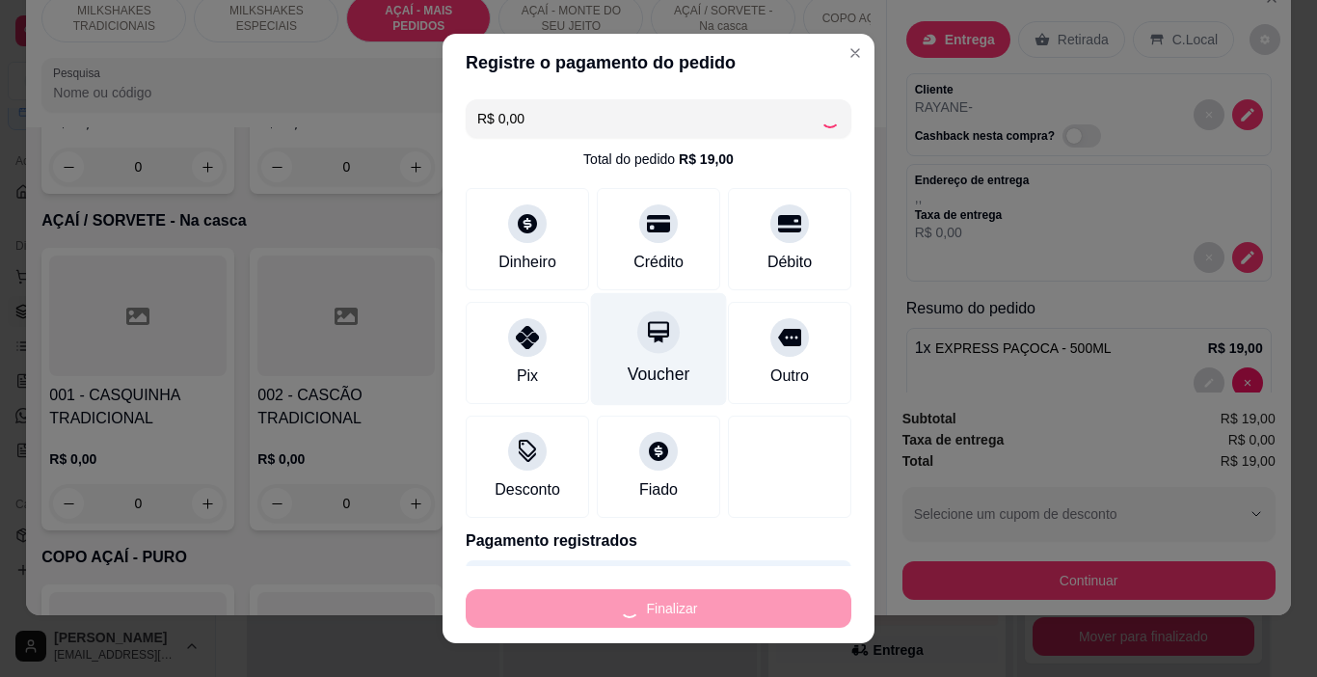
type input "0"
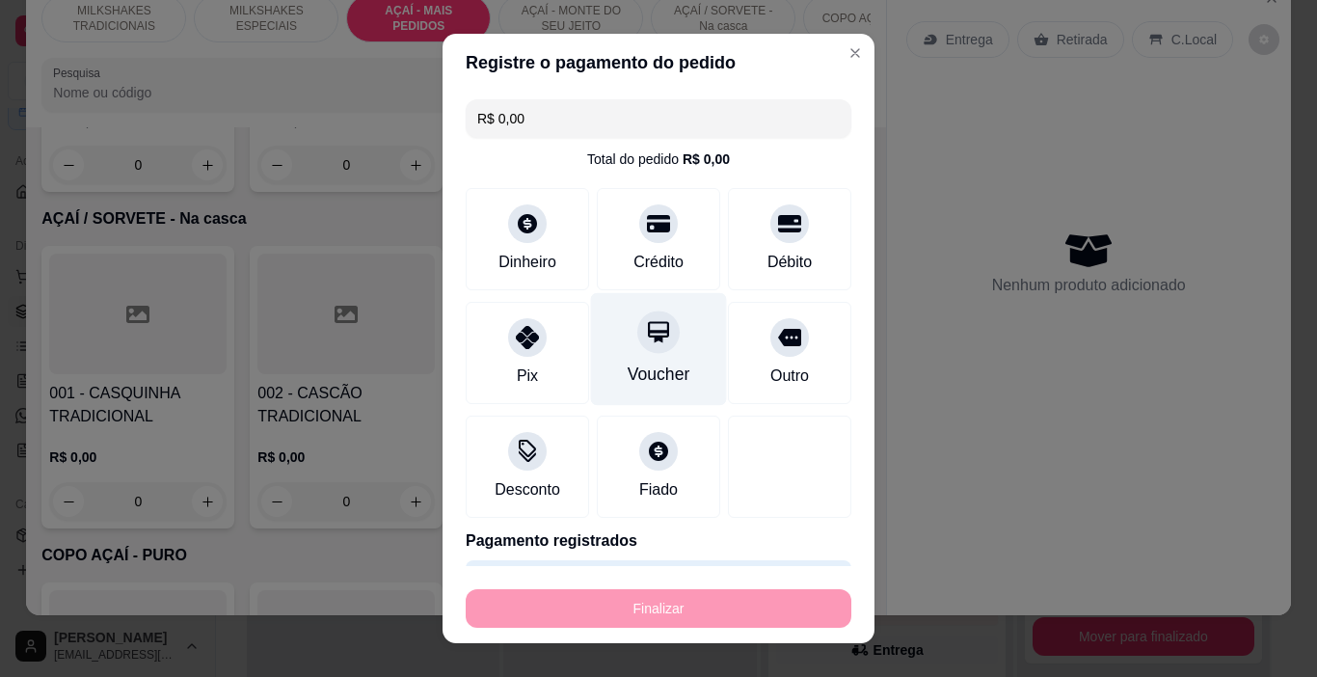
type input "-R$ 19,00"
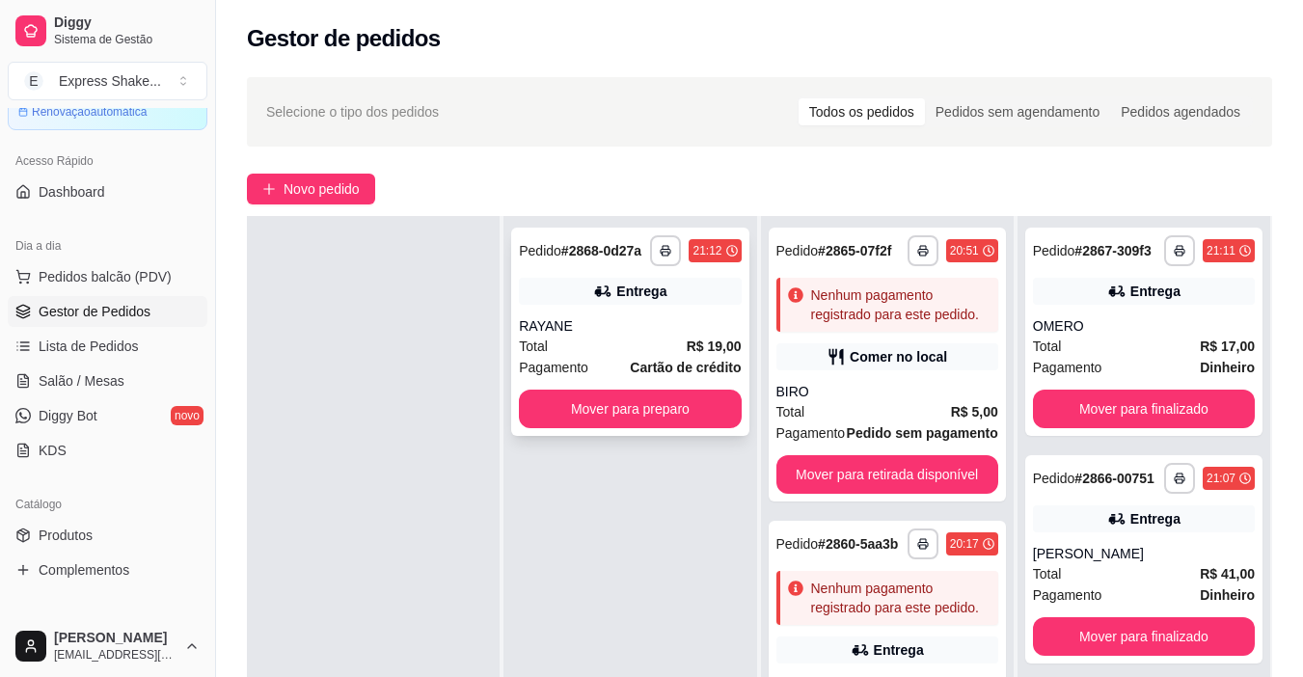
click at [646, 305] on div "**********" at bounding box center [629, 332] width 237 height 208
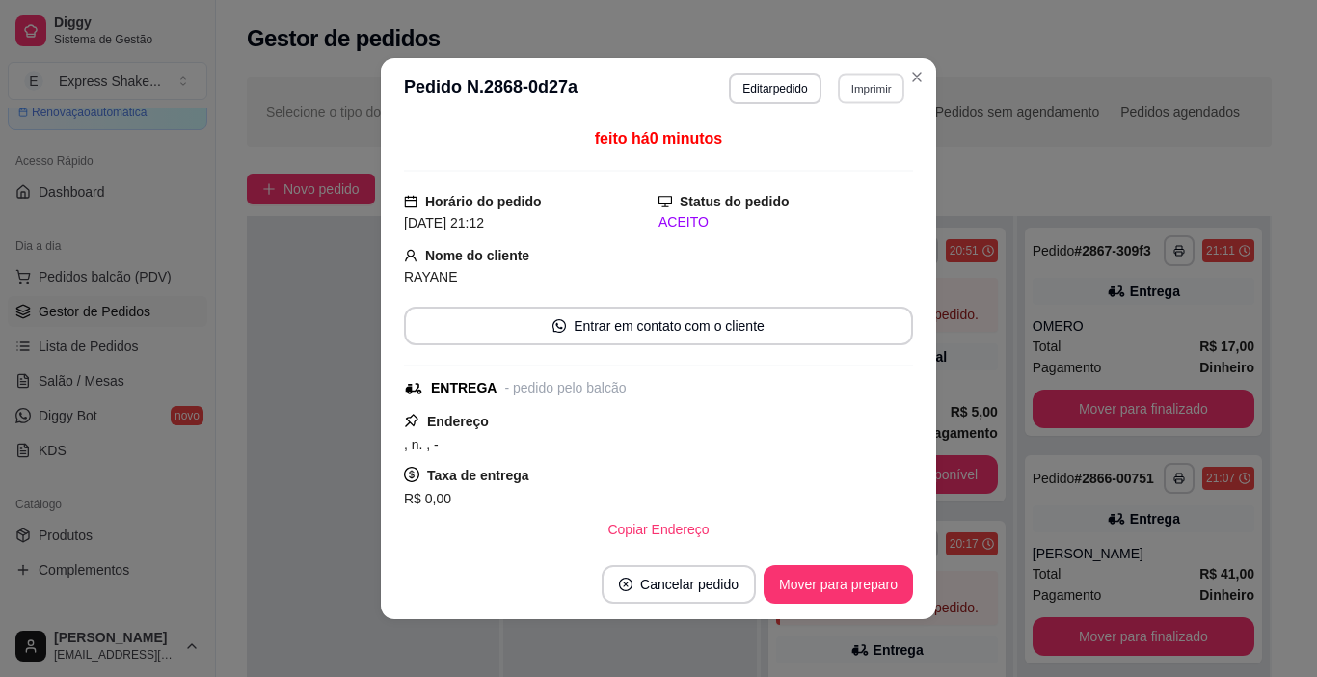
click at [873, 80] on button "Imprimir" at bounding box center [871, 88] width 67 height 30
click at [859, 144] on button "IMPRESSORA" at bounding box center [847, 147] width 112 height 25
click at [883, 579] on button "Mover para preparo" at bounding box center [838, 585] width 145 height 38
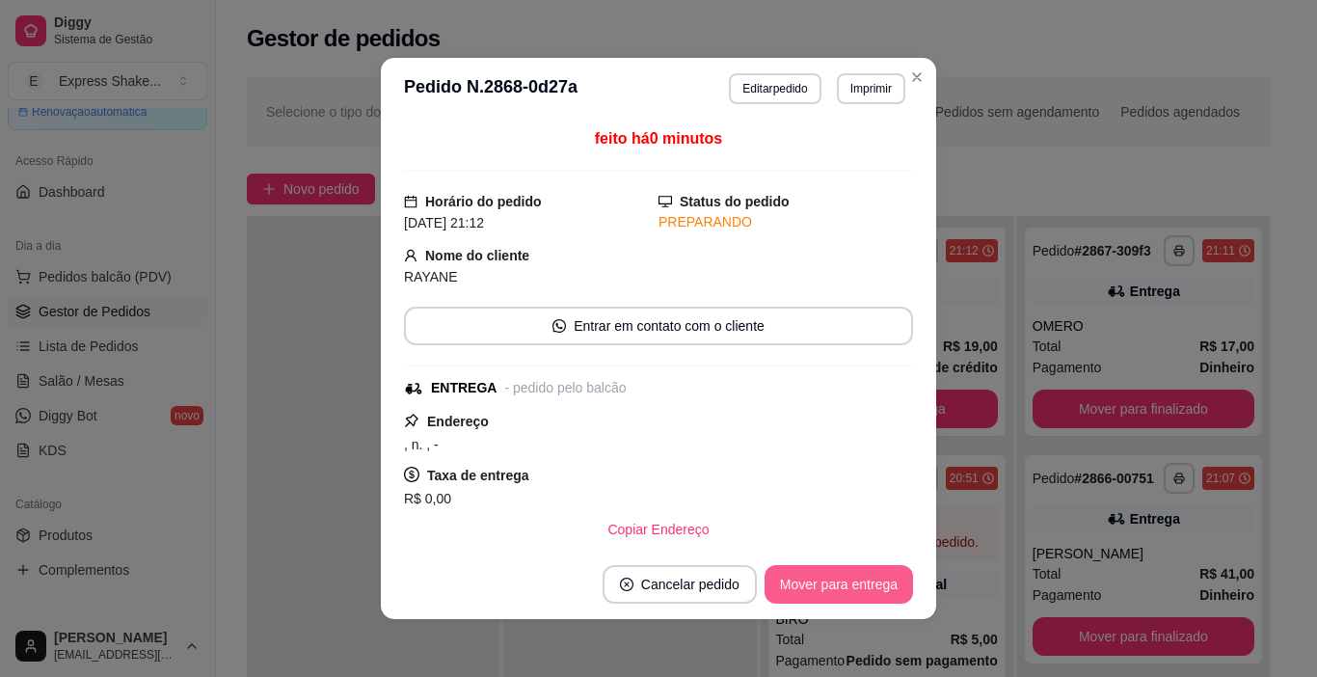
click at [863, 572] on button "Mover para entrega" at bounding box center [839, 584] width 148 height 39
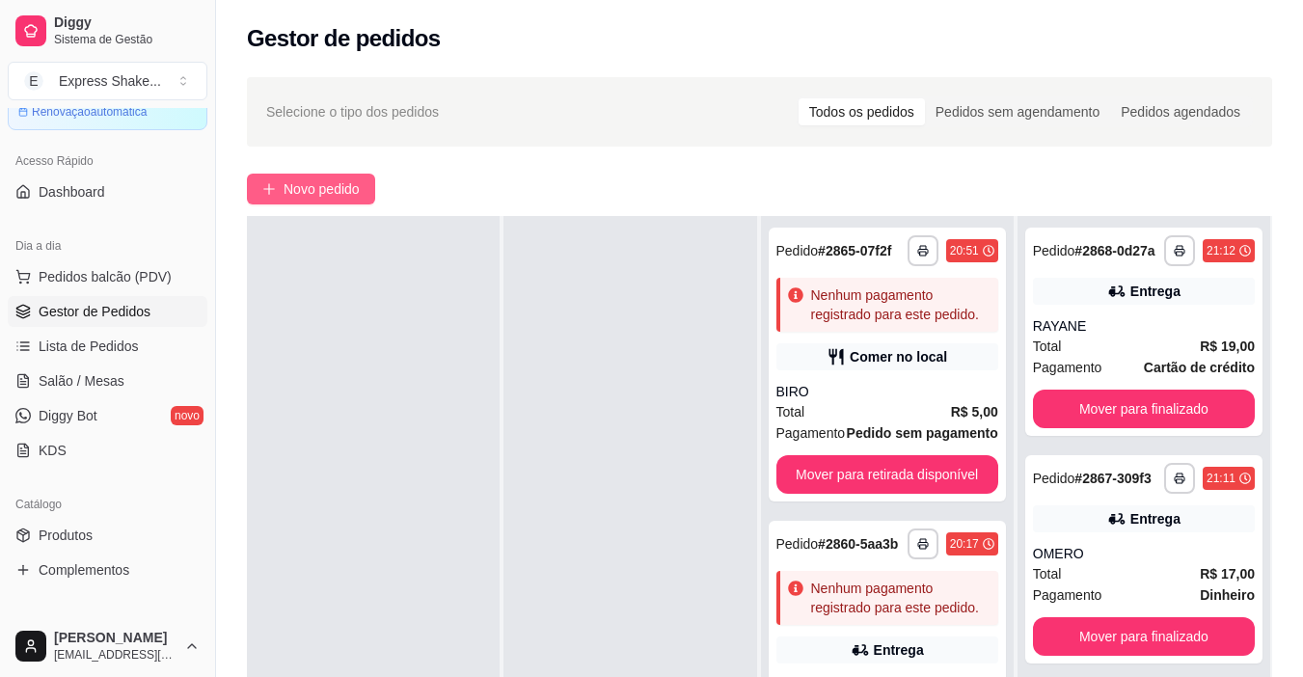
click at [337, 189] on span "Novo pedido" at bounding box center [321, 188] width 76 height 21
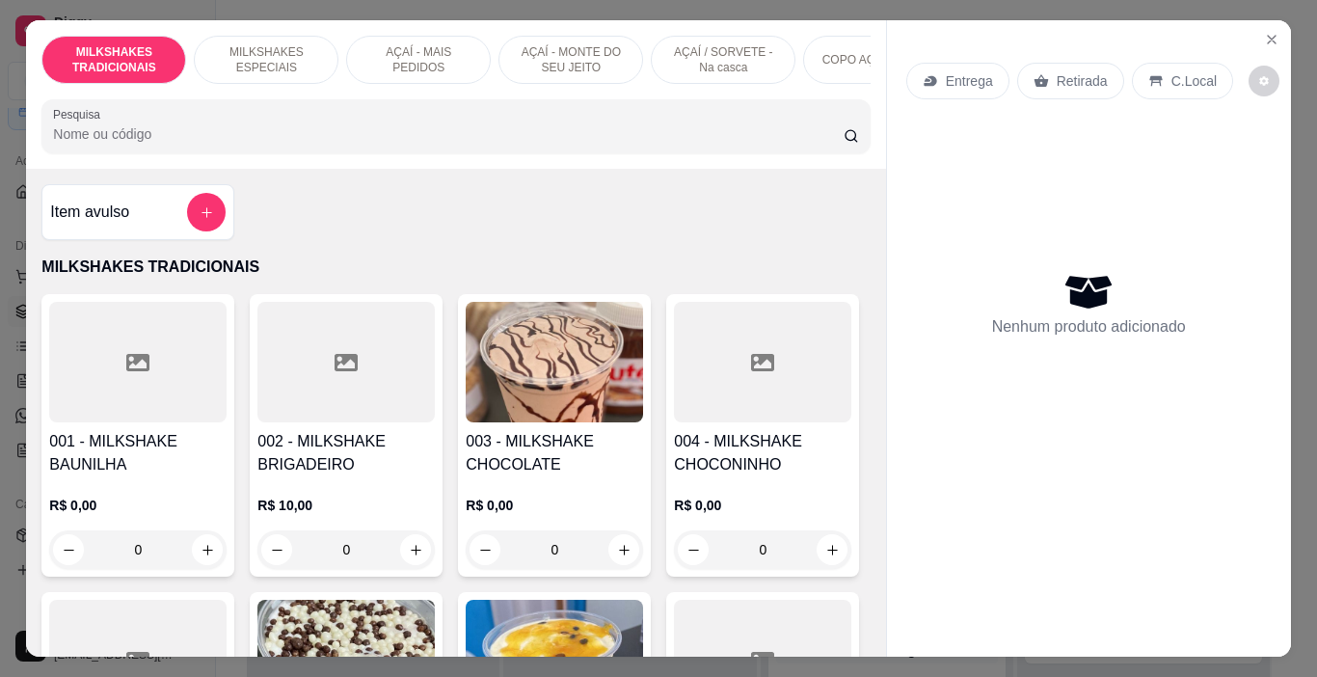
click at [431, 57] on p "AÇAÍ - MAIS PEDIDOS" at bounding box center [419, 59] width 112 height 31
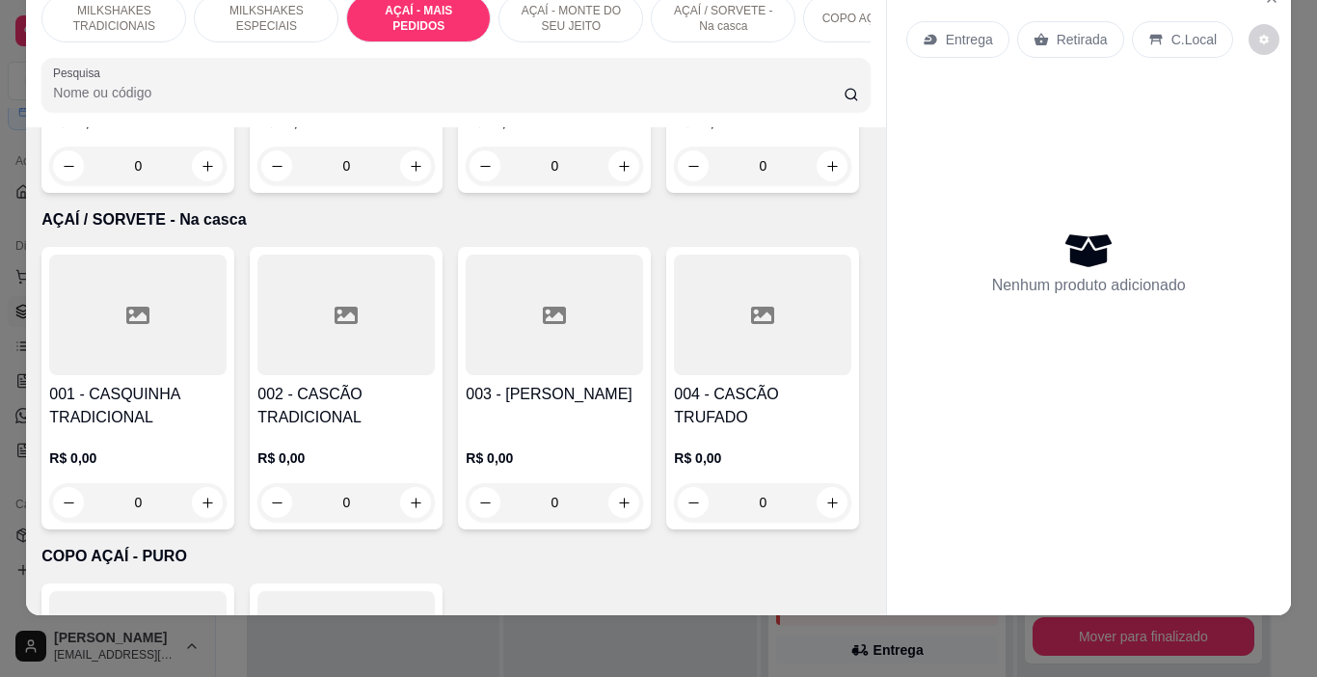
scroll to position [4011, 0]
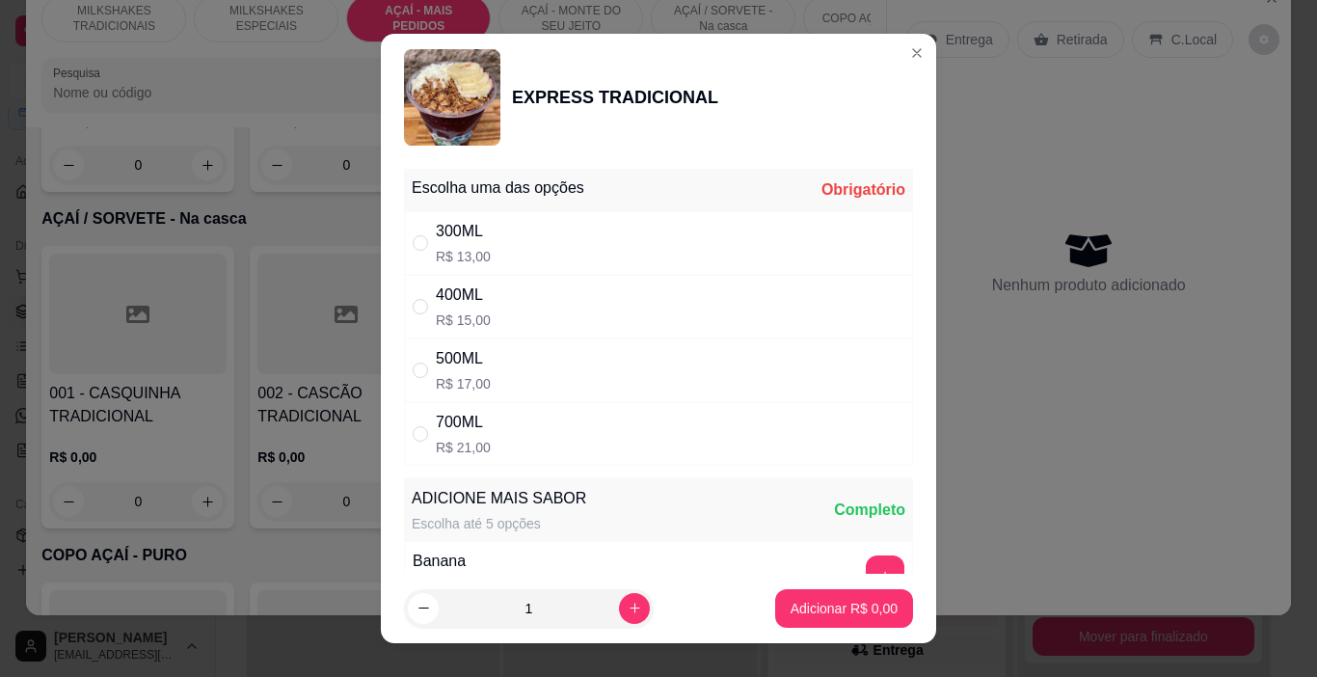
click at [519, 318] on div "400ML R$ 15,00" at bounding box center [658, 307] width 509 height 64
click at [549, 395] on div "500ML R$ 17,00" at bounding box center [658, 370] width 509 height 64
radio input "false"
click at [583, 473] on div "Escolha uma das opções Completo 300ML R$ 13,00 400ML R$ 15,00 500ML R$ 17,00 70…" at bounding box center [658, 367] width 555 height 413
drag, startPoint x: 569, startPoint y: 413, endPoint x: 581, endPoint y: 423, distance: 16.4
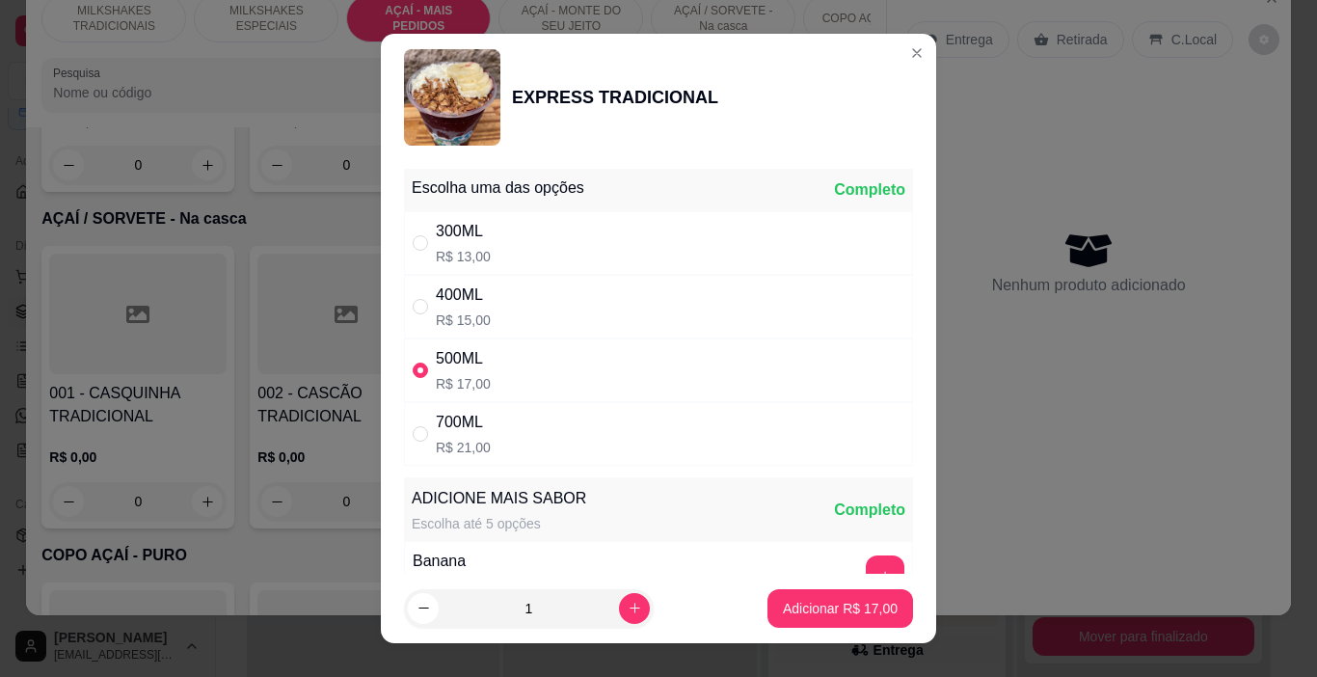
click at [570, 415] on div "700ML R$ 21,00" at bounding box center [658, 434] width 509 height 64
radio input "false"
radio input "true"
click at [768, 620] on button "Adicionar R$ 21,00" at bounding box center [841, 608] width 146 height 39
type input "1"
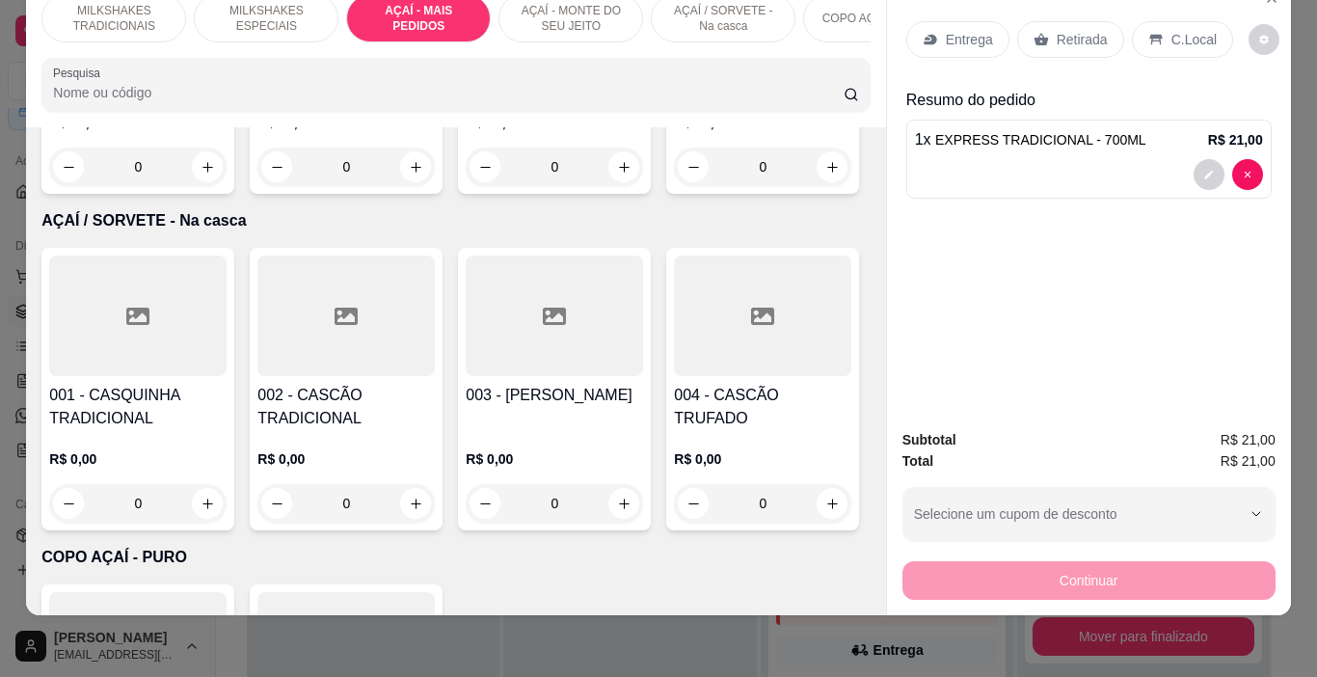
click at [946, 30] on p "Entrega" at bounding box center [969, 39] width 47 height 19
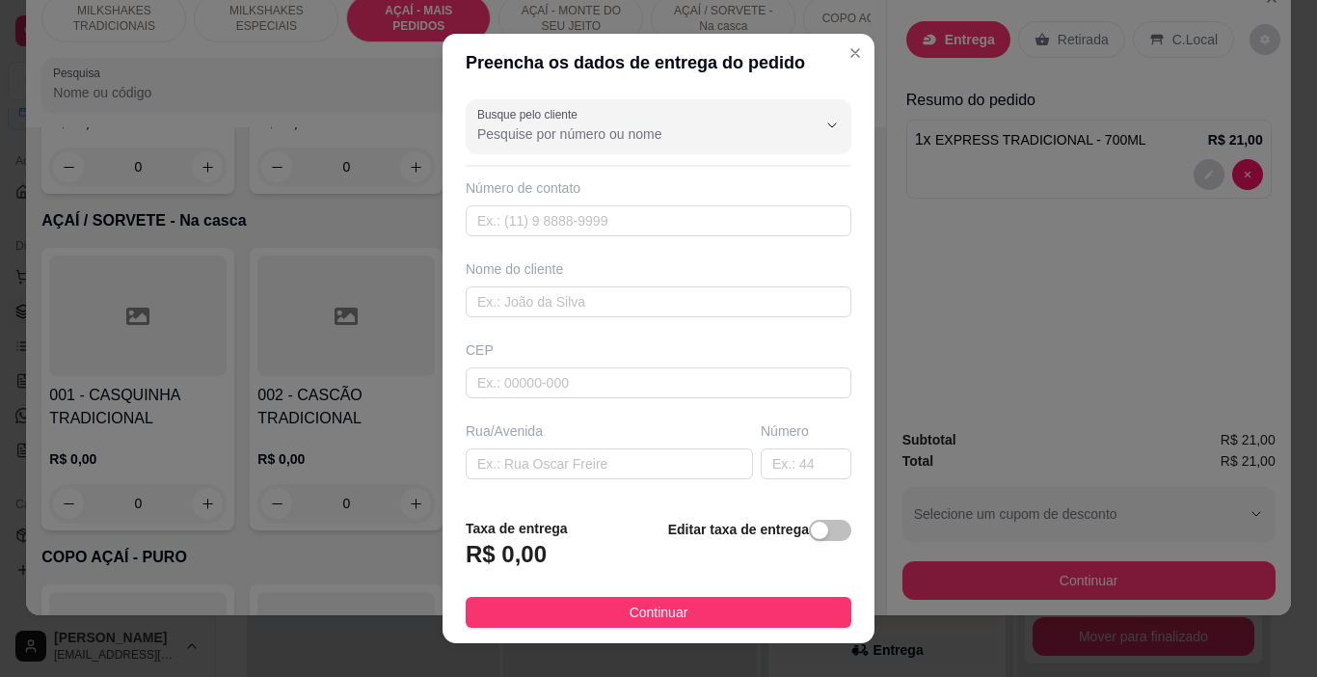
click at [676, 337] on div "Busque pelo cliente Número de contato Nome do cliente CEP Rua/[GEOGRAPHIC_DATA]…" at bounding box center [659, 297] width 432 height 411
click at [676, 317] on div "Busque pelo cliente Número de contato Nome do cliente CEP Rua/[GEOGRAPHIC_DATA]…" at bounding box center [659, 297] width 432 height 411
click at [701, 302] on input "text" at bounding box center [659, 301] width 386 height 31
type input "A"
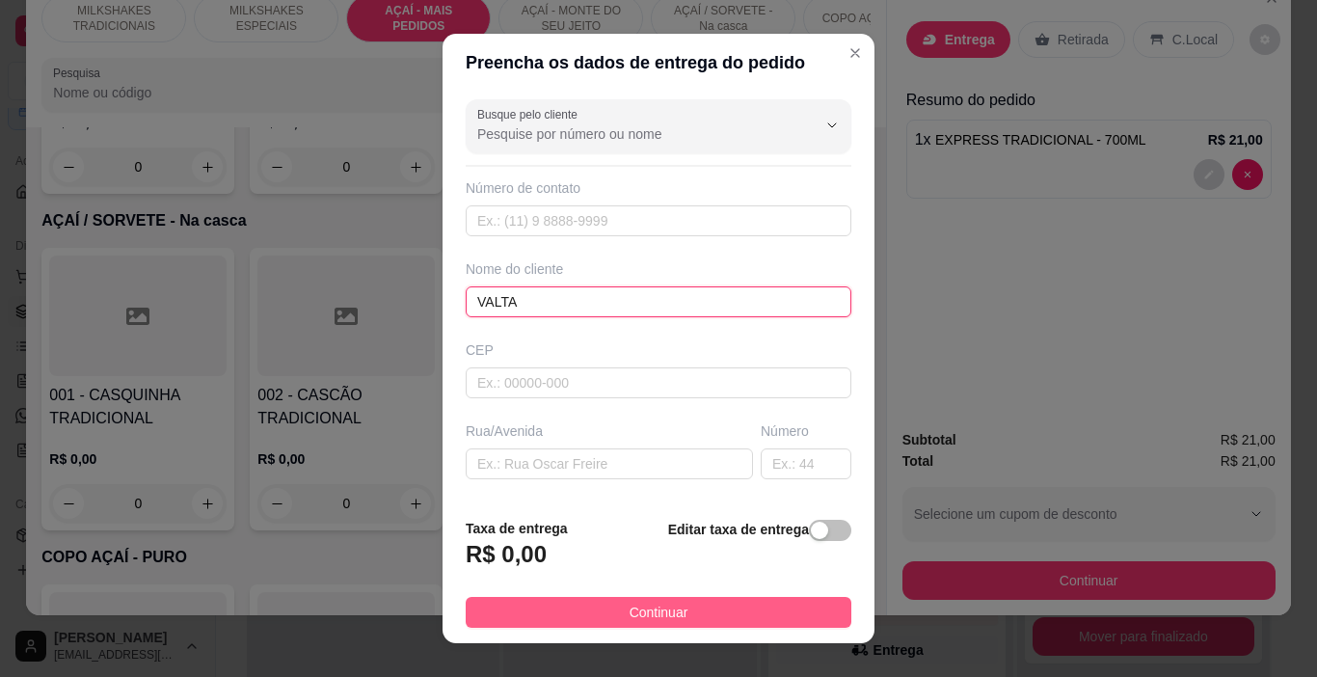
type input "VALTA"
click at [763, 606] on button "Continuar" at bounding box center [659, 612] width 386 height 31
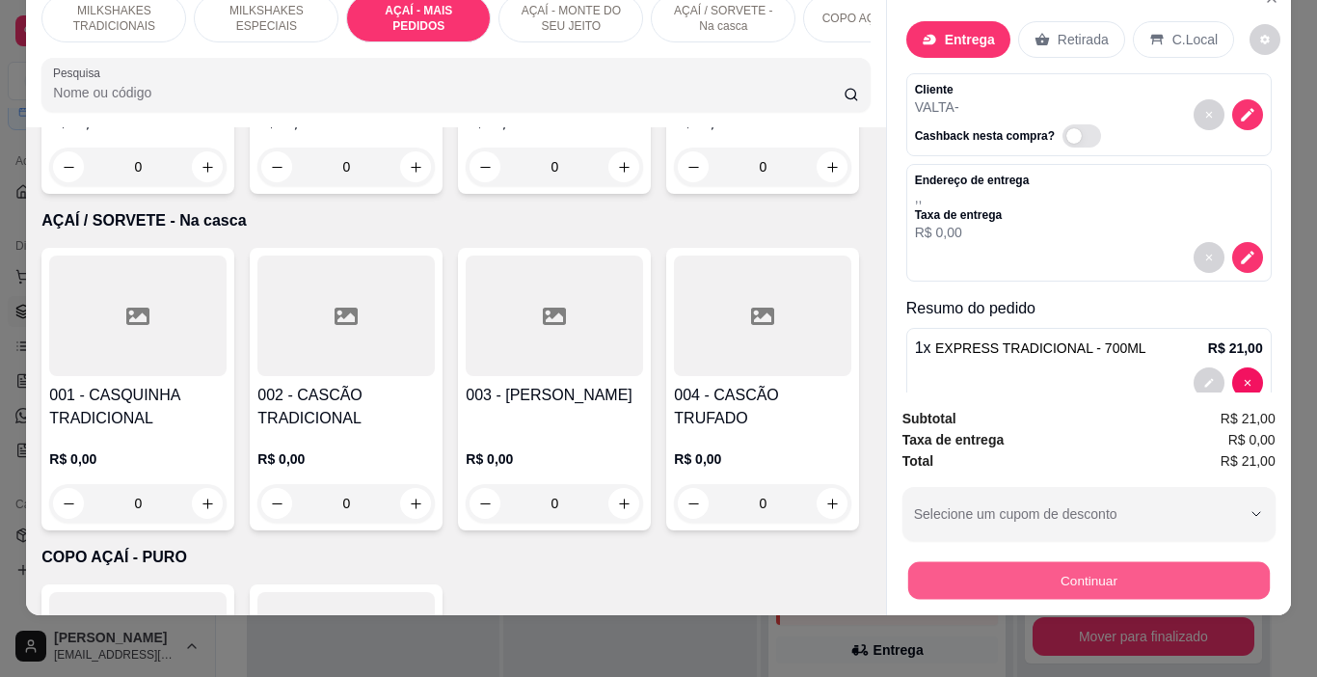
click at [956, 577] on button "Continuar" at bounding box center [1088, 581] width 362 height 38
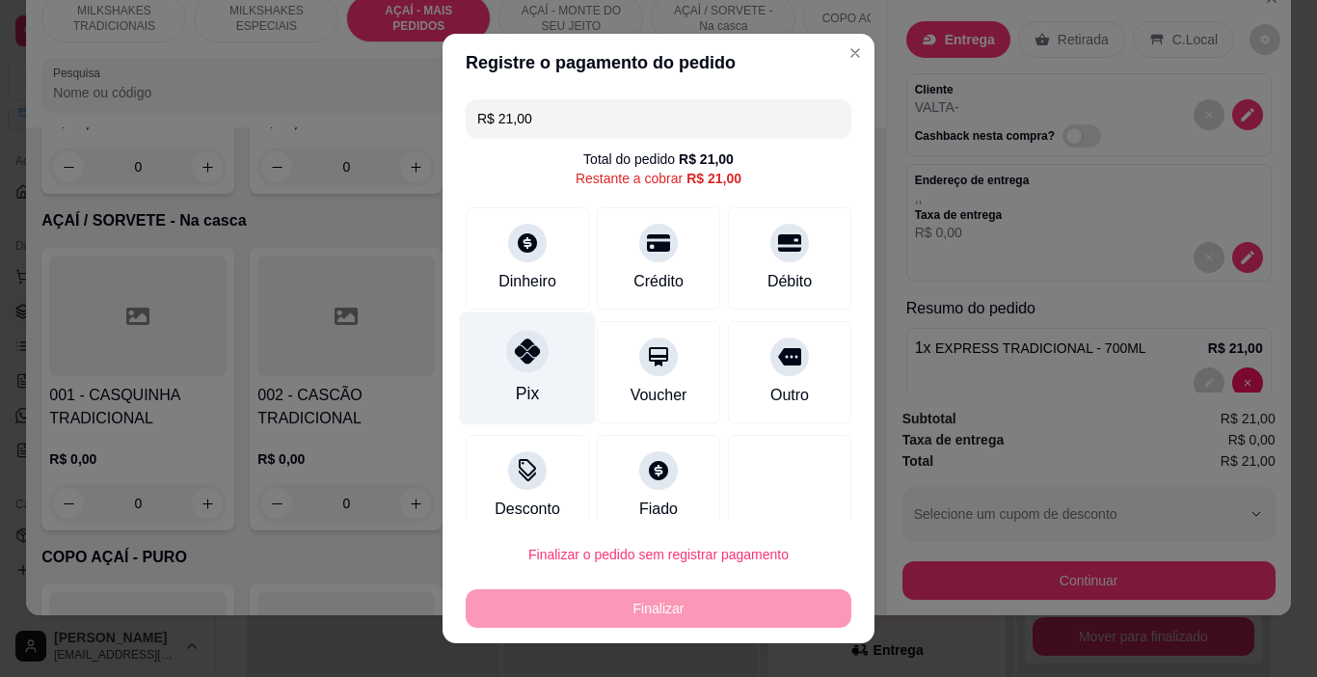
click at [534, 353] on div at bounding box center [527, 352] width 42 height 42
type input "R$ 0,00"
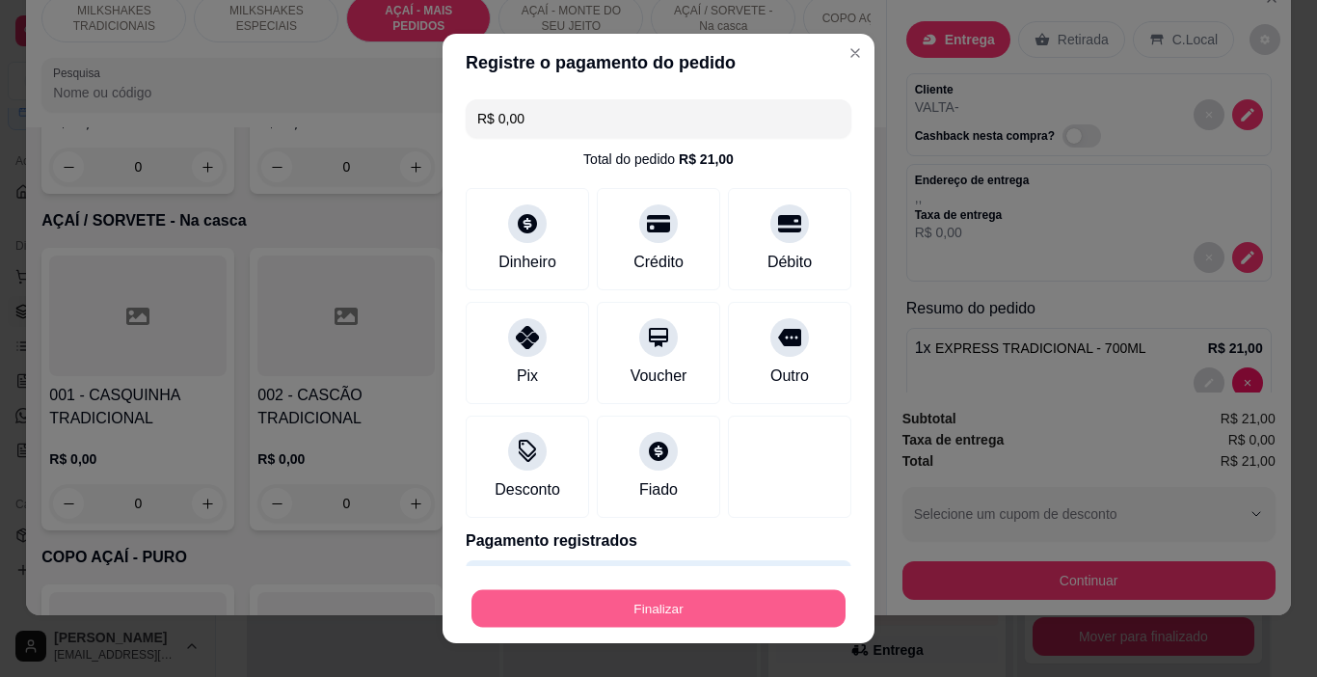
click at [657, 602] on button "Finalizar" at bounding box center [659, 609] width 374 height 38
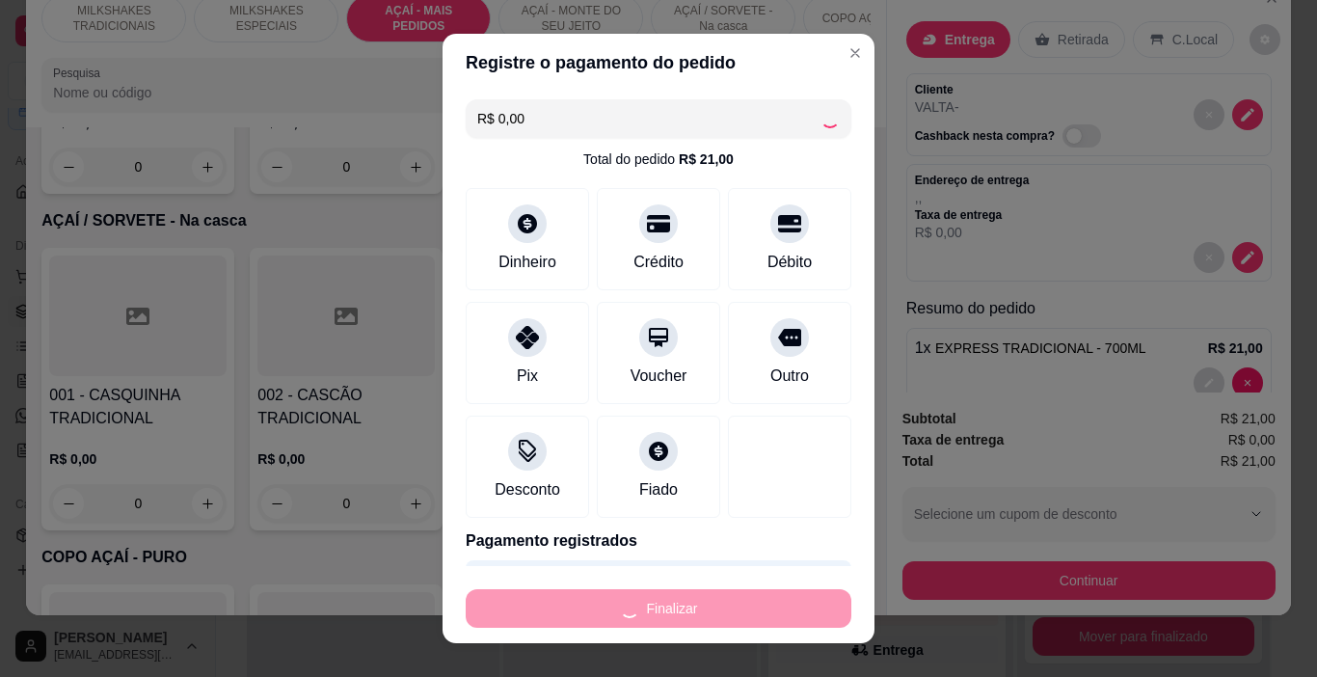
type input "0"
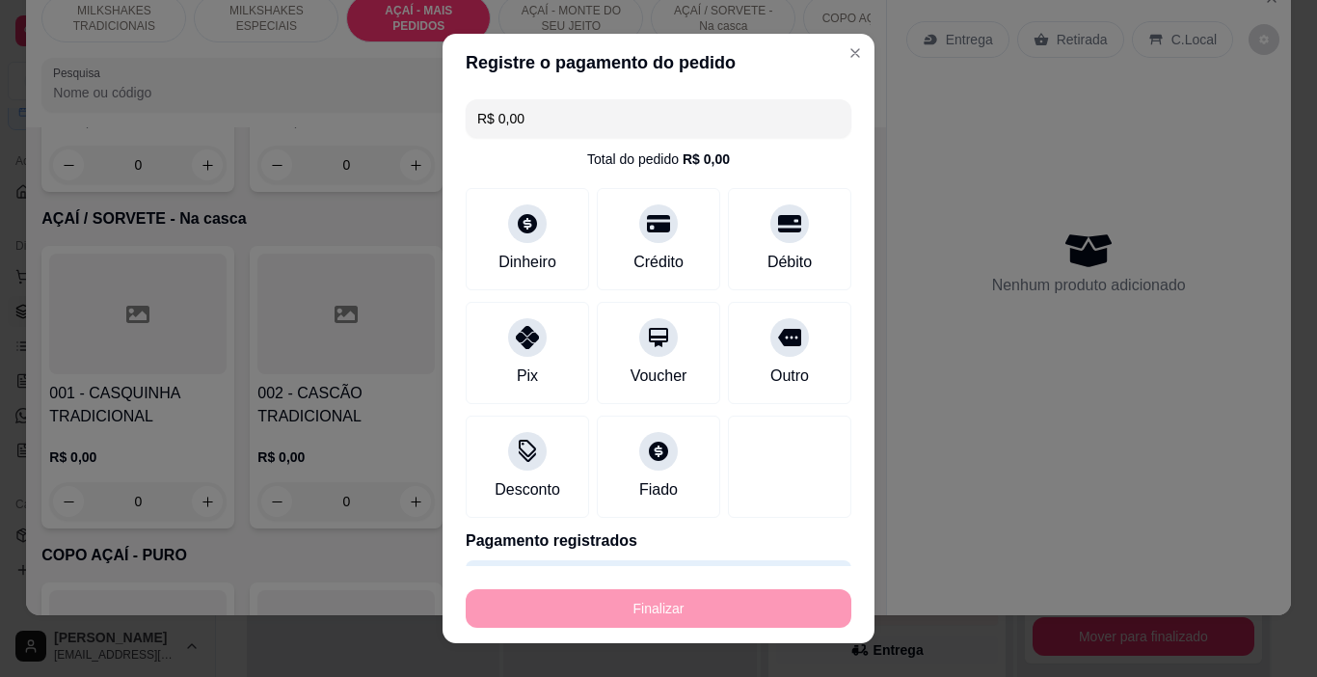
type input "-R$ 21,00"
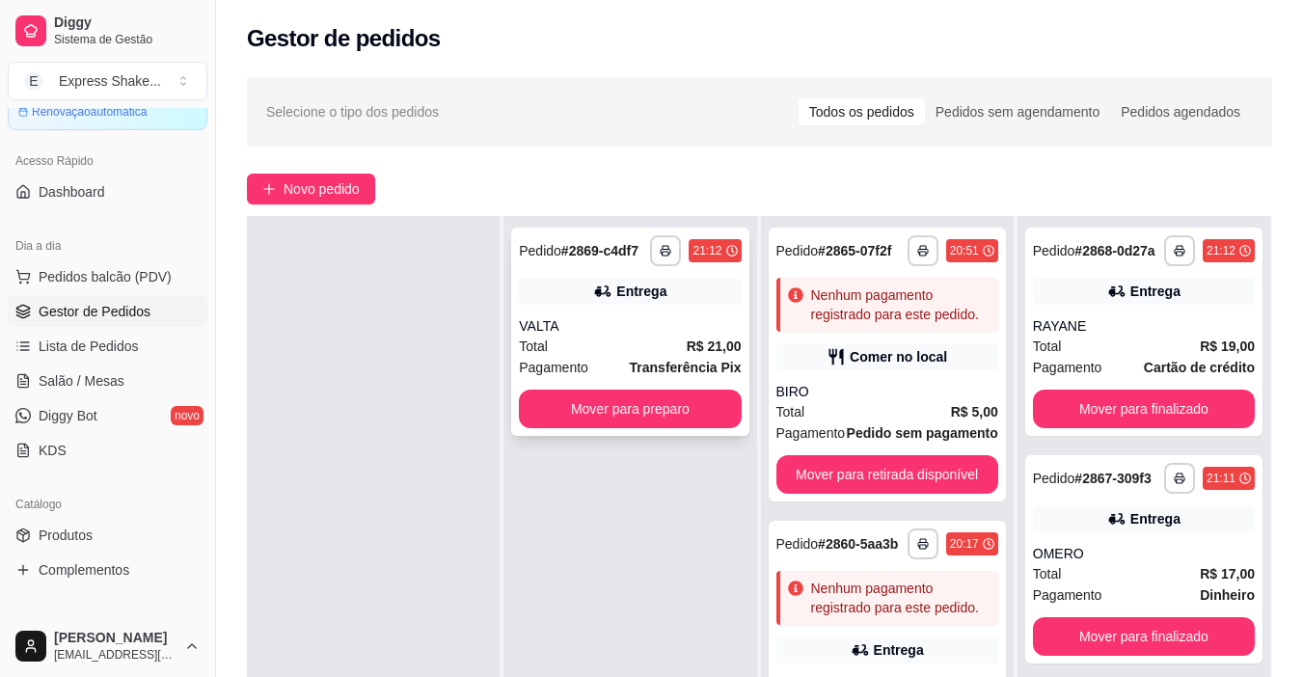
click at [683, 266] on div "**********" at bounding box center [629, 332] width 237 height 208
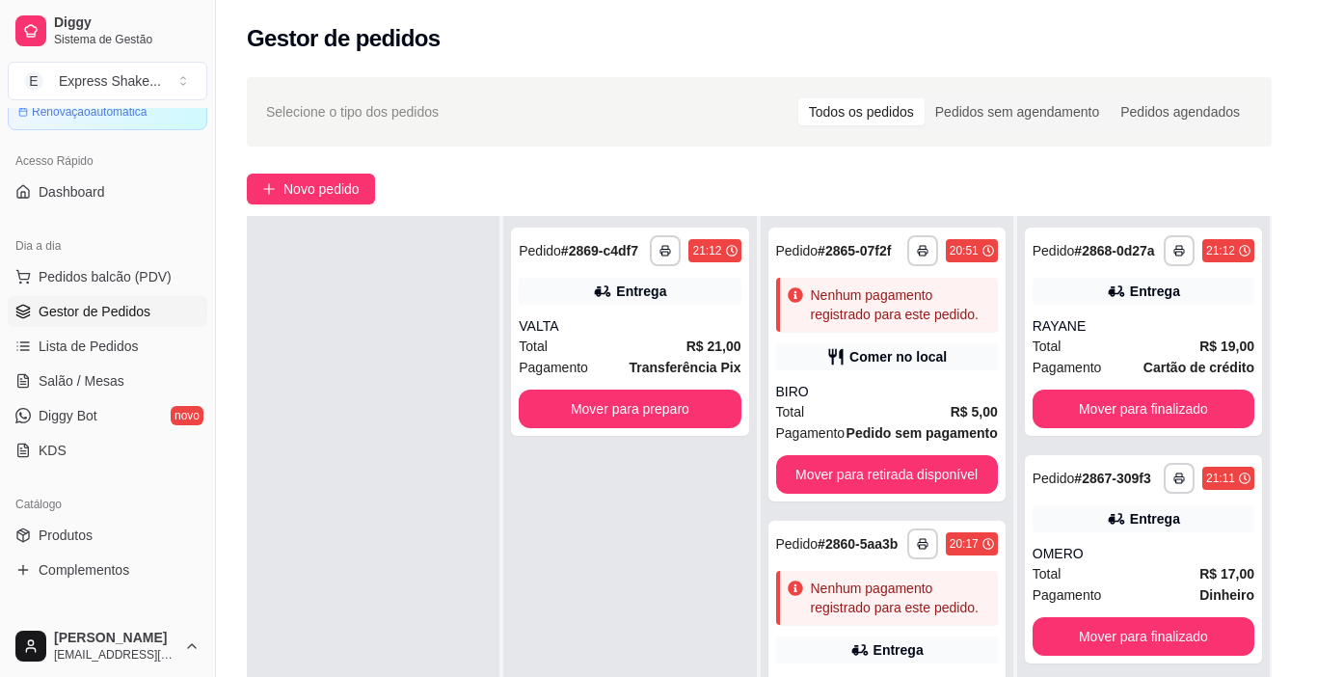
click at [870, 85] on button "Imprimir" at bounding box center [871, 88] width 68 height 31
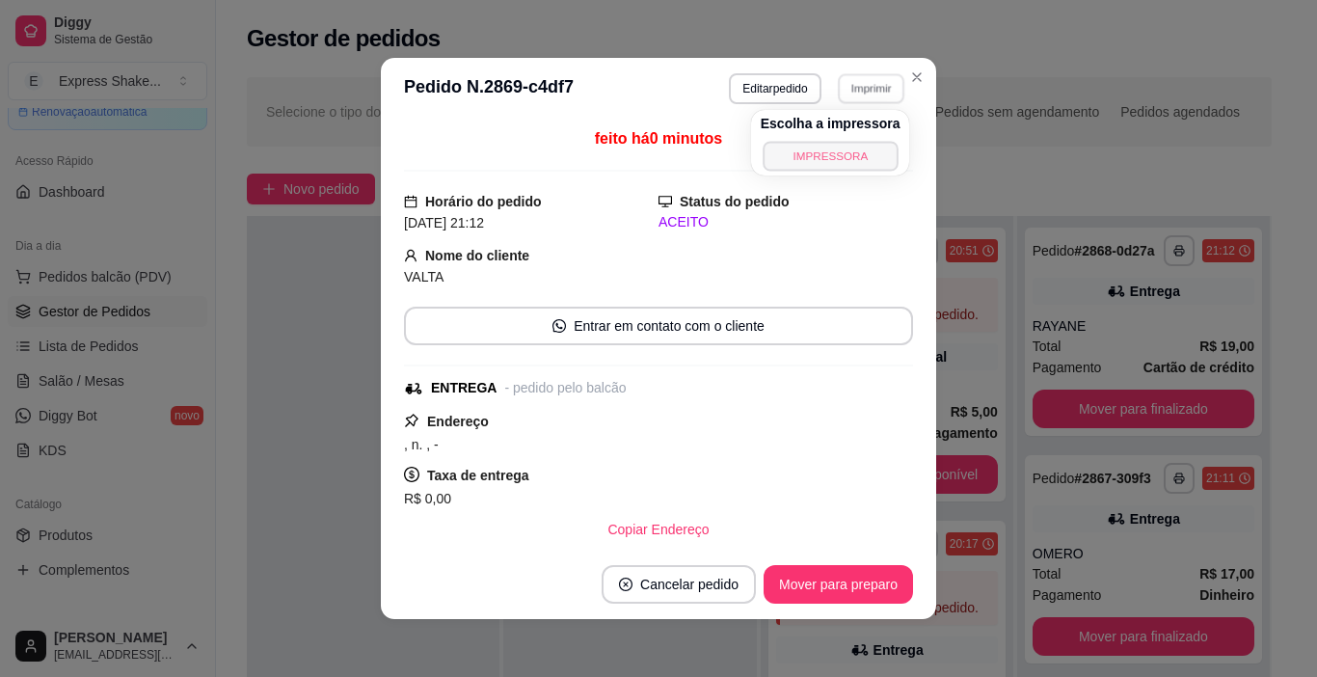
click at [844, 142] on button "IMPRESSORA" at bounding box center [830, 156] width 135 height 30
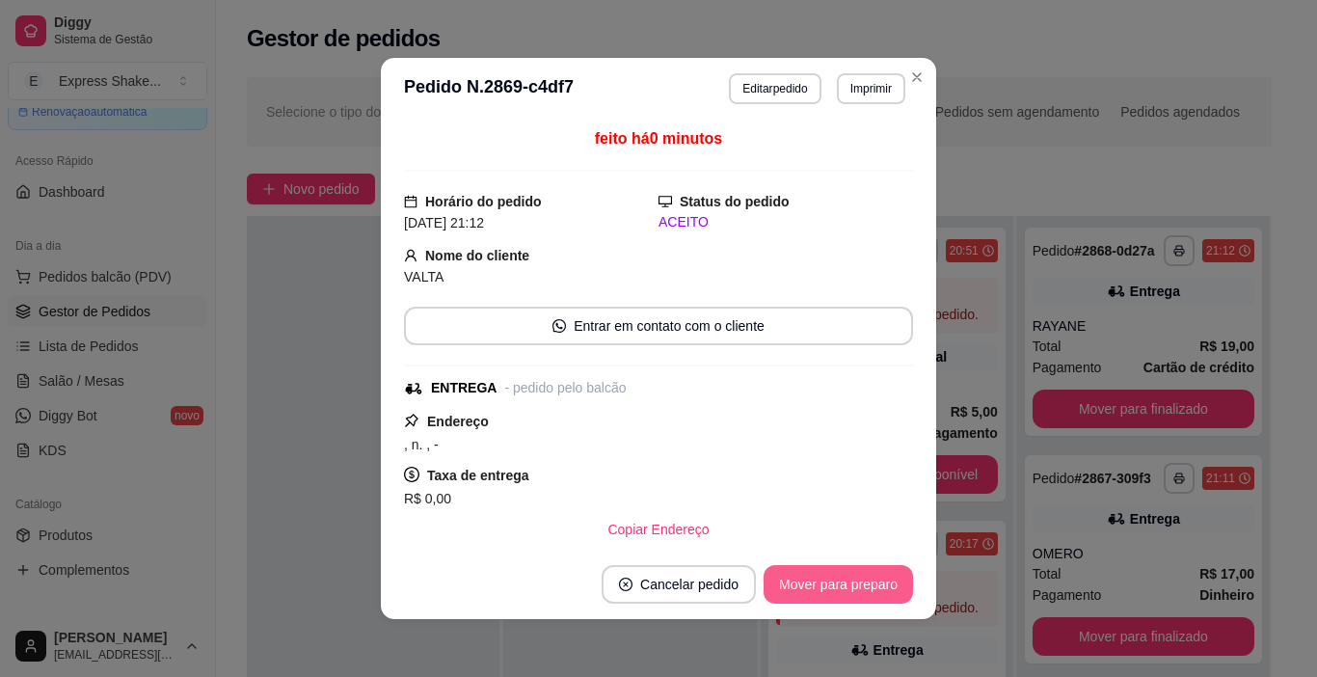
click at [842, 587] on button "Mover para preparo" at bounding box center [838, 584] width 149 height 39
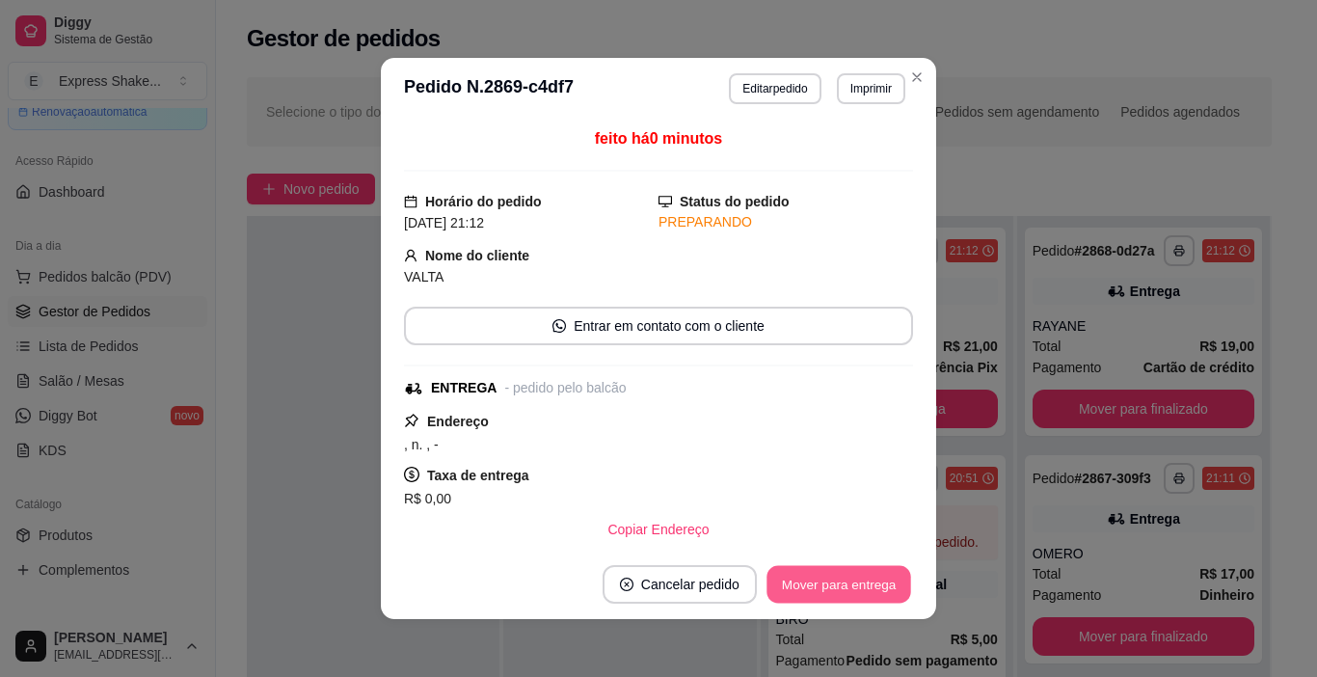
click at [843, 587] on button "Mover para entrega" at bounding box center [839, 585] width 145 height 38
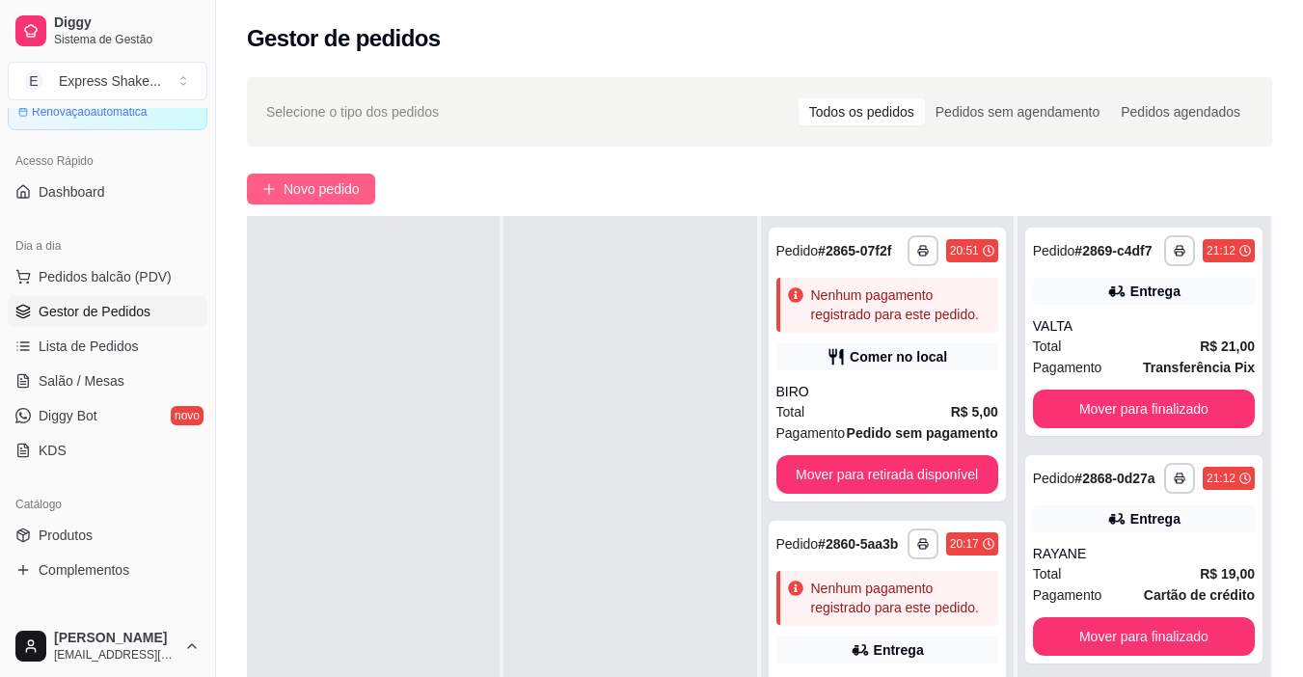
click at [304, 194] on span "Novo pedido" at bounding box center [321, 188] width 76 height 21
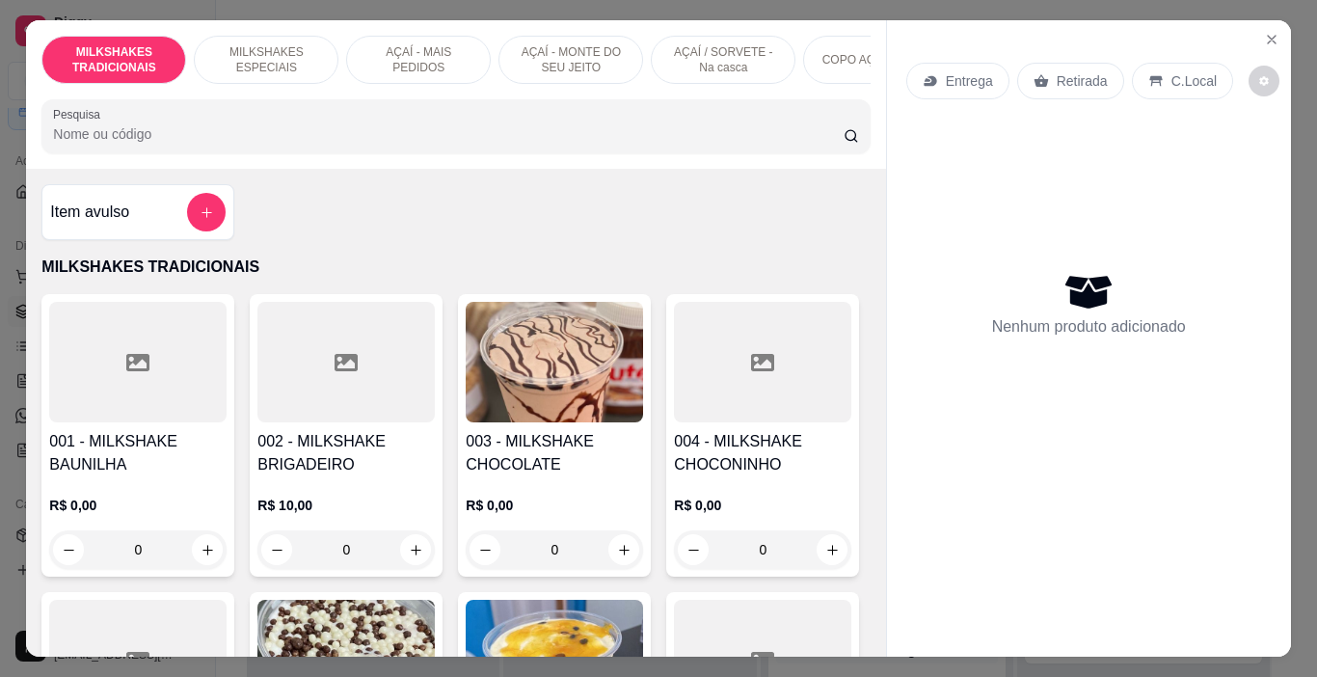
drag, startPoint x: 426, startPoint y: 59, endPoint x: 427, endPoint y: 79, distance: 20.3
click at [427, 59] on p "AÇAÍ - MAIS PEDIDOS" at bounding box center [419, 59] width 112 height 31
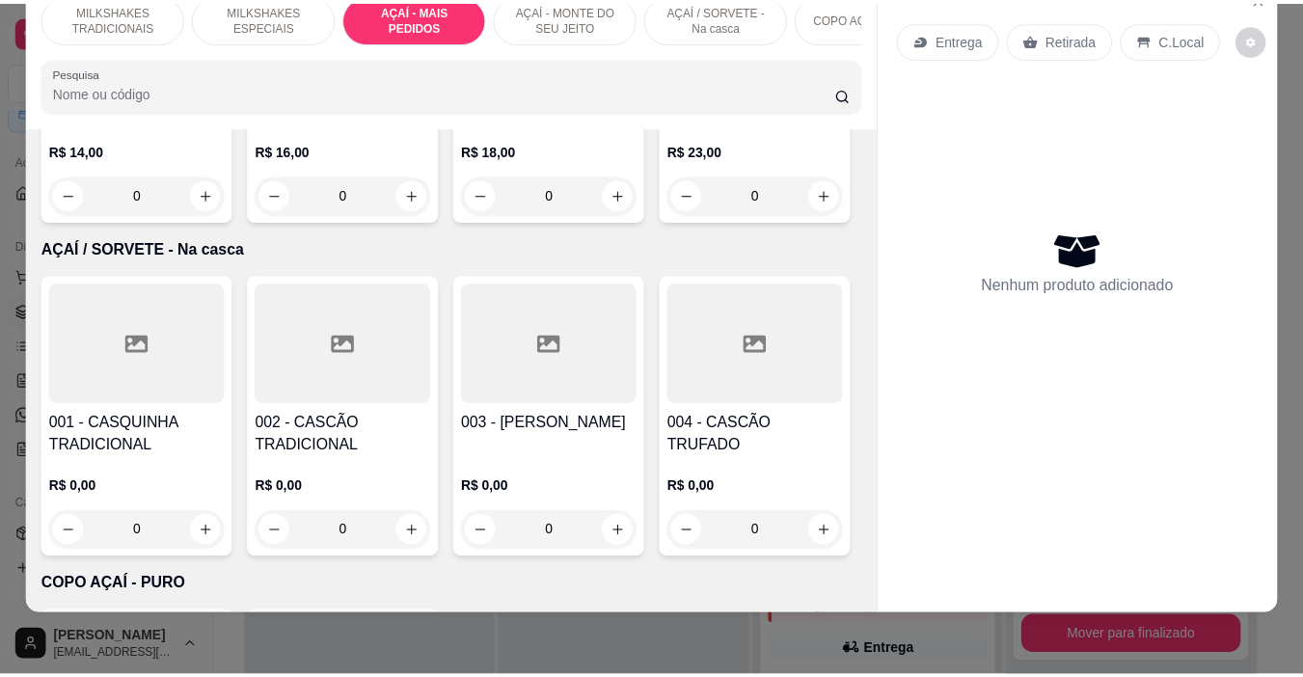
scroll to position [4011, 0]
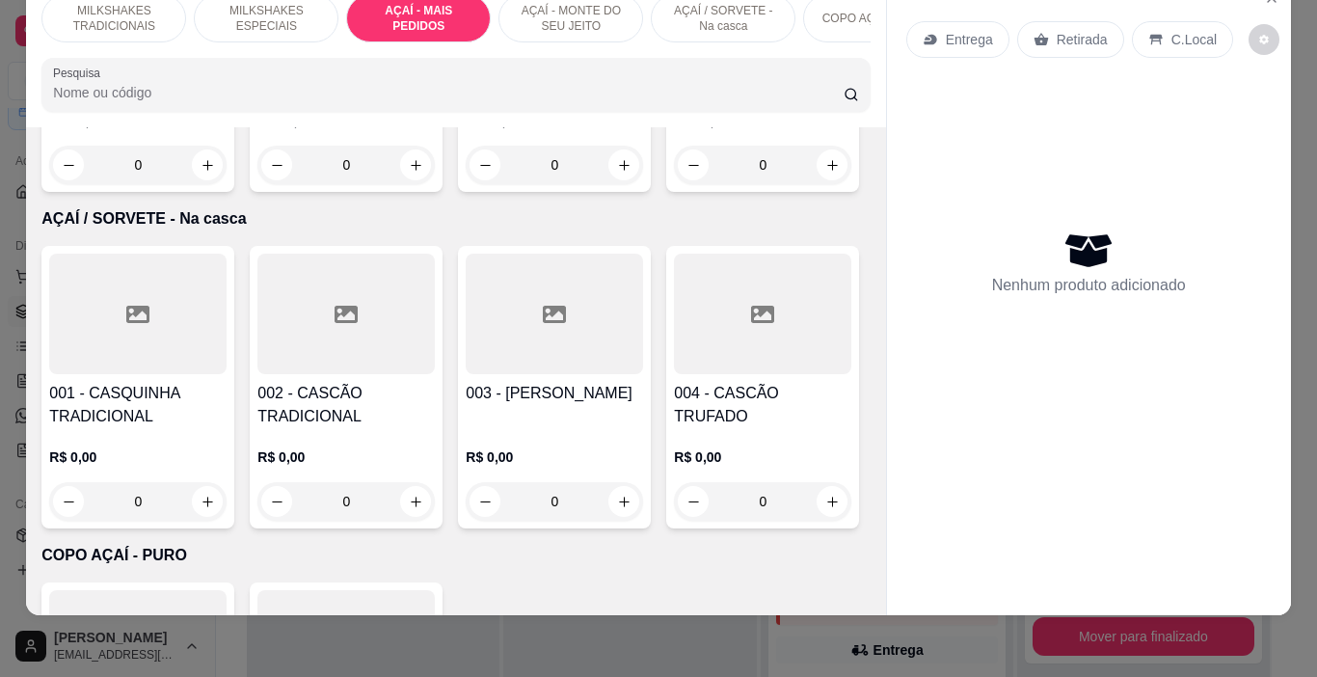
click at [542, 237] on div "300ML R$ 13,00" at bounding box center [659, 243] width 510 height 64
radio input "true"
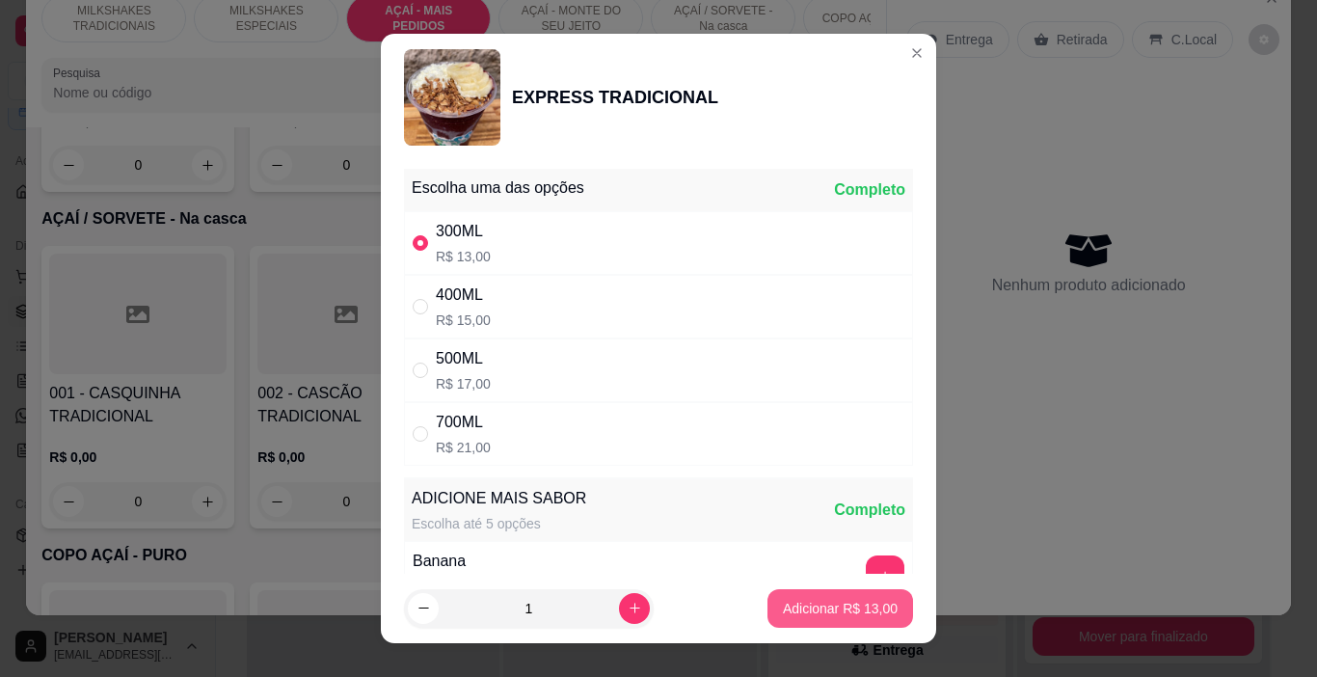
click at [830, 600] on p "Adicionar R$ 13,00" at bounding box center [840, 608] width 115 height 19
type input "1"
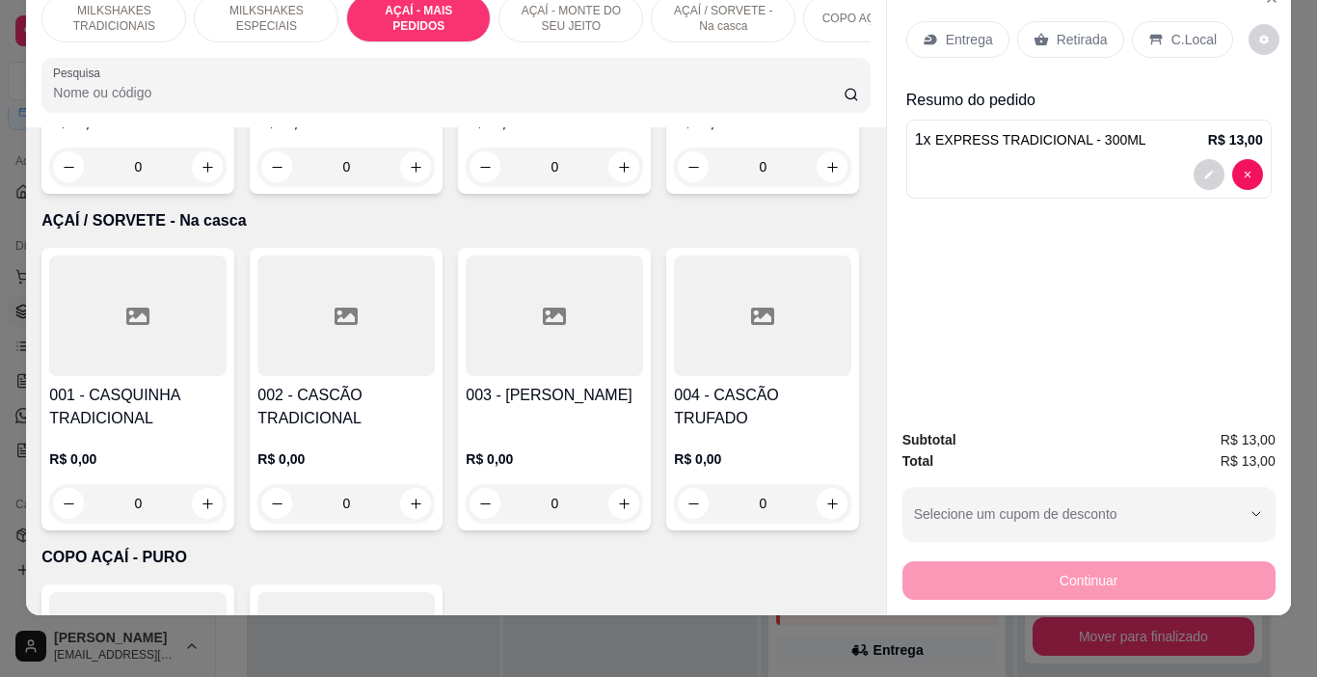
click at [941, 48] on div "Entrega Retirada C.Local" at bounding box center [1088, 39] width 365 height 67
click at [937, 21] on div "Entrega" at bounding box center [957, 39] width 103 height 37
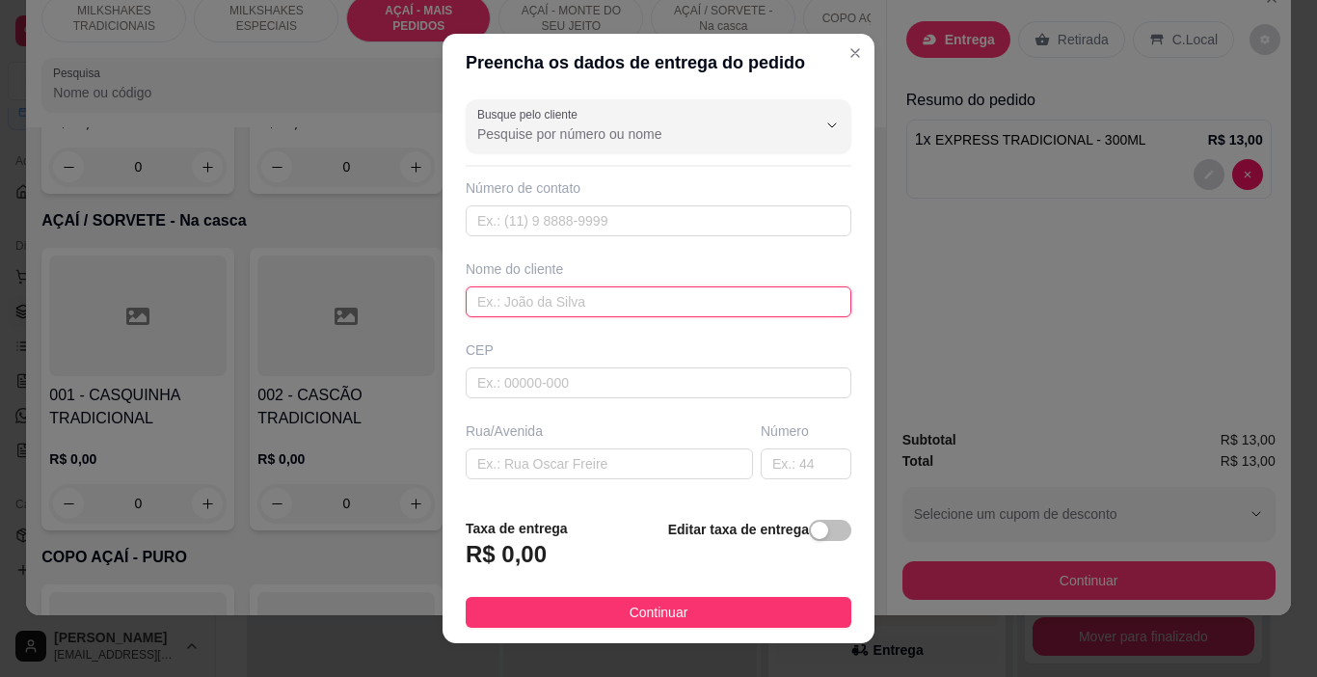
click at [570, 301] on input "text" at bounding box center [659, 301] width 386 height 31
drag, startPoint x: 570, startPoint y: 301, endPoint x: 552, endPoint y: 304, distance: 17.6
click at [552, 304] on input "E" at bounding box center [659, 301] width 386 height 31
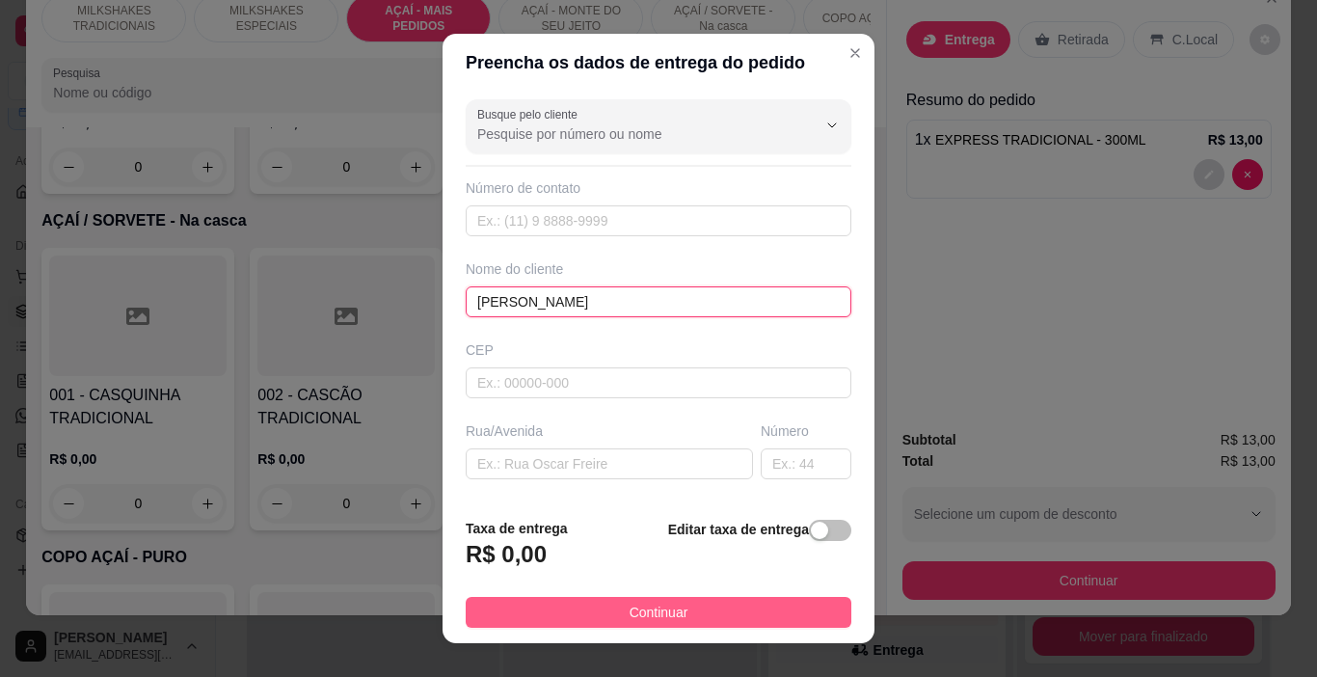
type input "[PERSON_NAME]"
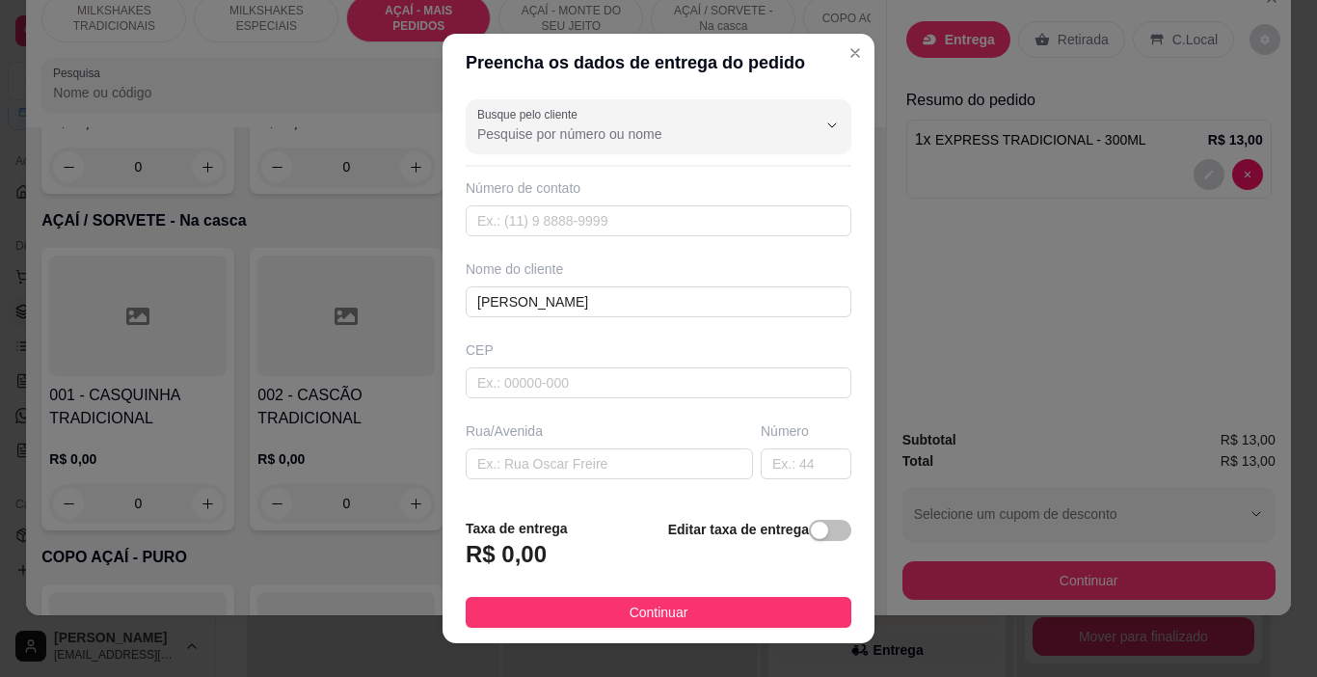
drag, startPoint x: 719, startPoint y: 609, endPoint x: 1011, endPoint y: 545, distance: 298.3
click at [719, 608] on button "Continuar" at bounding box center [659, 612] width 386 height 31
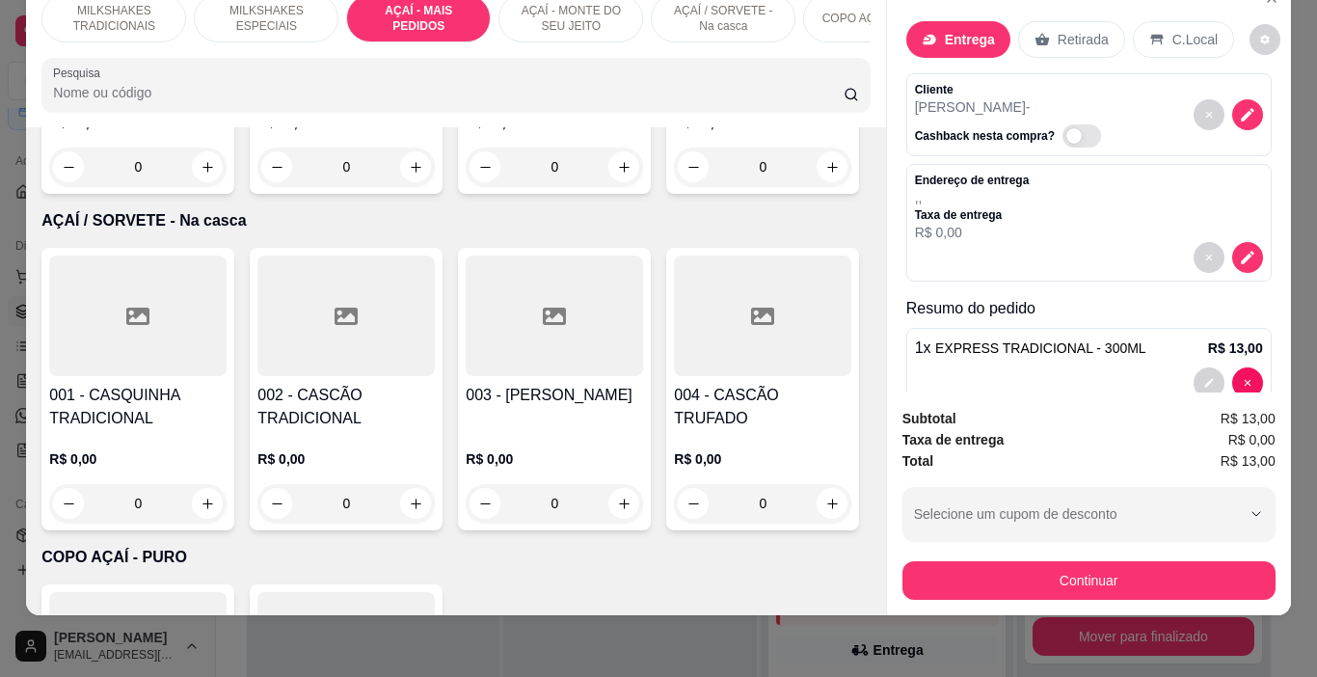
click at [1012, 556] on div "Continuar" at bounding box center [1089, 577] width 373 height 43
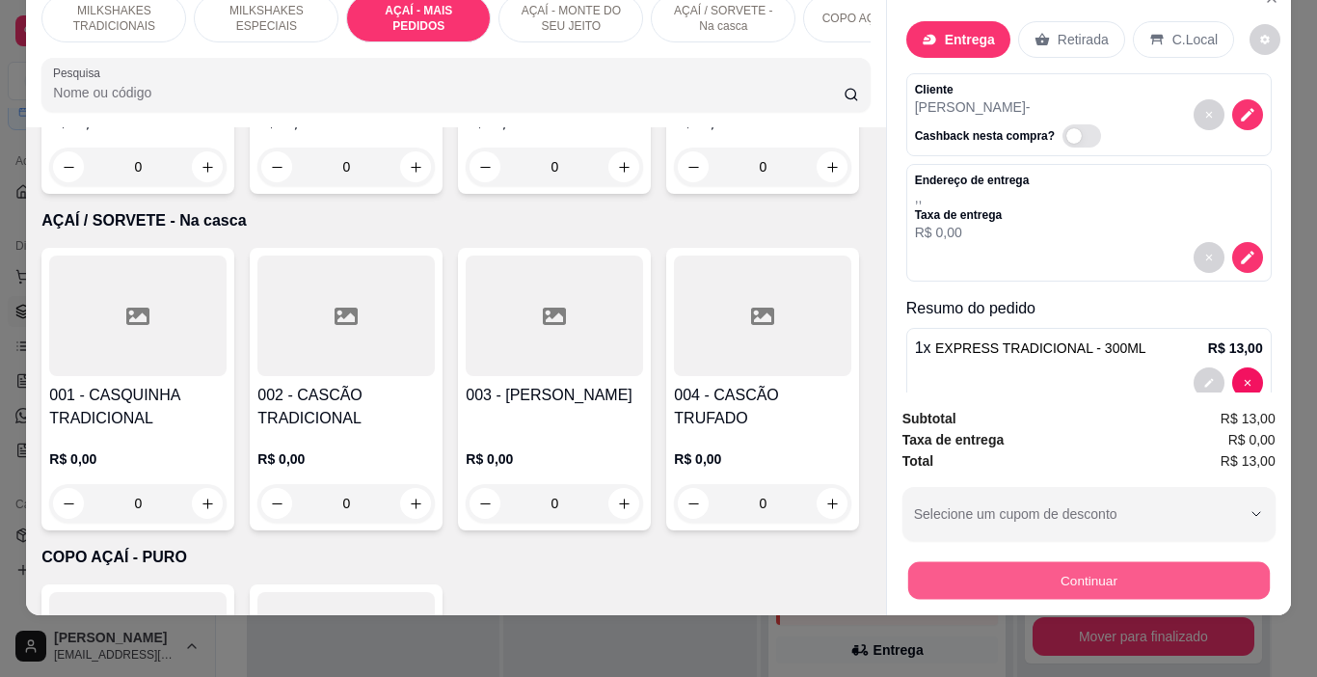
click at [1015, 572] on button "Continuar" at bounding box center [1088, 581] width 362 height 38
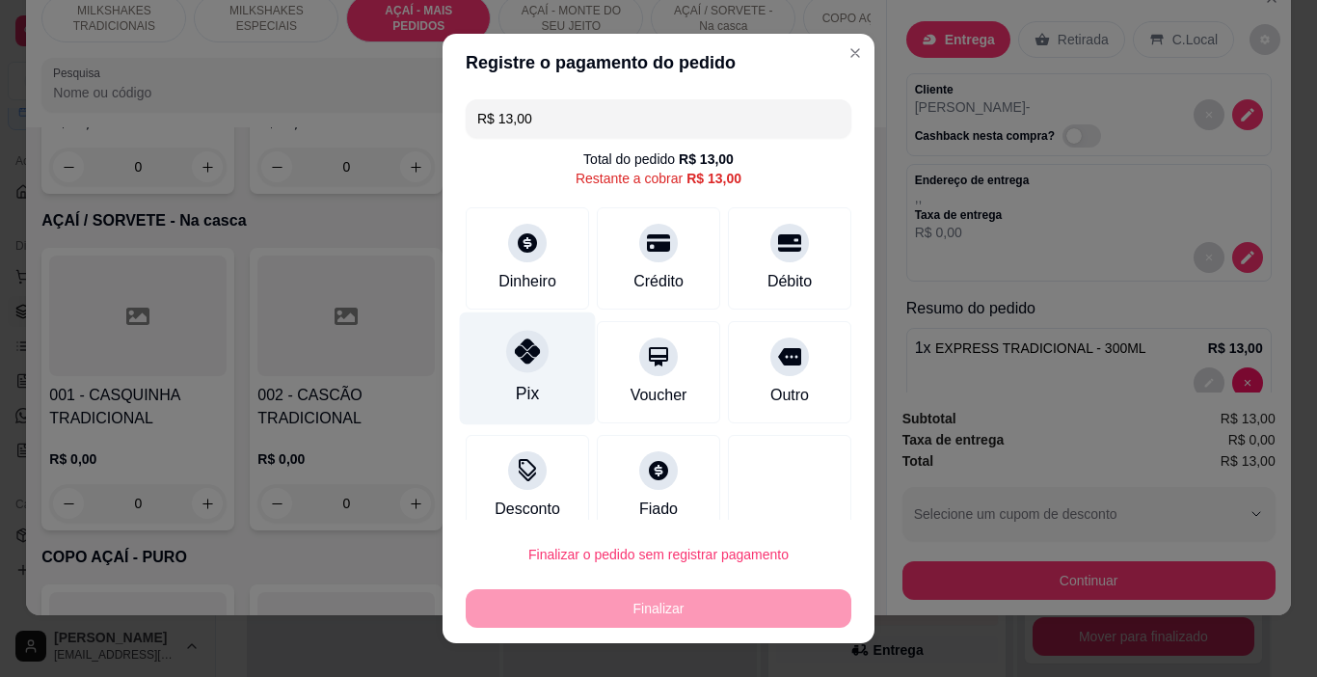
click at [533, 378] on div "Pix" at bounding box center [528, 368] width 136 height 113
type input "R$ 0,00"
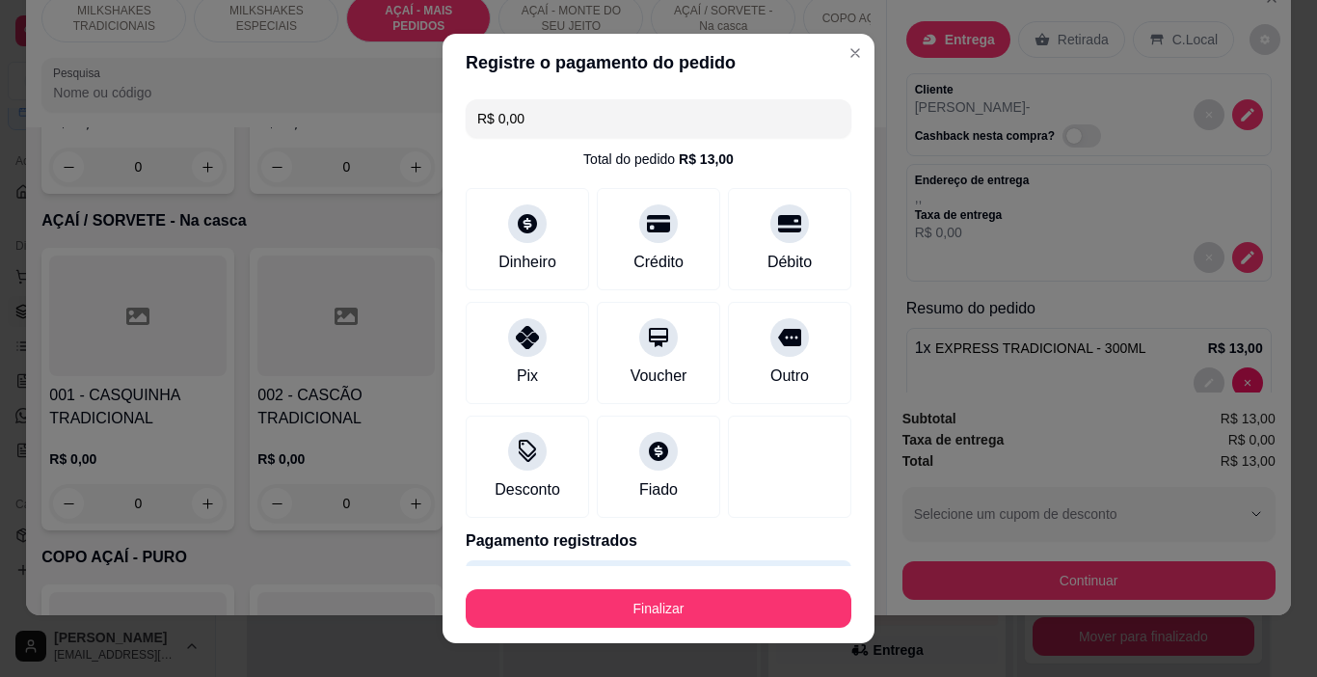
click at [679, 584] on div "Finalizar" at bounding box center [659, 604] width 386 height 46
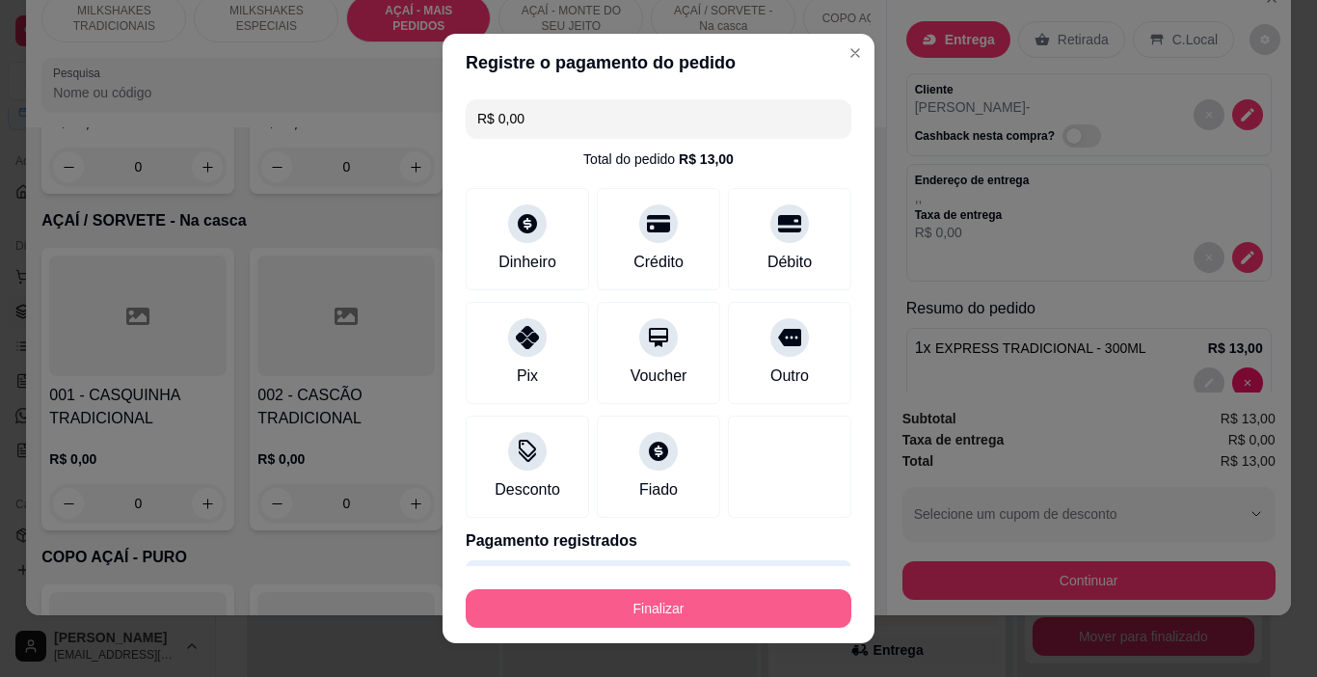
click at [686, 598] on button "Finalizar" at bounding box center [659, 608] width 386 height 39
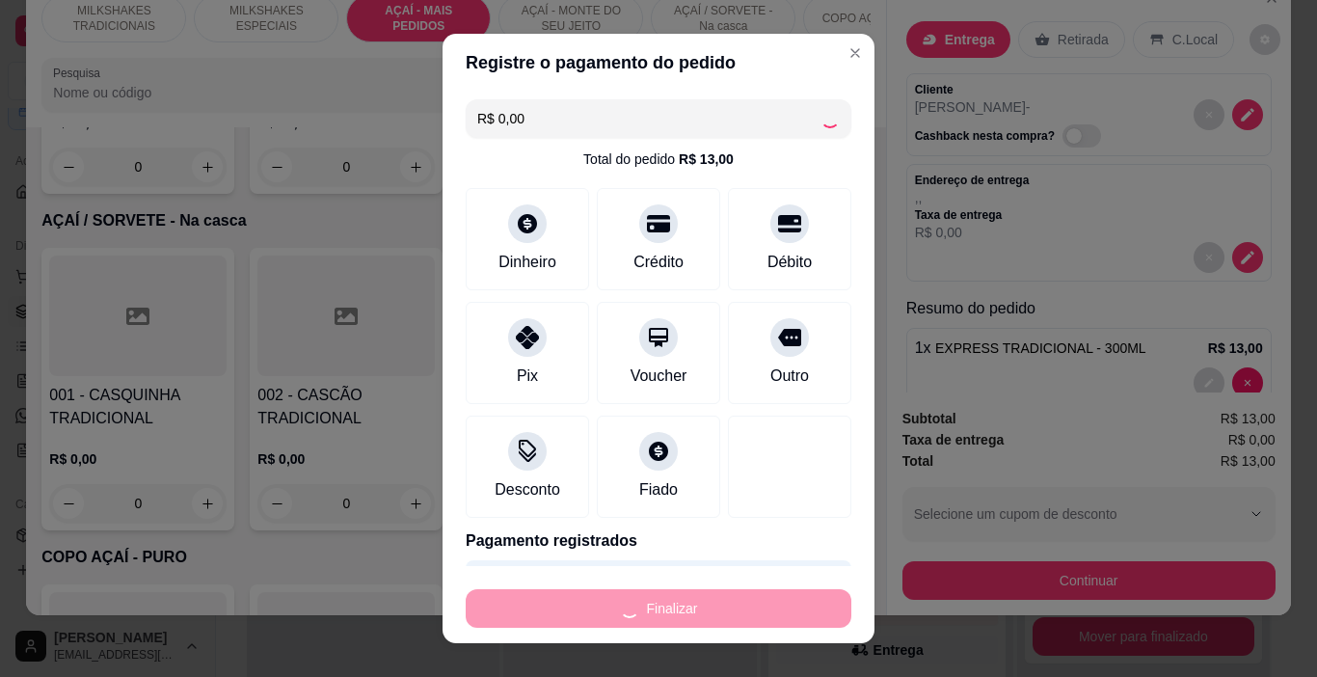
type input "0"
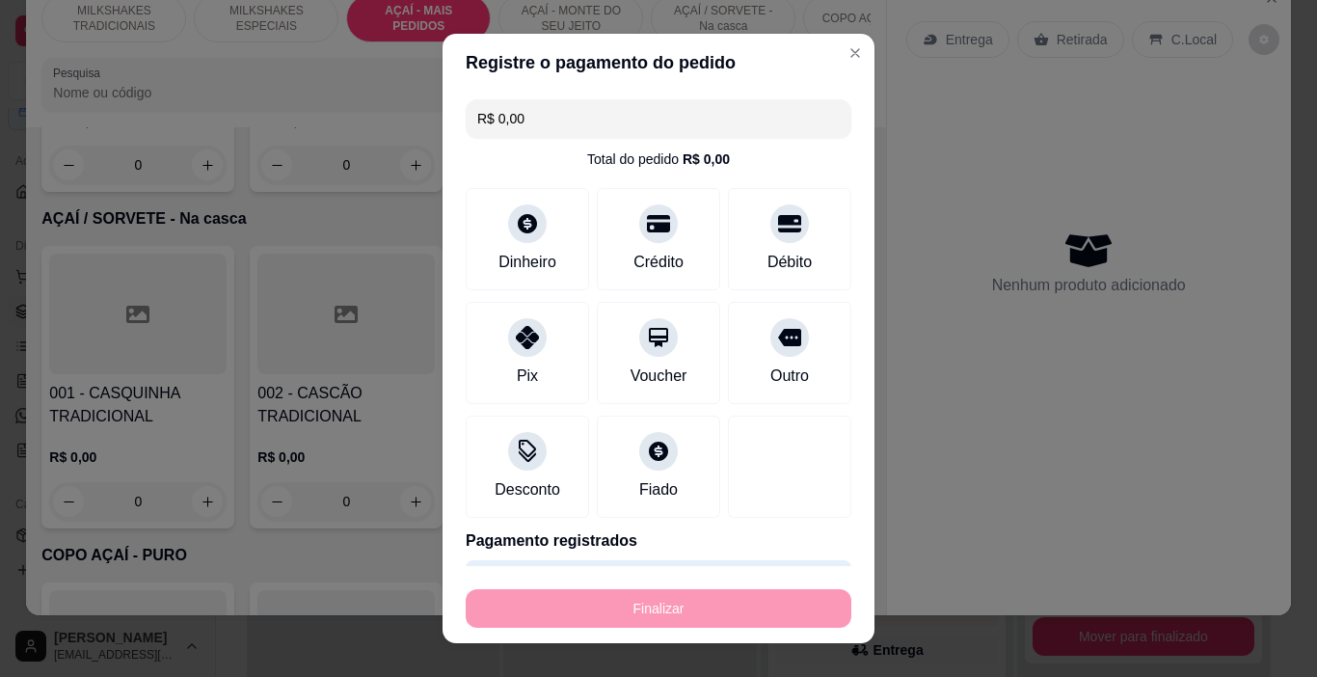
type input "-R$ 13,00"
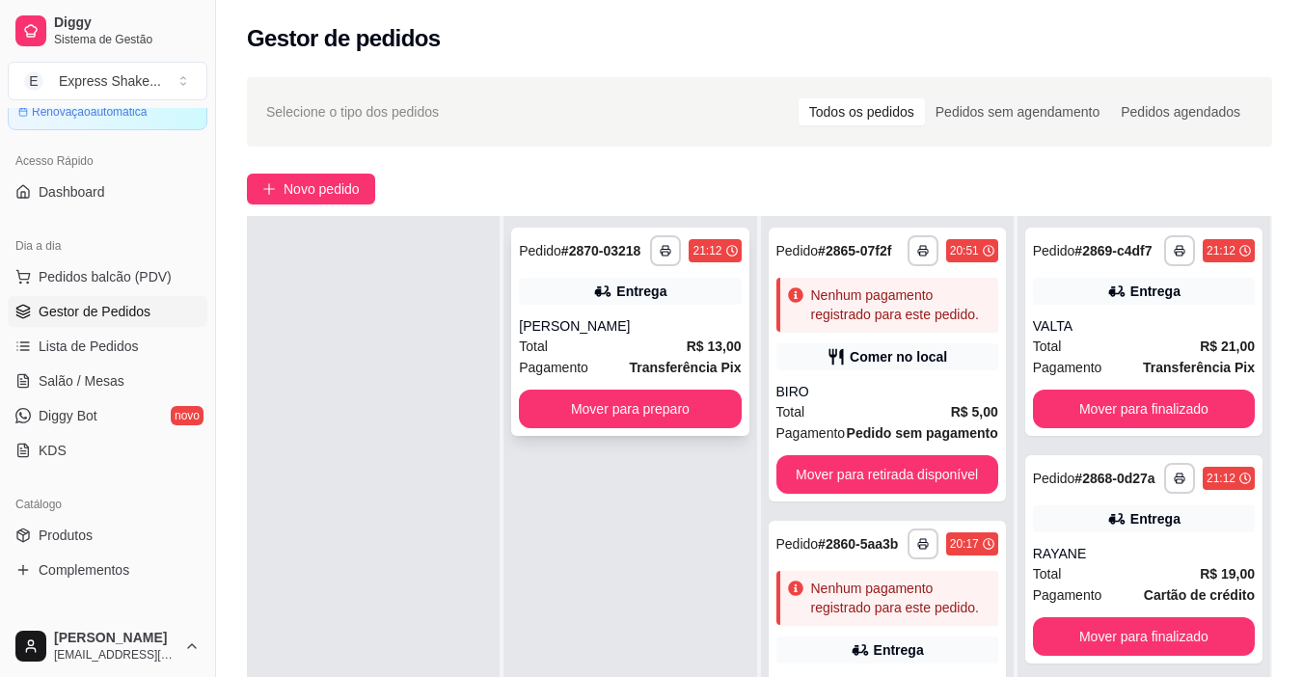
click at [699, 345] on strong "R$ 13,00" at bounding box center [714, 345] width 55 height 15
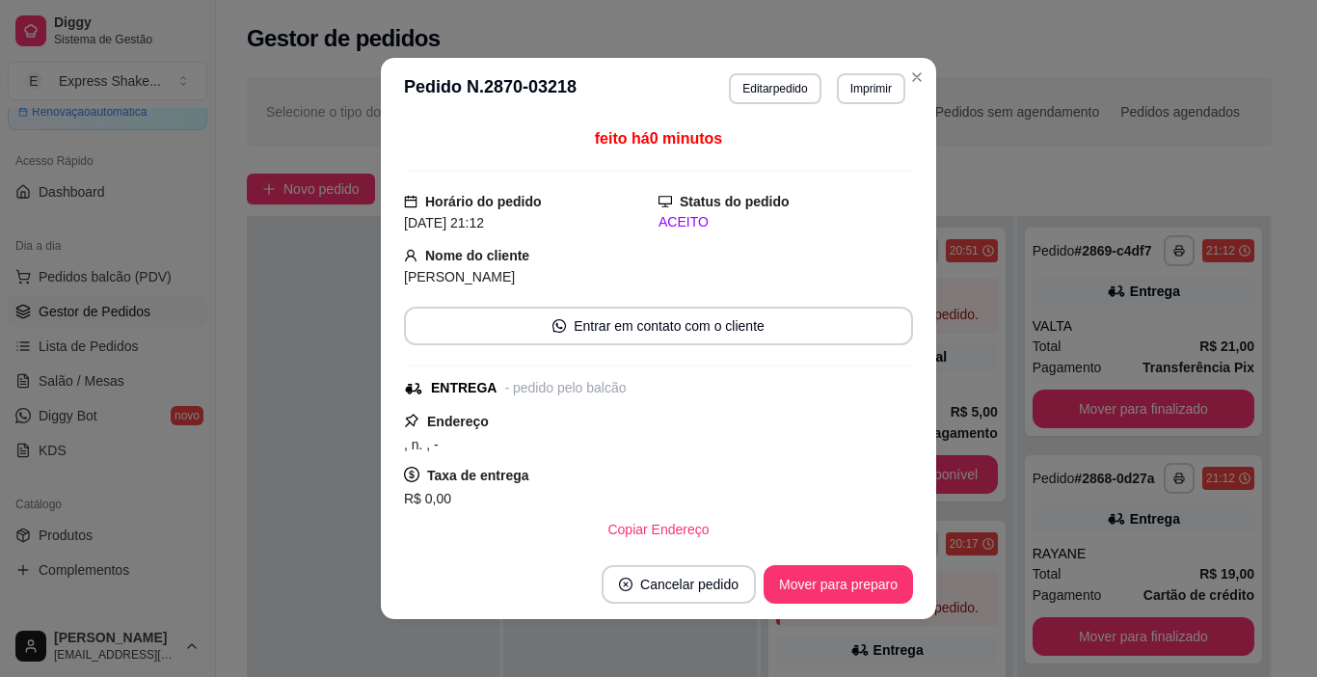
click at [868, 101] on button "Imprimir" at bounding box center [871, 88] width 68 height 31
click at [860, 152] on button "IMPRESSORA" at bounding box center [830, 156] width 135 height 30
click at [876, 594] on button "Mover para preparo" at bounding box center [838, 584] width 149 height 39
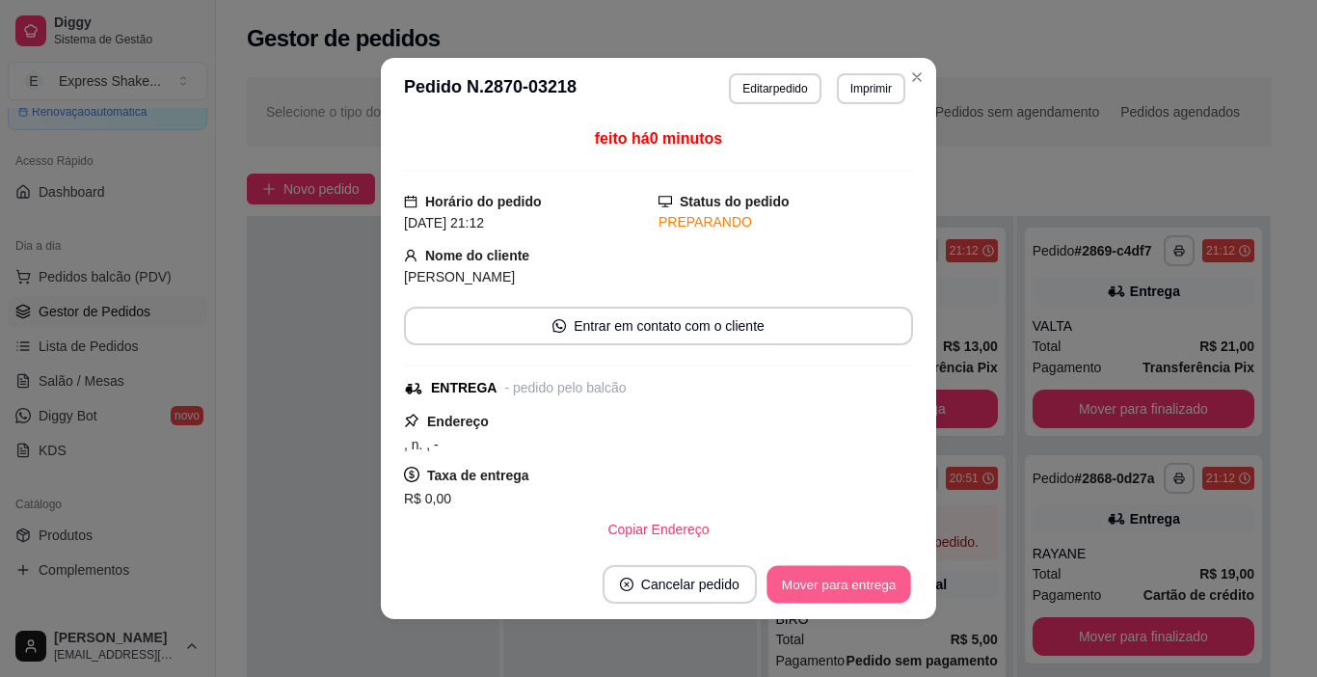
click at [891, 592] on button "Mover para entrega" at bounding box center [839, 585] width 145 height 38
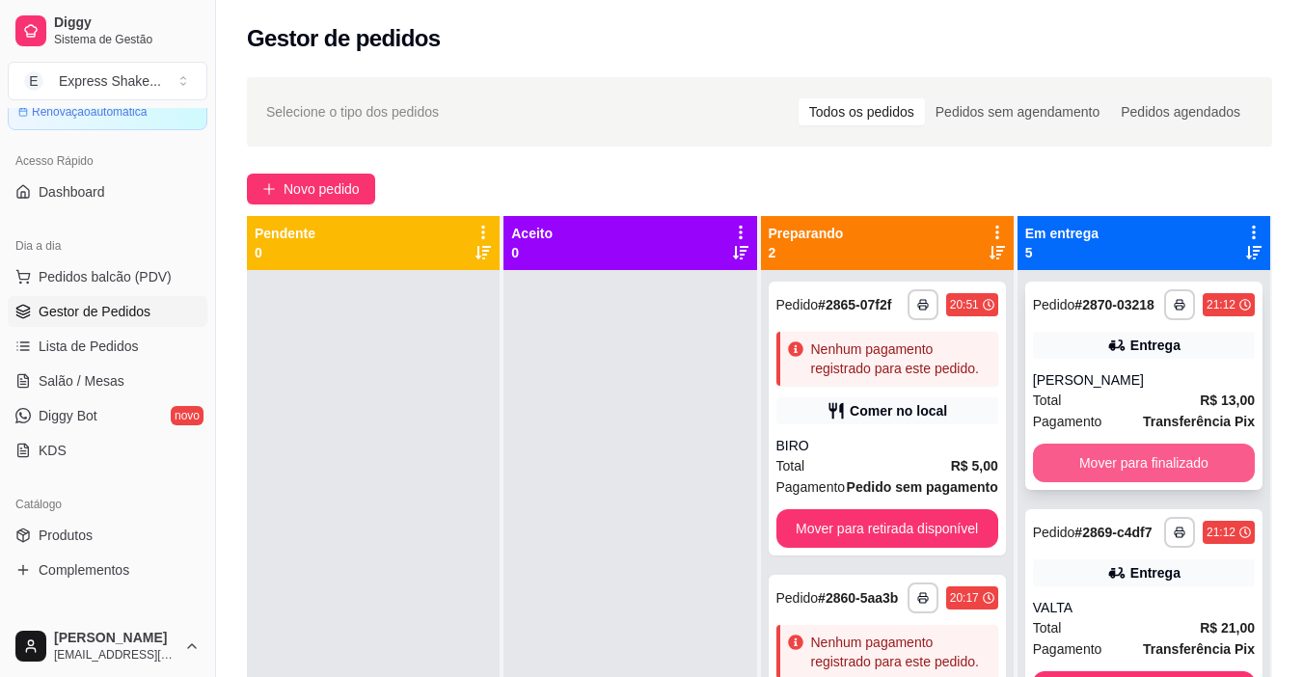
click at [1157, 474] on button "Mover para finalizado" at bounding box center [1144, 463] width 222 height 39
click at [1137, 482] on button "Mover para finalizado" at bounding box center [1144, 463] width 222 height 39
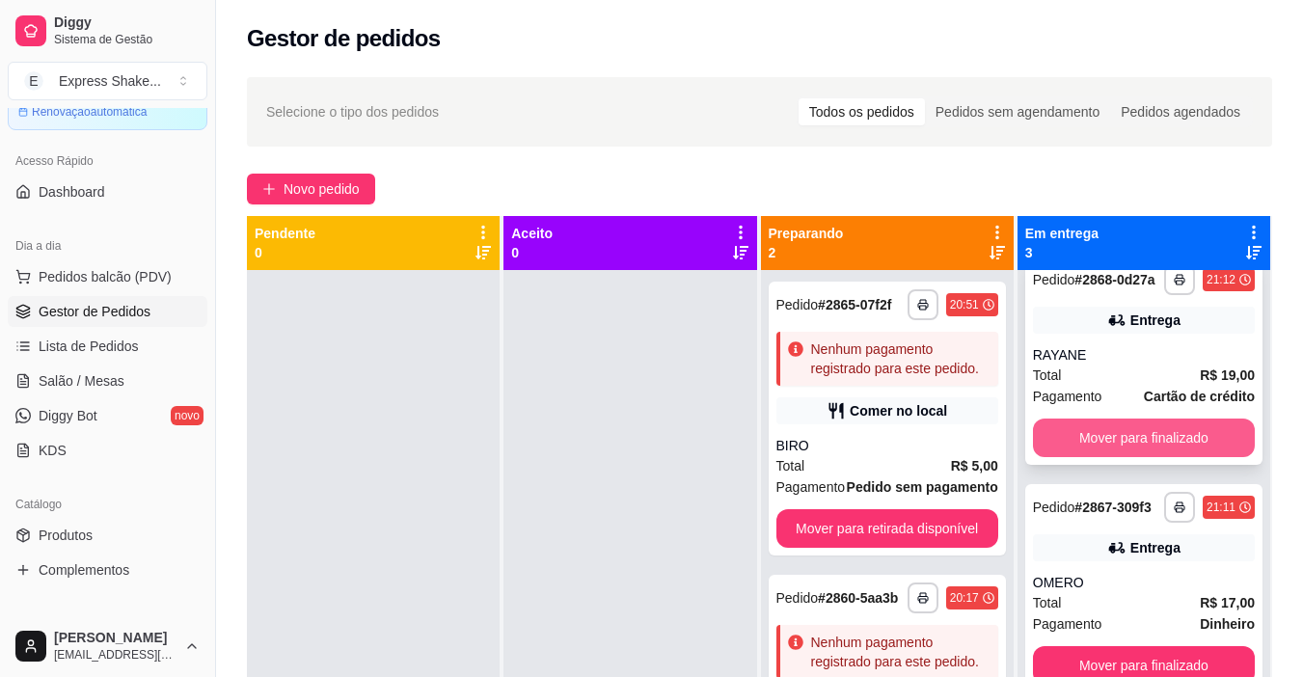
click at [1127, 418] on button "Mover para finalizado" at bounding box center [1144, 437] width 222 height 39
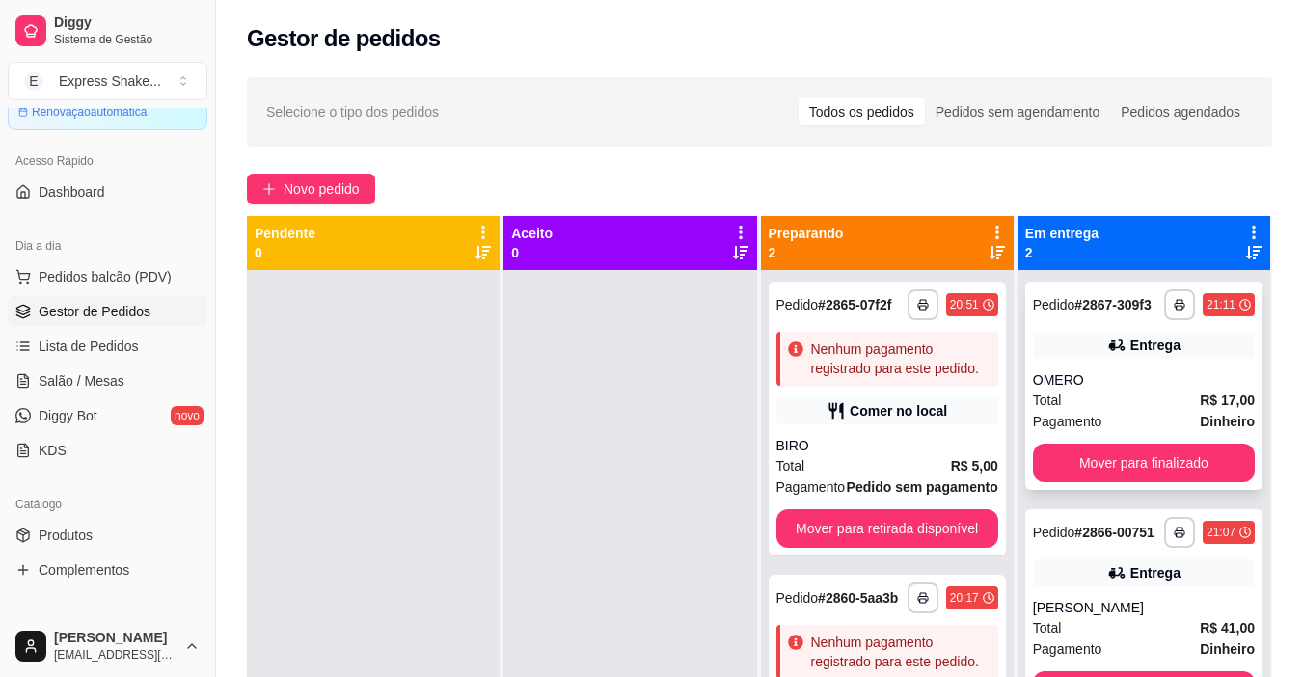
click at [1124, 406] on div "Total R$ 17,00" at bounding box center [1144, 400] width 222 height 21
click at [1146, 466] on button "Mover para finalizado" at bounding box center [1144, 463] width 222 height 39
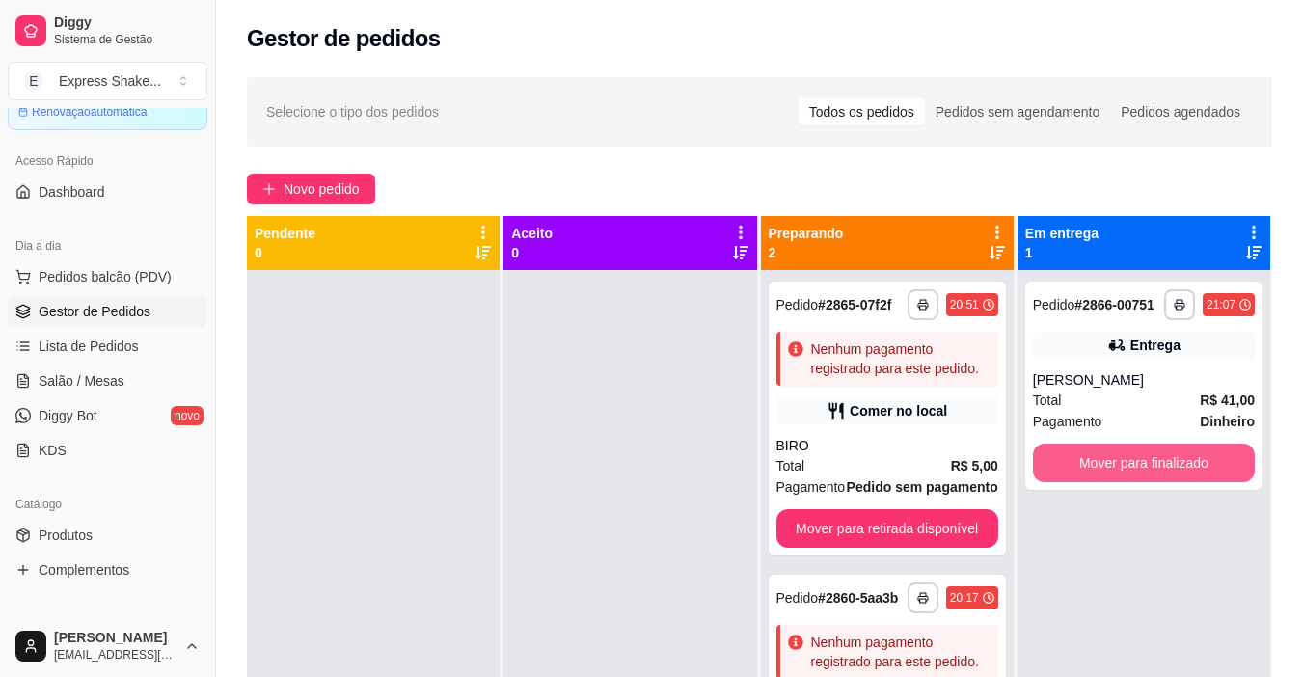
click at [1146, 466] on button "Mover para finalizado" at bounding box center [1144, 463] width 222 height 39
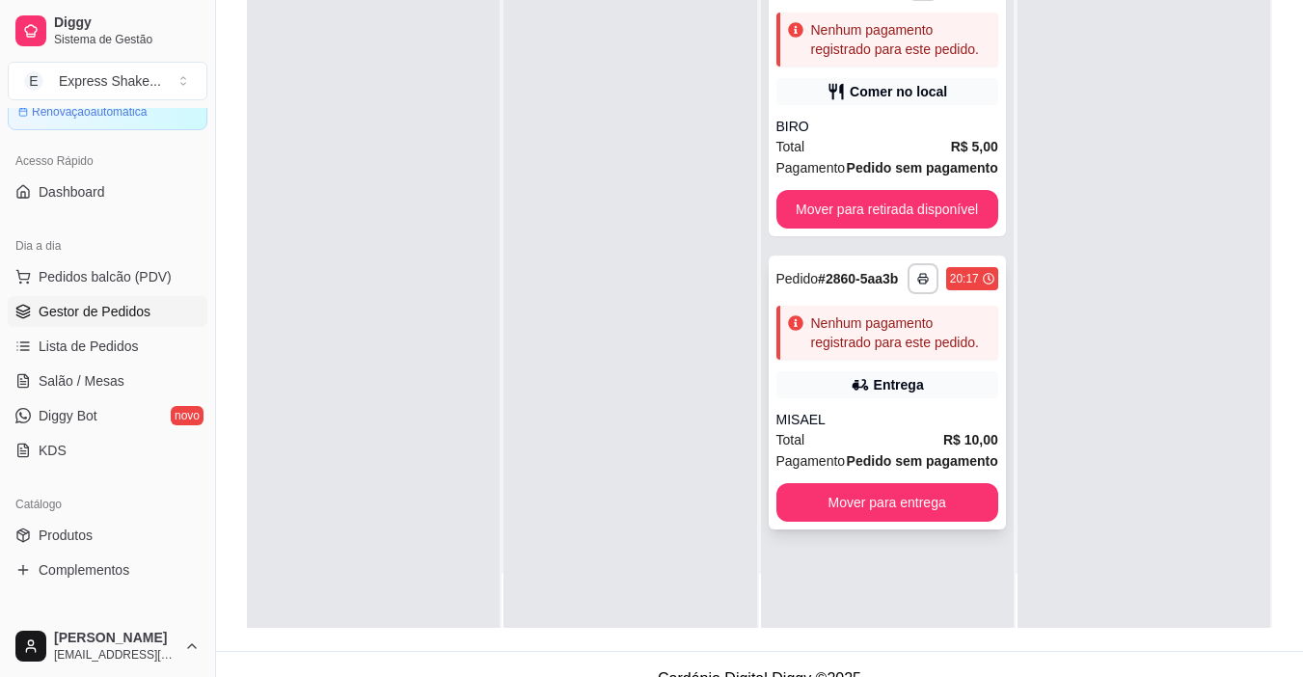
scroll to position [289, 0]
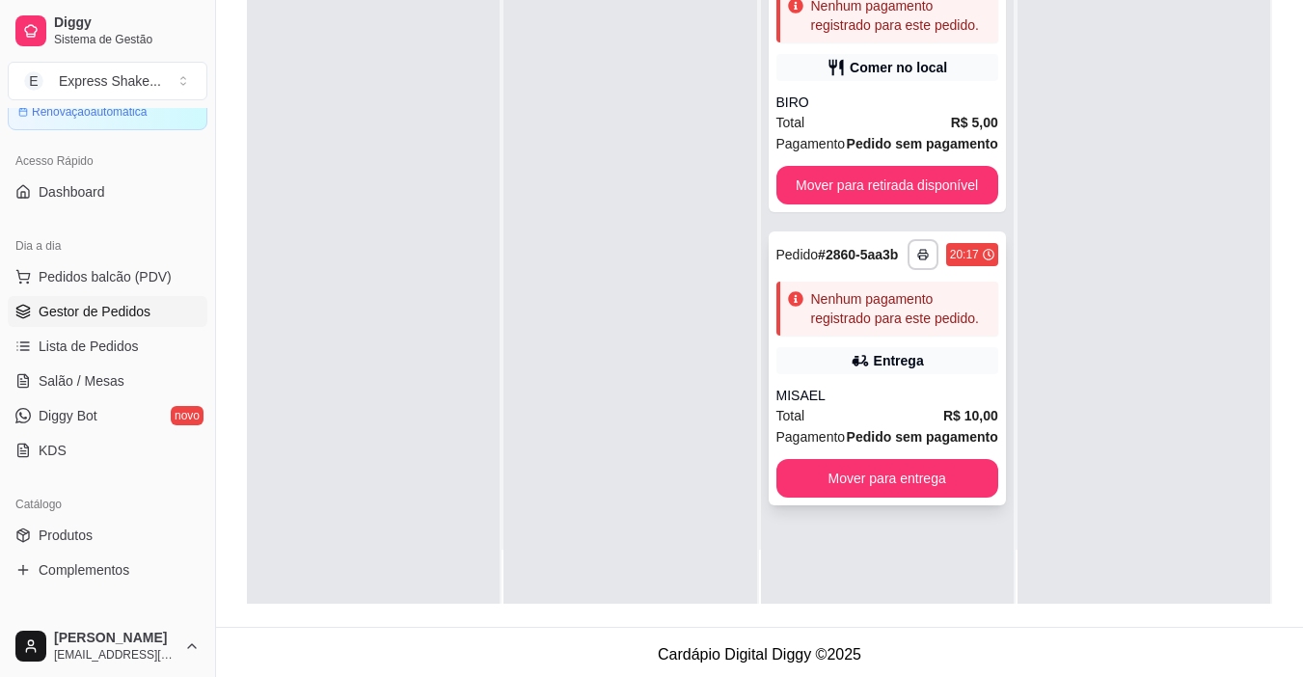
click at [874, 409] on div "Total R$ 10,00" at bounding box center [887, 415] width 222 height 21
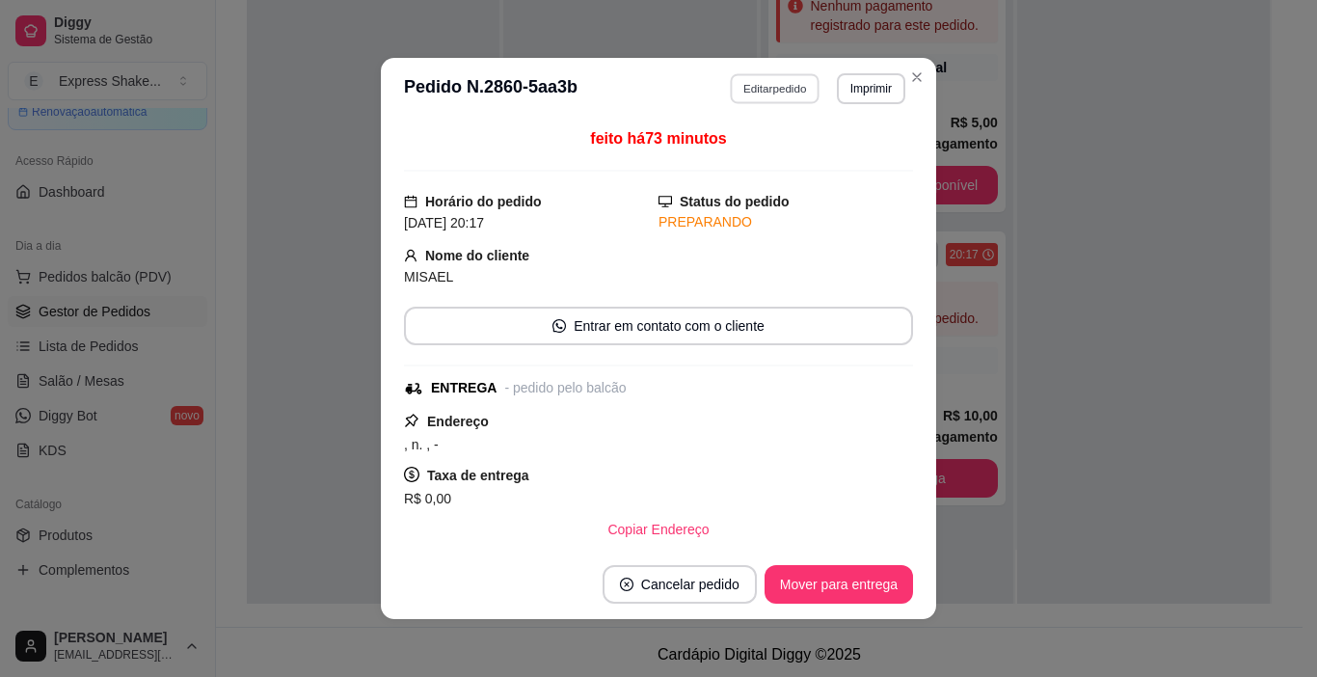
click at [770, 103] on button "Editar pedido" at bounding box center [776, 88] width 90 height 30
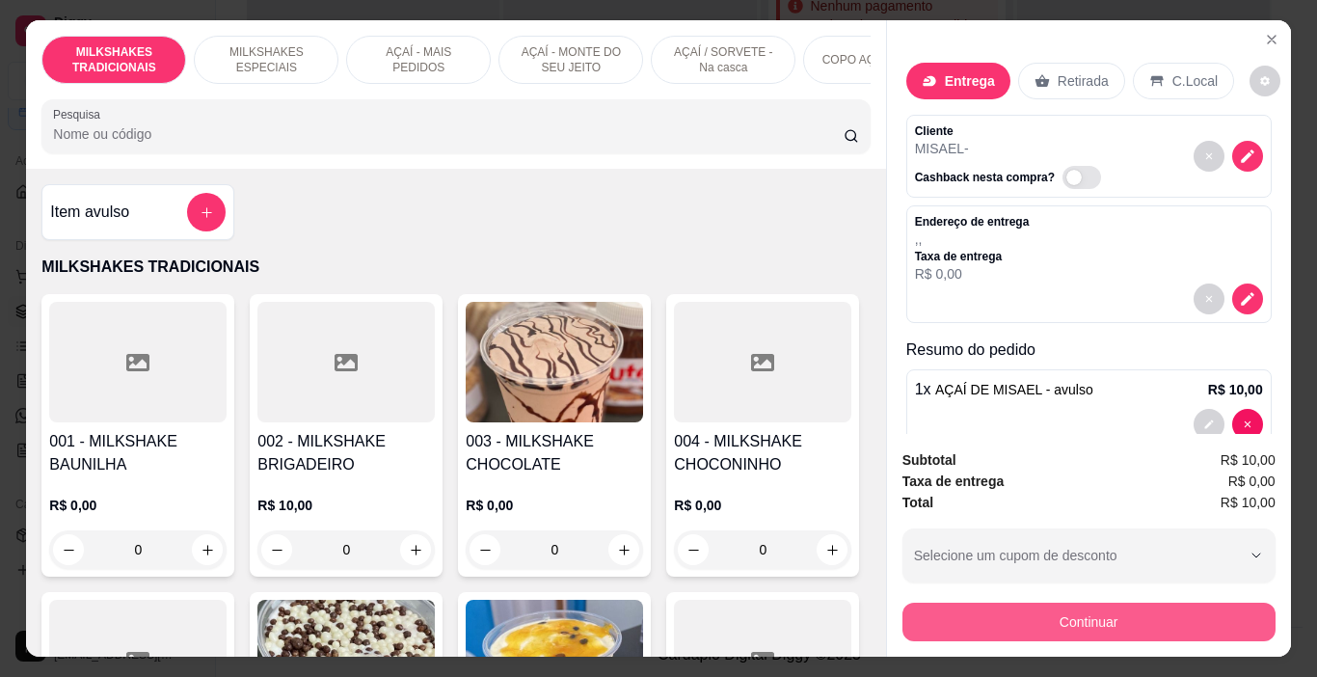
click at [1041, 604] on button "Continuar" at bounding box center [1089, 622] width 373 height 39
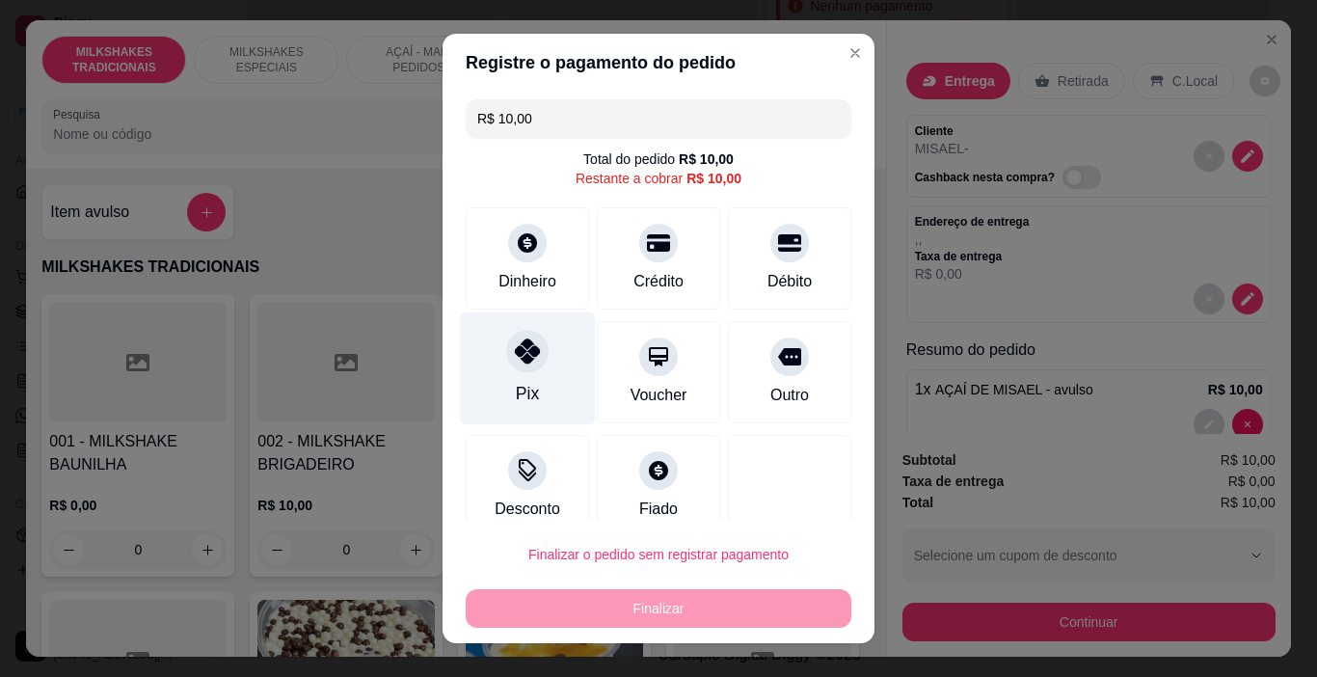
click at [523, 369] on div at bounding box center [527, 352] width 42 height 42
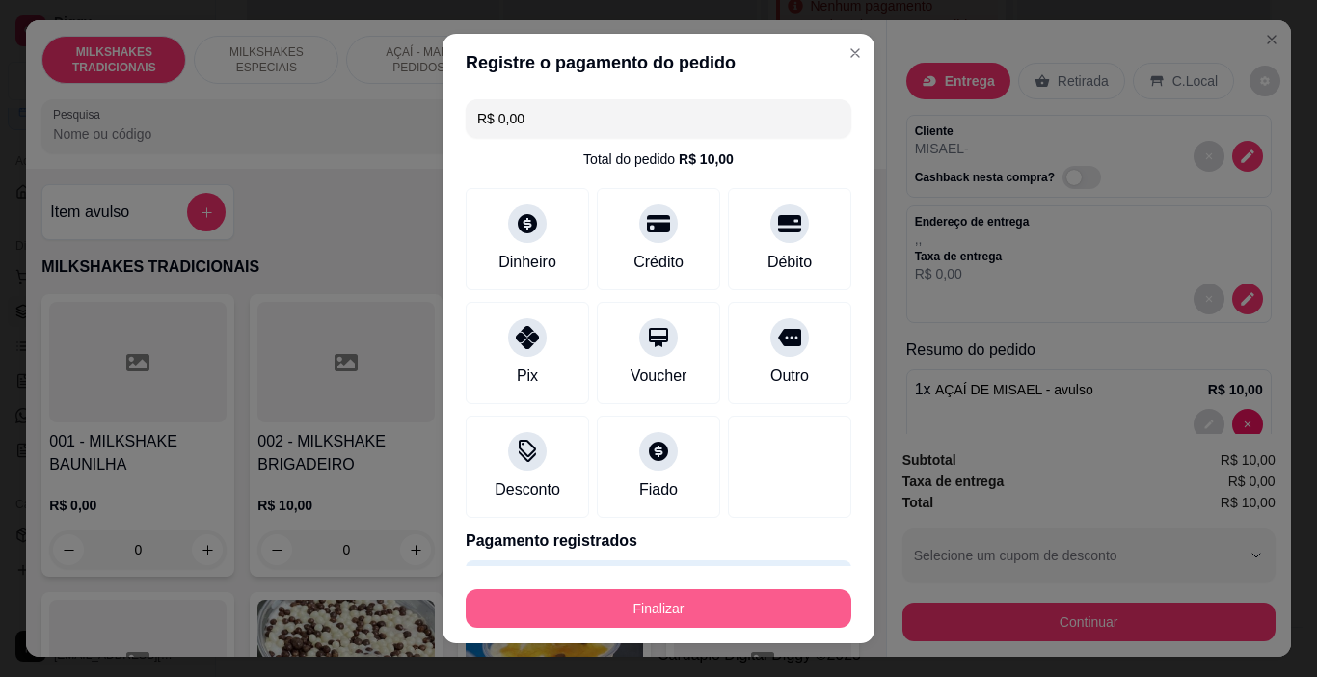
click at [658, 606] on button "Finalizar" at bounding box center [659, 608] width 386 height 39
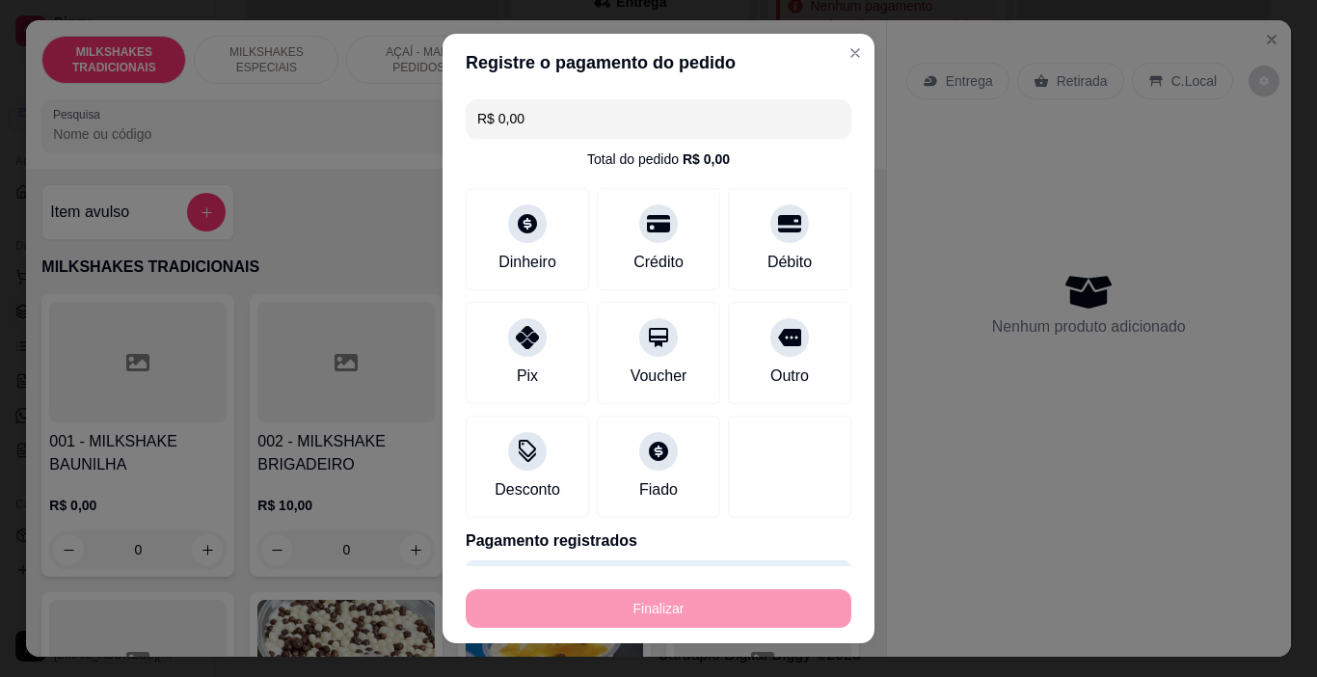
type input "-R$ 10,00"
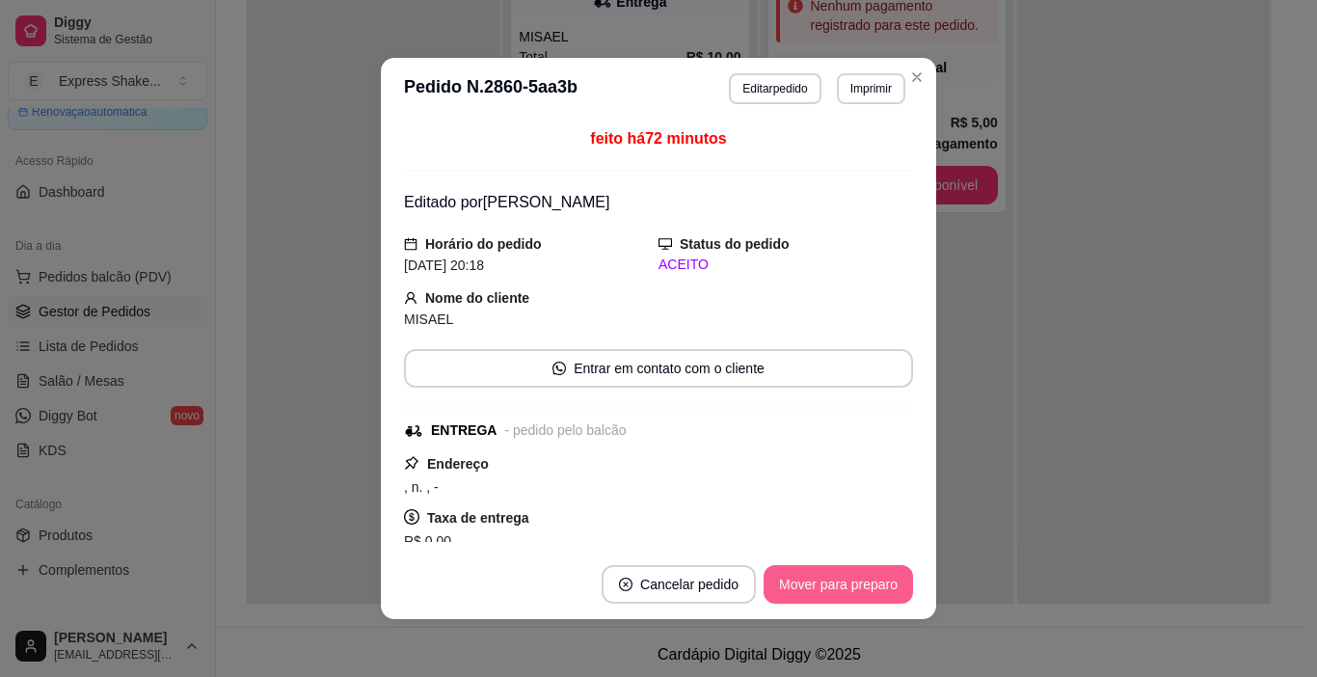
click at [805, 580] on button "Mover para preparo" at bounding box center [838, 584] width 149 height 39
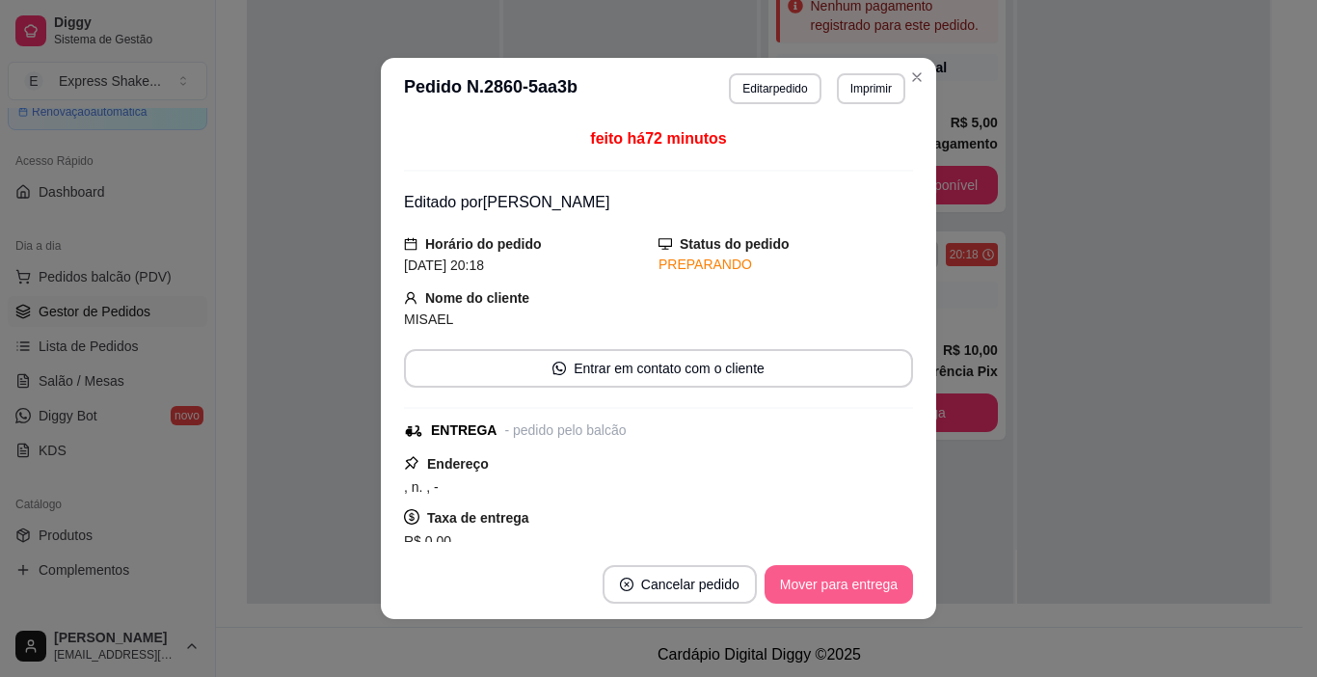
click at [819, 579] on button "Mover para entrega" at bounding box center [839, 584] width 148 height 39
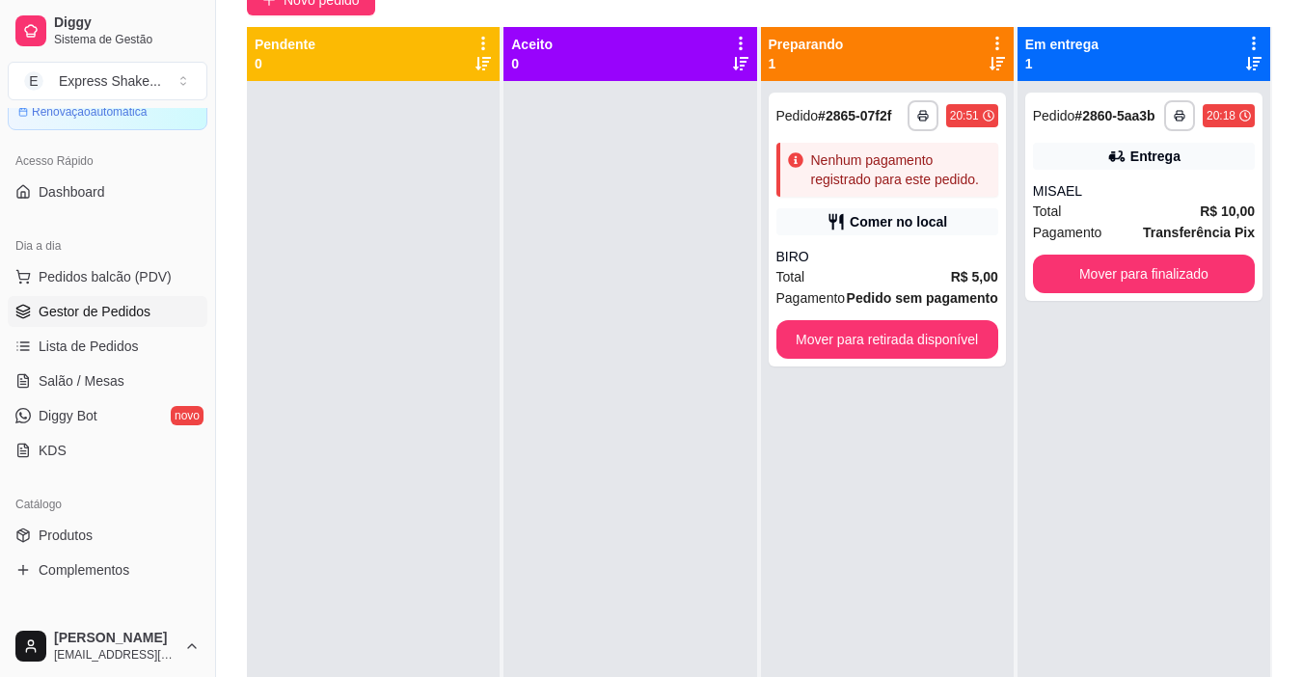
scroll to position [96, 0]
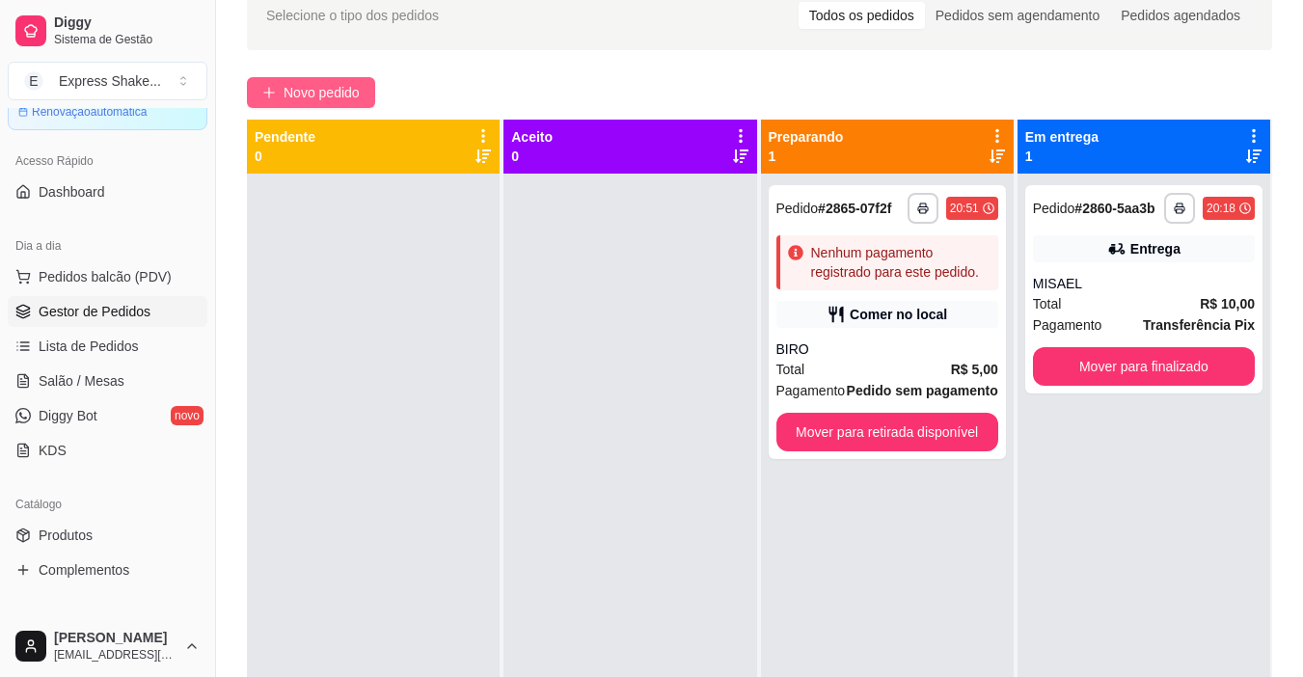
click at [360, 90] on span "Novo pedido" at bounding box center [321, 92] width 76 height 21
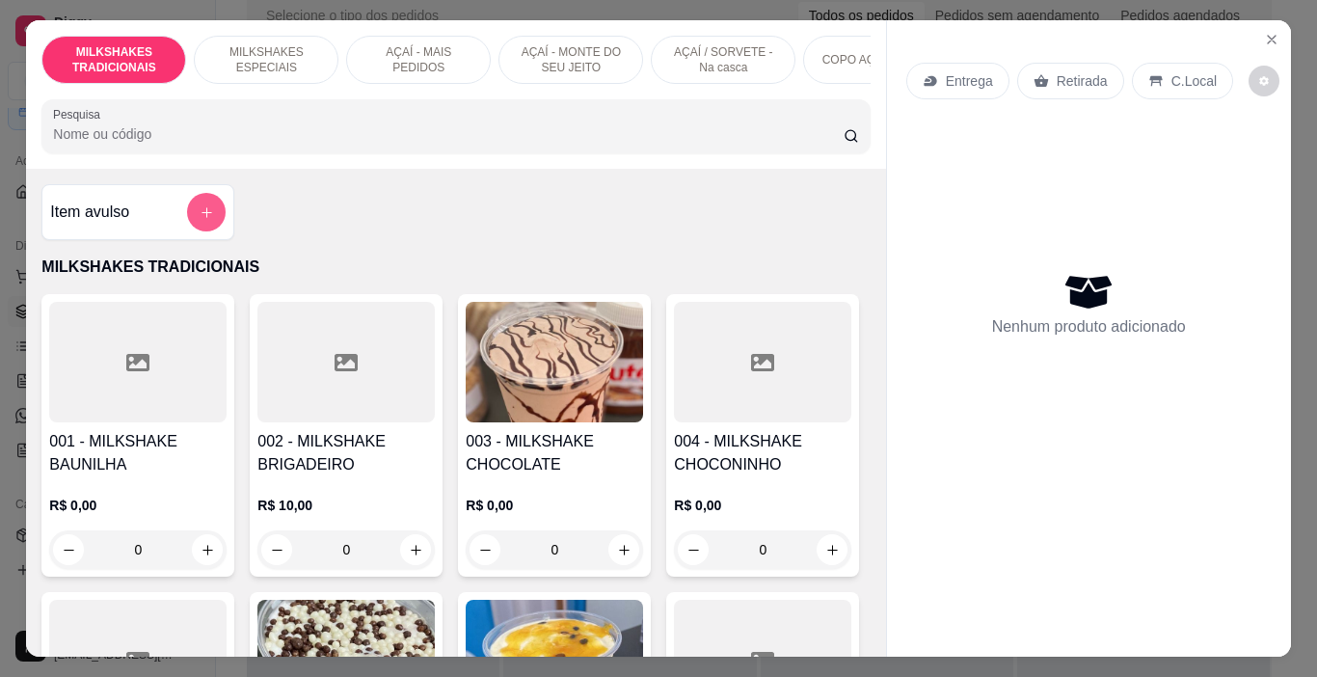
click at [200, 220] on icon "add-separate-item" at bounding box center [207, 212] width 14 height 14
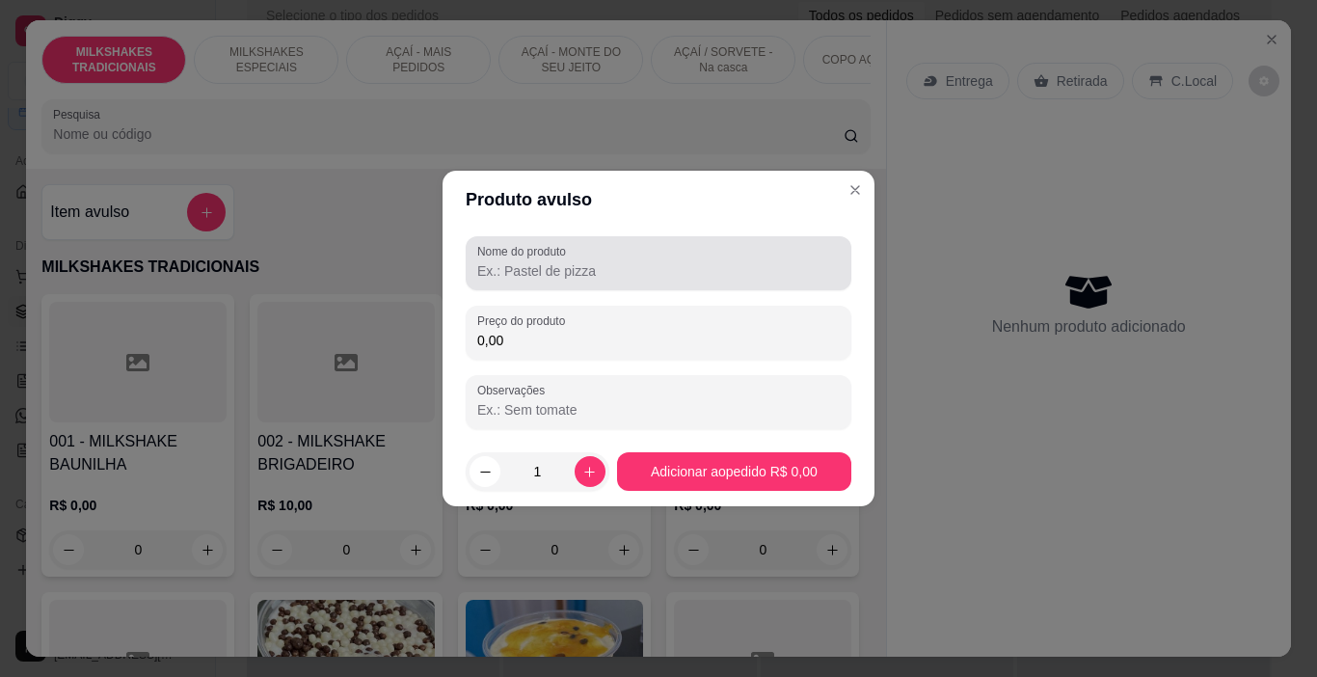
click at [600, 254] on div at bounding box center [658, 263] width 363 height 39
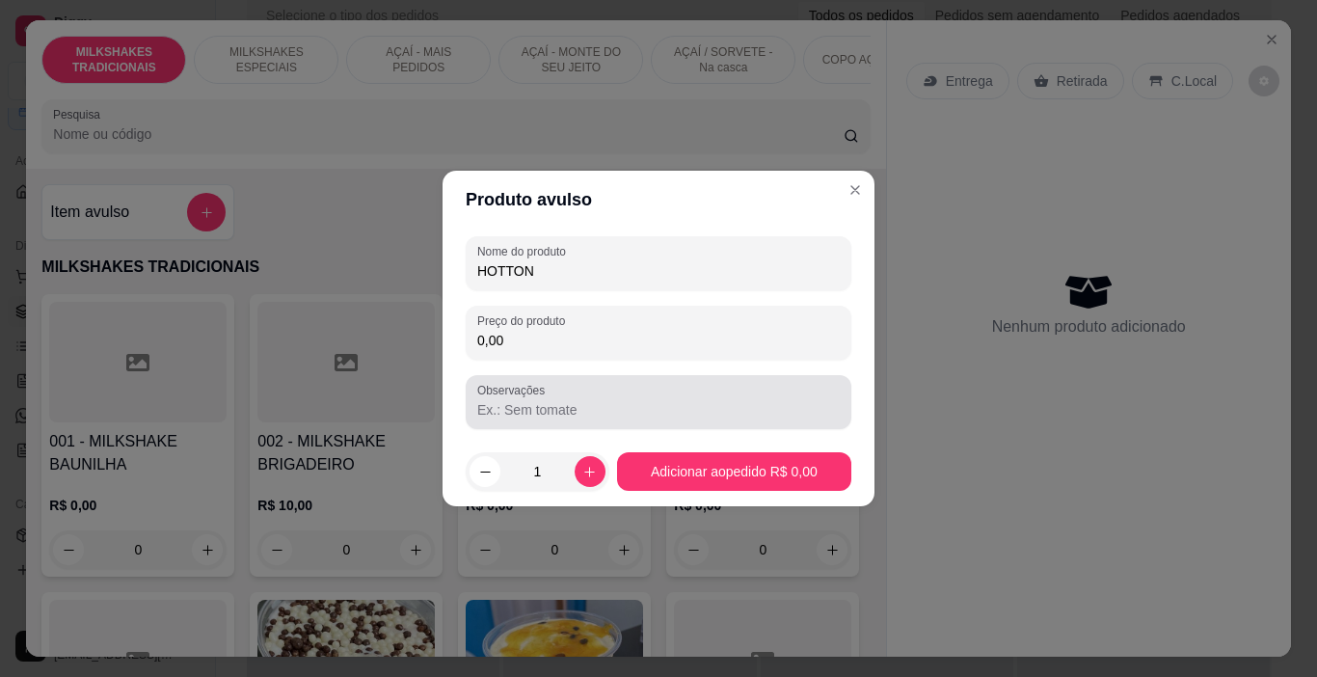
type input "HOTTON"
click at [572, 344] on input "0,00" at bounding box center [658, 340] width 363 height 19
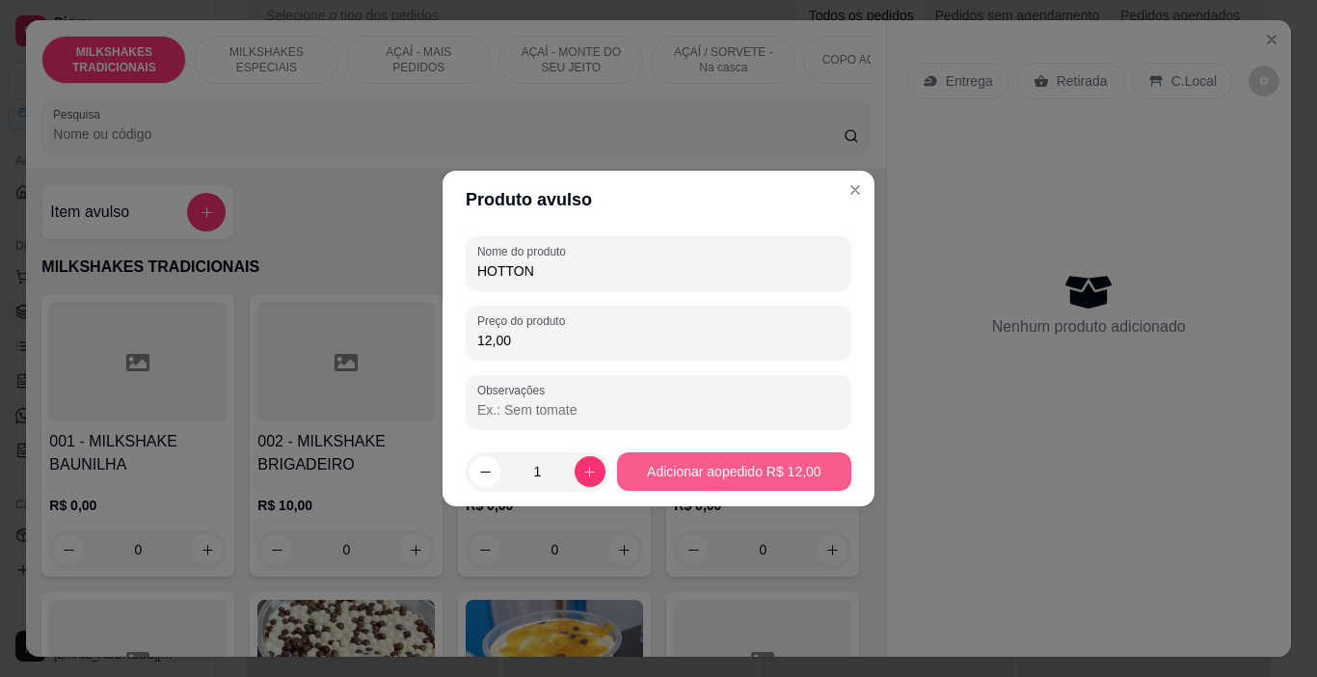
type input "12,00"
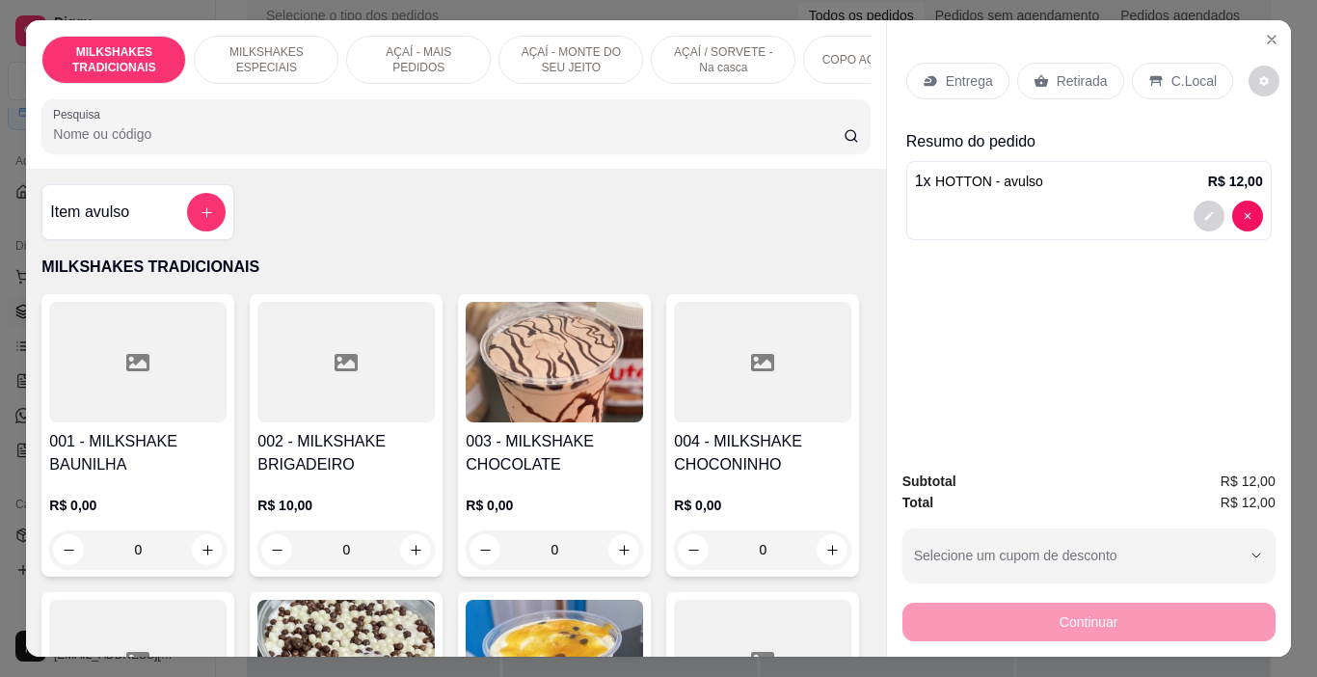
click at [1184, 71] on p "C.Local" at bounding box center [1194, 80] width 45 height 19
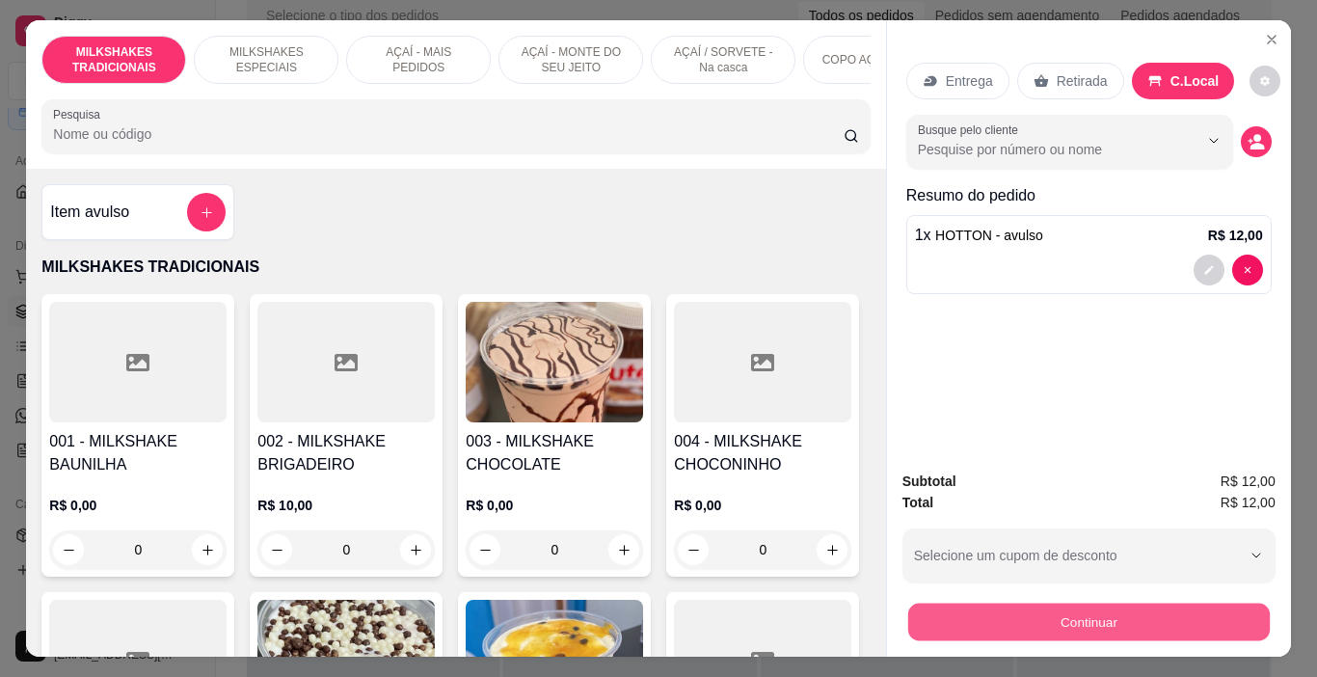
click at [1131, 604] on button "Continuar" at bounding box center [1088, 623] width 362 height 38
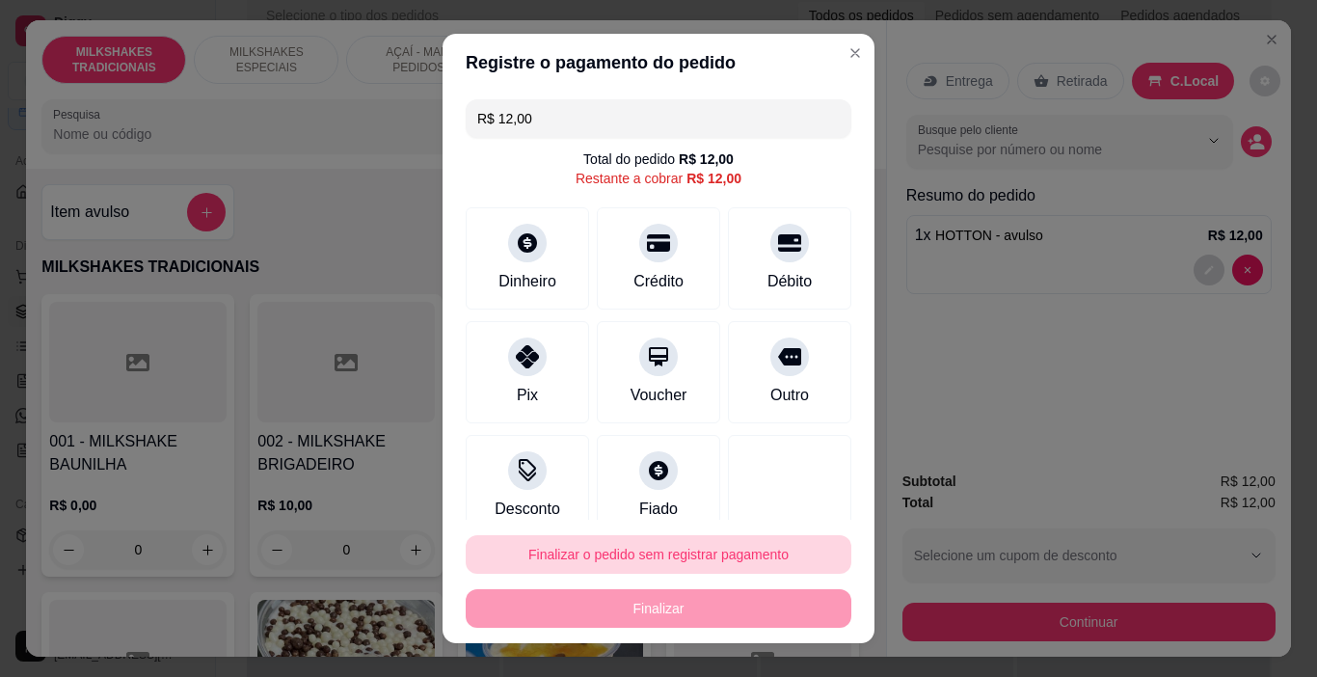
click at [733, 541] on button "Finalizar o pedido sem registrar pagamento" at bounding box center [659, 554] width 386 height 39
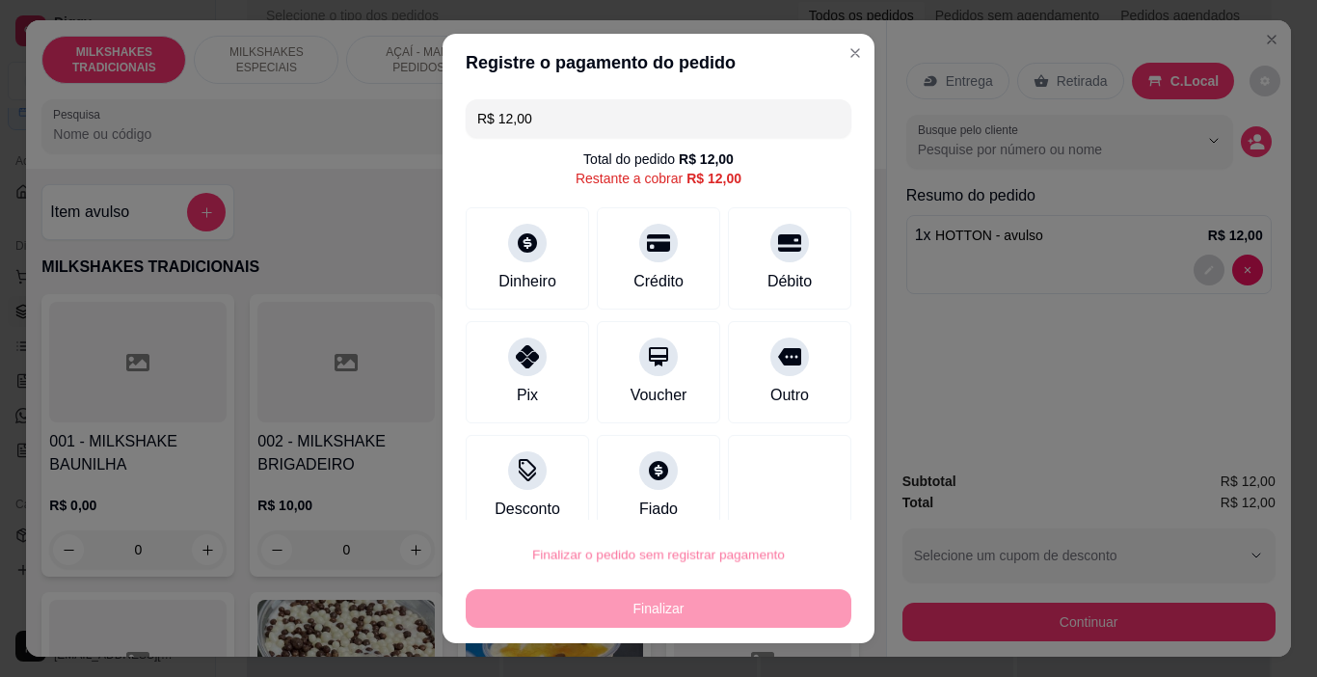
click at [775, 505] on button "Confirmar" at bounding box center [769, 499] width 68 height 29
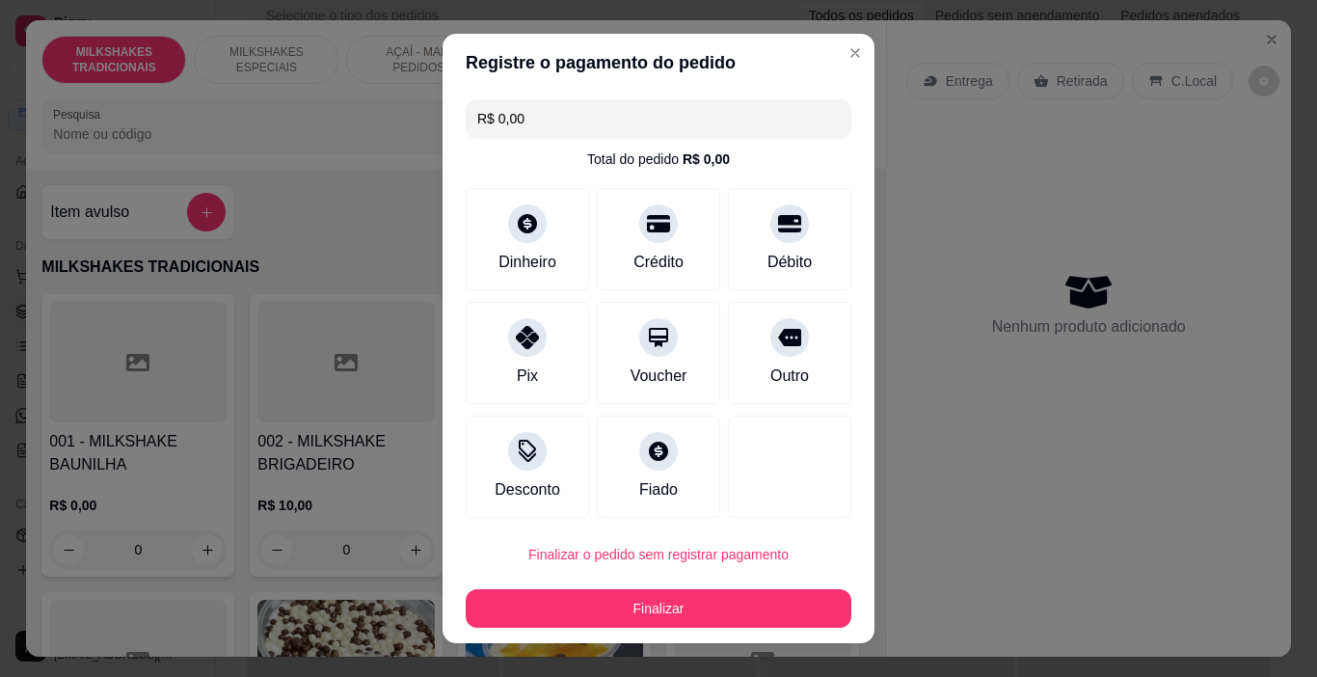
type input "R$ 0,00"
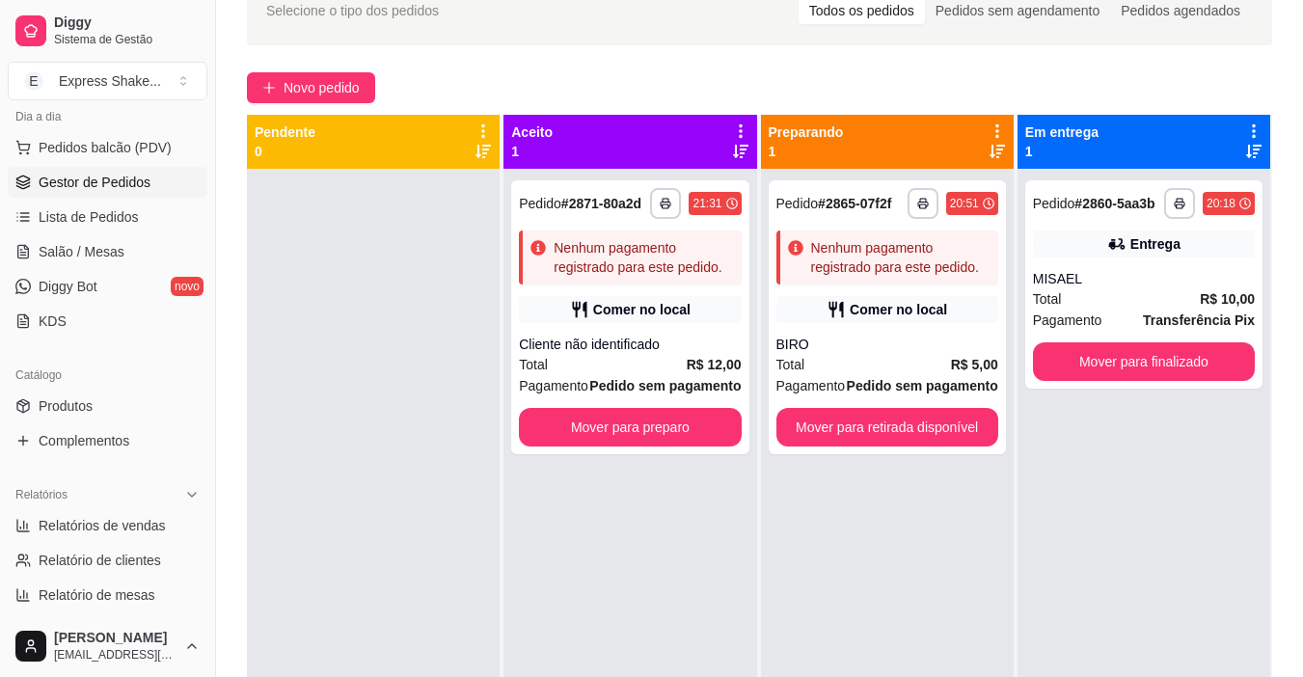
scroll to position [386, 0]
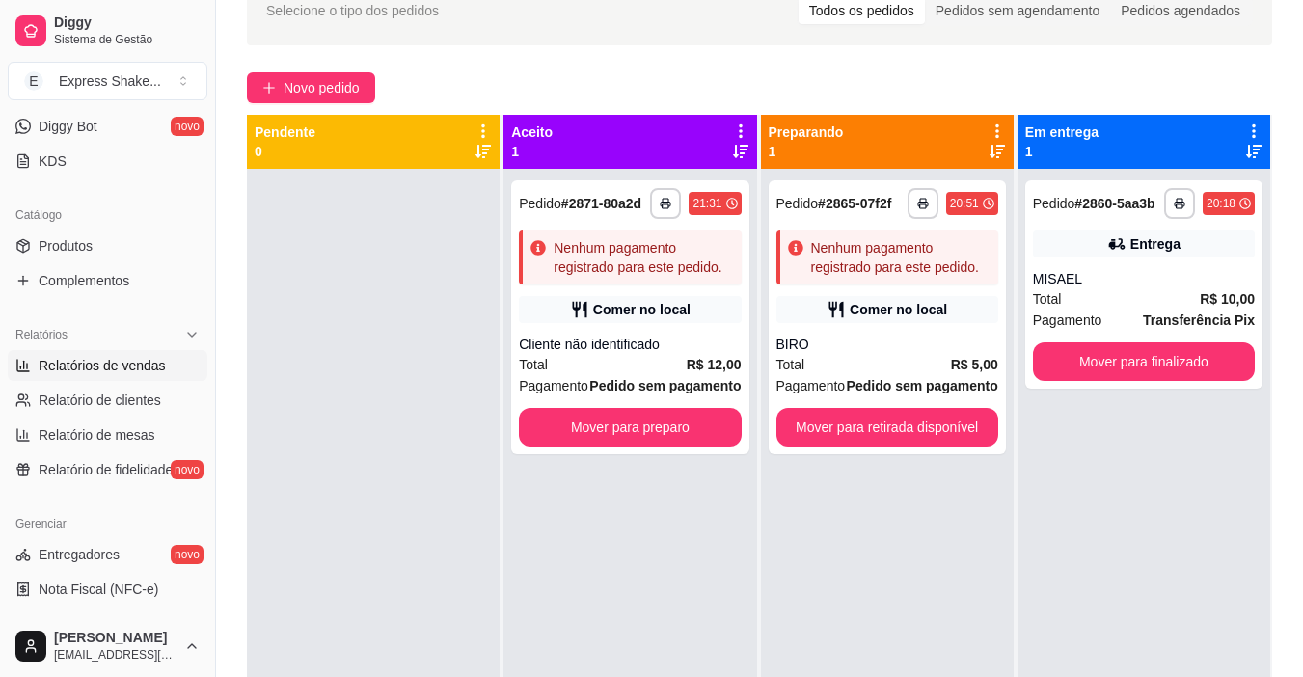
click at [130, 372] on span "Relatórios de vendas" at bounding box center [102, 365] width 127 height 19
select select "ALL"
select select "0"
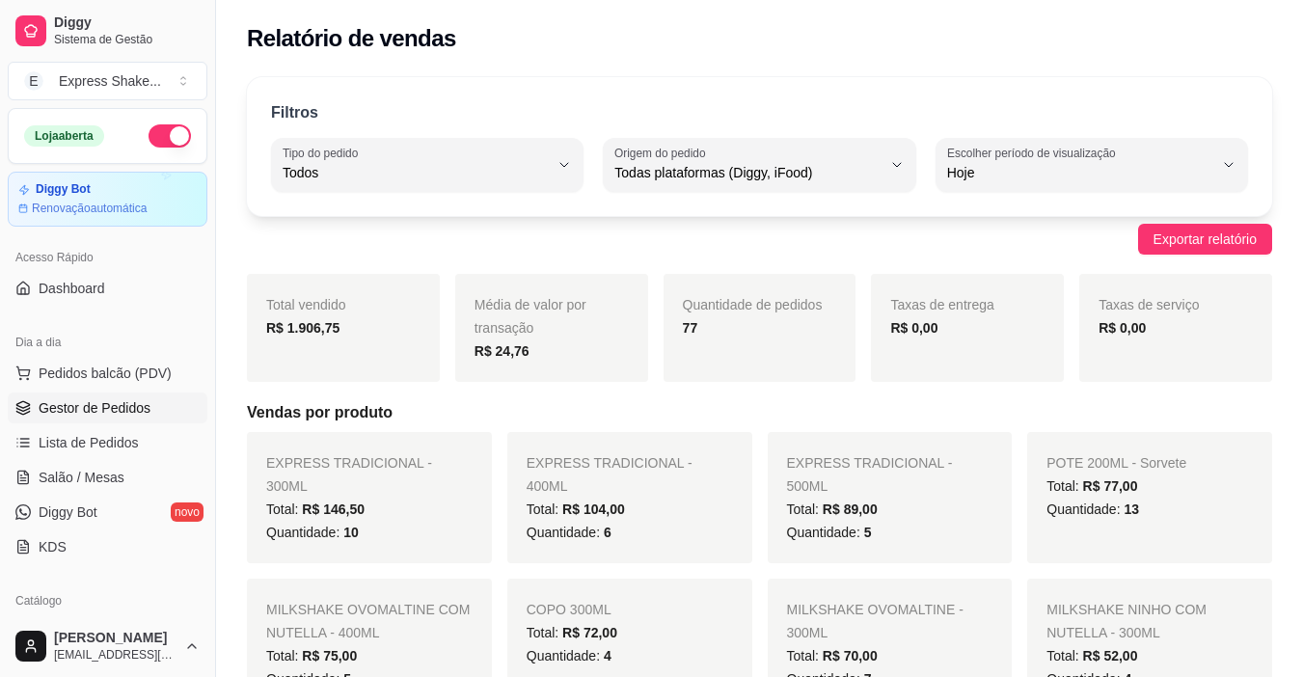
click at [117, 415] on span "Gestor de Pedidos" at bounding box center [95, 407] width 112 height 19
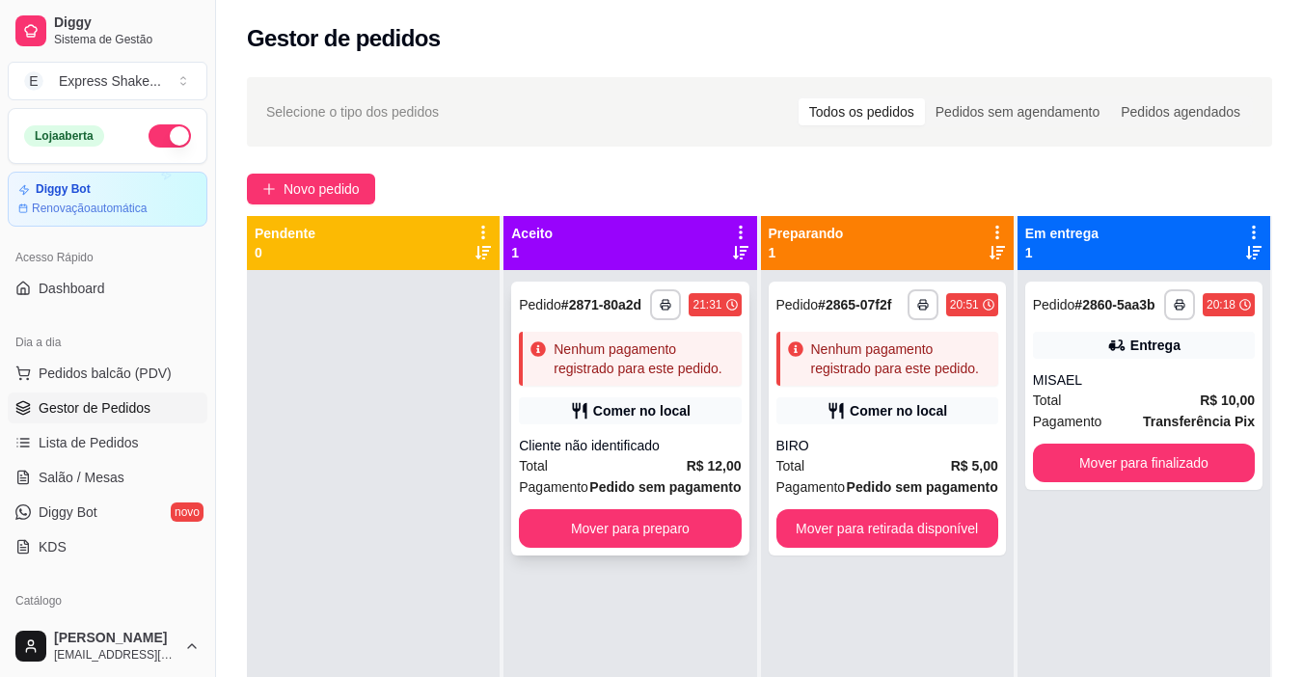
click at [657, 465] on div "Total R$ 12,00" at bounding box center [630, 465] width 222 height 21
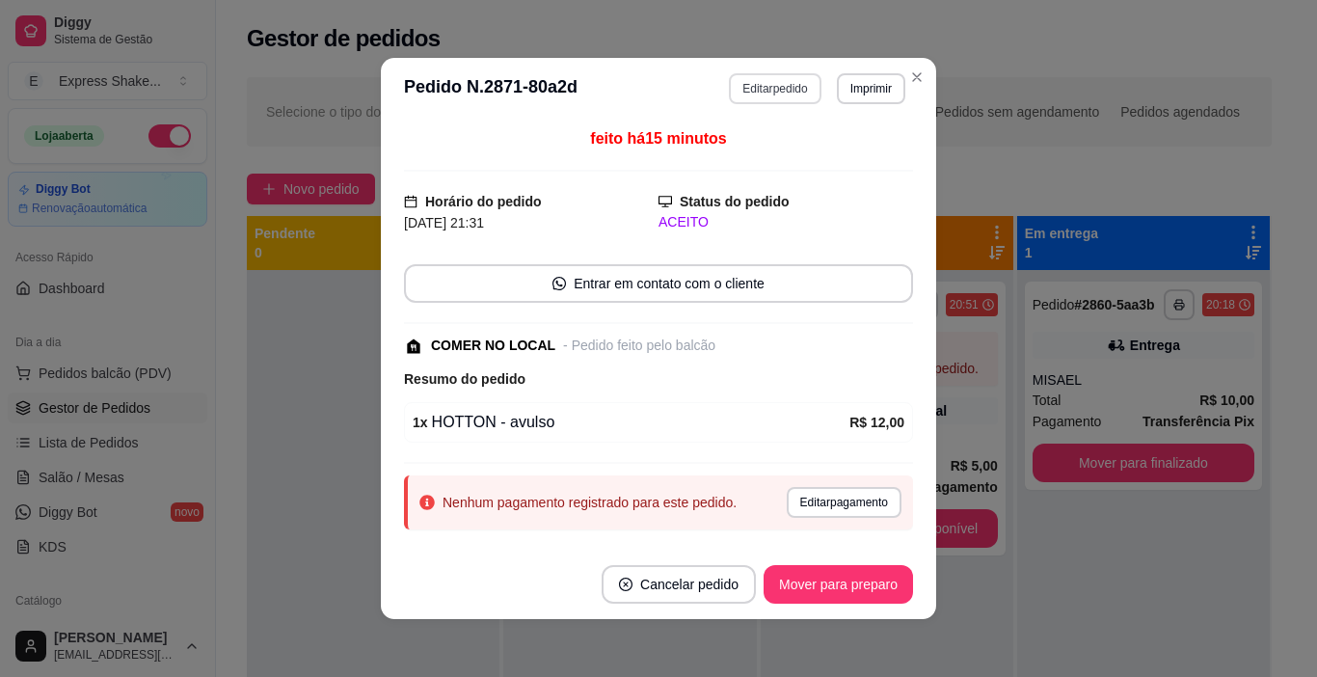
click at [803, 88] on button "Editar pedido" at bounding box center [775, 88] width 92 height 31
click at [1094, 603] on button "Continuar" at bounding box center [1089, 622] width 373 height 39
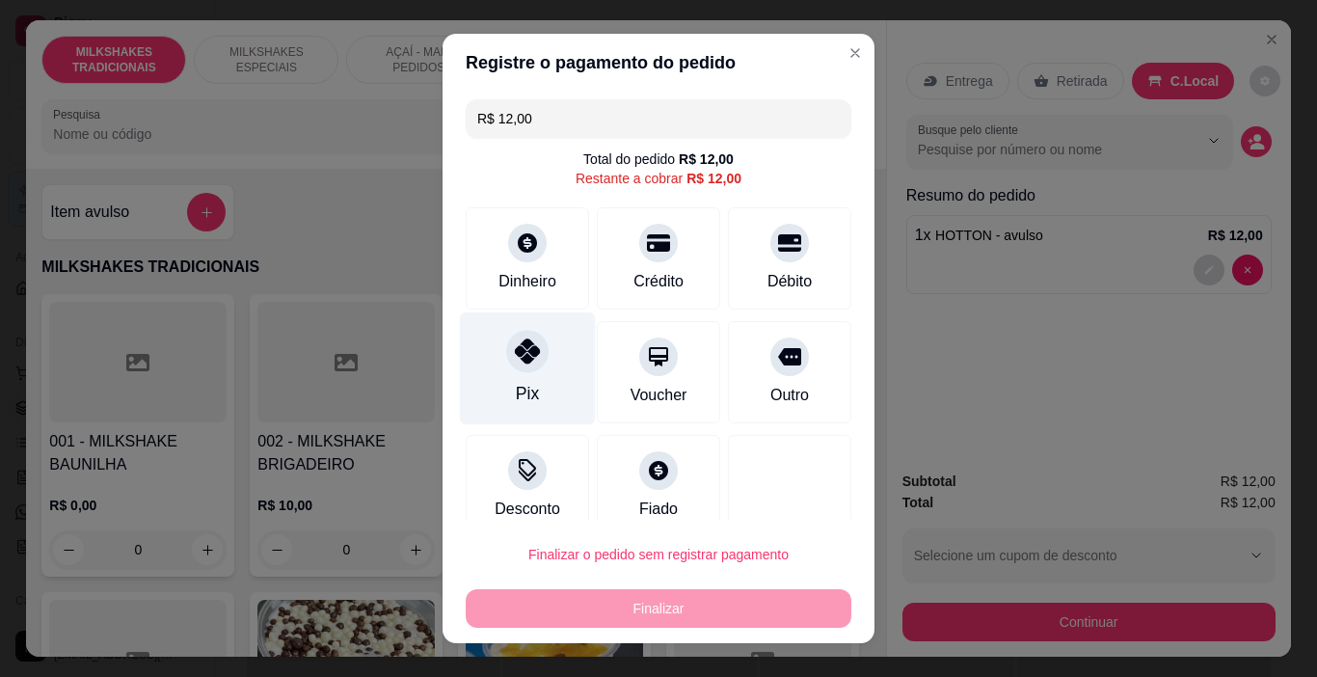
click at [567, 364] on div "Pix" at bounding box center [528, 368] width 136 height 113
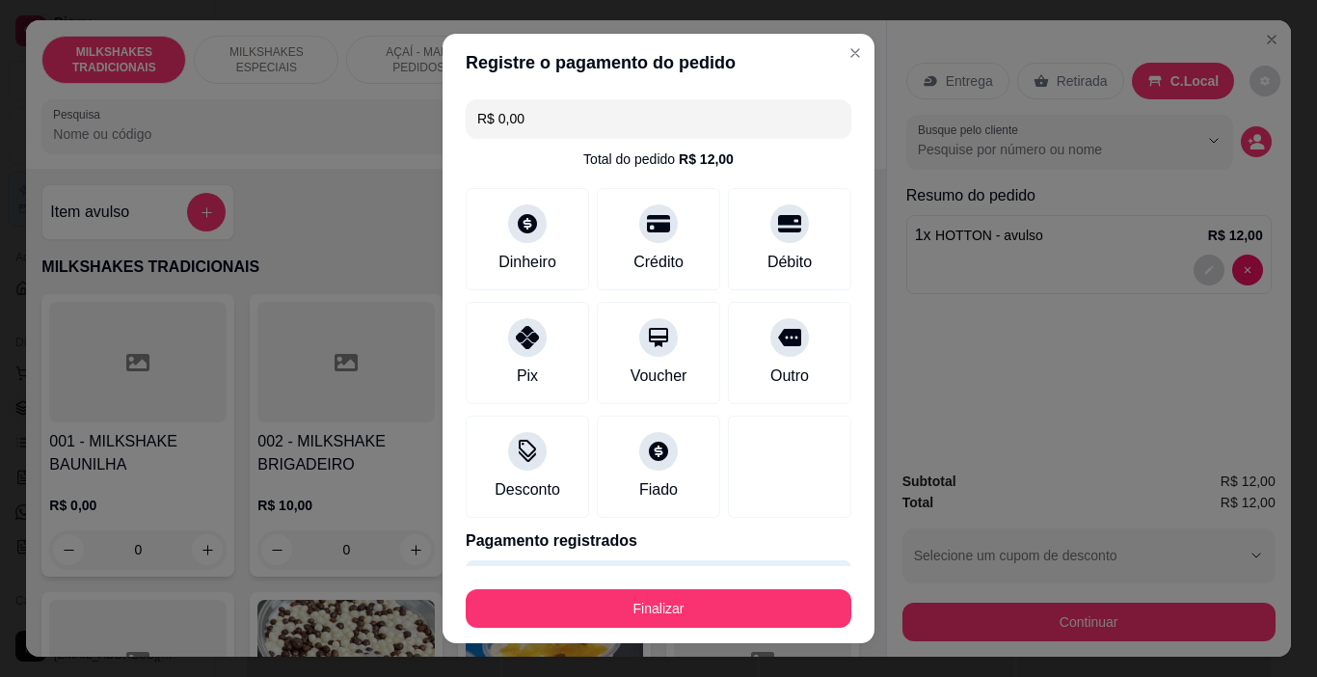
click at [627, 595] on button "Finalizar" at bounding box center [659, 608] width 386 height 39
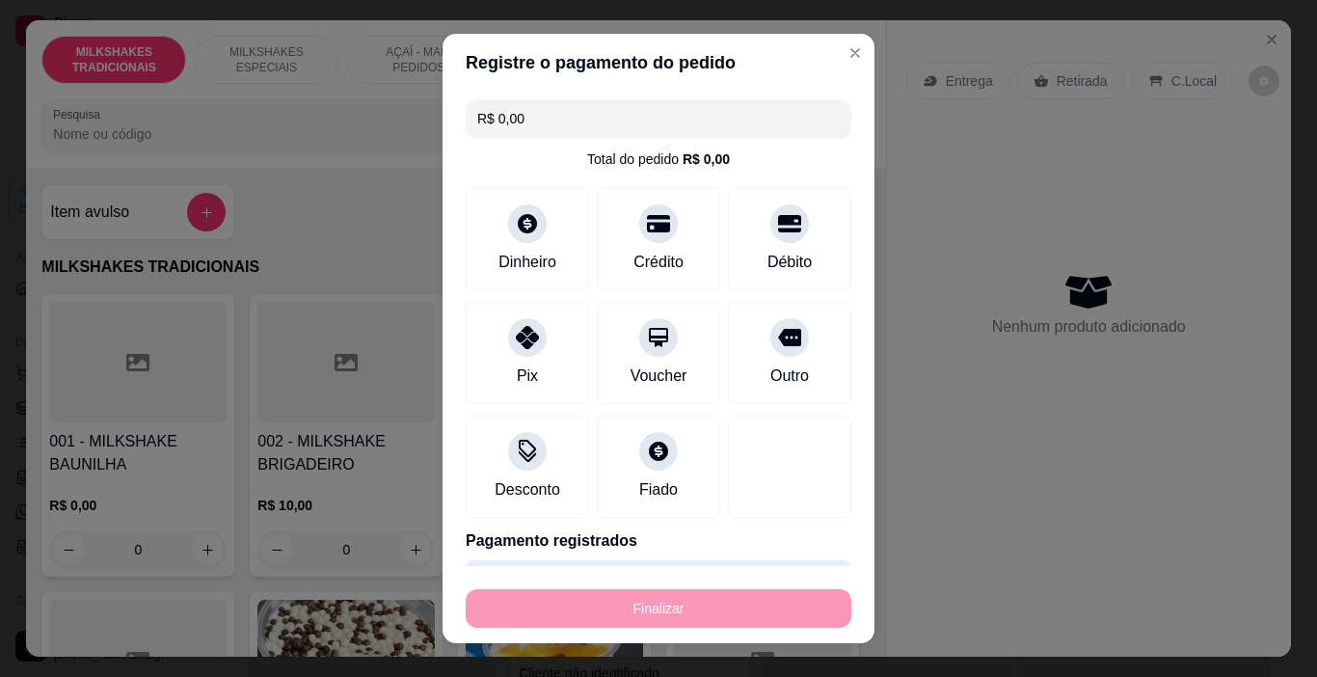
type input "-R$ 12,00"
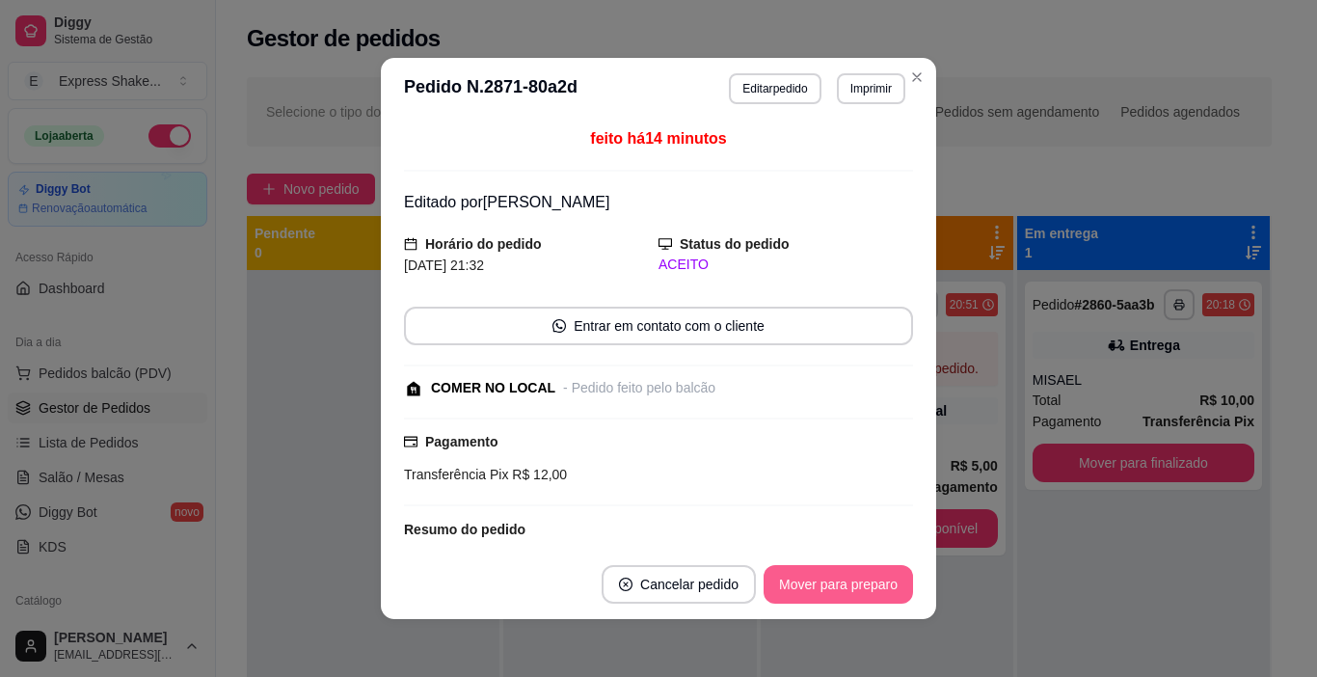
click at [849, 588] on button "Mover para preparo" at bounding box center [838, 584] width 149 height 39
click at [849, 588] on div "Mover para preparo" at bounding box center [825, 584] width 176 height 39
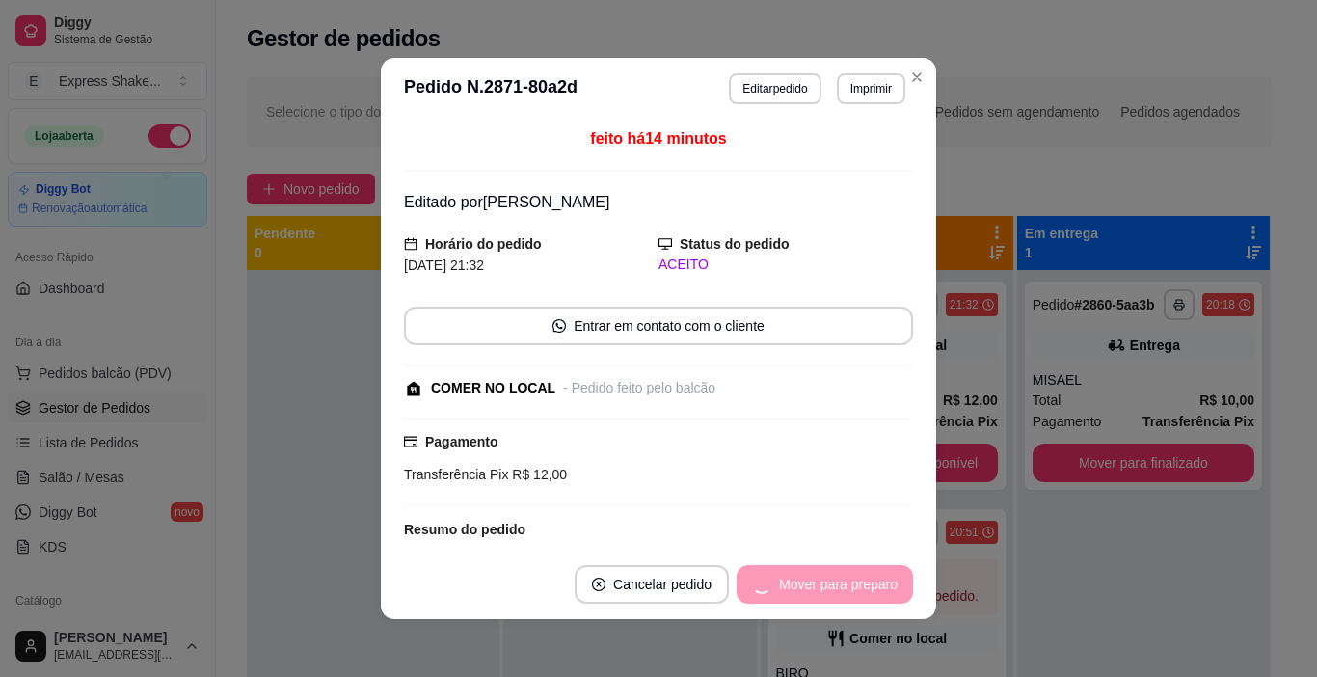
click at [849, 588] on div "Mover para preparo" at bounding box center [825, 584] width 176 height 39
click at [849, 588] on div "Mover para retirada disponível" at bounding box center [793, 584] width 240 height 39
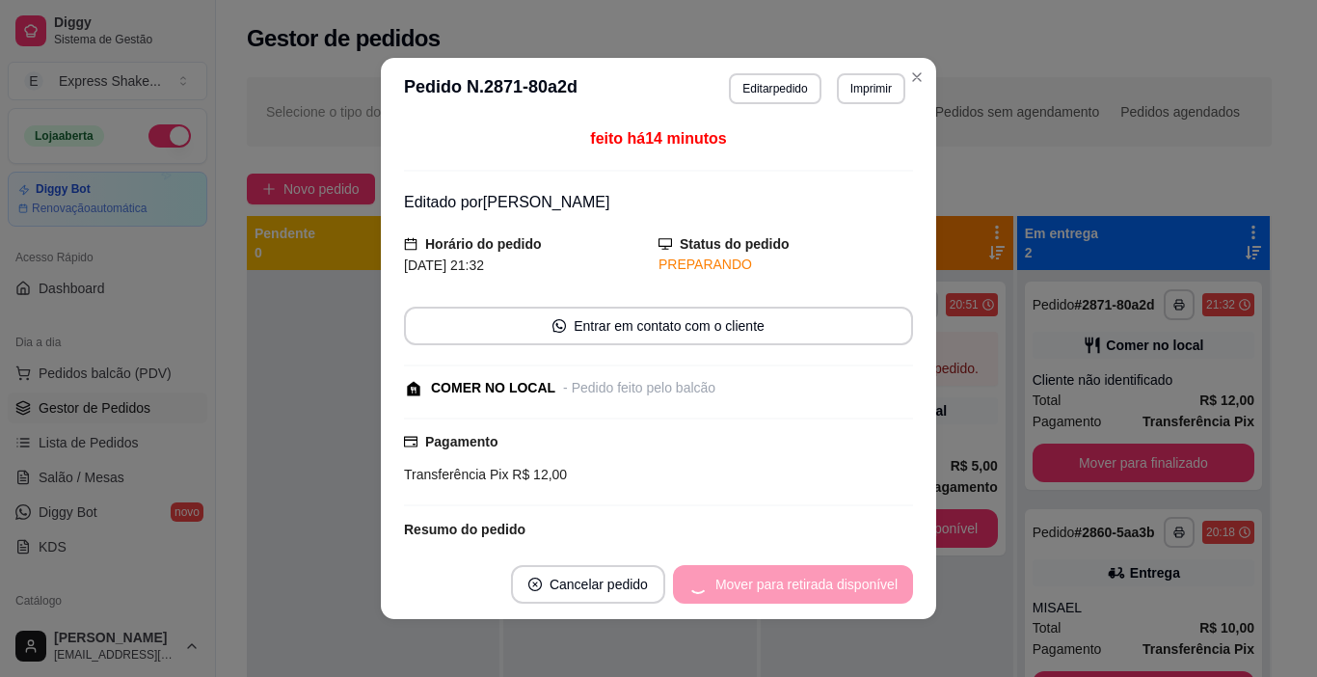
click at [849, 588] on div "Mover para retirada disponível" at bounding box center [793, 584] width 240 height 39
click at [849, 588] on div "Mover para finalizado" at bounding box center [819, 584] width 187 height 39
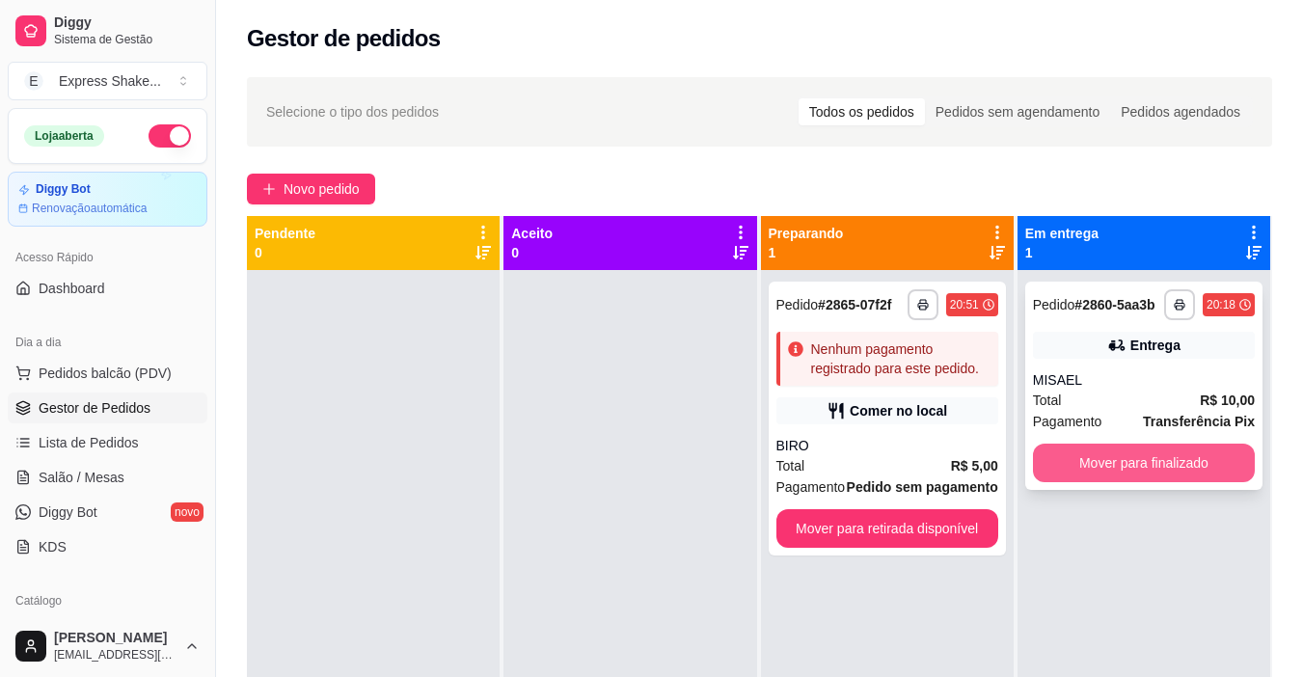
click at [1146, 465] on button "Mover para finalizado" at bounding box center [1144, 463] width 222 height 39
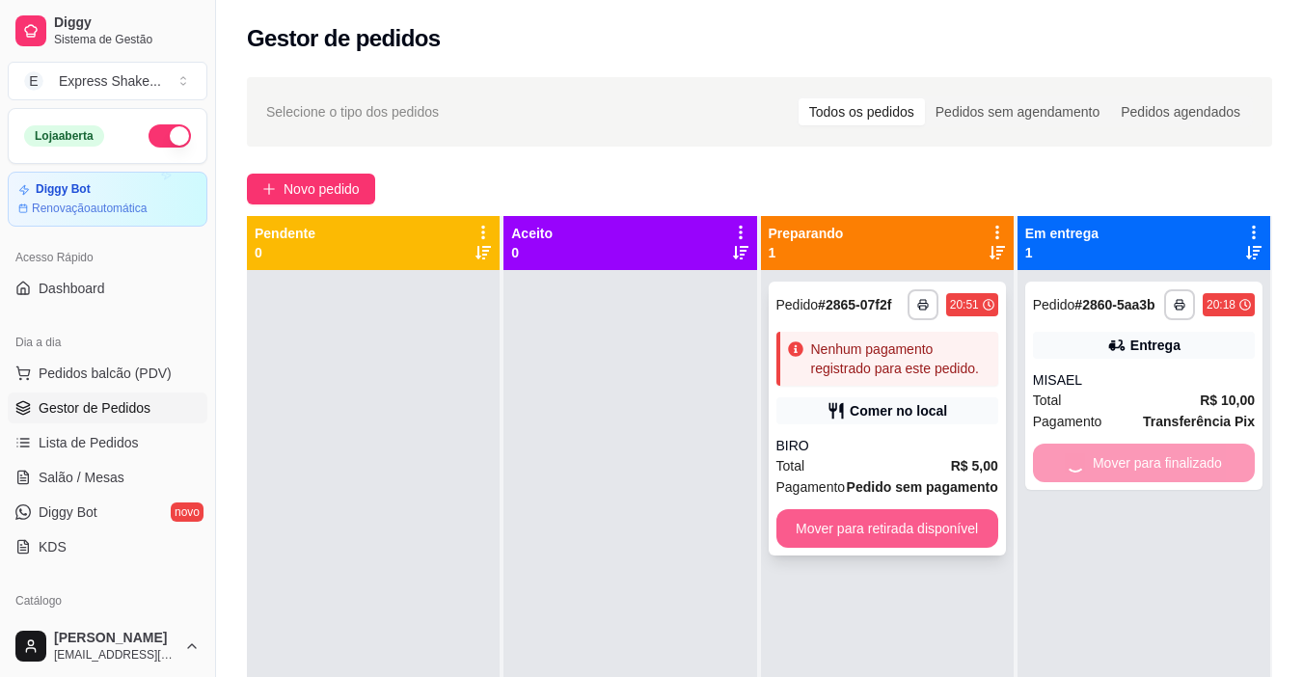
click at [925, 526] on button "Mover para retirada disponível" at bounding box center [887, 528] width 222 height 39
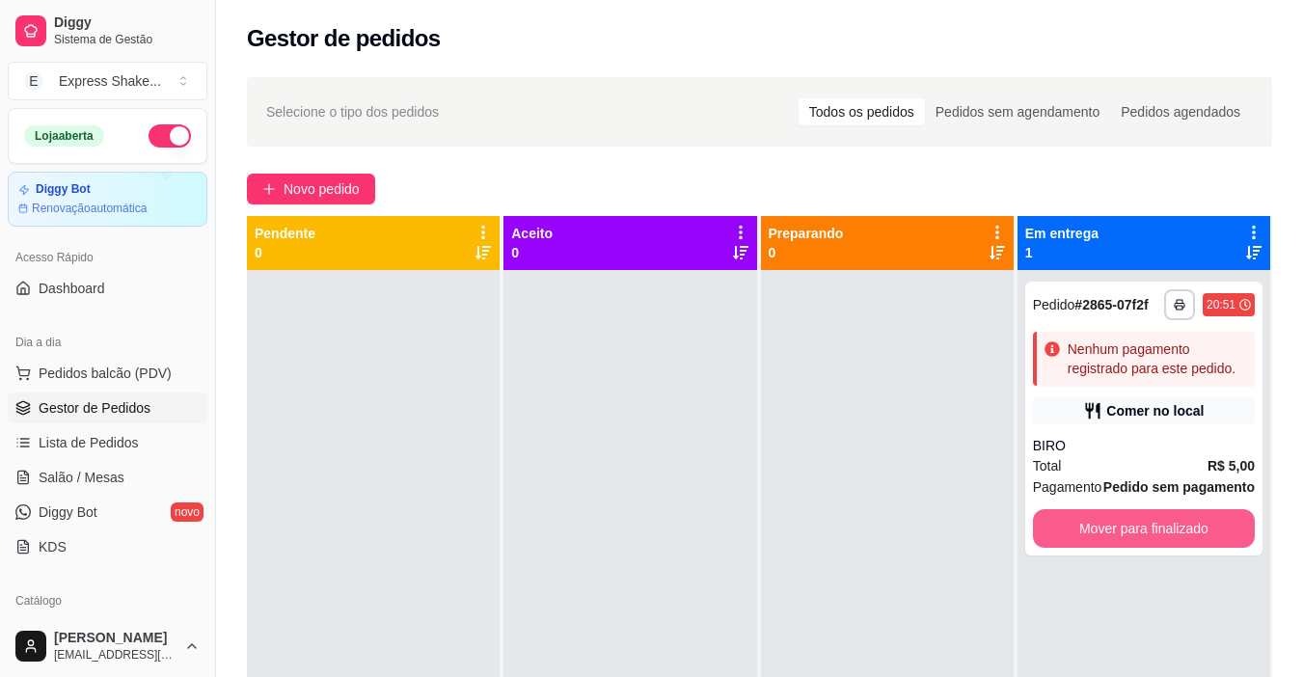
click at [1109, 513] on button "Mover para finalizado" at bounding box center [1144, 528] width 222 height 39
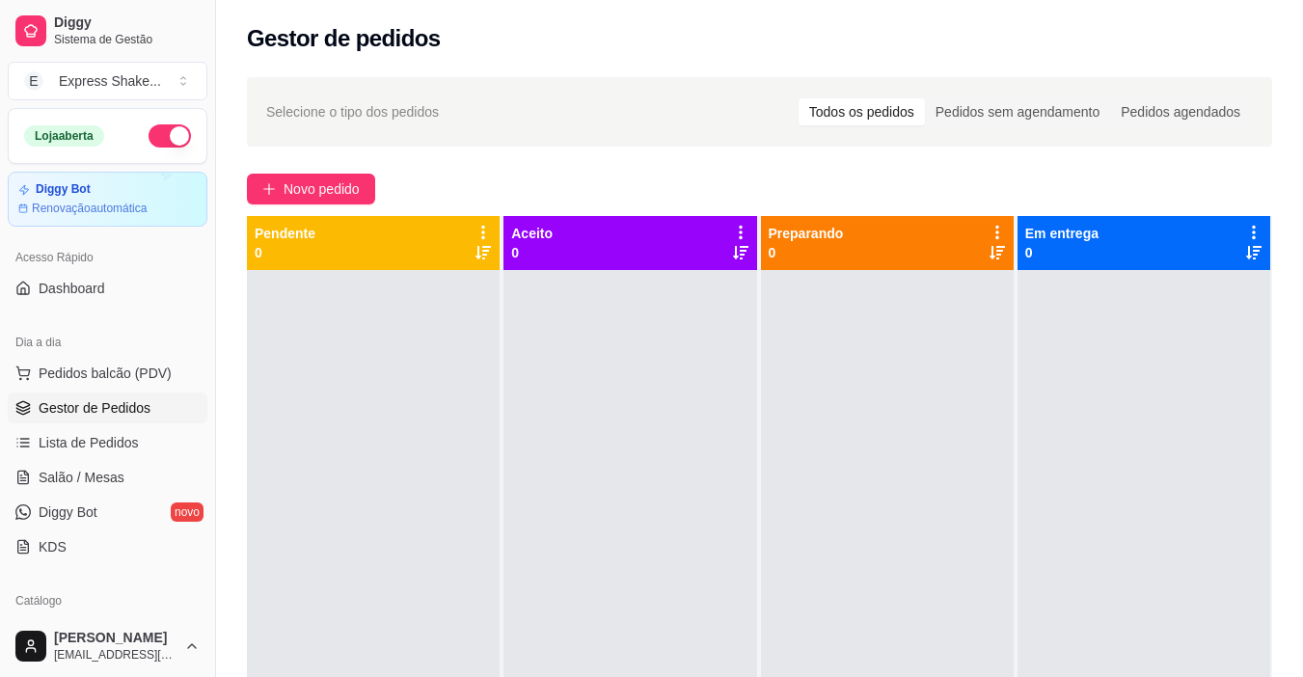
click at [812, 477] on div at bounding box center [887, 608] width 253 height 677
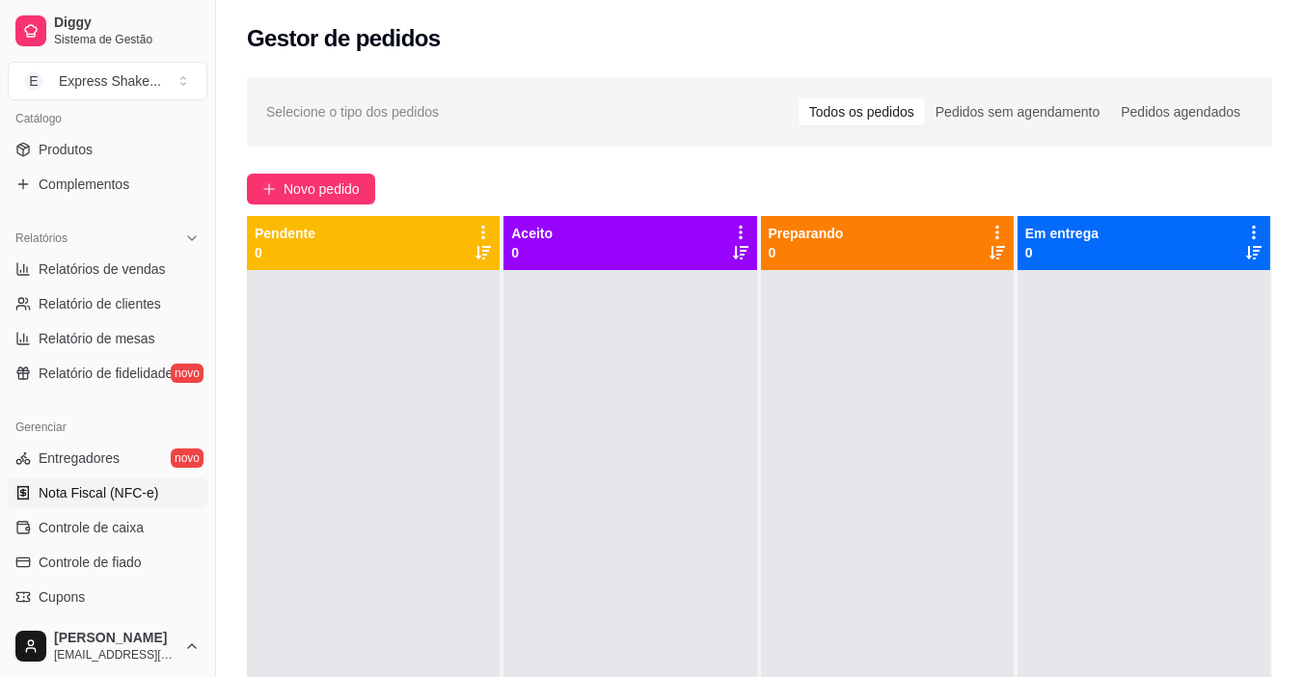
scroll to position [579, 0]
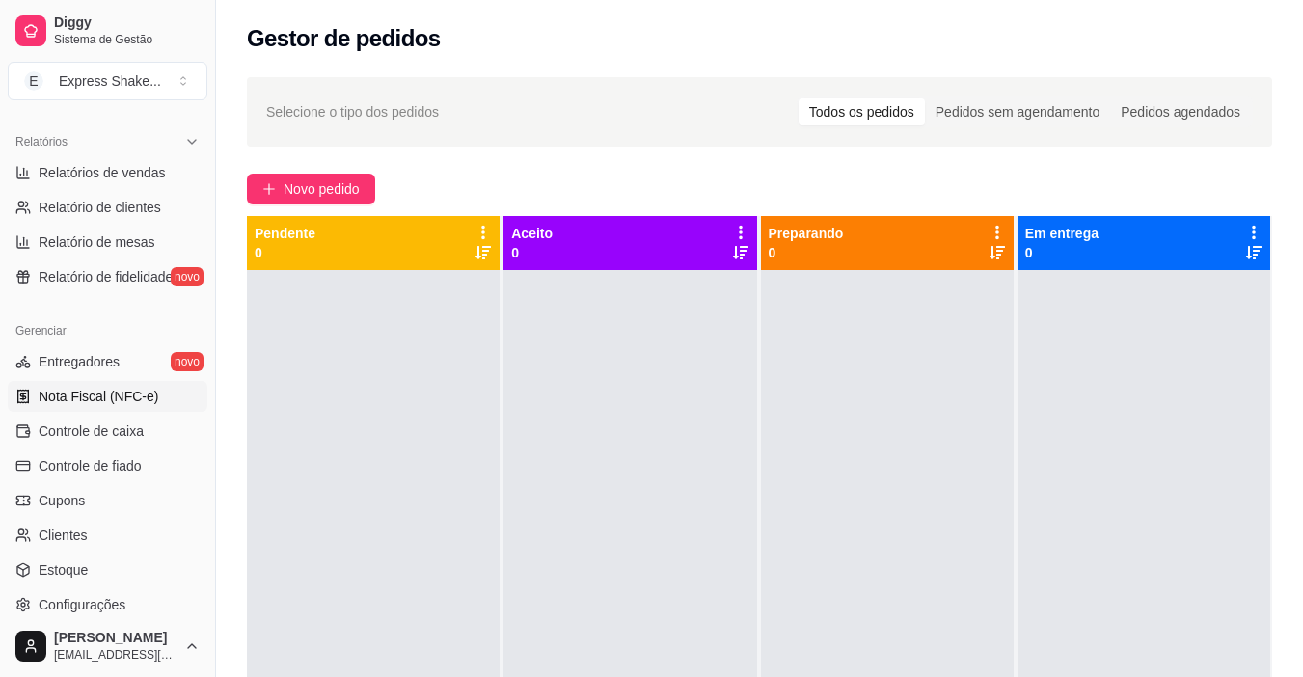
click at [126, 409] on link "Nota Fiscal (NFC-e)" at bounding box center [108, 396] width 200 height 31
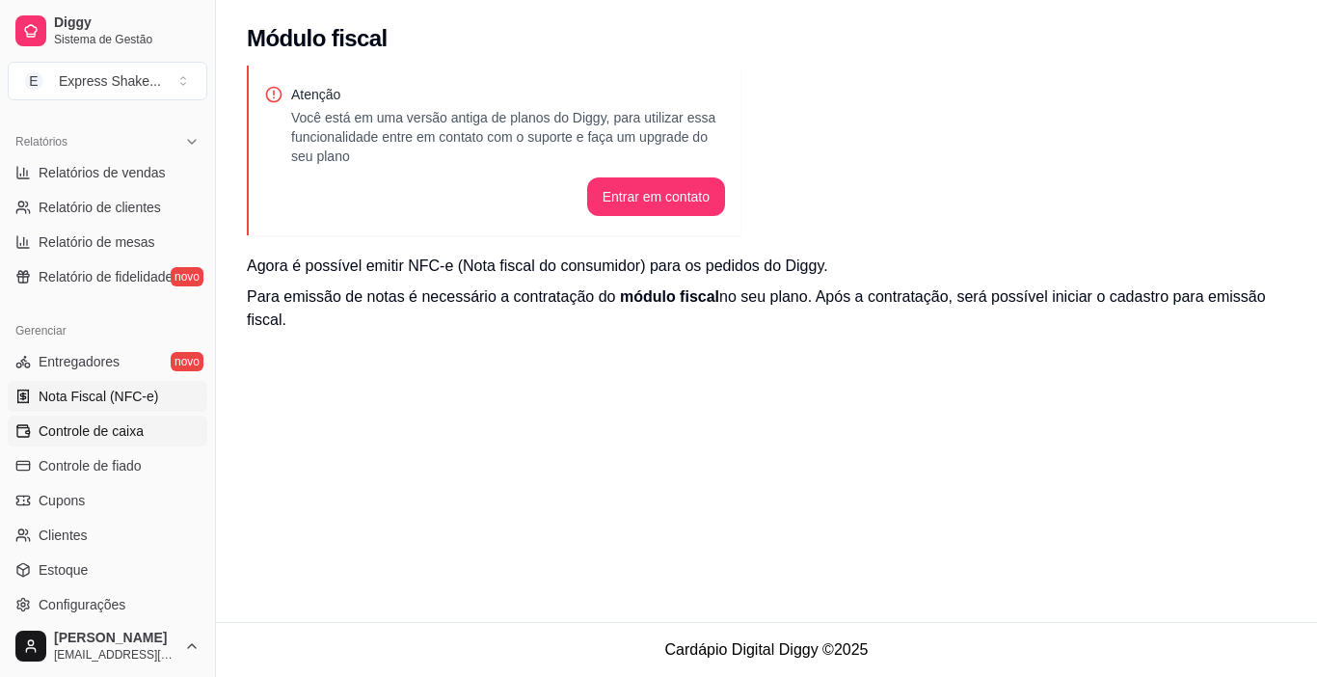
click at [148, 429] on link "Controle de caixa" at bounding box center [108, 431] width 200 height 31
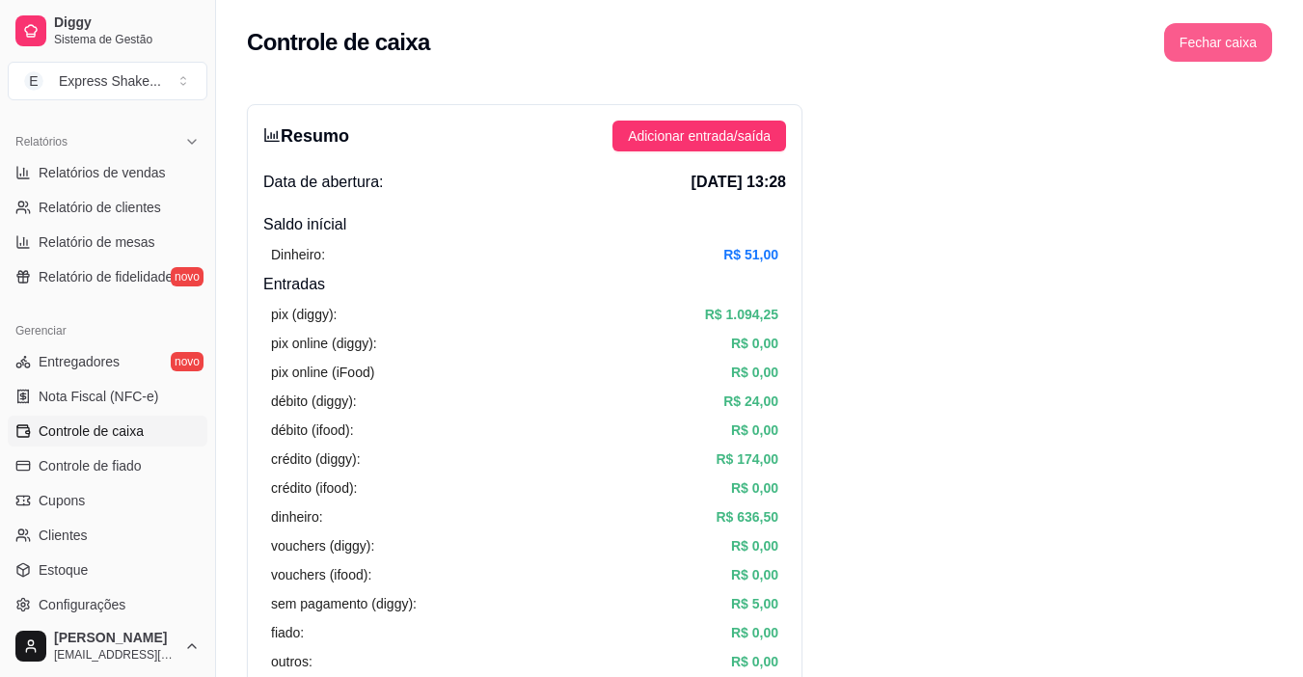
click at [1237, 42] on button "Fechar caixa" at bounding box center [1218, 42] width 108 height 39
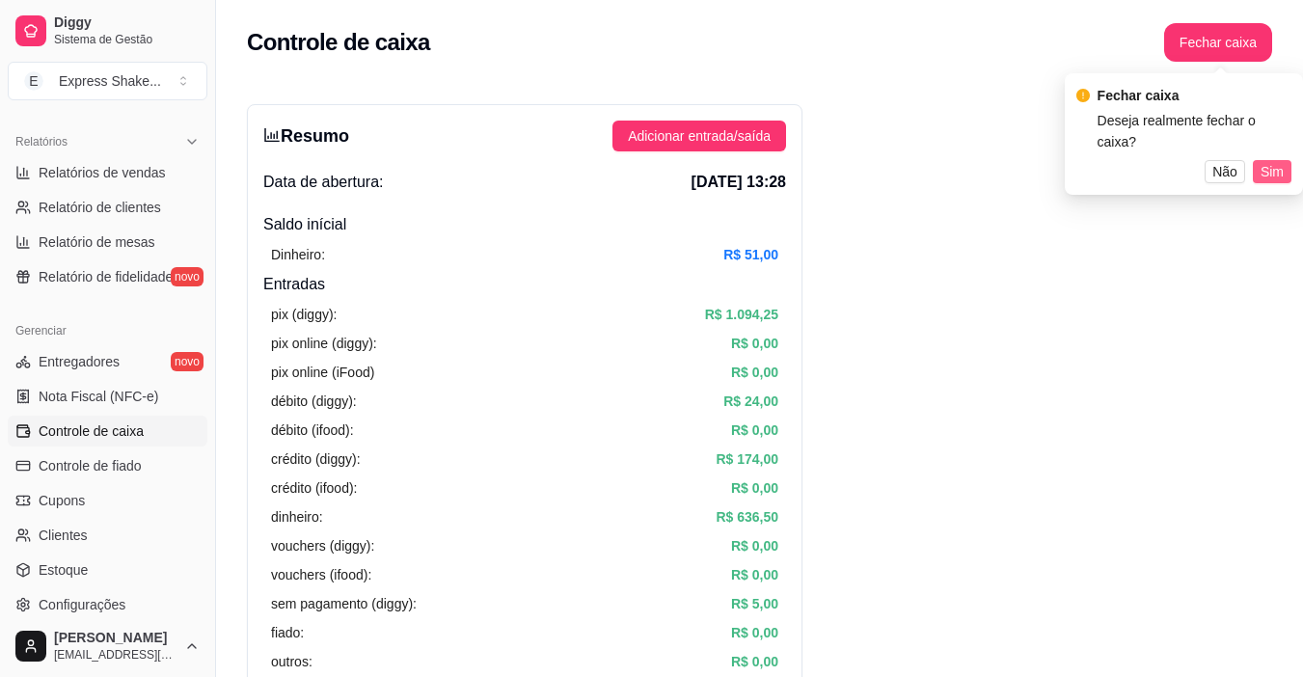
click at [1260, 160] on button "Sim" at bounding box center [1272, 171] width 39 height 23
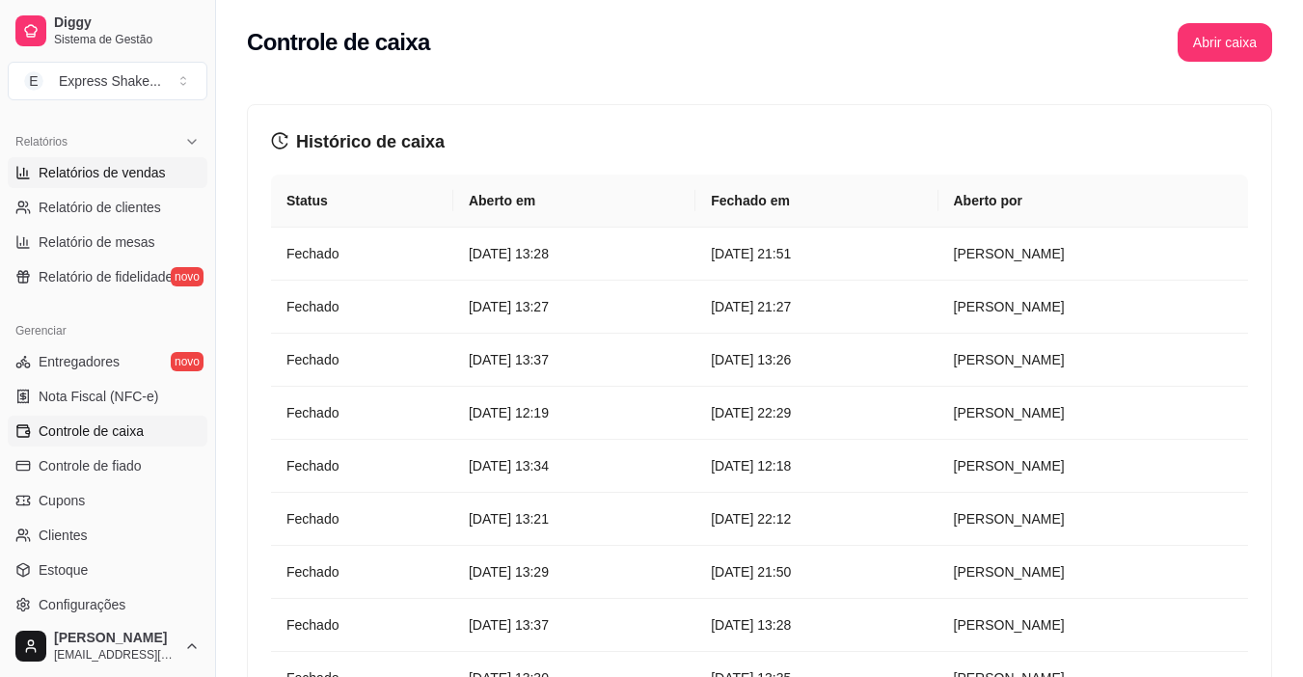
click at [153, 173] on span "Relatórios de vendas" at bounding box center [102, 172] width 127 height 19
select select "ALL"
select select "0"
